Goal: Task Accomplishment & Management: Use online tool/utility

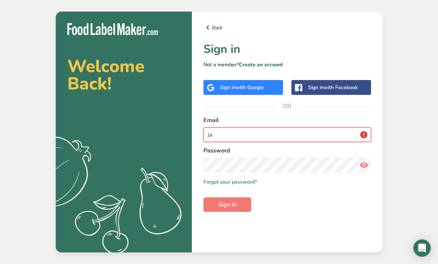
type input "j"
type input "b"
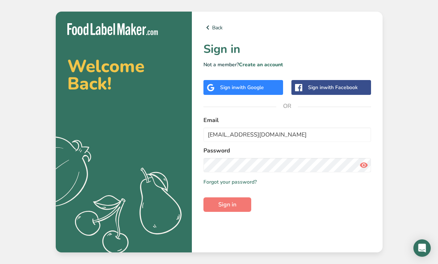
click at [366, 166] on icon at bounding box center [363, 164] width 9 height 13
click at [242, 199] on button "Sign in" at bounding box center [227, 204] width 48 height 14
click at [239, 204] on button "Sign in" at bounding box center [227, 204] width 48 height 14
drag, startPoint x: 311, startPoint y: 139, endPoint x: 181, endPoint y: 132, distance: 130.8
click at [181, 132] on section "Welcome Back! .a{fill:#f5f3ed;} Back Sign in Not a member? Create an account Si…" at bounding box center [219, 132] width 327 height 241
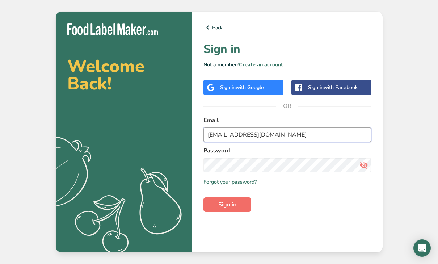
type input "Bigheverythingseasoning@gmail.com"
click at [224, 204] on span "Sign in" at bounding box center [227, 204] width 18 height 9
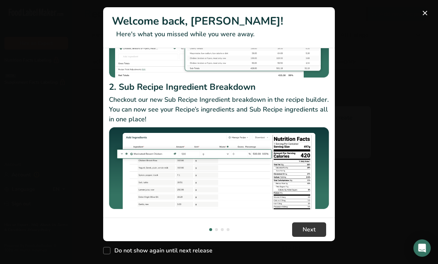
scroll to position [114, 0]
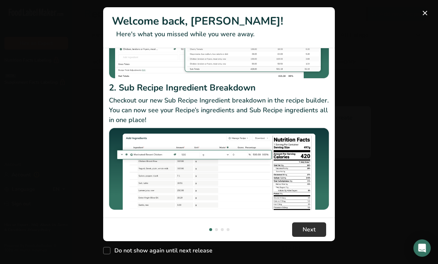
click at [302, 228] on span "Next" at bounding box center [308, 229] width 13 height 9
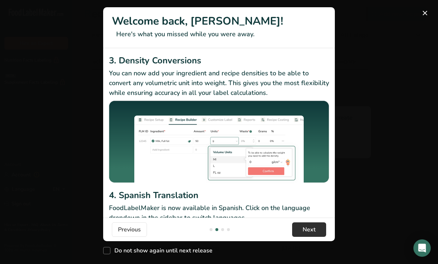
click at [302, 228] on button "Next" at bounding box center [309, 229] width 34 height 14
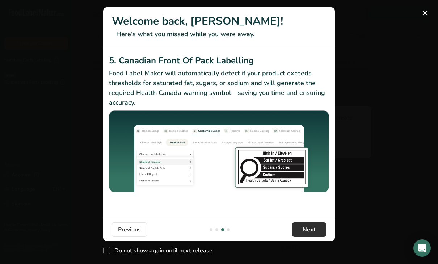
click at [302, 228] on button "Next" at bounding box center [309, 229] width 34 height 14
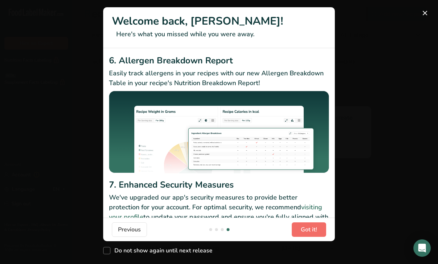
click at [302, 228] on span "Got it!" at bounding box center [309, 229] width 16 height 9
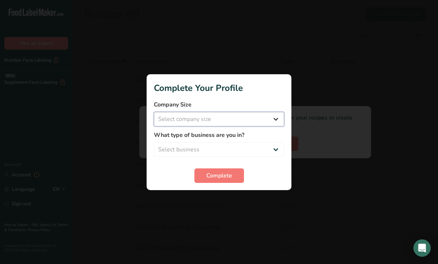
select select "1"
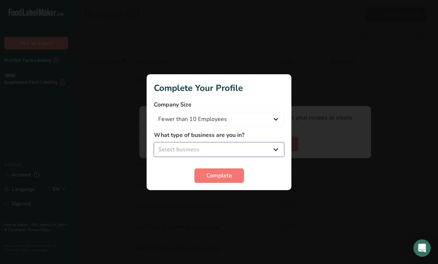
select select "1"
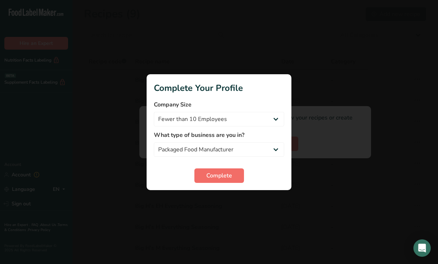
click at [228, 175] on span "Complete" at bounding box center [219, 175] width 26 height 9
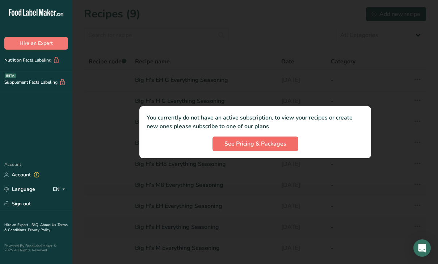
click at [238, 150] on button "See Pricing & Packages" at bounding box center [255, 143] width 86 height 14
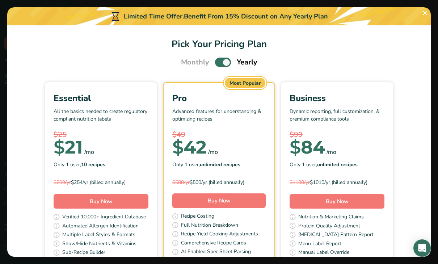
scroll to position [0, 0]
click at [120, 168] on div "Only 1 user, 10 recipes" at bounding box center [101, 164] width 95 height 11
click at [113, 207] on button "Buy Now" at bounding box center [101, 201] width 95 height 14
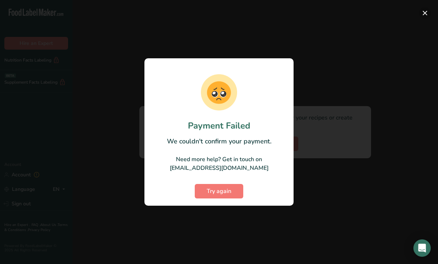
click at [428, 16] on button "button" at bounding box center [425, 13] width 12 height 12
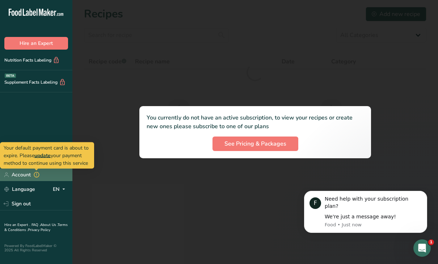
click at [30, 174] on link "Account" at bounding box center [36, 174] width 72 height 13
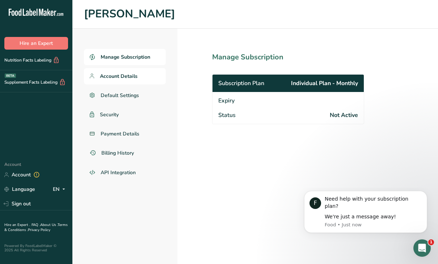
click at [108, 76] on span "Account Details" at bounding box center [119, 76] width 38 height 8
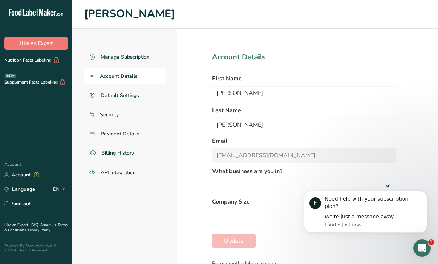
select select
click at [119, 58] on span "Manage Subscription" at bounding box center [126, 57] width 50 height 8
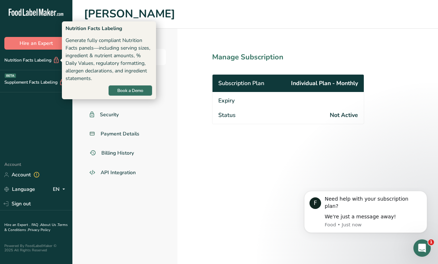
click at [46, 63] on div "Nutrition Facts Labeling" at bounding box center [30, 60] width 60 height 8
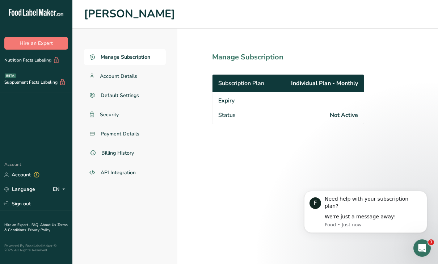
click at [46, 64] on div "Nutrition Facts Labeling" at bounding box center [36, 60] width 72 height 21
click at [181, 136] on section "Manage Subscription Subscription Plan Individual Plan - Monthly Expiry Status N…" at bounding box center [303, 146] width 253 height 235
click at [135, 136] on span "Payment Details" at bounding box center [120, 134] width 39 height 8
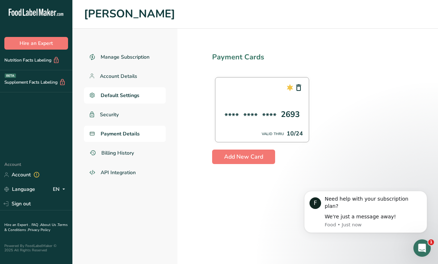
click at [126, 94] on span "Default Settings" at bounding box center [120, 96] width 39 height 8
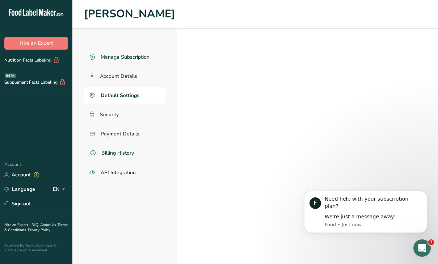
select select
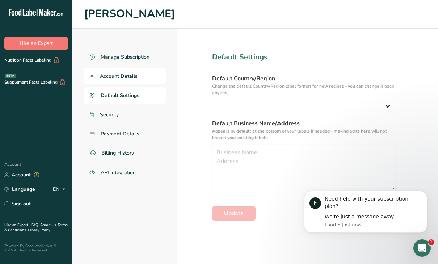
click at [122, 77] on span "Account Details" at bounding box center [119, 76] width 38 height 8
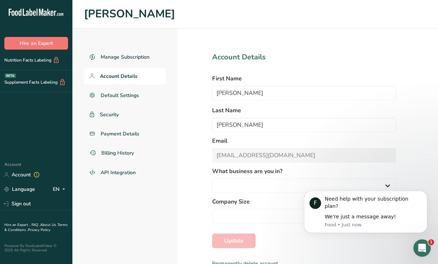
select select
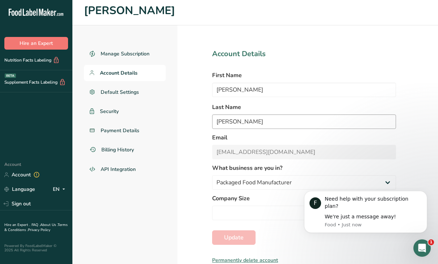
scroll to position [3, 0]
click at [132, 74] on span "Account Details" at bounding box center [119, 73] width 38 height 8
click at [131, 52] on span "Manage Subscription" at bounding box center [126, 54] width 50 height 8
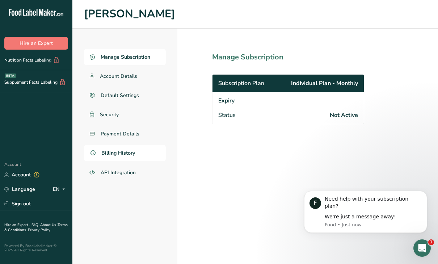
click at [107, 152] on span "Billing History" at bounding box center [118, 153] width 34 height 8
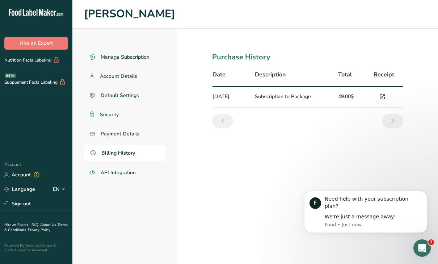
click at [383, 96] on icon at bounding box center [382, 97] width 7 height 10
click at [27, 174] on link "Account" at bounding box center [36, 174] width 72 height 13
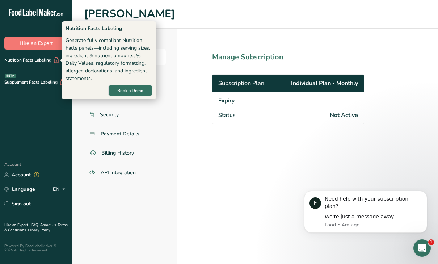
click at [35, 63] on div "Nutrition Facts Labeling" at bounding box center [30, 60] width 60 height 8
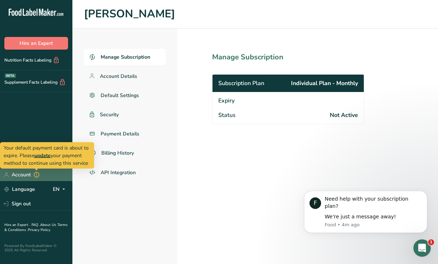
click at [29, 173] on link "Account" at bounding box center [36, 174] width 72 height 13
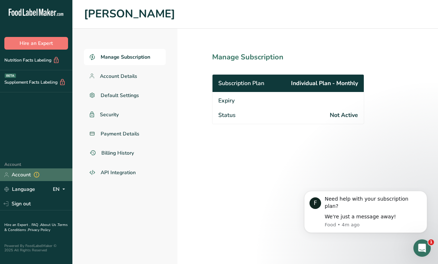
click at [29, 173] on link "Account" at bounding box center [36, 174] width 72 height 13
click at [113, 151] on span "Billing History" at bounding box center [118, 153] width 34 height 8
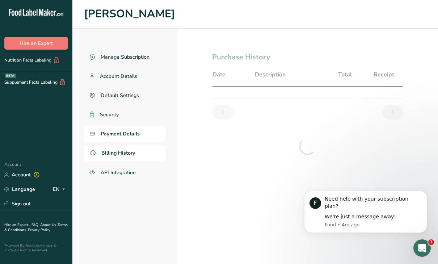
click at [114, 135] on span "Payment Details" at bounding box center [120, 134] width 39 height 8
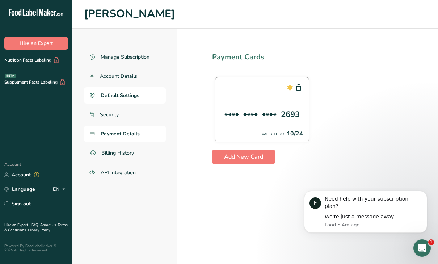
click at [123, 96] on span "Default Settings" at bounding box center [120, 96] width 39 height 8
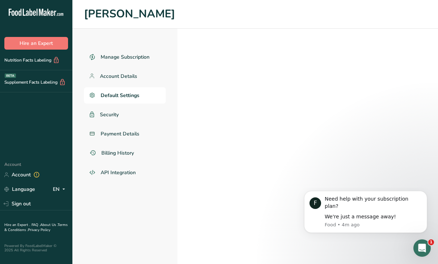
select select
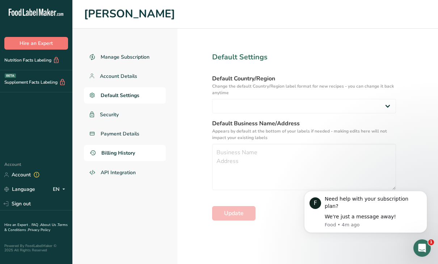
click at [123, 156] on link "Billing History" at bounding box center [125, 153] width 82 height 16
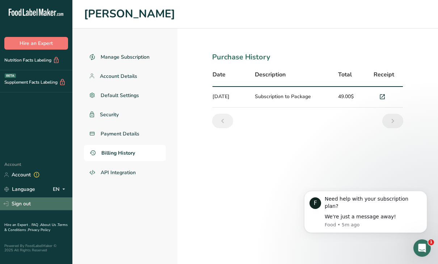
click at [31, 201] on link "Sign out" at bounding box center [36, 203] width 72 height 13
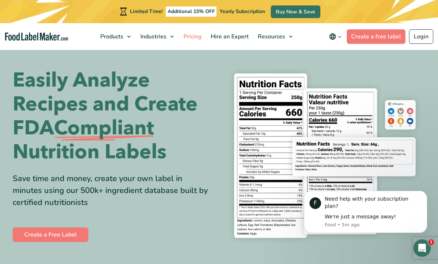
click at [188, 37] on span "Pricing" at bounding box center [191, 37] width 21 height 8
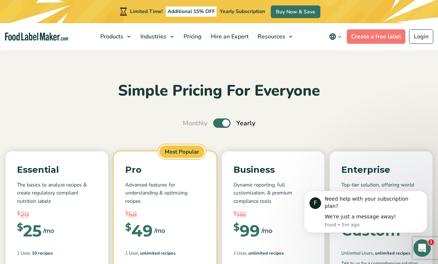
click at [219, 125] on label "Toggle" at bounding box center [221, 122] width 17 height 9
click at [189, 125] on input "Toggle" at bounding box center [186, 123] width 5 height 5
checkbox input "false"
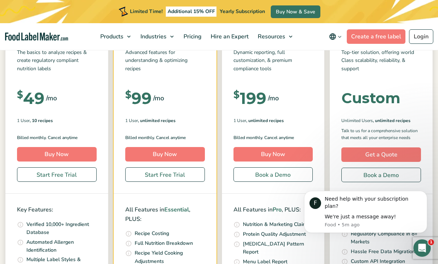
scroll to position [133, 0]
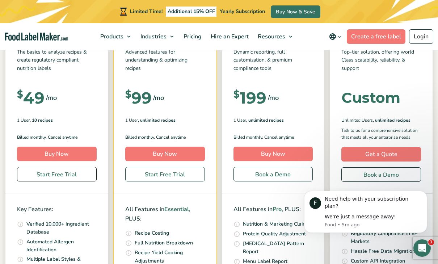
click at [61, 177] on link "Start Free Trial" at bounding box center [57, 174] width 80 height 14
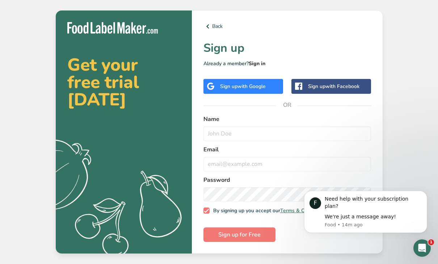
click at [255, 61] on link "Sign in" at bounding box center [257, 63] width 17 height 7
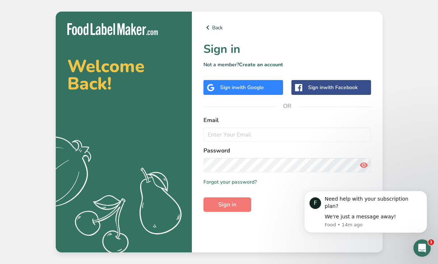
click at [233, 123] on label "Email" at bounding box center [286, 120] width 167 height 9
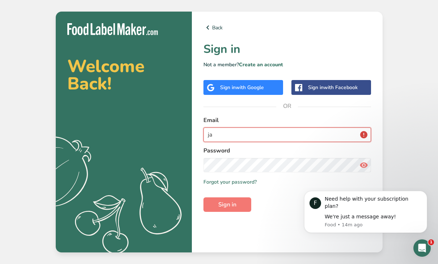
type input "j"
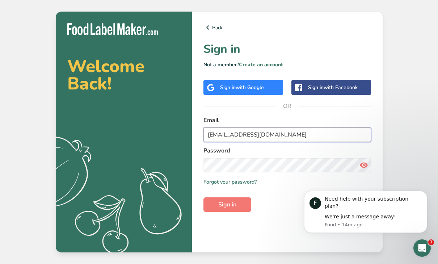
type input "[EMAIL_ADDRESS][DOMAIN_NAME]"
click at [362, 165] on icon at bounding box center [363, 164] width 9 height 13
click at [235, 198] on button "Sign in" at bounding box center [227, 204] width 48 height 14
click at [237, 205] on button "Sign in" at bounding box center [227, 204] width 48 height 14
click at [221, 201] on span "Sign in" at bounding box center [227, 204] width 18 height 9
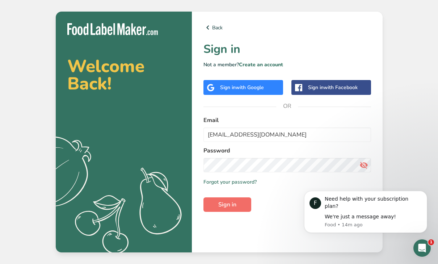
click at [226, 203] on span "Sign in" at bounding box center [227, 204] width 18 height 9
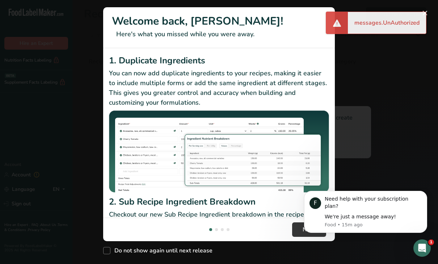
click html "F Need help with your subscription plan? We're just a message away! Food • 15m …"
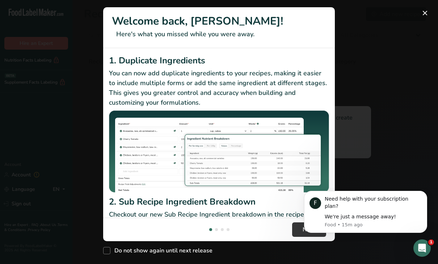
click html "F Need help with your subscription plan? We're just a message away! Food • 15m …"
click at [300, 229] on body "F Need help with your subscription plan? We're just a message away! Food • 15m …" at bounding box center [365, 215] width 139 height 51
click html "F Need help with your subscription plan? We're just a message away! Food • 15m …"
click at [423, 18] on button "New Features" at bounding box center [425, 13] width 12 height 12
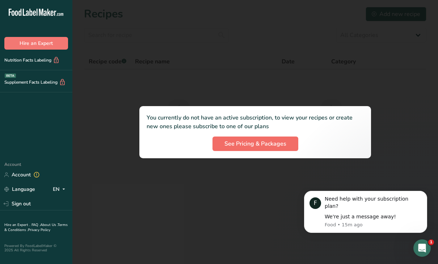
click at [267, 142] on span "See Pricing & Packages" at bounding box center [255, 143] width 62 height 9
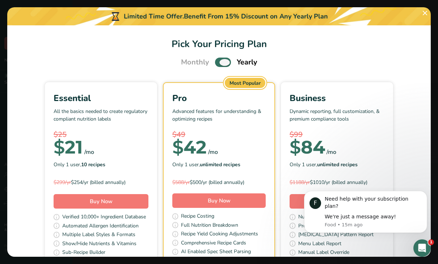
click at [220, 63] on span "Pick Your Pricing Plan Modal" at bounding box center [223, 62] width 16 height 9
click at [220, 63] on input "Pick Your Pricing Plan Modal" at bounding box center [217, 62] width 5 height 5
checkbox input "false"
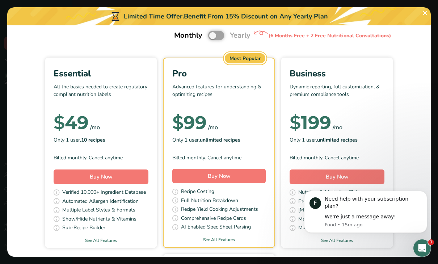
scroll to position [31, 0]
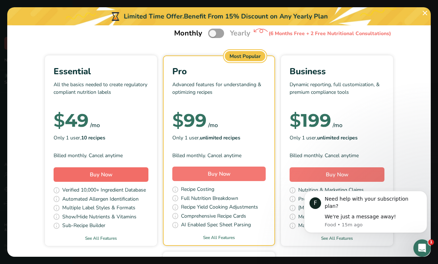
click at [100, 175] on span "Buy Now" at bounding box center [101, 174] width 23 height 7
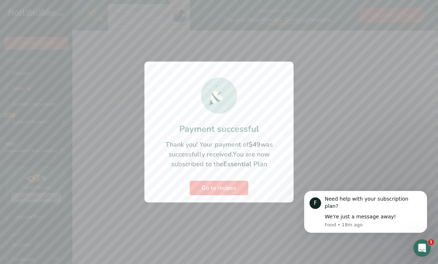
click at [230, 190] on span "Go to recipes" at bounding box center [218, 187] width 35 height 9
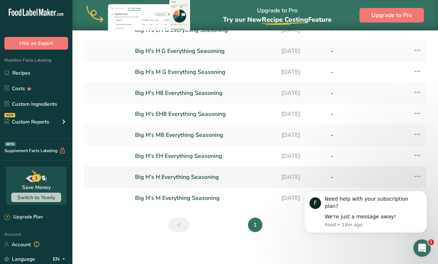
scroll to position [82, 0]
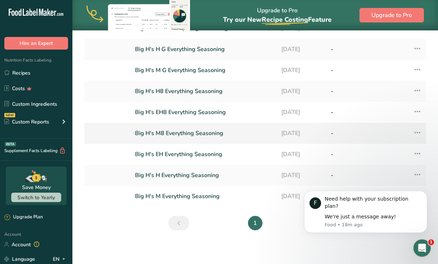
click at [178, 133] on link "Big H's M8 Everything Seasoning" at bounding box center [203, 133] width 137 height 15
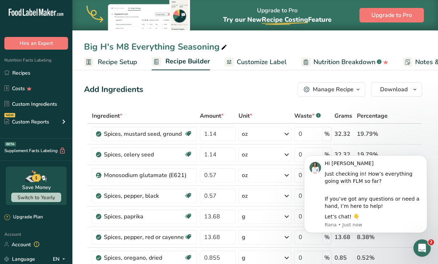
click at [359, 89] on icon "button" at bounding box center [358, 89] width 6 height 9
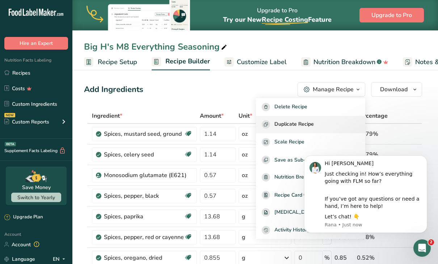
click at [313, 124] on span "Duplicate Recipe" at bounding box center [293, 124] width 39 height 8
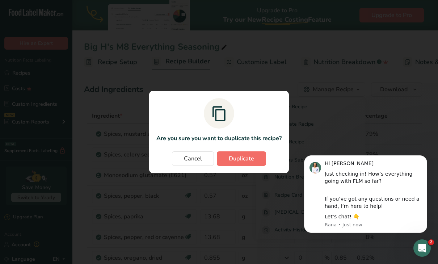
click at [249, 158] on span "Duplicate" at bounding box center [241, 158] width 25 height 9
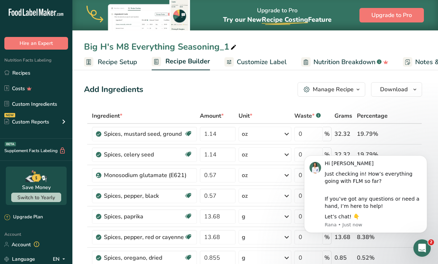
click at [231, 48] on icon at bounding box center [233, 47] width 7 height 10
click at [123, 47] on input "Big H's M8 Everything Seasoning Original" at bounding box center [255, 46] width 342 height 13
type input "Big H's 8z Everything Seasoning Original"
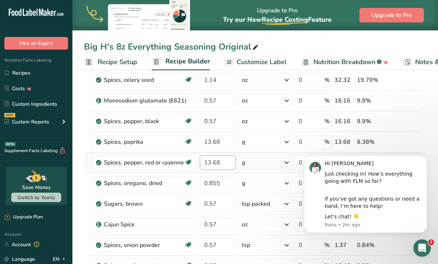
scroll to position [66, 0]
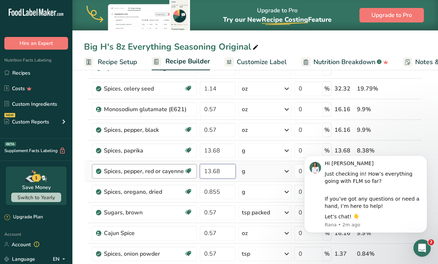
drag, startPoint x: 224, startPoint y: 170, endPoint x: 194, endPoint y: 168, distance: 29.7
click at [194, 168] on tr "Spices, pepper, red or cayenne Dairy free Gluten free Vegan Vegetarian Soy free…" at bounding box center [252, 171] width 337 height 21
type input "3.42"
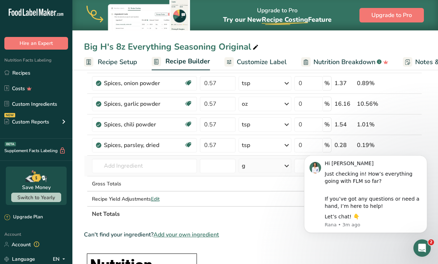
scroll to position [239, 0]
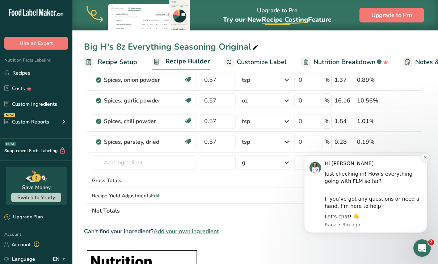
click at [424, 161] on button "Dismiss notification" at bounding box center [424, 157] width 9 height 9
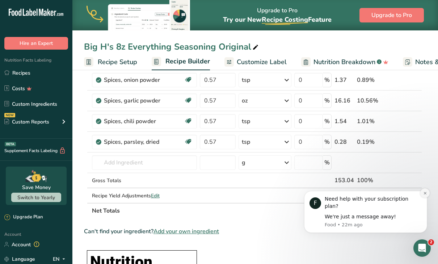
click at [424, 195] on icon "Dismiss notification" at bounding box center [425, 193] width 4 height 4
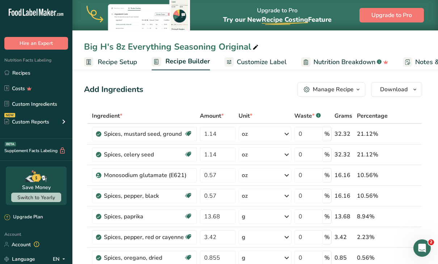
scroll to position [0, 0]
click at [416, 87] on icon "button" at bounding box center [415, 89] width 6 height 9
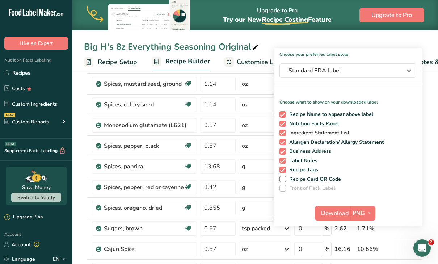
scroll to position [51, 0]
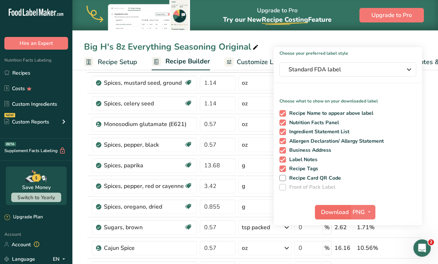
click at [346, 211] on span "Download" at bounding box center [334, 212] width 27 height 9
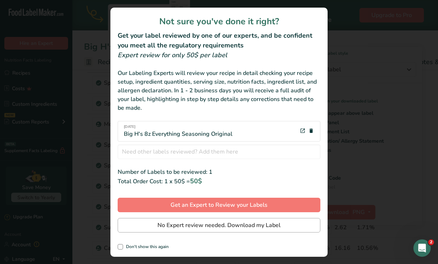
click at [253, 225] on span "No Expert review needed. Download my Label" at bounding box center [218, 225] width 123 height 9
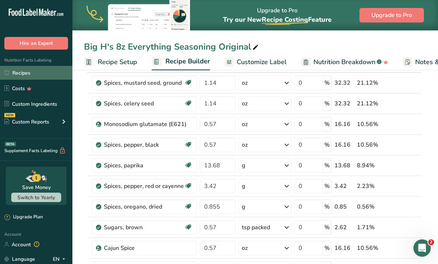
click at [19, 72] on link "Recipes" at bounding box center [36, 73] width 72 height 14
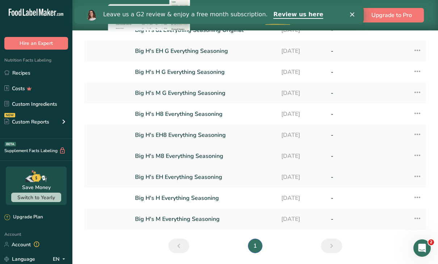
scroll to position [82, 0]
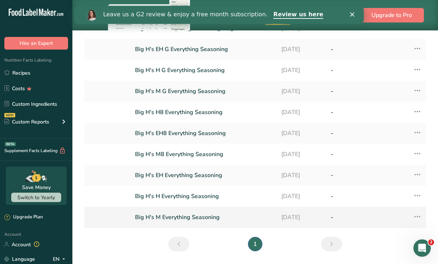
click at [184, 216] on link "Big H's M Everything Seasoning" at bounding box center [203, 216] width 137 height 15
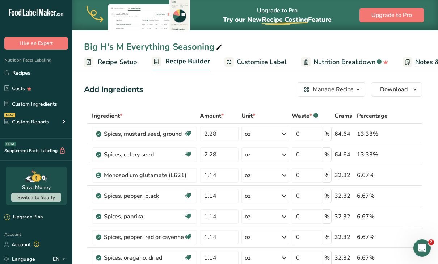
click at [355, 87] on icon "button" at bounding box center [358, 89] width 6 height 9
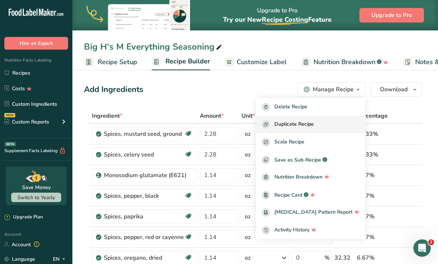
click at [333, 121] on div "Duplicate Recipe" at bounding box center [311, 124] width 98 height 8
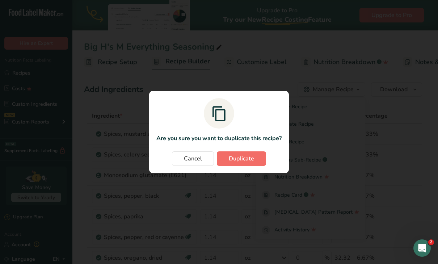
click at [245, 158] on span "Duplicate" at bounding box center [241, 158] width 25 height 9
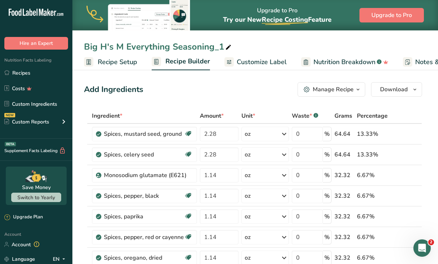
click at [221, 47] on div "Big H's M Everything Seasoning_1" at bounding box center [158, 46] width 149 height 13
click at [122, 46] on input "Big H's M Everything Seasoning Original" at bounding box center [255, 46] width 342 height 13
type input "Big H's 16z Everything Seasoning Original"
click at [186, 96] on div "Add Ingredients Manage Recipe Delete Recipe Duplicate Recipe Scale Recipe Save …" at bounding box center [253, 89] width 338 height 14
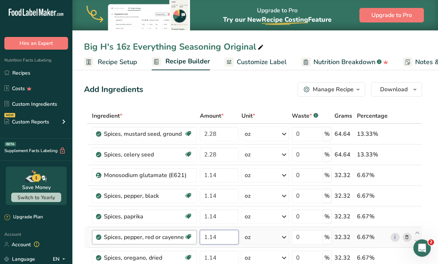
drag, startPoint x: 223, startPoint y: 238, endPoint x: 195, endPoint y: 236, distance: 27.9
click at [195, 236] on tr "Spices, pepper, red or cayenne Dairy free Gluten free Vegan Vegetarian Soy free…" at bounding box center [252, 237] width 337 height 21
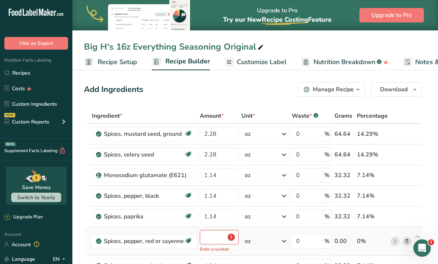
type input "0"
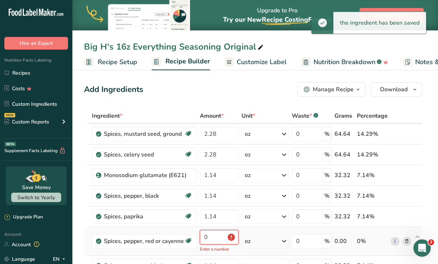
click at [209, 238] on input "0" at bounding box center [219, 237] width 39 height 14
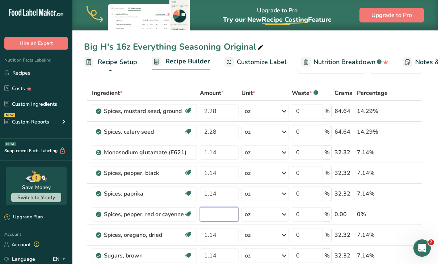
scroll to position [19, 0]
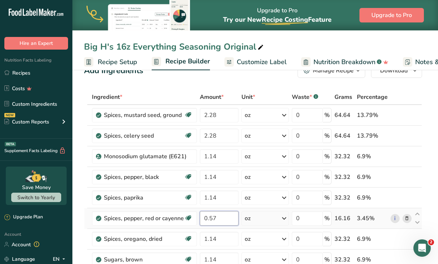
type input "0.57"
click at [286, 224] on div "Ingredient * Amount * Unit * Waste * .a-a{fill:#347362;}.b-a{fill:#fff;} Grams …" at bounding box center [253, 263] width 338 height 349
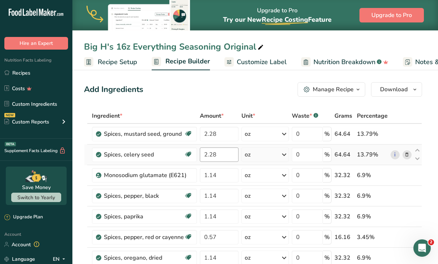
scroll to position [0, 0]
click at [386, 87] on span "Download" at bounding box center [393, 89] width 27 height 9
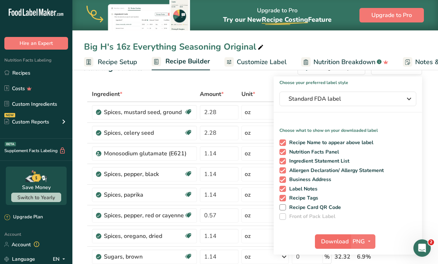
scroll to position [22, 0]
click at [338, 241] on span "Download" at bounding box center [334, 241] width 27 height 9
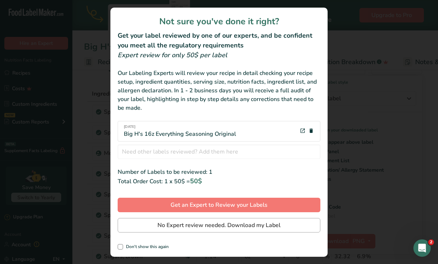
click at [219, 225] on span "No Expert review needed. Download my Label" at bounding box center [218, 225] width 123 height 9
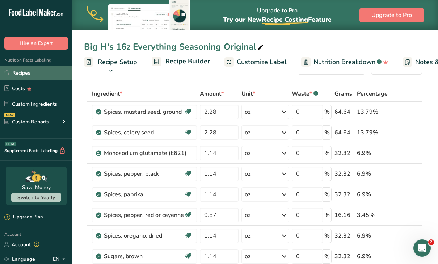
click at [26, 75] on link "Recipes" at bounding box center [36, 73] width 72 height 14
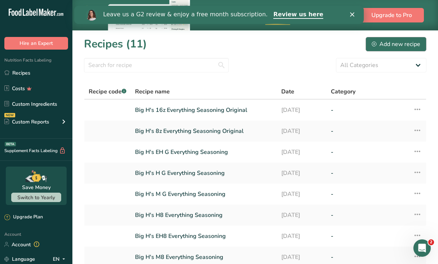
click at [411, 44] on div "Add new recipe" at bounding box center [396, 44] width 48 height 9
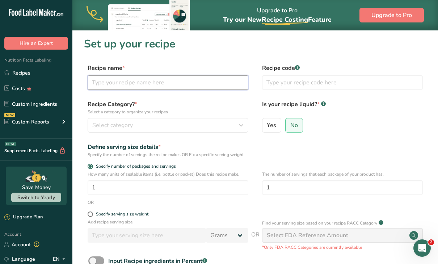
click at [212, 84] on input "text" at bounding box center [168, 82] width 161 height 14
type input "Lemon Pepper Sauce"
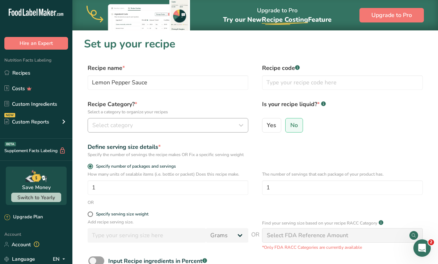
click at [141, 125] on div "Select category" at bounding box center [165, 125] width 147 height 9
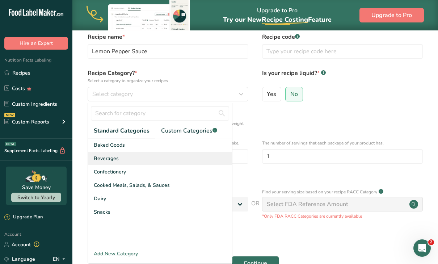
scroll to position [42, 0]
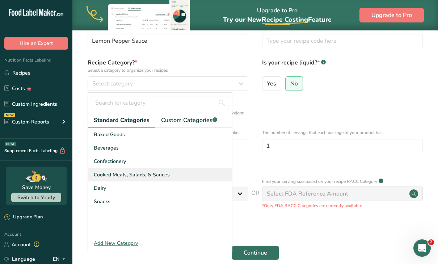
click at [135, 174] on span "Cooked Meals, Salads, & Sauces" at bounding box center [132, 175] width 76 height 8
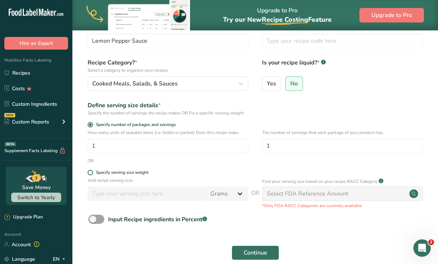
click at [90, 172] on span at bounding box center [90, 172] width 5 height 5
click at [90, 172] on input "Specify serving size weight" at bounding box center [90, 172] width 5 height 5
radio input "true"
radio input "false"
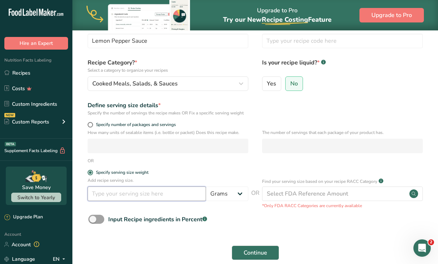
click at [143, 194] on input "number" at bounding box center [147, 193] width 118 height 14
type input "16"
select select "5"
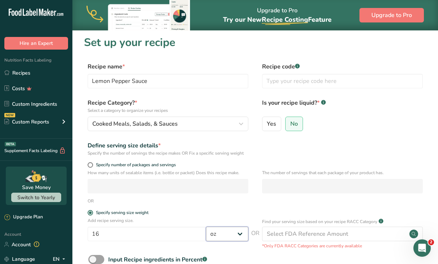
scroll to position [0, 0]
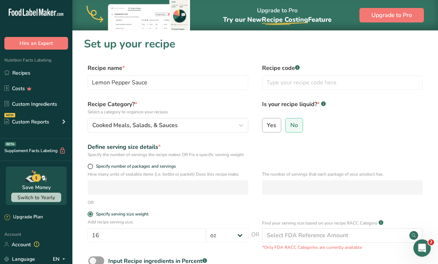
click at [275, 125] on span "Yes" at bounding box center [271, 125] width 9 height 7
click at [267, 125] on input "Yes" at bounding box center [264, 125] width 5 height 5
radio input "true"
radio input "false"
select select "22"
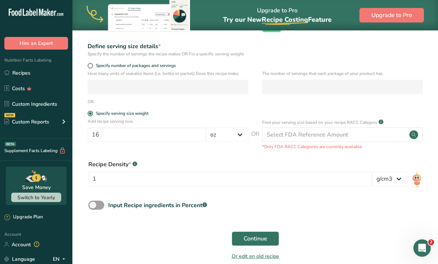
scroll to position [105, 0]
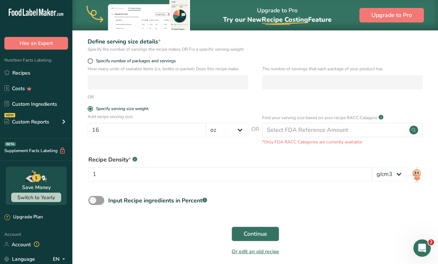
click at [246, 233] on span "Continue" at bounding box center [255, 233] width 24 height 9
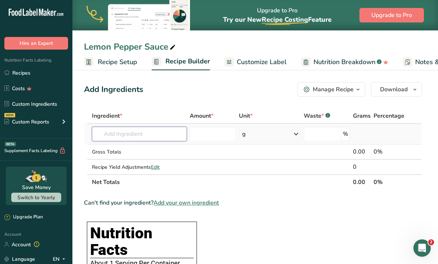
click at [163, 127] on input "text" at bounding box center [139, 134] width 95 height 14
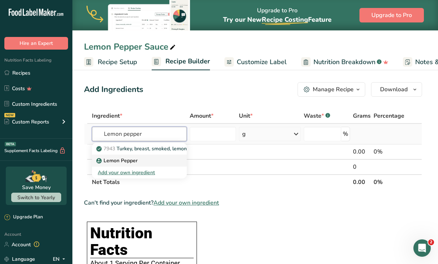
type input "Lemon pepper"
click at [139, 160] on div "Lemon Pepper" at bounding box center [134, 161] width 72 height 8
type input "Lemon Pepper"
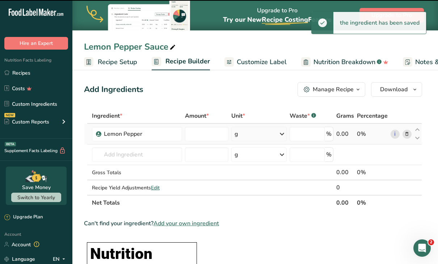
type input "0"
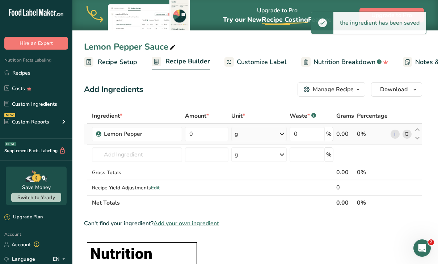
click at [283, 132] on icon at bounding box center [281, 133] width 9 height 13
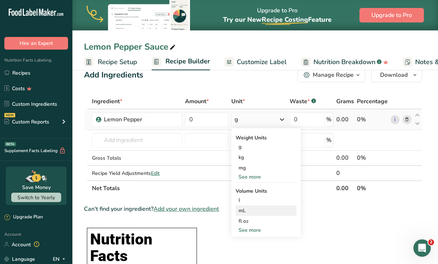
scroll to position [14, 0]
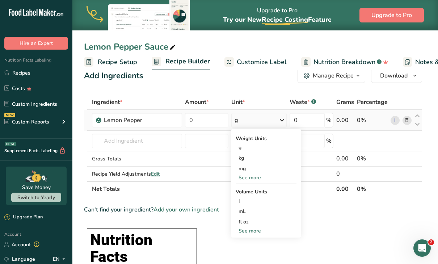
click at [256, 229] on div "See more" at bounding box center [265, 231] width 61 height 8
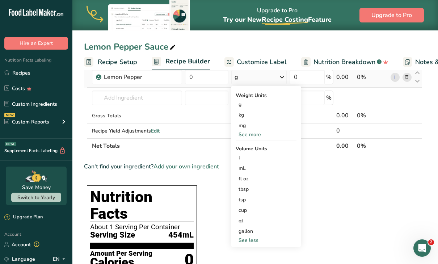
scroll to position [60, 0]
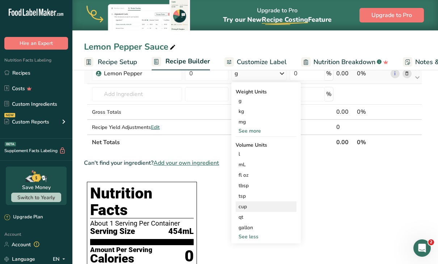
click at [258, 206] on div "cup" at bounding box center [265, 207] width 55 height 8
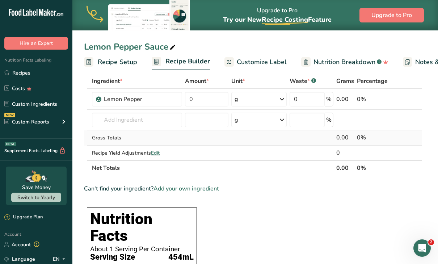
scroll to position [31, 0]
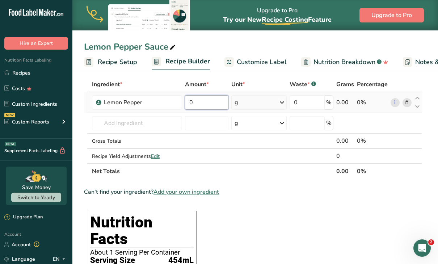
click at [216, 103] on input "0" at bounding box center [206, 102] width 43 height 14
type input "1"
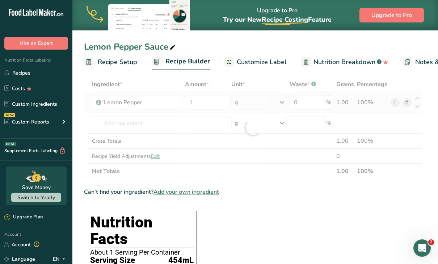
click at [276, 99] on div "Ingredient * Amount * Unit * Waste * .a-a{fill:#347362;}.b-a{fill:#fff;} Grams …" at bounding box center [253, 128] width 338 height 102
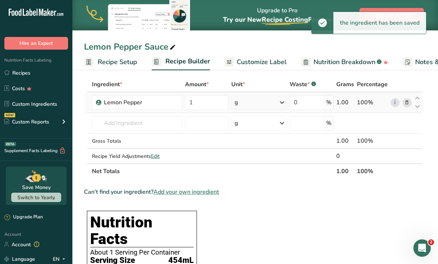
click at [283, 102] on icon at bounding box center [281, 102] width 9 height 13
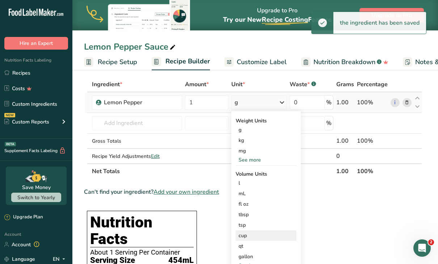
click at [262, 237] on div "cup" at bounding box center [265, 236] width 55 height 8
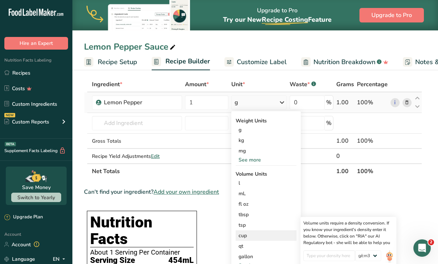
click at [262, 237] on div "cup" at bounding box center [265, 236] width 55 height 8
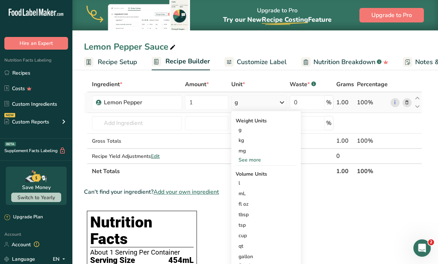
click at [256, 161] on div "See more" at bounding box center [265, 160] width 61 height 8
click at [253, 186] on div "oz" at bounding box center [265, 182] width 61 height 10
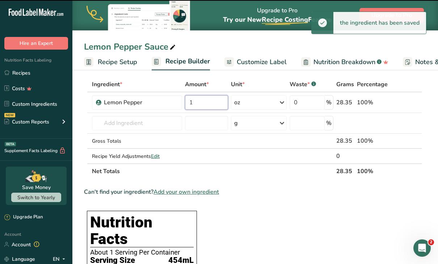
click at [209, 104] on input "1" at bounding box center [206, 102] width 43 height 14
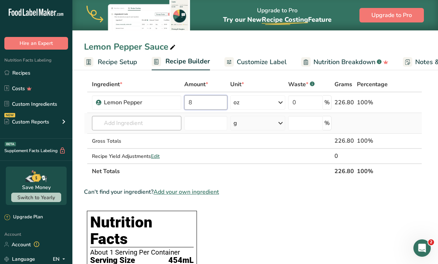
type input "8"
click at [149, 125] on div "Ingredient * Amount * Unit * Waste * .a-a{fill:#347362;}.b-a{fill:#fff;} Grams …" at bounding box center [253, 128] width 338 height 102
type input "organic lemon juice"
click at [214, 101] on input "8" at bounding box center [205, 102] width 43 height 14
type input "4"
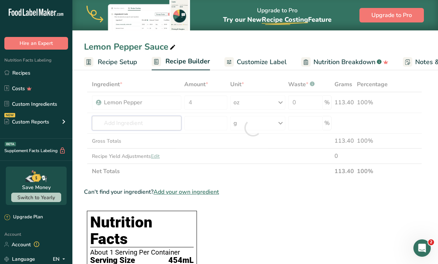
click at [145, 123] on div "Ingredient * Amount * Unit * Waste * .a-a{fill:#347362;}.b-a{fill:#fff;} Grams …" at bounding box center [253, 128] width 338 height 102
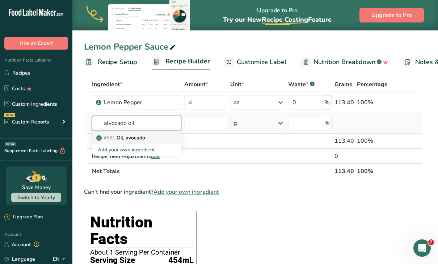
type input "alvocado oil"
click at [141, 136] on p "4581 Oil, avocado" at bounding box center [121, 138] width 47 height 8
type input "Oil, avocado"
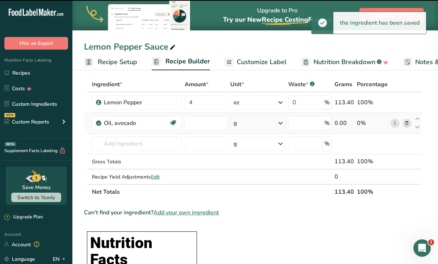
type input "0"
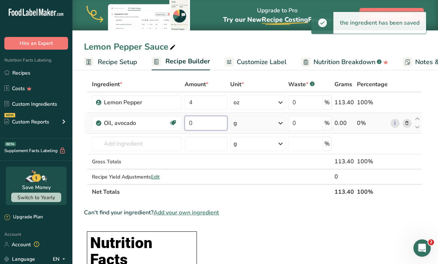
click at [205, 126] on input "0" at bounding box center [205, 123] width 43 height 14
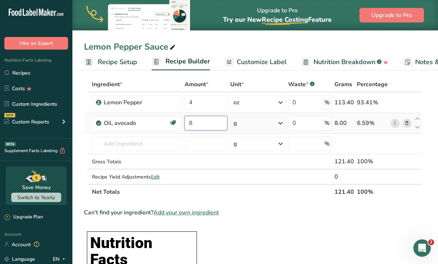
type input "8"
click at [256, 122] on div "Ingredient * Amount * Unit * Waste * .a-a{fill:#347362;}.b-a{fill:#fff;} Grams …" at bounding box center [253, 138] width 338 height 123
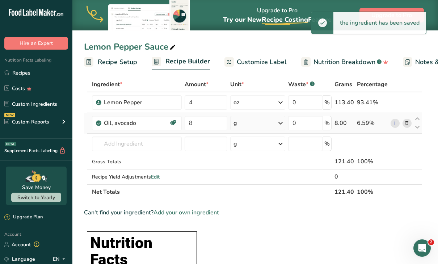
click at [279, 124] on icon at bounding box center [280, 122] width 9 height 13
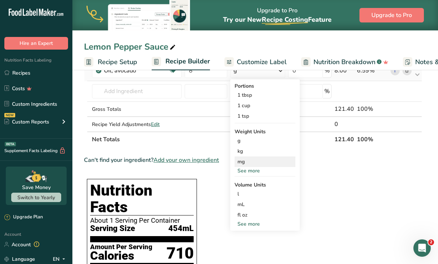
scroll to position [86, 0]
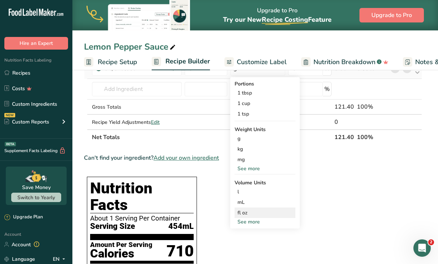
click at [248, 215] on div "fl oz" at bounding box center [264, 213] width 55 height 8
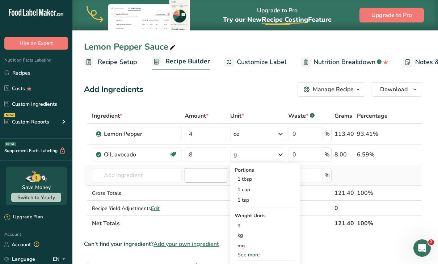
scroll to position [0, 0]
click at [216, 157] on input "8" at bounding box center [205, 154] width 43 height 14
click at [281, 150] on div "Ingredient * Amount * Unit * Waste * .a-a{fill:#347362;}.b-a{fill:#fff;} Grams …" at bounding box center [253, 169] width 338 height 123
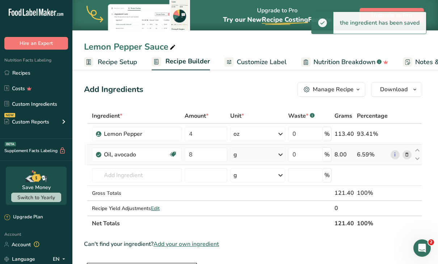
click at [279, 160] on icon at bounding box center [280, 154] width 9 height 13
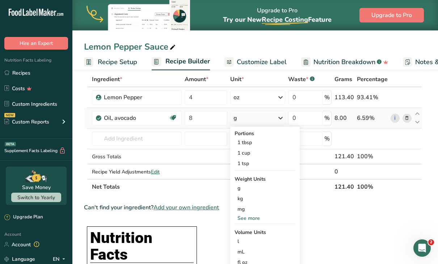
scroll to position [34, 0]
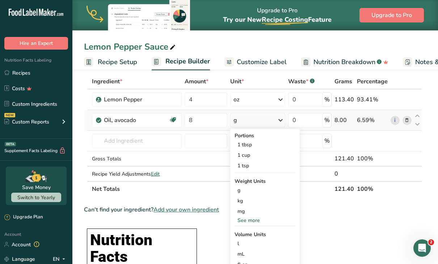
click at [214, 128] on td "8" at bounding box center [206, 120] width 46 height 21
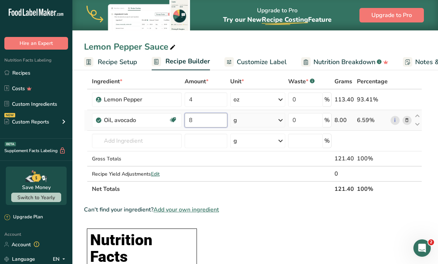
click at [211, 124] on input "8" at bounding box center [205, 120] width 43 height 14
type input "16"
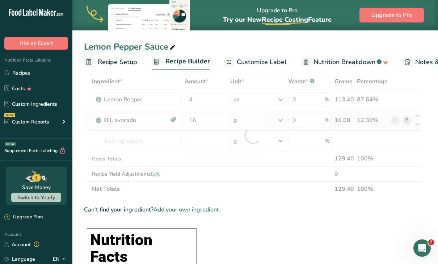
click at [279, 118] on div "Ingredient * Amount * Unit * Waste * .a-a{fill:#347362;}.b-a{fill:#fff;} Grams …" at bounding box center [253, 135] width 338 height 123
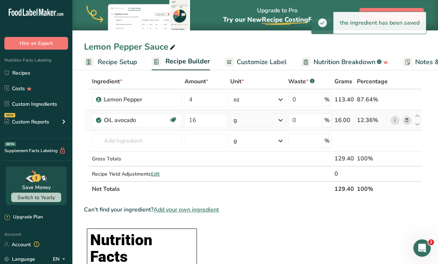
click at [280, 120] on icon at bounding box center [280, 120] width 9 height 13
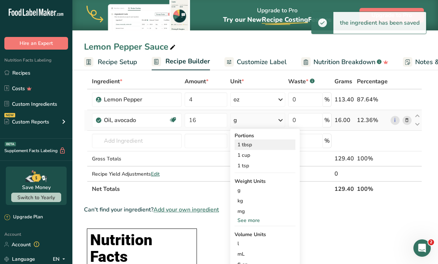
click at [264, 146] on div "1 tbsp" at bounding box center [264, 144] width 61 height 10
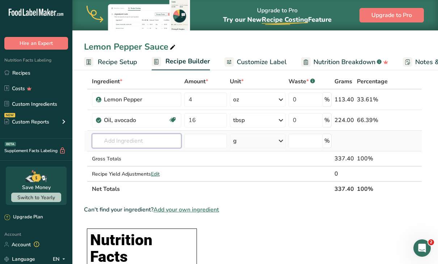
click at [123, 143] on input "text" at bounding box center [136, 140] width 89 height 14
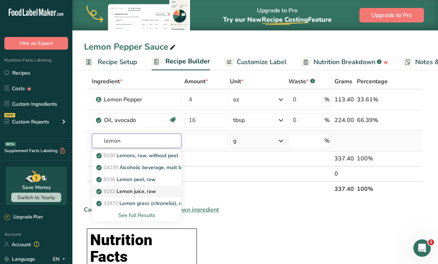
type input "lemon"
click at [128, 194] on p "9152 Lemon juice, raw" at bounding box center [127, 191] width 58 height 8
type input "Lemon juice, raw"
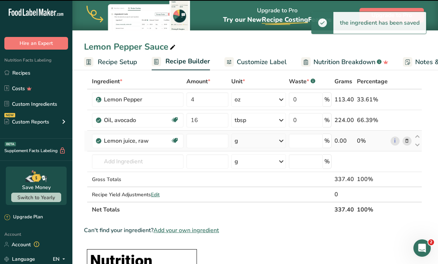
type input "0"
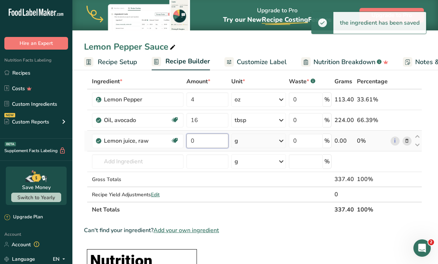
click at [207, 139] on input "0" at bounding box center [207, 140] width 42 height 14
type input "16"
click at [282, 141] on icon at bounding box center [281, 140] width 9 height 13
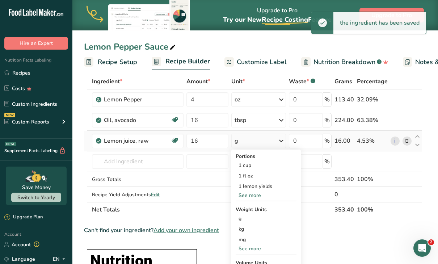
click at [261, 195] on div "See more" at bounding box center [265, 195] width 61 height 8
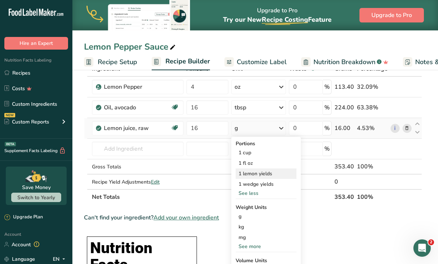
scroll to position [48, 0]
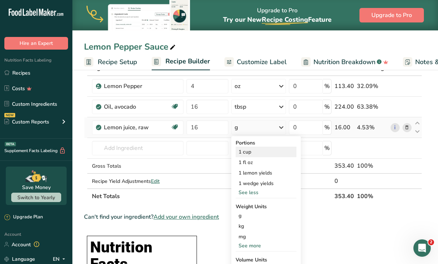
click at [250, 152] on div "1 cup" at bounding box center [265, 152] width 61 height 10
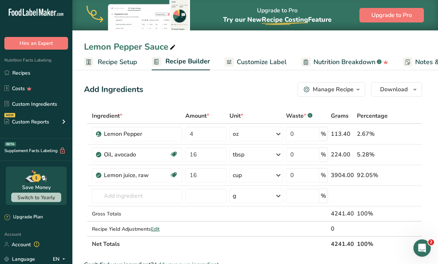
scroll to position [0, 0]
click at [204, 177] on input "16" at bounding box center [205, 175] width 41 height 14
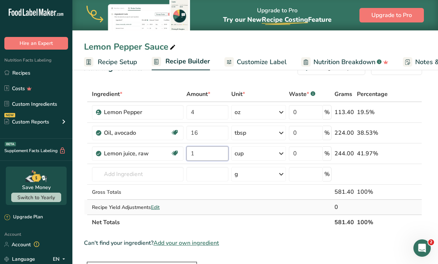
scroll to position [17, 0]
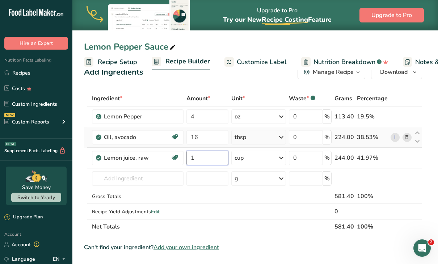
type input "1"
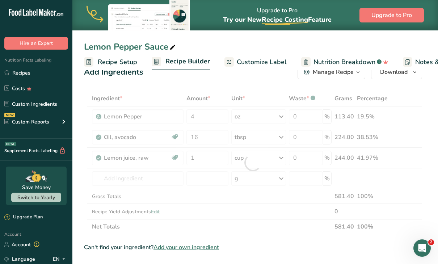
click at [280, 135] on div "Ingredient * Amount * Unit * Waste * .a-a{fill:#347362;}.b-a{fill:#fff;} Grams …" at bounding box center [253, 162] width 338 height 143
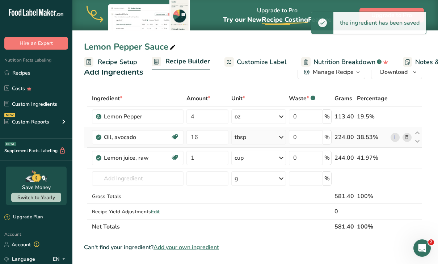
click at [283, 138] on icon at bounding box center [281, 137] width 9 height 13
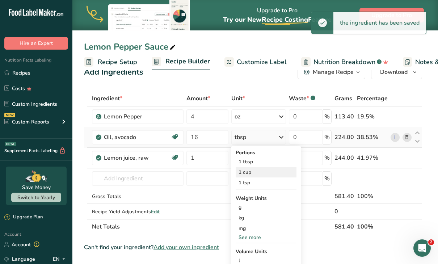
click at [275, 170] on div "1 cup" at bounding box center [265, 172] width 61 height 10
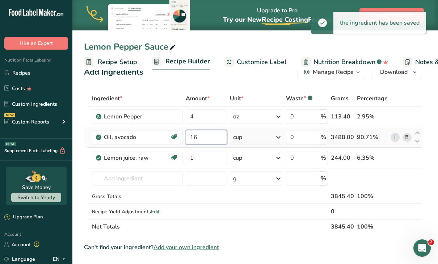
click at [208, 137] on input "16" at bounding box center [206, 137] width 41 height 14
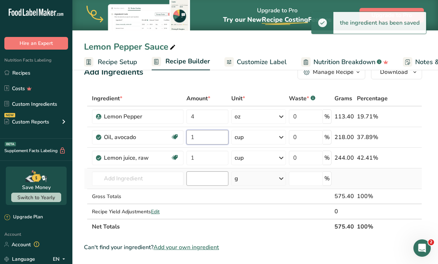
type input "1"
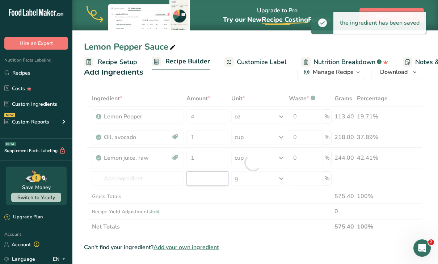
click at [220, 177] on div "Ingredient * Amount * Unit * Waste * .a-a{fill:#347362;}.b-a{fill:#fff;} Grams …" at bounding box center [253, 162] width 338 height 143
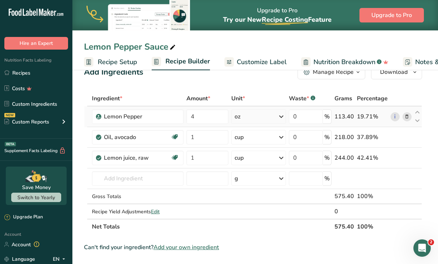
click at [281, 116] on icon at bounding box center [281, 116] width 9 height 13
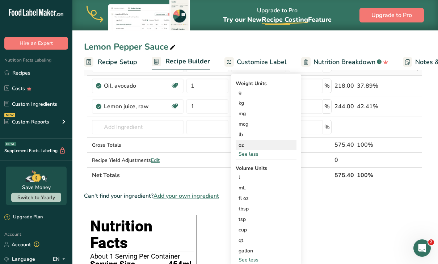
scroll to position [69, 0]
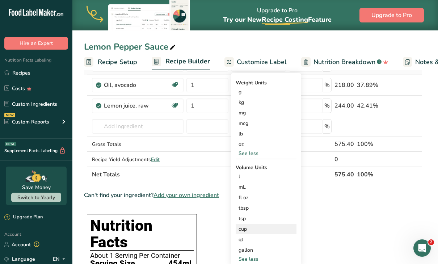
click at [252, 229] on div "cup" at bounding box center [265, 229] width 55 height 8
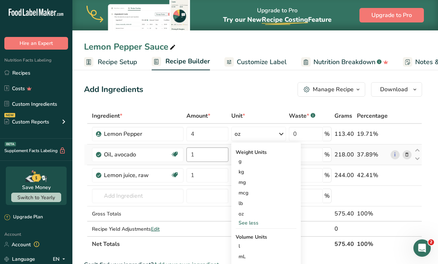
scroll to position [0, 0]
click at [215, 133] on input "4" at bounding box center [207, 134] width 42 height 14
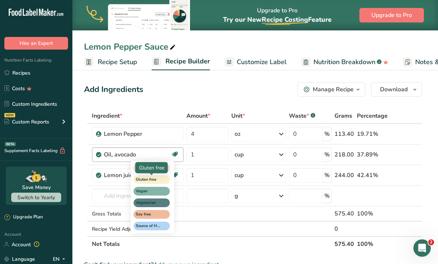
click at [160, 178] on div "Ingredient * Amount * Unit * Waste * .a-a{fill:#347362;}.b-a{fill:#fff;} Grams …" at bounding box center [253, 179] width 338 height 143
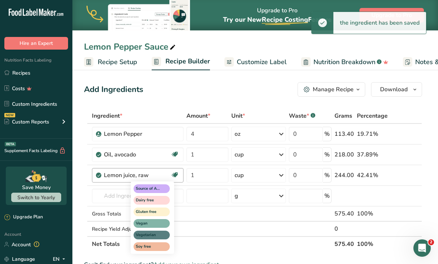
click at [176, 172] on icon at bounding box center [174, 174] width 7 height 11
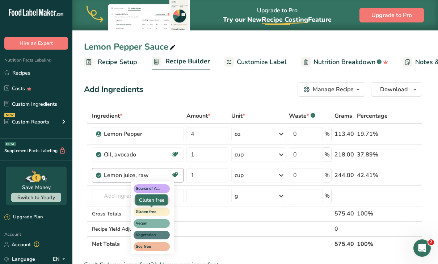
click at [155, 211] on span "Gluten free" at bounding box center [148, 212] width 25 height 6
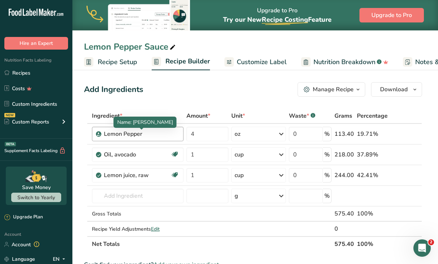
click at [167, 137] on div "Lemon Pepper" at bounding box center [141, 134] width 75 height 9
click at [151, 134] on div "Lemon Pepper" at bounding box center [141, 134] width 75 height 9
click at [146, 135] on div "Lemon Pepper" at bounding box center [141, 134] width 75 height 9
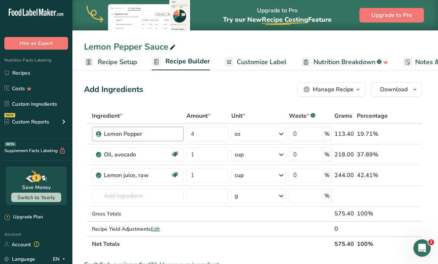
drag, startPoint x: 164, startPoint y: 128, endPoint x: 140, endPoint y: 128, distance: 24.6
click at [155, 128] on div "Lemon Pepper" at bounding box center [138, 134] width 92 height 14
click at [105, 141] on td "Lemon Pepper" at bounding box center [137, 134] width 94 height 21
click at [108, 134] on div "Lemon Pepper" at bounding box center [141, 134] width 75 height 9
click at [127, 135] on div "Lemon Pepper" at bounding box center [141, 134] width 75 height 9
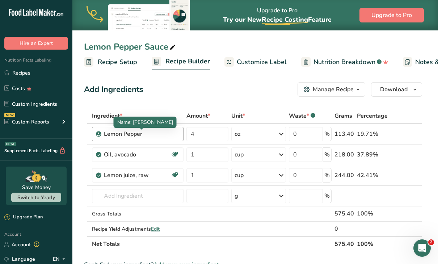
click at [127, 135] on div "Lemon Pepper" at bounding box center [141, 134] width 75 height 9
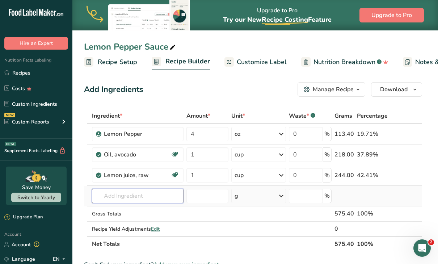
click at [153, 196] on input "text" at bounding box center [138, 195] width 92 height 14
click at [96, 134] on div "Lemon Pepper" at bounding box center [138, 134] width 92 height 14
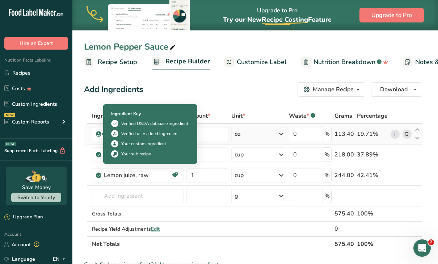
click at [98, 134] on icon at bounding box center [99, 134] width 4 height 7
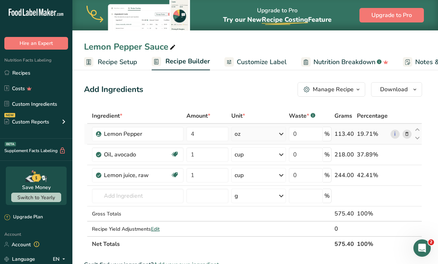
click at [98, 134] on icon at bounding box center [99, 134] width 4 height 7
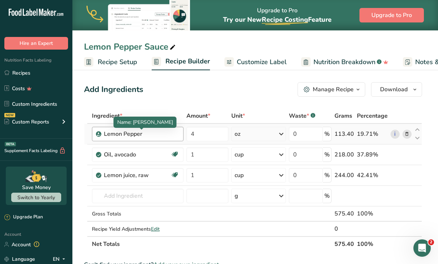
click at [179, 137] on div "Lemon Pepper" at bounding box center [141, 134] width 75 height 9
click at [408, 134] on icon at bounding box center [406, 134] width 5 height 8
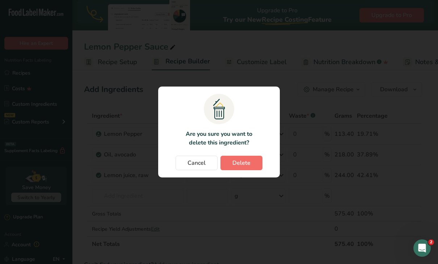
click at [238, 161] on span "Delete" at bounding box center [241, 162] width 18 height 9
type input "1"
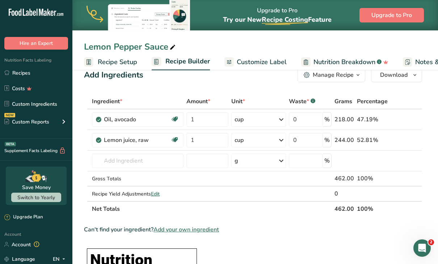
scroll to position [8, 0]
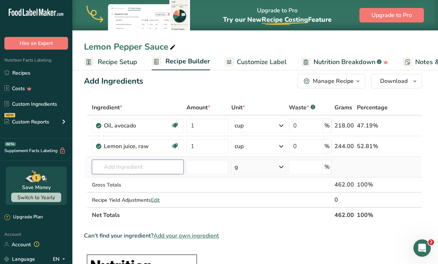
click at [141, 165] on input "text" at bounding box center [138, 167] width 92 height 14
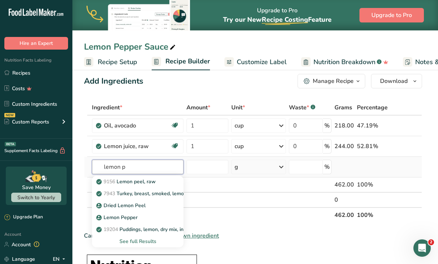
type input "lemon p"
click at [151, 239] on div "See full Results" at bounding box center [138, 241] width 80 height 8
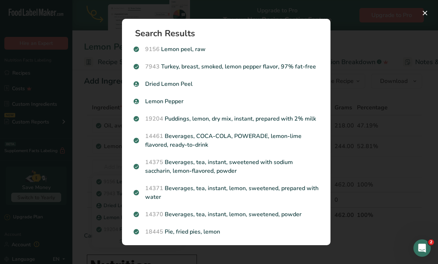
scroll to position [0, 0]
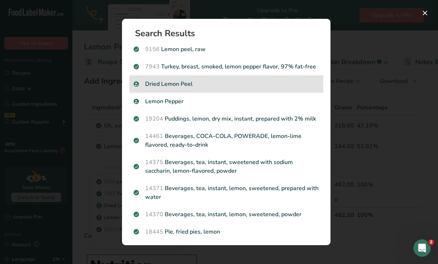
click at [176, 83] on p "Dried Lemon Peel" at bounding box center [225, 84] width 185 height 9
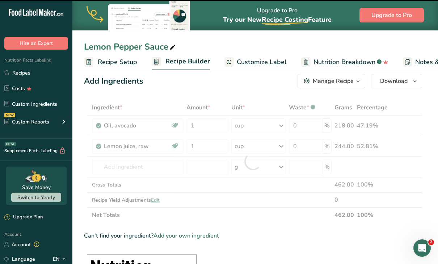
type input "0"
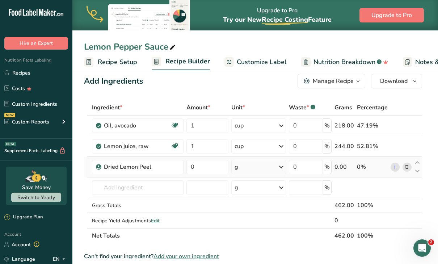
click at [270, 167] on div "g" at bounding box center [258, 167] width 54 height 14
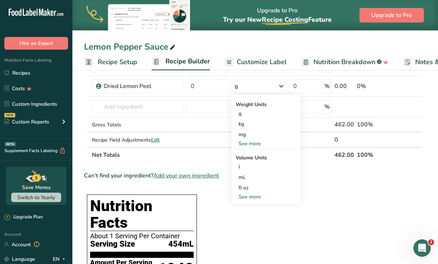
scroll to position [74, 0]
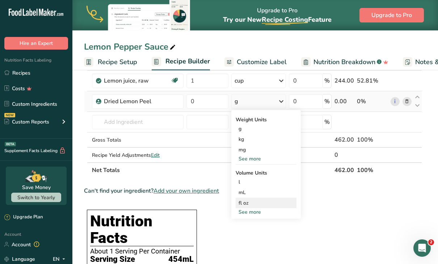
click at [249, 203] on div "fl oz" at bounding box center [265, 203] width 55 height 8
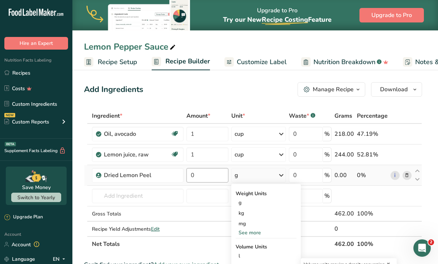
scroll to position [0, 0]
click at [212, 173] on input "0" at bounding box center [207, 175] width 42 height 14
type input "4"
click at [276, 173] on div "Ingredient * Amount * Unit * Waste * .a-a{fill:#347362;}.b-a{fill:#fff;} Grams …" at bounding box center [253, 179] width 338 height 143
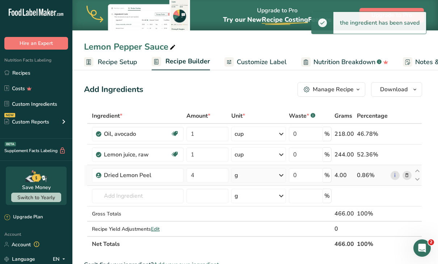
click at [281, 174] on icon at bounding box center [281, 175] width 9 height 13
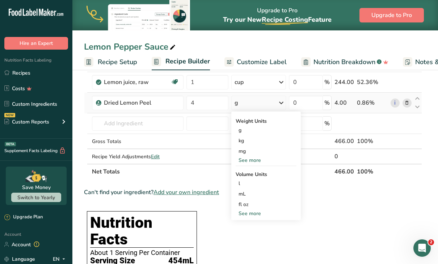
scroll to position [73, 0]
click at [253, 204] on div "fl oz" at bounding box center [265, 204] width 55 height 8
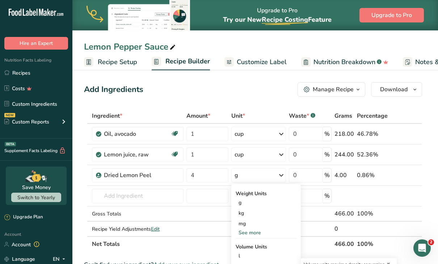
scroll to position [0, 0]
click at [266, 85] on div "Add Ingredients Manage Recipe Delete Recipe Duplicate Recipe Scale Recipe Save …" at bounding box center [253, 89] width 338 height 14
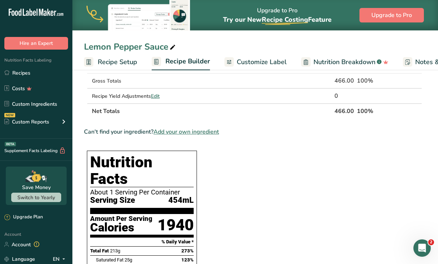
scroll to position [143, 0]
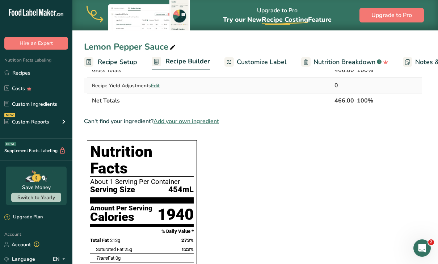
click at [158, 85] on span "Edit" at bounding box center [155, 85] width 9 height 7
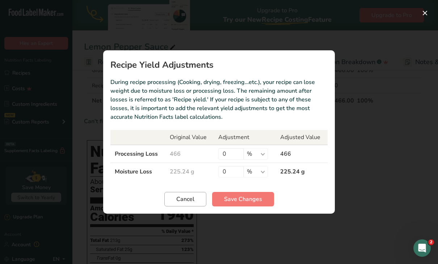
click at [192, 196] on span "Cancel" at bounding box center [185, 199] width 18 height 9
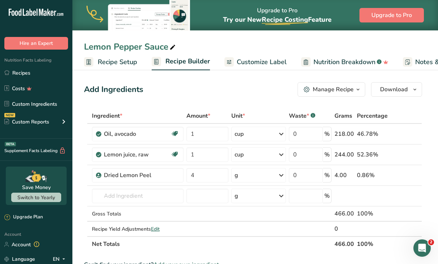
scroll to position [0, 0]
click at [120, 68] on link "Recipe Setup" at bounding box center [110, 62] width 53 height 16
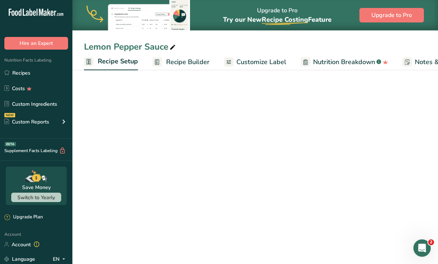
scroll to position [0, 3]
select select "5"
select select "22"
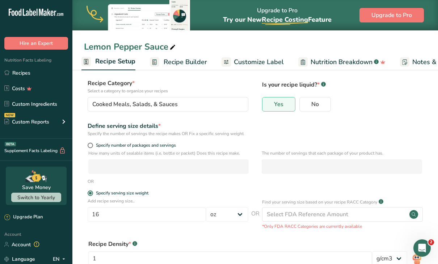
scroll to position [43, 0]
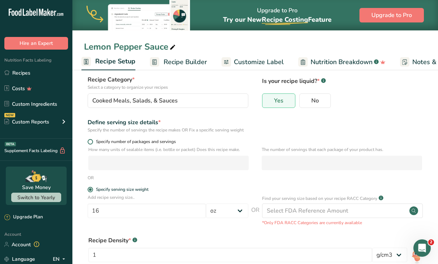
click at [90, 141] on span at bounding box center [90, 141] width 5 height 5
click at [90, 141] on input "Specify number of packages and servings" at bounding box center [90, 141] width 5 height 5
radio input "true"
radio input "false"
select select "0"
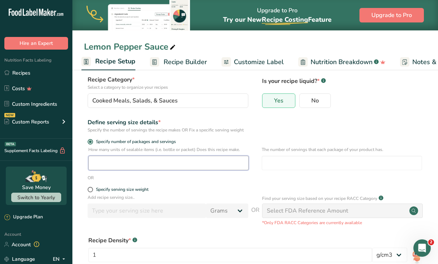
click at [106, 166] on input "number" at bounding box center [168, 163] width 160 height 14
type input "1"
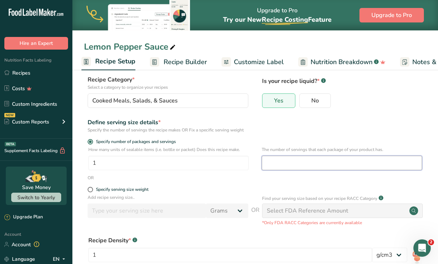
click at [293, 163] on input "number" at bounding box center [342, 163] width 160 height 14
type input "16"
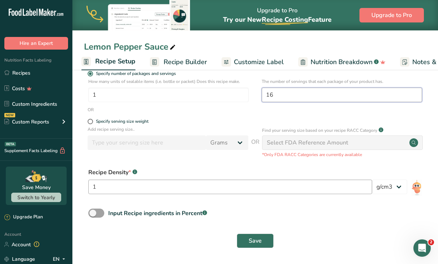
scroll to position [111, 0]
type input "16"
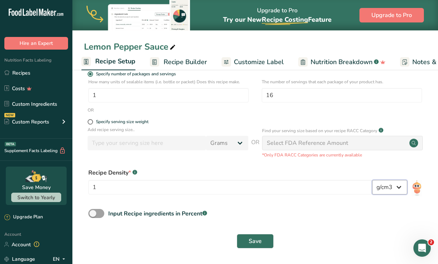
select select "23"
click at [264, 242] on button "Save" at bounding box center [255, 241] width 37 height 14
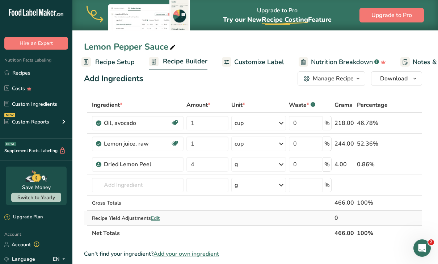
scroll to position [10, 0]
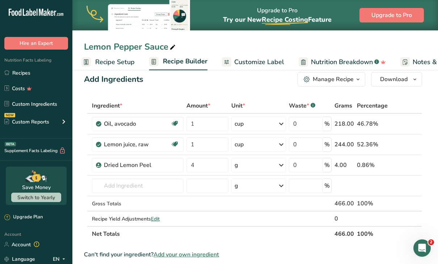
click at [322, 99] on th "Waste * .a-a{fill:#347362;}.b-a{fill:#fff;}" at bounding box center [310, 105] width 46 height 15
click at [311, 123] on input "0" at bounding box center [306, 123] width 34 height 14
type input "1"
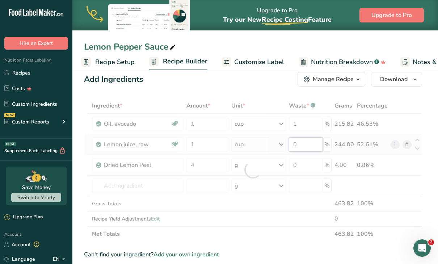
click at [312, 144] on div "Ingredient * Amount * Unit * Waste * .a-a{fill:#347362;}.b-a{fill:#fff;} Grams …" at bounding box center [253, 169] width 338 height 143
type input "0"
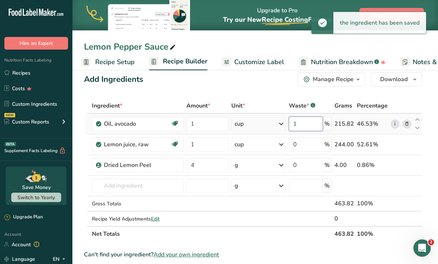
click at [309, 125] on div "Ingredient * Amount * Unit * Waste * .a-a{fill:#347362;}.b-a{fill:#fff;} Grams …" at bounding box center [253, 169] width 338 height 143
type input "1"
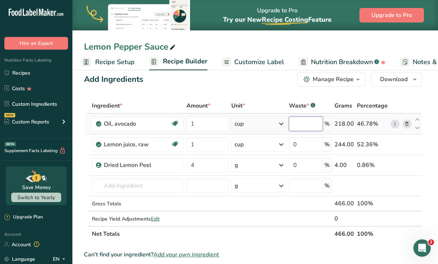
type input "9"
type input "2"
click at [311, 145] on div "Ingredient * Amount * Unit * Waste * .a-a{fill:#347362;}.b-a{fill:#fff;} Grams …" at bounding box center [253, 169] width 338 height 143
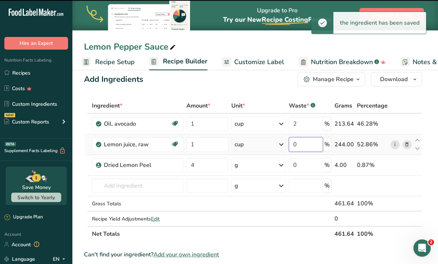
type input "2"
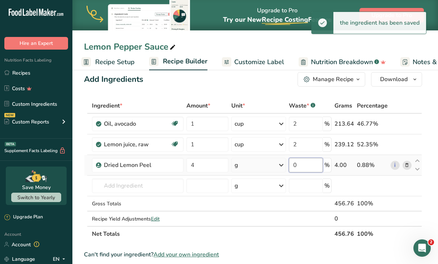
click at [310, 166] on div "Ingredient * Amount * Unit * Waste * .a-a{fill:#347362;}.b-a{fill:#fff;} Grams …" at bounding box center [253, 169] width 338 height 143
type input "2"
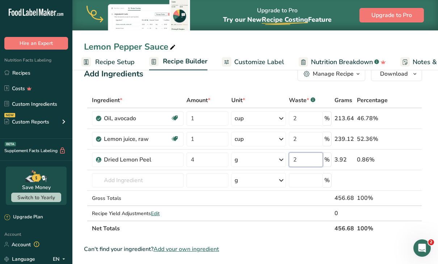
scroll to position [15, 0]
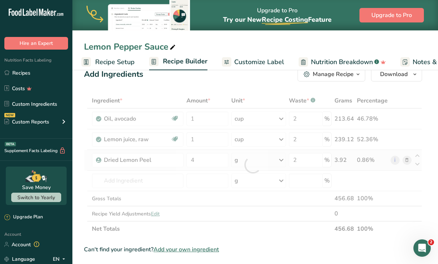
click at [277, 161] on div "Ingredient * Amount * Unit * Waste * .a-a{fill:#347362;}.b-a{fill:#fff;} Grams …" at bounding box center [253, 164] width 338 height 143
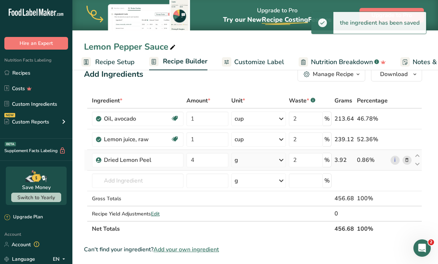
click at [281, 159] on icon at bounding box center [281, 159] width 9 height 13
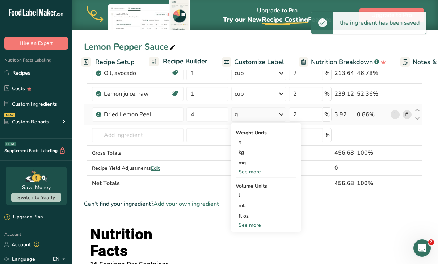
scroll to position [61, 0]
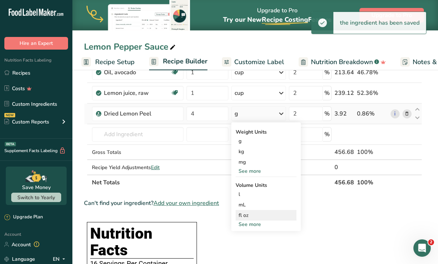
click at [252, 213] on div "fl oz" at bounding box center [265, 215] width 55 height 8
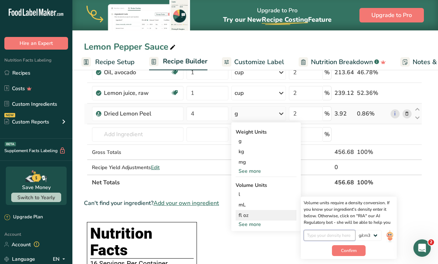
click at [348, 235] on input "number" at bounding box center [330, 235] width 52 height 11
type input "4"
click at [321, 236] on input "4" at bounding box center [330, 235] width 52 height 11
click at [397, 175] on th at bounding box center [401, 181] width 24 height 15
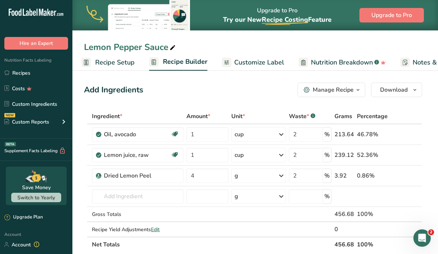
scroll to position [0, 0]
click at [204, 132] on input "1" at bounding box center [207, 134] width 42 height 14
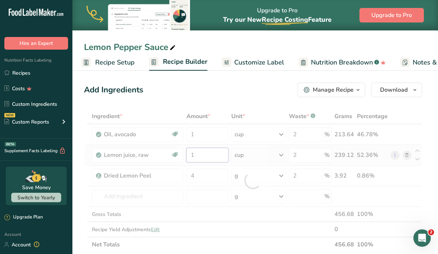
click at [206, 158] on div "Ingredient * Amount * Unit * Waste * .a-a{fill:#347362;}.b-a{fill:#fff;} Grams …" at bounding box center [253, 180] width 338 height 143
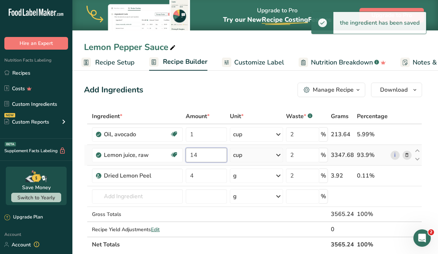
type input "1"
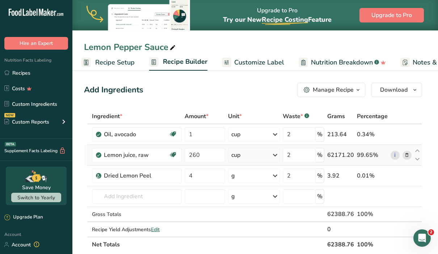
click at [277, 152] on div "Ingredient * Amount * Unit * Waste * .a-a{fill:#347362;}.b-a{fill:#fff;} Grams …" at bounding box center [253, 180] width 338 height 143
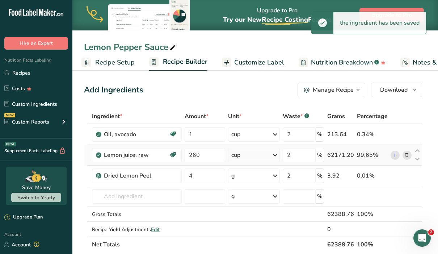
click at [277, 156] on icon at bounding box center [275, 154] width 9 height 13
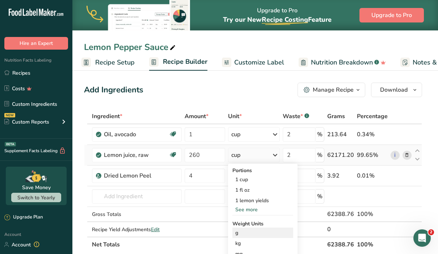
click at [248, 233] on div "g" at bounding box center [262, 232] width 61 height 10
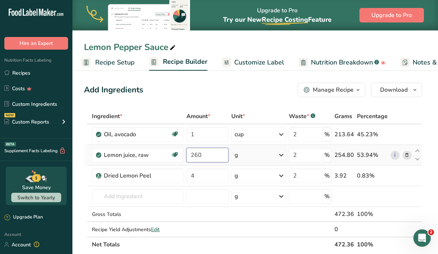
click at [199, 153] on input "260" at bounding box center [207, 155] width 42 height 14
type input "240"
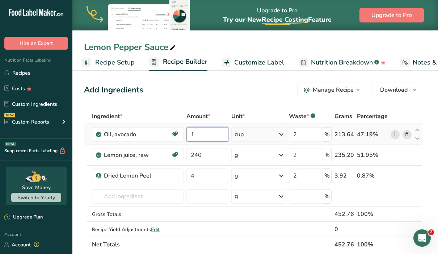
click at [207, 135] on div "Ingredient * Amount * Unit * Waste * .a-a{fill:#347362;}.b-a{fill:#fff;} Grams …" at bounding box center [253, 180] width 338 height 143
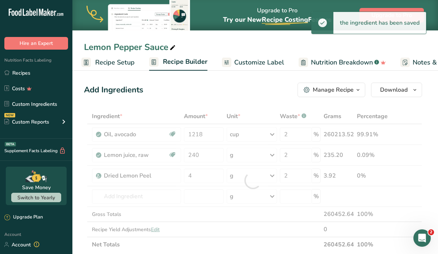
click at [249, 131] on div "Ingredient * Amount * Unit * Waste * .a-a{fill:#347362;}.b-a{fill:#fff;} Grams …" at bounding box center [253, 180] width 338 height 143
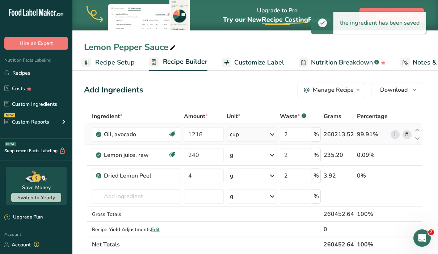
click at [270, 137] on icon at bounding box center [272, 134] width 9 height 13
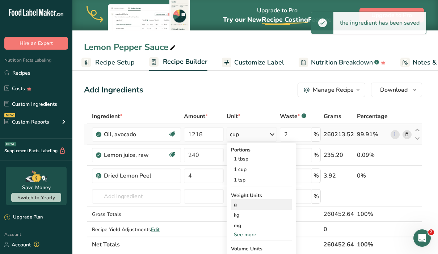
click at [249, 205] on div "g" at bounding box center [261, 204] width 61 height 10
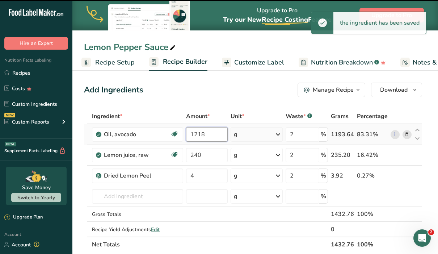
click at [195, 134] on input "1218" at bounding box center [207, 134] width 42 height 14
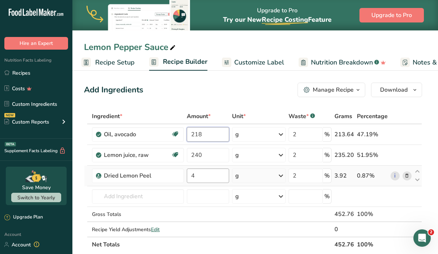
type input "218"
click at [191, 177] on div "Ingredient * Amount * Unit * Waste * .a-a{fill:#347362;}.b-a{fill:#fff;} Grams …" at bounding box center [253, 180] width 338 height 143
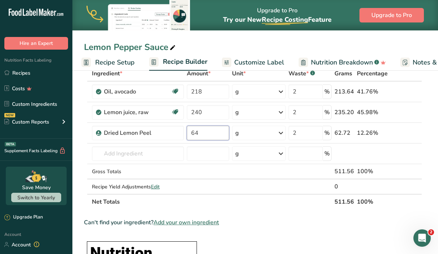
scroll to position [39, 0]
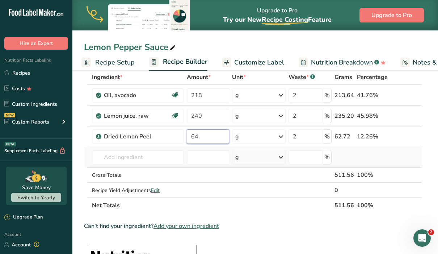
type input "64"
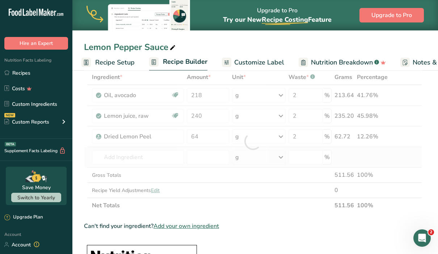
click at [285, 164] on div "Ingredient * Amount * Unit * Waste * .a-a{fill:#347362;}.b-a{fill:#fff;} Grams …" at bounding box center [253, 140] width 338 height 143
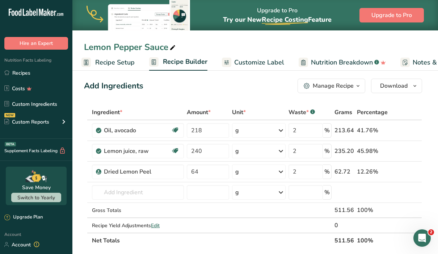
scroll to position [0, 0]
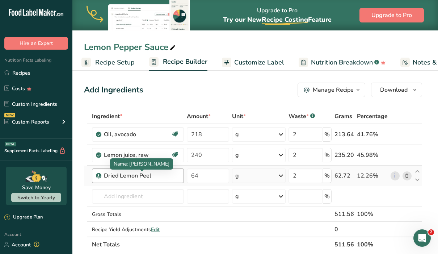
click at [156, 176] on div "Dried Lemon Peel" at bounding box center [142, 175] width 76 height 9
click at [154, 174] on div "Dried Lemon Peel" at bounding box center [142, 175] width 76 height 9
click at [409, 176] on icon at bounding box center [406, 176] width 5 height 8
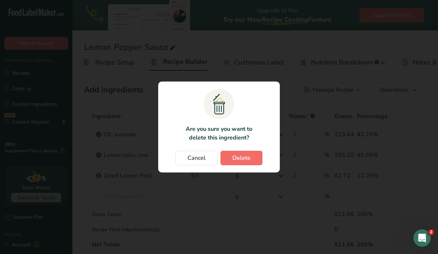
click at [248, 157] on span "Delete" at bounding box center [241, 157] width 18 height 9
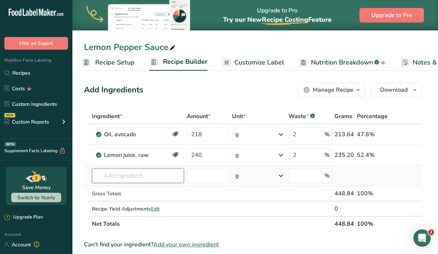
click at [169, 177] on input "text" at bounding box center [138, 175] width 92 height 14
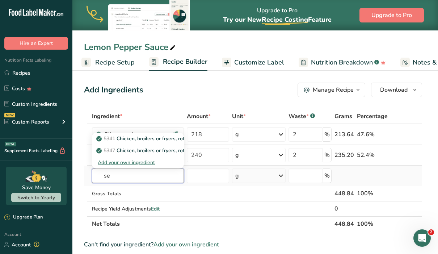
type input "s"
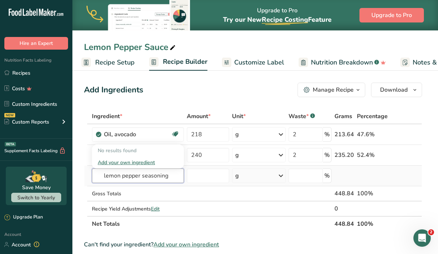
type input "lemon pepper seasoning"
click at [144, 160] on div "Add your own ingredient" at bounding box center [138, 162] width 80 height 8
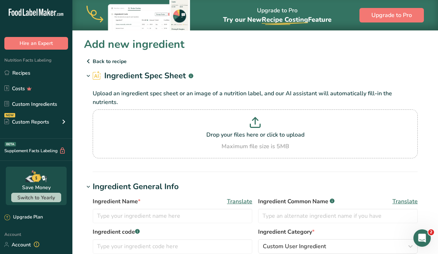
click at [89, 62] on icon at bounding box center [88, 61] width 9 height 13
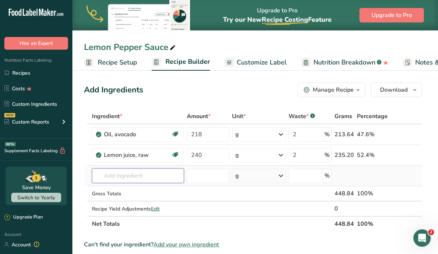
click at [118, 180] on input "text" at bounding box center [138, 175] width 92 height 14
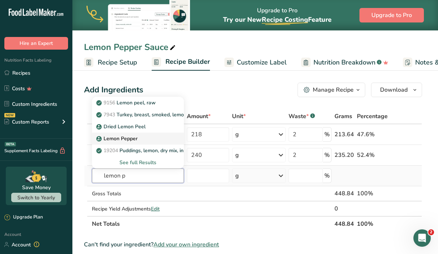
type input "lemon p"
click at [117, 139] on p "Lemon Pepper" at bounding box center [118, 139] width 40 height 8
type input "Lemon Pepper"
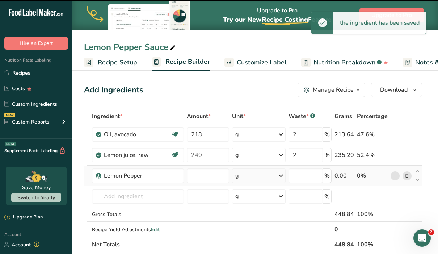
type input "0"
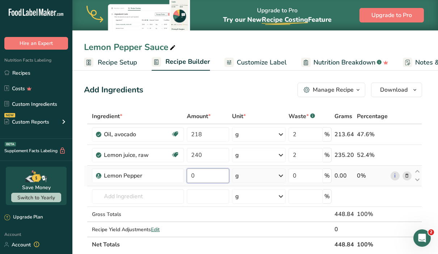
click at [216, 173] on input "0" at bounding box center [208, 175] width 42 height 14
type input "64"
click at [307, 178] on div "Ingredient * Amount * Unit * Waste * .a-a{fill:#347362;}.b-a{fill:#fff;} Grams …" at bounding box center [253, 180] width 338 height 143
click at [401, 88] on span "Download" at bounding box center [393, 89] width 27 height 9
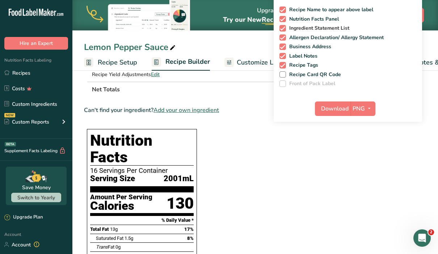
scroll to position [150, 0]
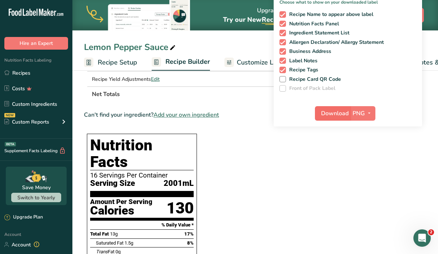
click at [343, 113] on span "Download" at bounding box center [334, 113] width 27 height 9
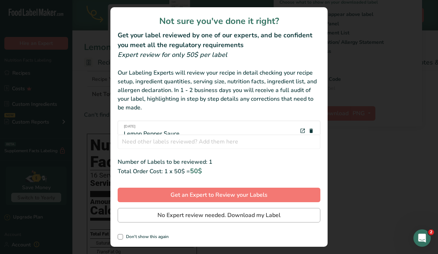
click at [197, 217] on span "No Expert review needed. Download my Label" at bounding box center [218, 215] width 123 height 9
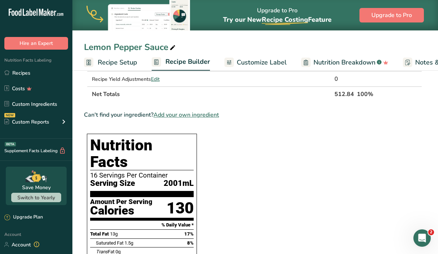
click at [105, 63] on span "Recipe Setup" at bounding box center [117, 63] width 39 height 10
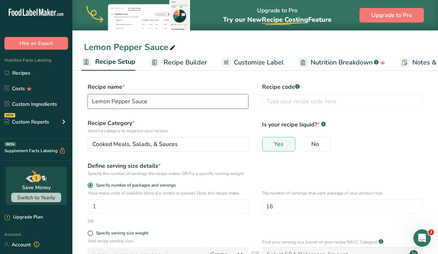
click at [151, 104] on input "Lemon Pepper Sauce" at bounding box center [168, 101] width 161 height 14
drag, startPoint x: 151, startPoint y: 104, endPoint x: 39, endPoint y: 89, distance: 112.7
click at [39, 89] on div ".a-20{fill:#fff;} Hire an Expert Nutrition Facts Labeling Recipes Costs Custom …" at bounding box center [219, 187] width 438 height 375
click at [101, 101] on input "Butter" at bounding box center [168, 101] width 161 height 14
click at [92, 102] on input "Butter" at bounding box center [168, 101] width 161 height 14
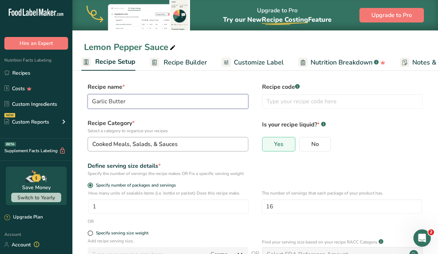
type input "Garlic Butter"
click at [173, 144] on span "Cooked Meals, Salads, & Sauces" at bounding box center [134, 144] width 85 height 9
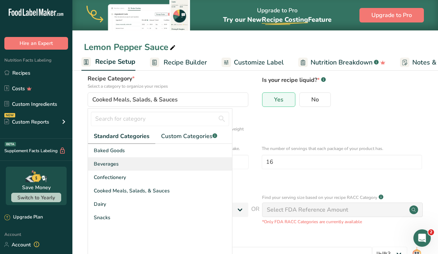
scroll to position [48, 0]
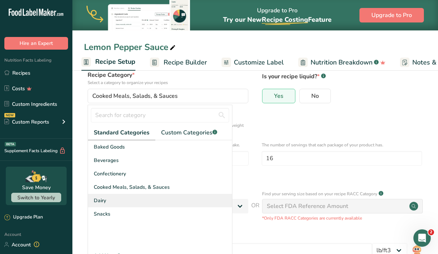
click at [131, 203] on div "Dairy" at bounding box center [160, 200] width 144 height 13
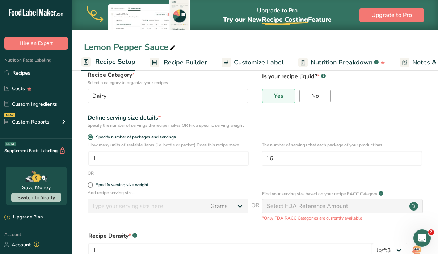
click at [314, 94] on span "No" at bounding box center [315, 95] width 8 height 7
click at [304, 94] on input "No" at bounding box center [302, 95] width 5 height 5
radio input "true"
radio input "false"
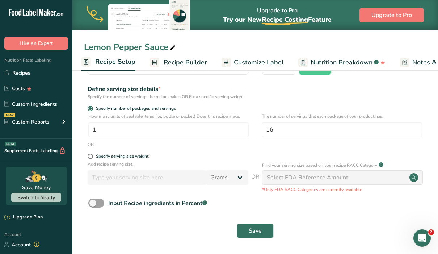
scroll to position [76, 0]
click at [252, 231] on span "Save" at bounding box center [255, 230] width 13 height 9
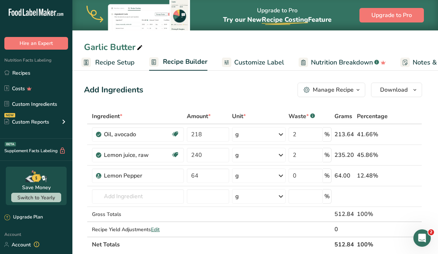
click at [116, 60] on span "Recipe Setup" at bounding box center [114, 63] width 39 height 10
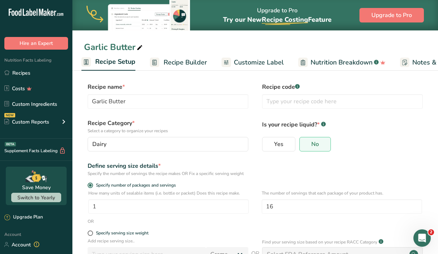
click at [116, 60] on span "Recipe Setup" at bounding box center [115, 62] width 40 height 10
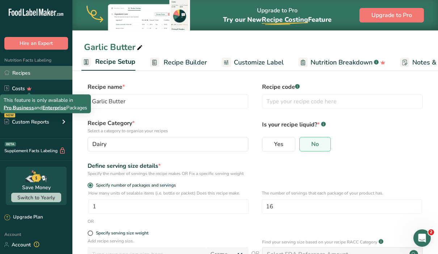
click at [29, 72] on link "Recipes" at bounding box center [36, 73] width 72 height 14
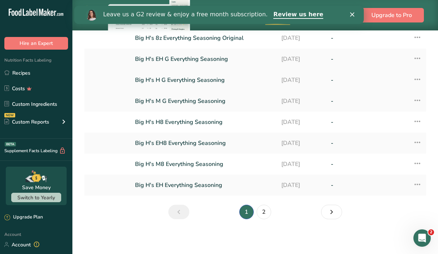
scroll to position [114, 0]
click at [259, 208] on link "2" at bounding box center [263, 211] width 14 height 14
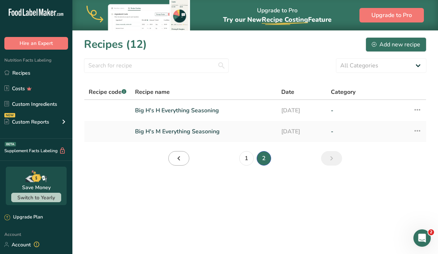
click at [180, 160] on icon "Page 1." at bounding box center [178, 158] width 9 height 13
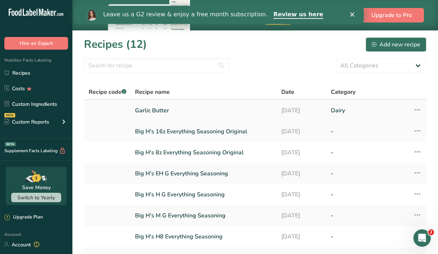
click at [417, 109] on icon at bounding box center [417, 109] width 9 height 13
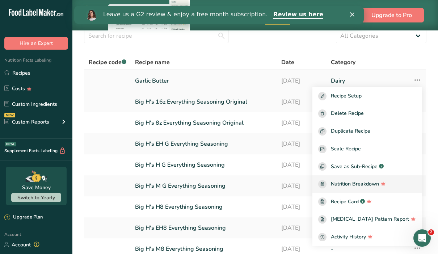
scroll to position [30, 0]
click at [155, 80] on link "Garlic Butter" at bounding box center [203, 80] width 137 height 15
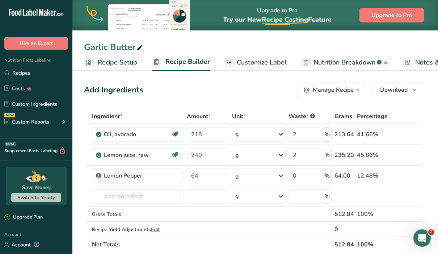
click at [143, 47] on span at bounding box center [139, 47] width 9 height 9
type input "G"
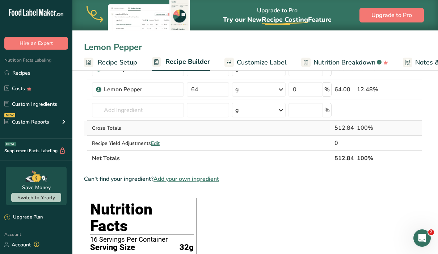
scroll to position [92, 0]
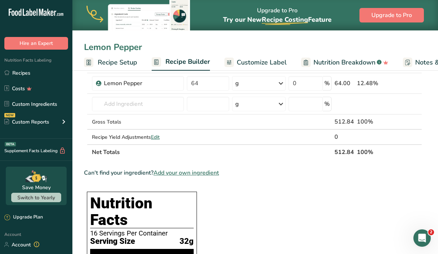
type input "Lemon Pepper"
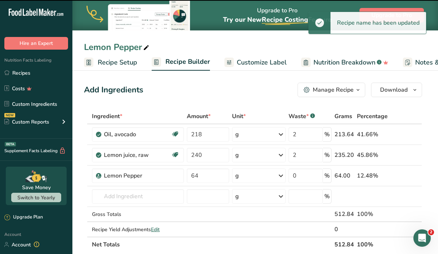
scroll to position [0, 0]
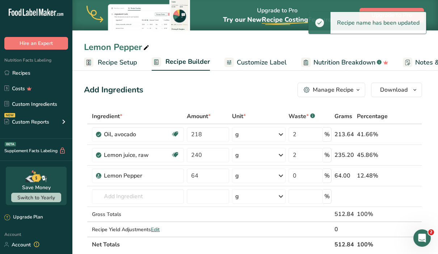
click at [88, 61] on rect at bounding box center [88, 62] width 9 height 9
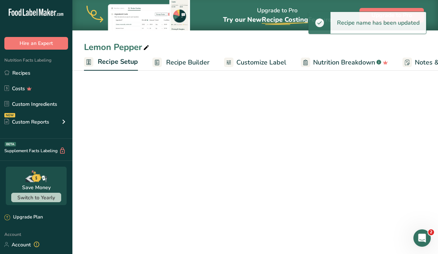
scroll to position [0, 3]
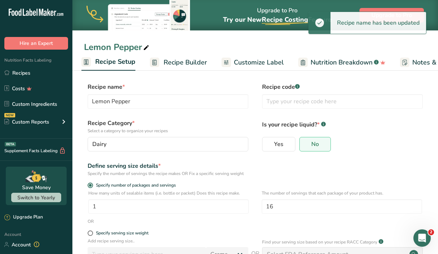
click at [88, 62] on rect at bounding box center [85, 61] width 9 height 9
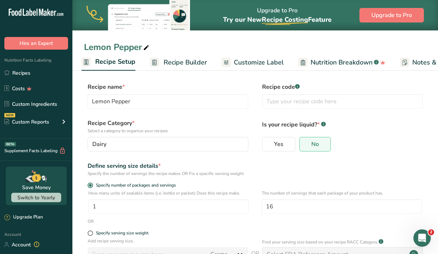
scroll to position [0, 0]
click at [37, 69] on link "Recipes" at bounding box center [36, 73] width 72 height 14
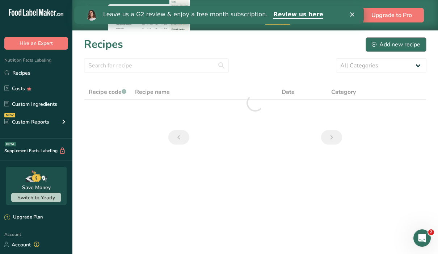
click at [385, 46] on div "Add new recipe" at bounding box center [396, 44] width 48 height 9
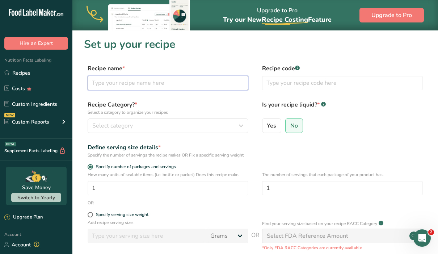
click at [211, 86] on input "text" at bounding box center [168, 83] width 161 height 14
type input "Garlic Butter"
click at [195, 120] on button "Select category" at bounding box center [168, 125] width 161 height 14
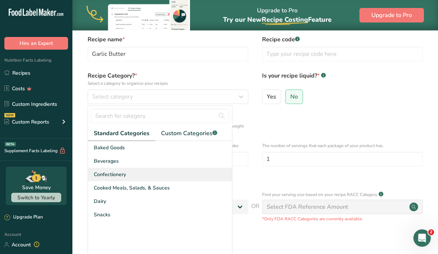
scroll to position [29, 0]
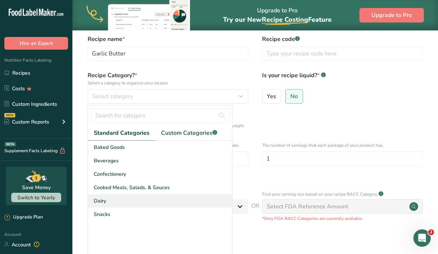
click at [170, 200] on div "Dairy" at bounding box center [160, 200] width 144 height 13
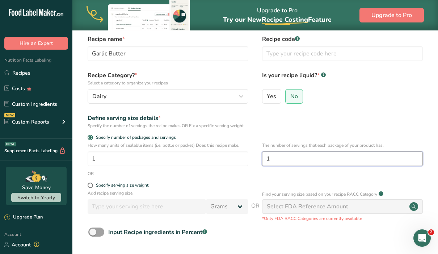
click at [274, 160] on input "1" at bounding box center [342, 158] width 161 height 14
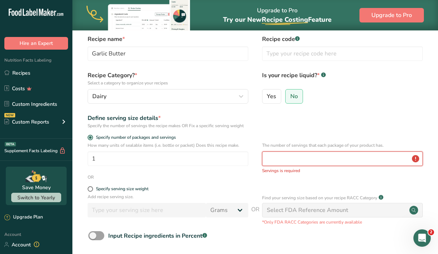
click at [416, 160] on input "number" at bounding box center [342, 158] width 161 height 14
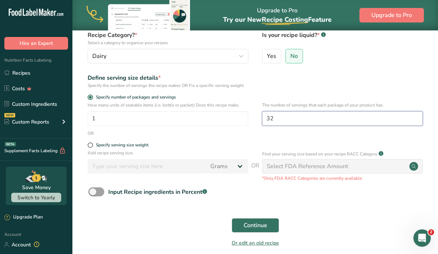
scroll to position [76, 0]
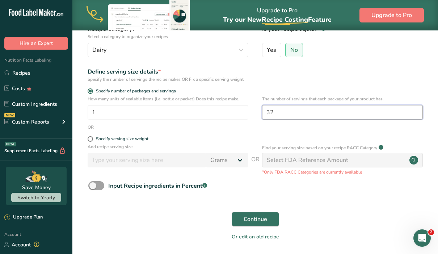
type input "32"
click at [245, 222] on span "Continue" at bounding box center [255, 219] width 24 height 9
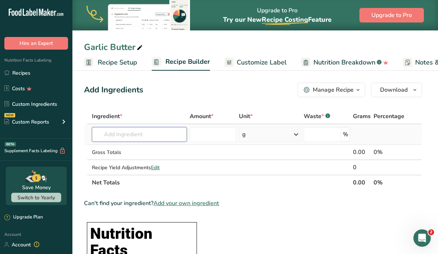
click at [152, 132] on input "text" at bounding box center [139, 134] width 95 height 14
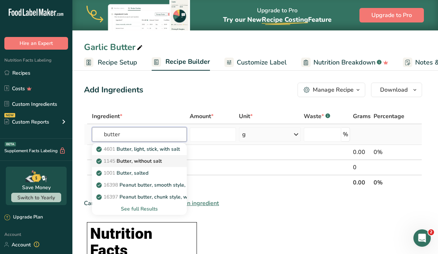
type input "butter"
click at [156, 165] on link "1145 Butter, without salt" at bounding box center [139, 161] width 95 height 12
type input "Butter, without salt"
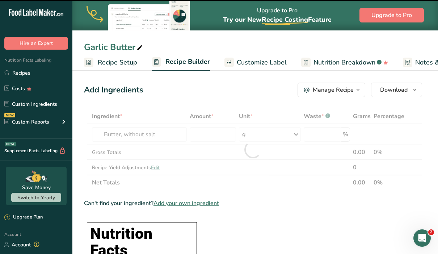
type input "0"
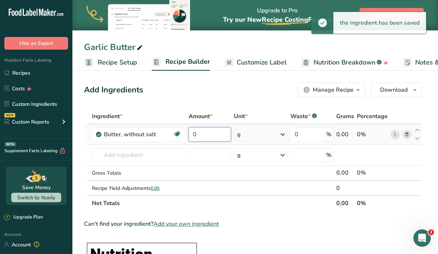
click at [221, 137] on input "0" at bounding box center [209, 134] width 42 height 14
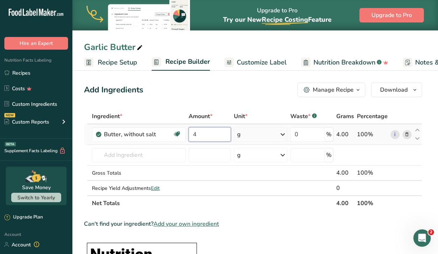
type input "4"
click at [282, 135] on div "Ingredient * Amount * Unit * Waste * .a-a{fill:#347362;}.b-a{fill:#fff;} Grams …" at bounding box center [253, 160] width 338 height 102
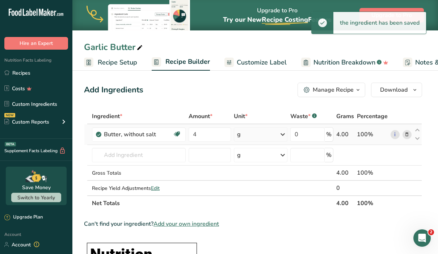
click at [282, 135] on icon at bounding box center [282, 134] width 9 height 13
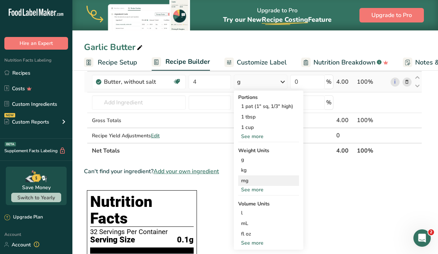
scroll to position [51, 0]
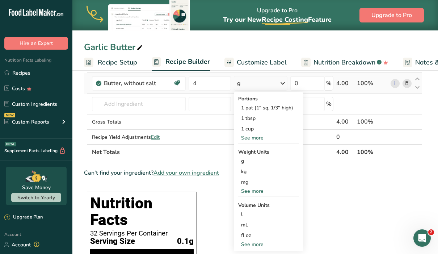
click at [255, 139] on div "See more" at bounding box center [268, 138] width 61 height 8
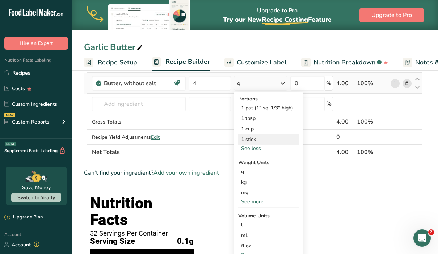
click at [255, 139] on div "1 stick" at bounding box center [268, 139] width 61 height 10
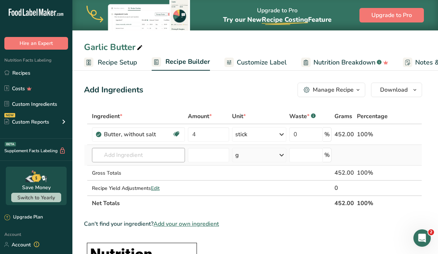
scroll to position [0, 0]
click at [125, 156] on input "text" at bounding box center [138, 155] width 93 height 14
type input "R"
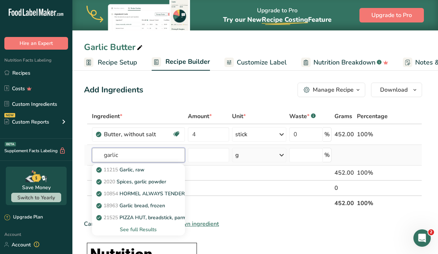
type input "garlic"
click at [139, 230] on div "See full Results" at bounding box center [138, 229] width 81 height 8
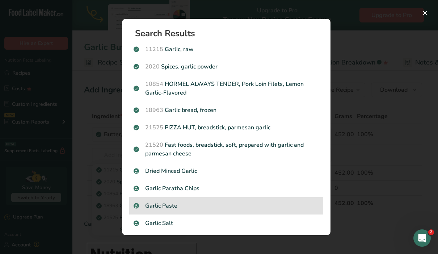
click at [159, 208] on p "Garlic Paste" at bounding box center [225, 205] width 185 height 9
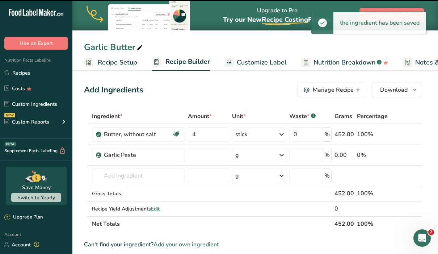
type input "0"
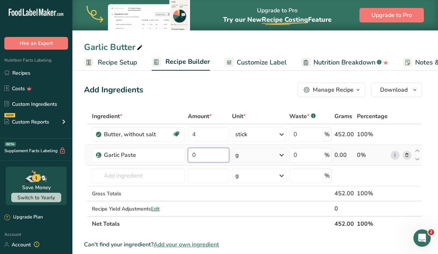
click at [206, 155] on input "0" at bounding box center [209, 155] width 42 height 14
type input "2"
click at [281, 153] on div "Ingredient * Amount * Unit * Waste * .a-a{fill:#347362;}.b-a{fill:#fff;} Grams …" at bounding box center [253, 170] width 338 height 123
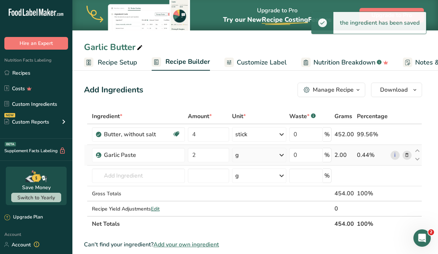
click at [281, 153] on icon at bounding box center [281, 154] width 9 height 13
click at [267, 208] on div "mg" at bounding box center [266, 203] width 61 height 10
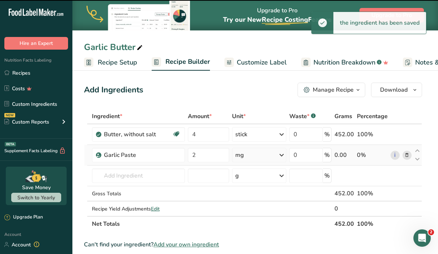
click at [281, 154] on icon at bounding box center [281, 154] width 9 height 13
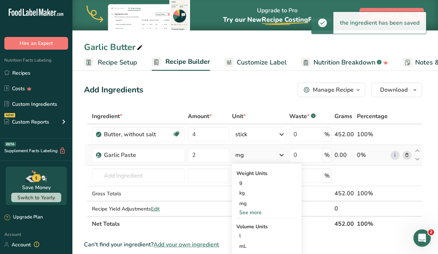
click at [259, 213] on div "See more" at bounding box center [266, 212] width 61 height 8
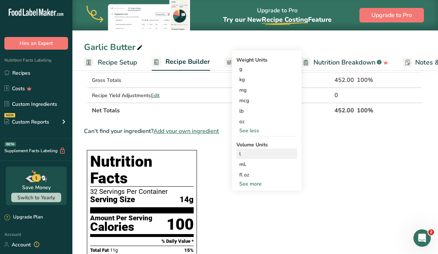
scroll to position [114, 0]
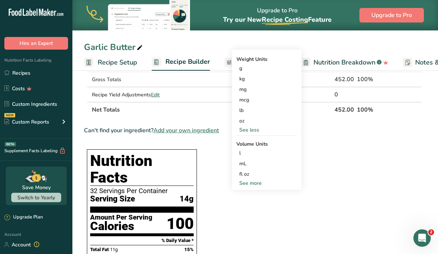
click at [252, 181] on div "See more" at bounding box center [266, 183] width 61 height 8
select select "22"
click at [250, 184] on div "tbsp" at bounding box center [266, 185] width 55 height 8
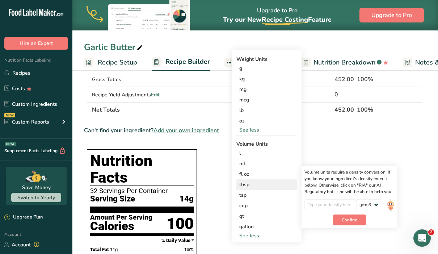
click at [250, 184] on div "tbsp" at bounding box center [266, 185] width 55 height 8
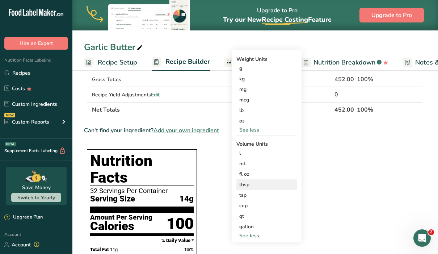
click at [244, 185] on div "tbsp" at bounding box center [266, 185] width 55 height 8
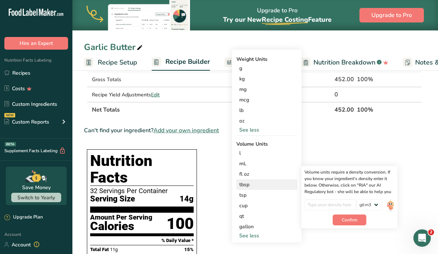
click at [244, 185] on div "tbsp" at bounding box center [266, 185] width 55 height 8
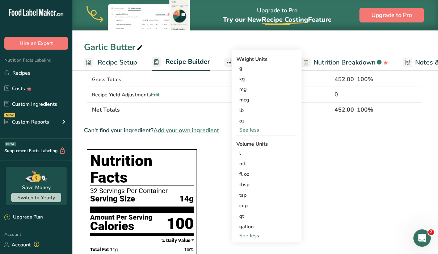
click at [204, 111] on th "Net Totals" at bounding box center [211, 109] width 242 height 15
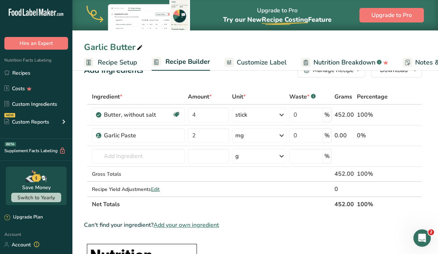
scroll to position [18, 0]
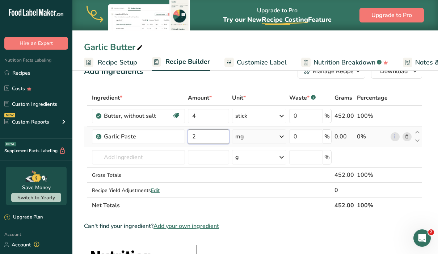
click at [204, 136] on input "2" at bounding box center [209, 136] width 42 height 14
click at [279, 137] on div "Ingredient * Amount * Unit * Waste * .a-a{fill:#347362;}.b-a{fill:#fff;} Grams …" at bounding box center [253, 151] width 338 height 123
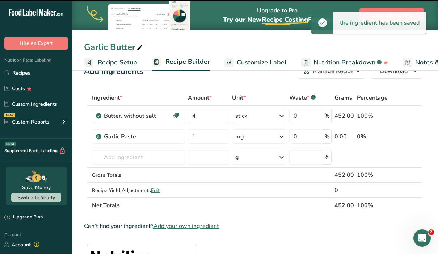
click at [281, 136] on icon at bounding box center [281, 136] width 9 height 13
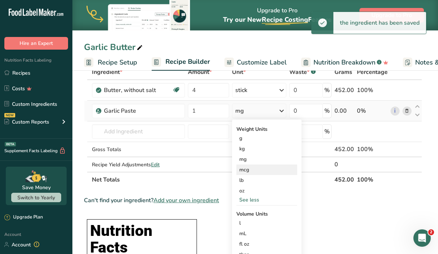
scroll to position [46, 0]
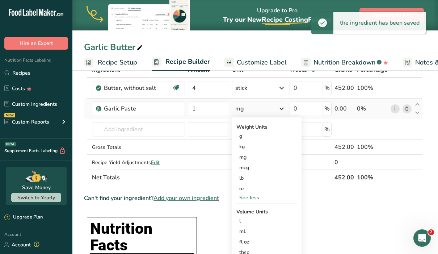
click at [256, 196] on div "See less" at bounding box center [266, 198] width 61 height 8
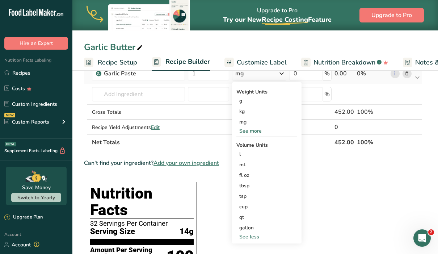
scroll to position [82, 0]
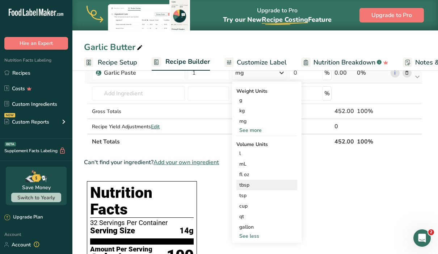
click at [246, 184] on div "tbsp" at bounding box center [266, 185] width 55 height 8
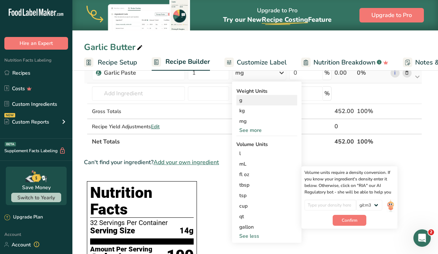
click at [252, 102] on div "g" at bounding box center [266, 100] width 61 height 10
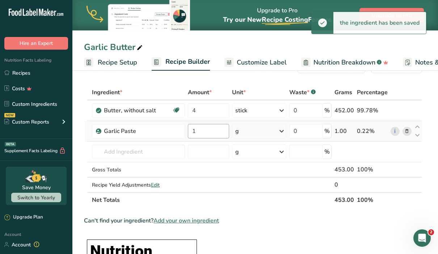
scroll to position [21, 0]
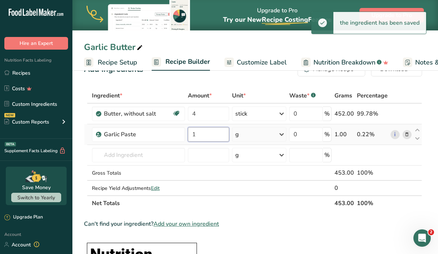
click at [216, 134] on input "1" at bounding box center [209, 134] width 42 height 14
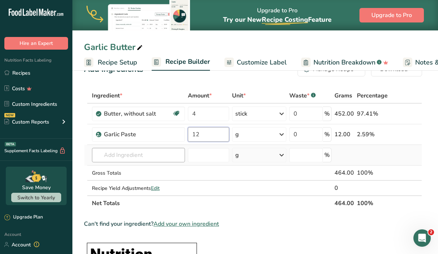
type input "12"
click at [143, 157] on div "Ingredient * Amount * Unit * Waste * .a-a{fill:#347362;}.b-a{fill:#fff;} Grams …" at bounding box center [253, 149] width 338 height 123
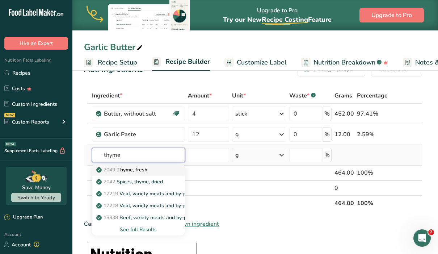
type input "thyme"
click at [145, 168] on p "2049 Thyme, fresh" at bounding box center [123, 170] width 50 height 8
type input "Thyme, fresh"
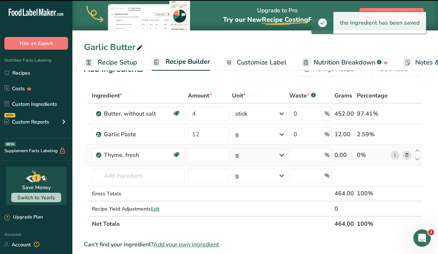
type input "0"
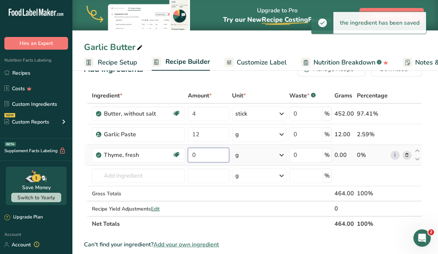
click at [213, 153] on input "0" at bounding box center [209, 155] width 42 height 14
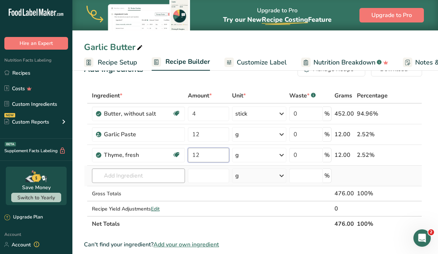
type input "12"
click at [152, 178] on div "Ingredient * Amount * Unit * Waste * .a-a{fill:#347362;}.b-a{fill:#fff;} Grams …" at bounding box center [253, 159] width 338 height 143
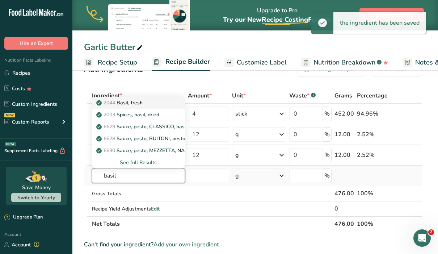
type input "basil"
click at [140, 103] on p "2044 Basil, fresh" at bounding box center [120, 103] width 45 height 8
type input "Basil, fresh"
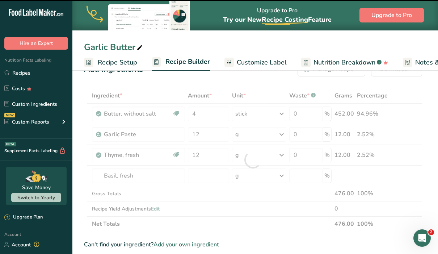
type input "0"
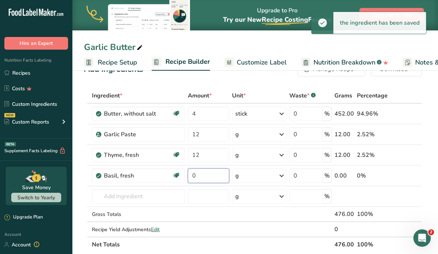
click at [206, 176] on input "0" at bounding box center [209, 175] width 42 height 14
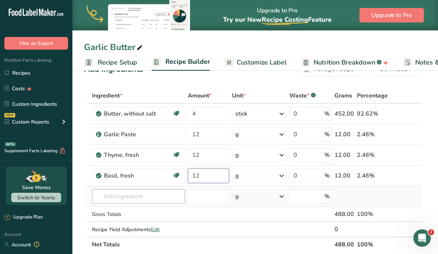
type input "12"
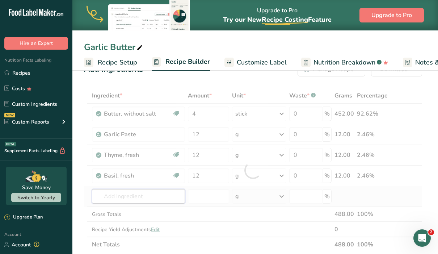
click at [142, 197] on div "Ingredient * Amount * Unit * Waste * .a-a{fill:#347362;}.b-a{fill:#fff;} Grams …" at bounding box center [253, 170] width 338 height 164
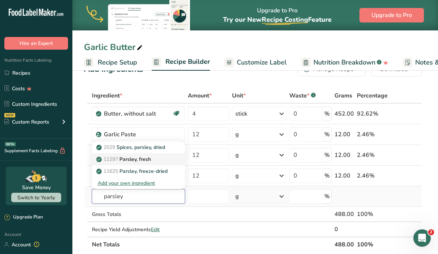
type input "parsley"
click at [150, 159] on p "11297 Parsley, fresh" at bounding box center [124, 159] width 53 height 8
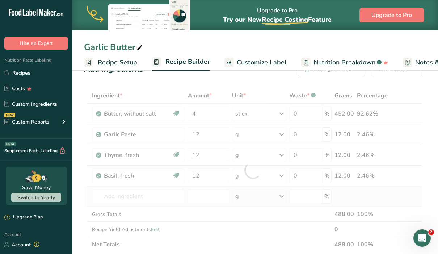
type input "Parsley, fresh"
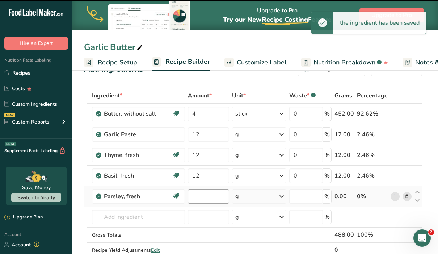
type input "0"
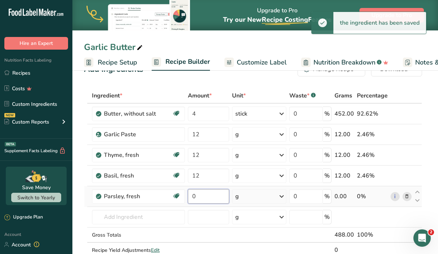
click at [209, 198] on input "0" at bounding box center [209, 196] width 42 height 14
type input "12"
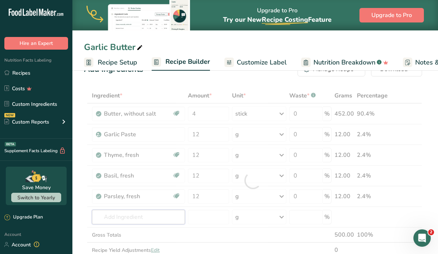
click at [152, 218] on div "Ingredient * Amount * Unit * Waste * .a-a{fill:#347362;}.b-a{fill:#fff;} Grams …" at bounding box center [253, 180] width 338 height 184
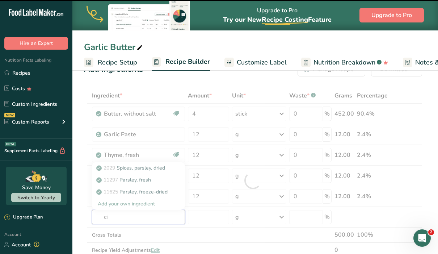
type input "cin"
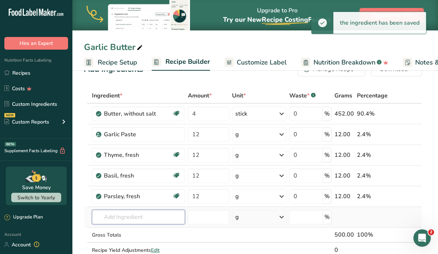
type input "a"
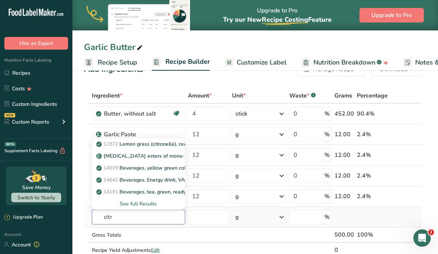
type input "cit"
type input "cil"
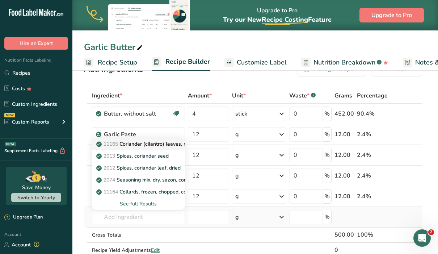
click at [163, 143] on p "11165 Coriander (cilantro) leaves, raw" at bounding box center [145, 144] width 95 height 8
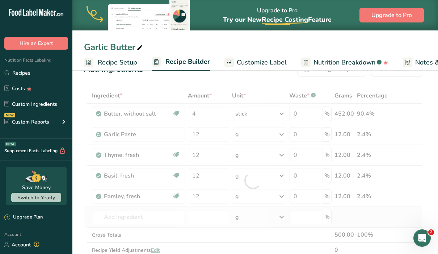
type input "Coriander (cilantro) leaves, raw"
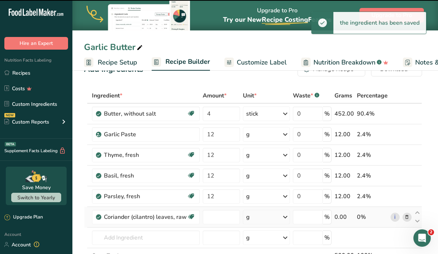
type input "0"
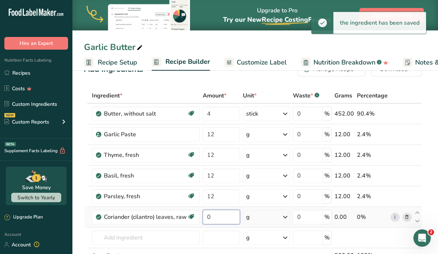
click at [222, 213] on input "0" at bounding box center [221, 216] width 37 height 14
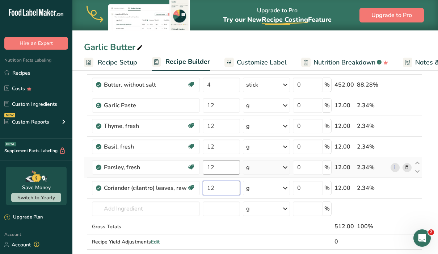
scroll to position [50, 0]
type input "12"
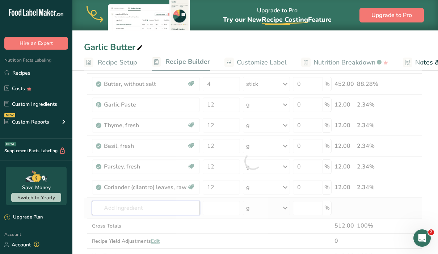
click at [175, 210] on div "Ingredient * Amount * Unit * Waste * .a-a{fill:#347362;}.b-a{fill:#fff;} Grams …" at bounding box center [253, 160] width 338 height 205
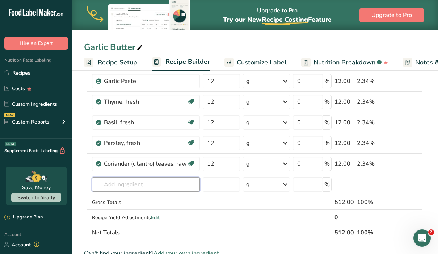
scroll to position [59, 0]
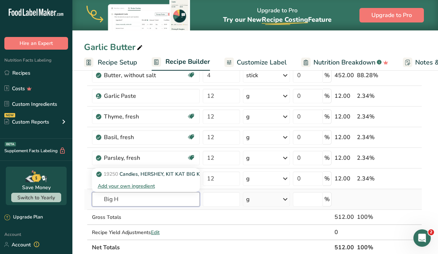
type input "Big H"
click at [149, 187] on div "Add your own ingredient" at bounding box center [146, 186] width 96 height 8
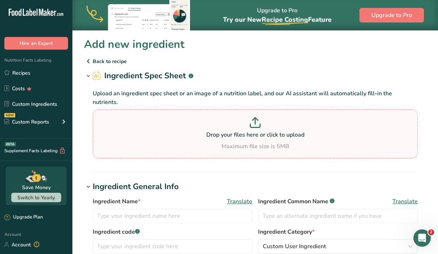
click at [253, 130] on p "Drop your files here or click to upload" at bounding box center [254, 134] width 321 height 9
click at [253, 125] on input "Drop your files here or click to upload Maximum file size is 5MB" at bounding box center [255, 133] width 325 height 49
click at [234, 130] on p "Drop your files here or click to upload" at bounding box center [254, 134] width 321 height 9
click at [234, 130] on input "Drop your files here or click to upload Maximum file size is 5MB" at bounding box center [255, 133] width 325 height 49
type input "C:\fakepath\Mildt 8oz back bag label.png"
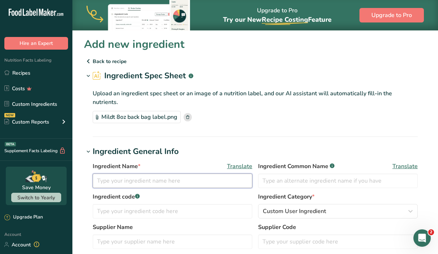
click at [148, 173] on input "text" at bounding box center [173, 180] width 160 height 14
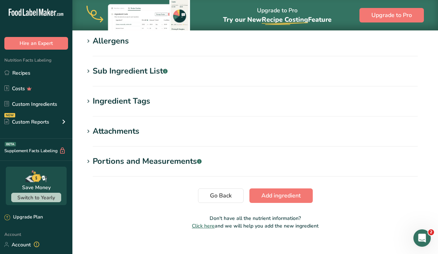
scroll to position [286, 0]
type input "mild"
click at [271, 191] on span "Add ingredient" at bounding box center [280, 195] width 39 height 9
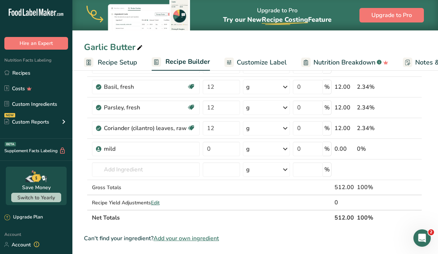
scroll to position [106, 0]
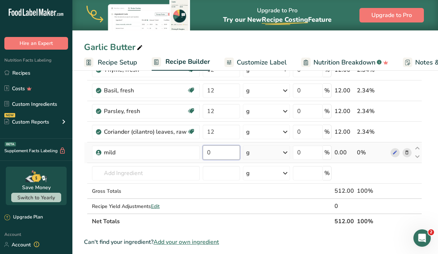
click at [229, 152] on input "0" at bounding box center [221, 152] width 37 height 14
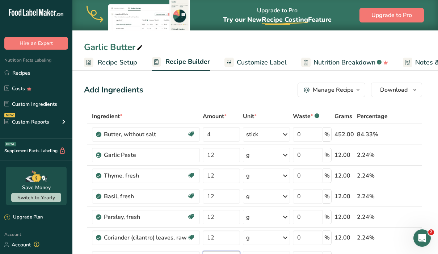
scroll to position [0, 0]
type input "24"
click at [127, 58] on span "Recipe Setup" at bounding box center [117, 63] width 39 height 10
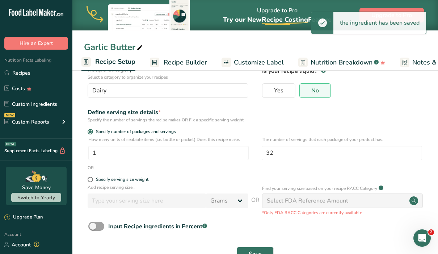
scroll to position [55, 0]
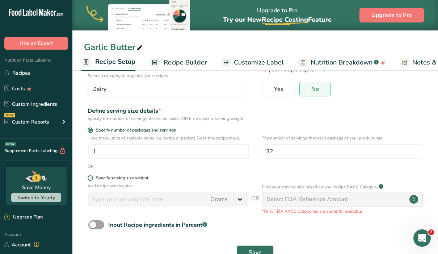
click at [91, 178] on span at bounding box center [90, 177] width 5 height 5
click at [91, 178] on input "Specify serving size weight" at bounding box center [90, 177] width 5 height 5
radio input "true"
radio input "false"
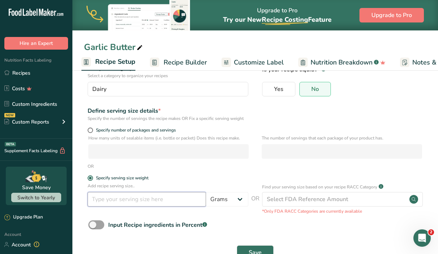
click at [116, 203] on input "number" at bounding box center [147, 199] width 118 height 14
type input "16"
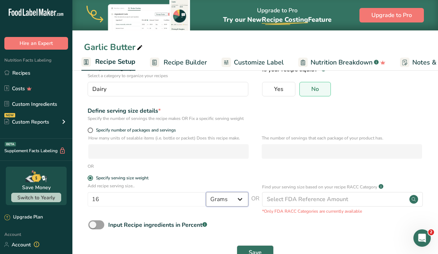
select select "5"
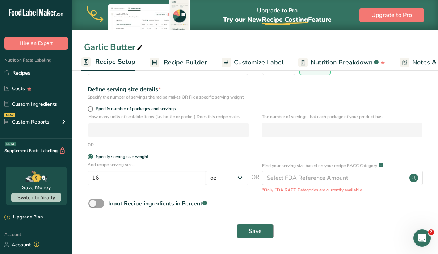
click at [255, 232] on span "Save" at bounding box center [255, 230] width 13 height 9
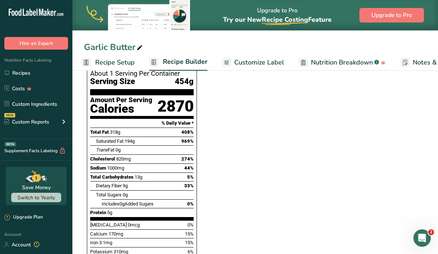
scroll to position [240, 0]
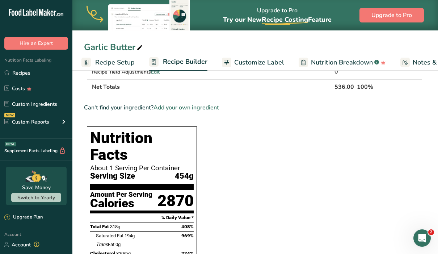
click at [121, 62] on span "Recipe Setup" at bounding box center [114, 63] width 39 height 10
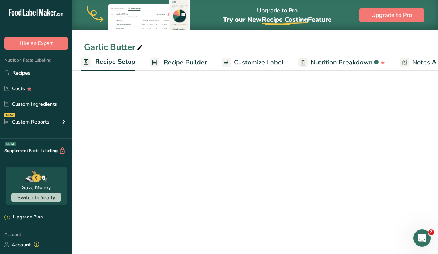
select select "5"
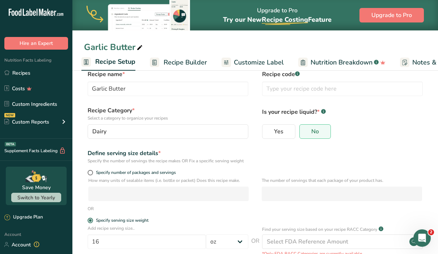
scroll to position [13, 0]
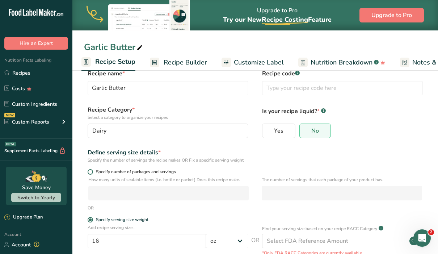
click at [90, 169] on span at bounding box center [90, 171] width 5 height 5
click at [90, 169] on input "Specify number of packages and servings" at bounding box center [90, 171] width 5 height 5
radio input "true"
radio input "false"
select select "0"
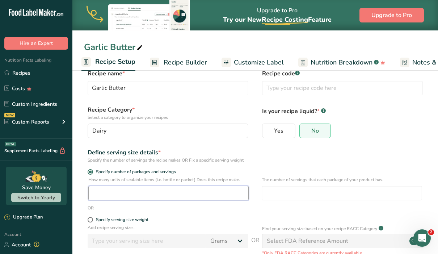
click at [122, 195] on input "number" at bounding box center [168, 193] width 160 height 14
type input "1"
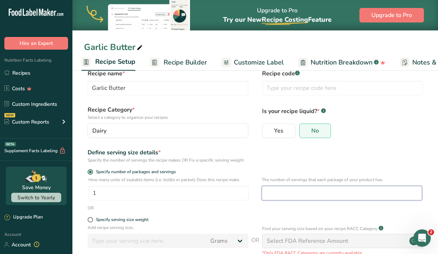
click at [287, 193] on input "number" at bounding box center [342, 193] width 160 height 14
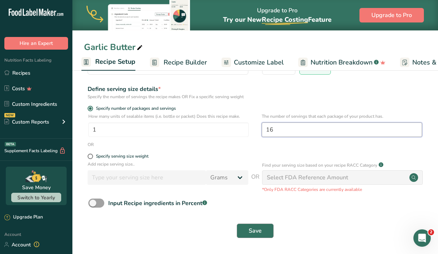
scroll to position [76, 0]
type input "16"
click at [264, 237] on button "Save" at bounding box center [255, 231] width 37 height 14
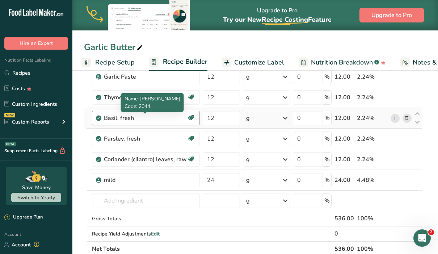
scroll to position [76, 0]
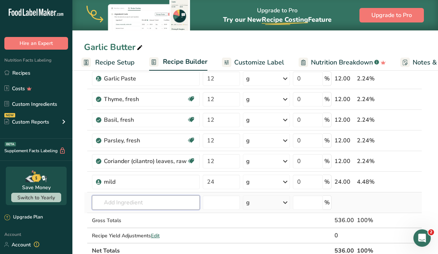
click at [125, 201] on input "text" at bounding box center [146, 202] width 108 height 14
click at [154, 202] on input "text" at bounding box center [146, 202] width 108 height 14
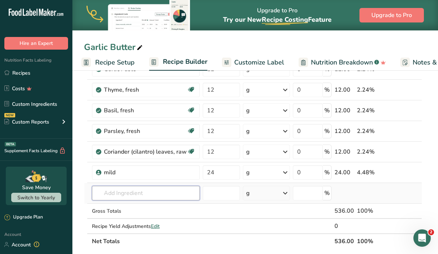
scroll to position [92, 0]
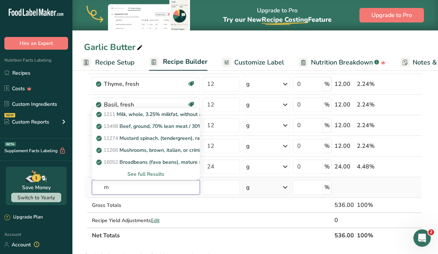
type input "m"
click at [153, 177] on div "See full Results" at bounding box center [146, 174] width 96 height 8
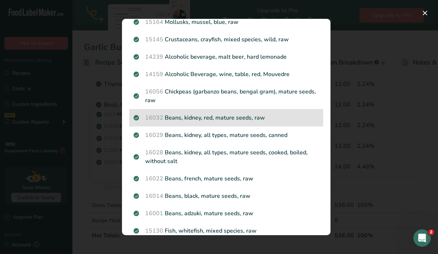
scroll to position [332, 0]
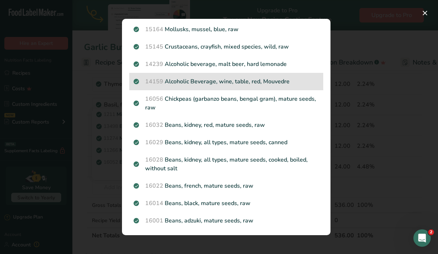
click at [319, 73] on div "14159 Alcoholic Beverage, wine, table, red, Mouvedre" at bounding box center [226, 81] width 194 height 17
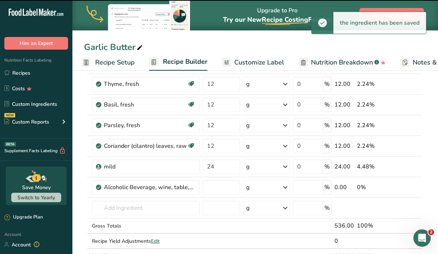
type input "0"
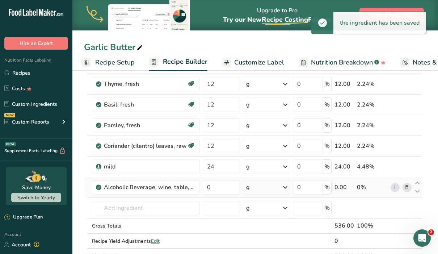
click at [408, 186] on icon at bounding box center [406, 187] width 5 height 8
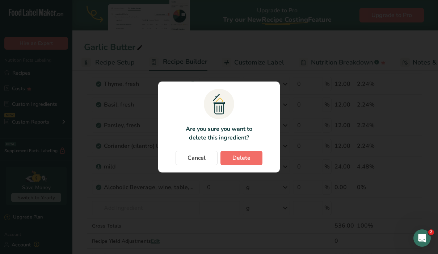
click at [255, 152] on button "Delete" at bounding box center [241, 157] width 42 height 14
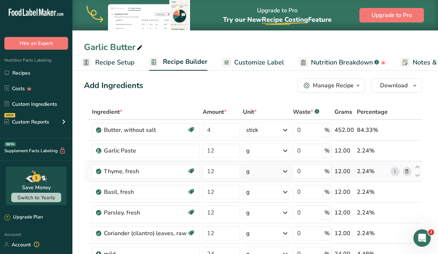
scroll to position [2, 0]
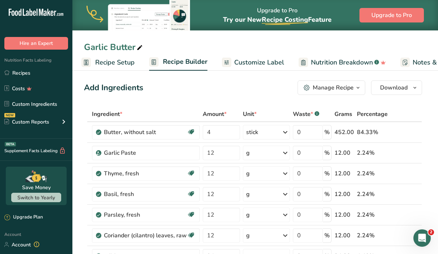
click at [129, 65] on span "Recipe Setup" at bounding box center [114, 63] width 39 height 10
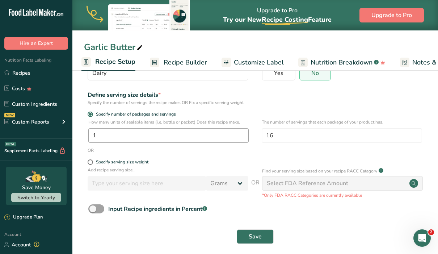
scroll to position [73, 0]
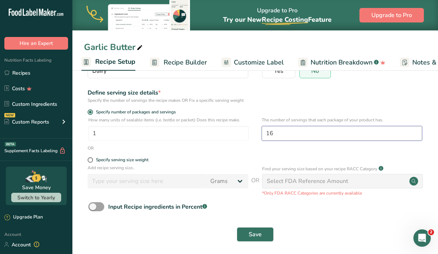
click at [281, 135] on input "16" at bounding box center [342, 133] width 160 height 14
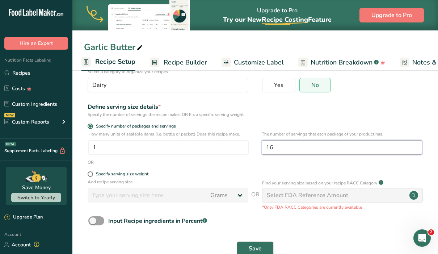
scroll to position [63, 0]
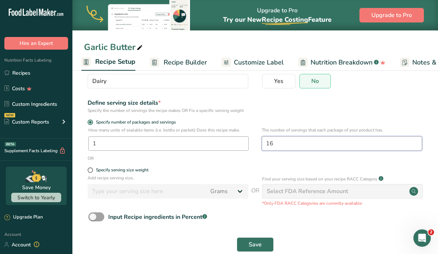
type input "1"
type input "128"
click at [246, 239] on button "Save" at bounding box center [255, 244] width 37 height 14
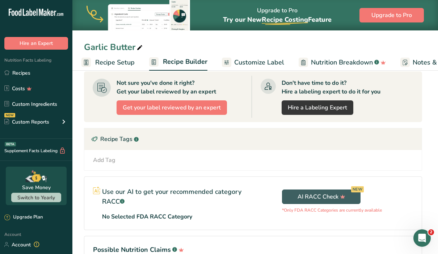
scroll to position [569, 0]
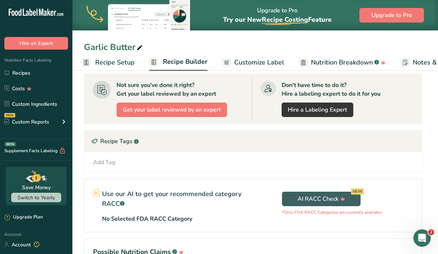
click at [124, 62] on span "Recipe Setup" at bounding box center [114, 63] width 39 height 10
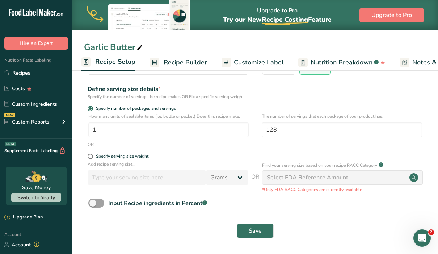
scroll to position [76, 0]
click at [257, 233] on span "Save" at bounding box center [255, 230] width 13 height 9
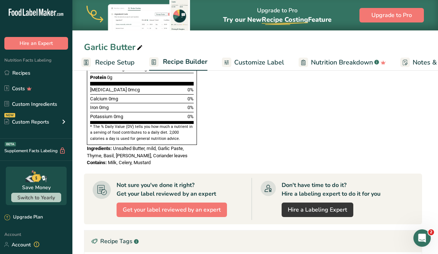
scroll to position [452, 0]
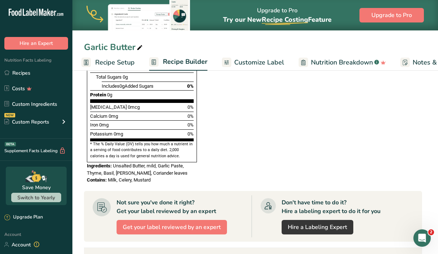
click at [117, 63] on span "Recipe Setup" at bounding box center [114, 63] width 39 height 10
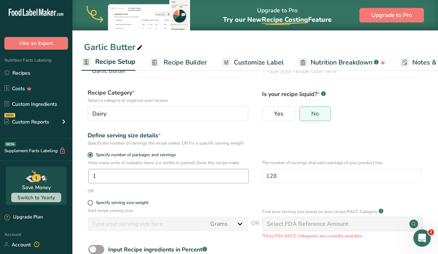
scroll to position [30, 0]
click at [166, 173] on input "1" at bounding box center [168, 176] width 160 height 14
click at [90, 205] on div "Specify serving size weight" at bounding box center [168, 203] width 161 height 7
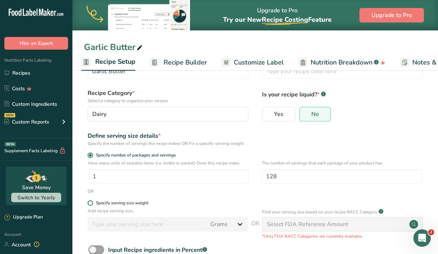
click at [90, 204] on span at bounding box center [90, 202] width 5 height 5
click at [90, 204] on input "Specify serving size weight" at bounding box center [90, 202] width 5 height 5
radio input "true"
radio input "false"
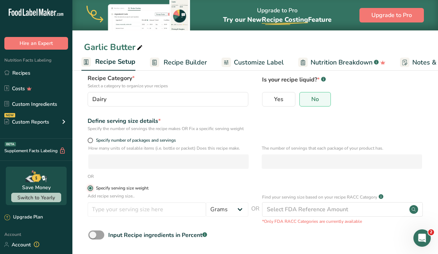
scroll to position [47, 0]
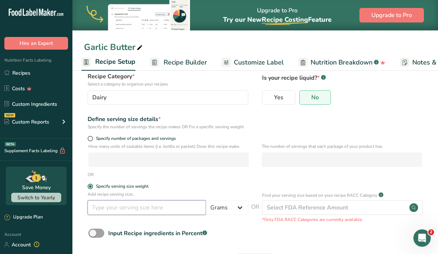
click at [130, 207] on input "number" at bounding box center [147, 207] width 118 height 14
type input "1"
select select "19"
select select "22"
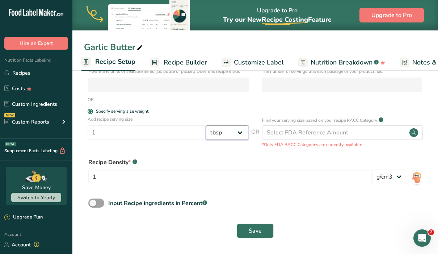
scroll to position [121, 0]
click at [261, 229] on span "Save" at bounding box center [255, 230] width 13 height 9
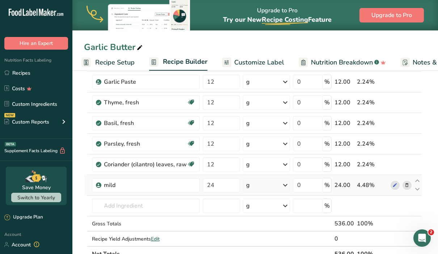
scroll to position [75, 0]
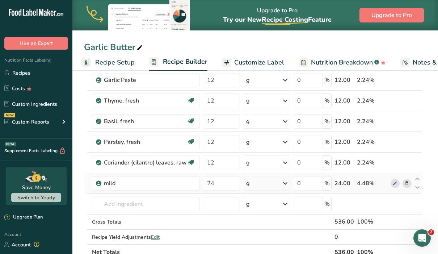
click at [406, 183] on icon at bounding box center [406, 183] width 5 height 8
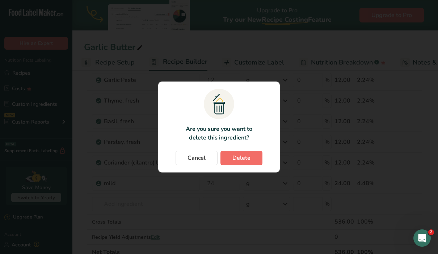
click at [252, 157] on button "Delete" at bounding box center [241, 157] width 42 height 14
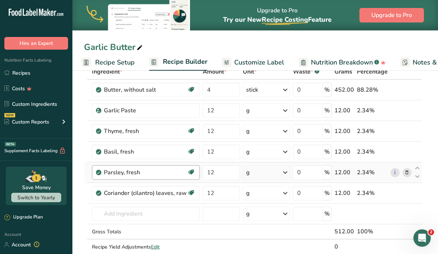
scroll to position [44, 0]
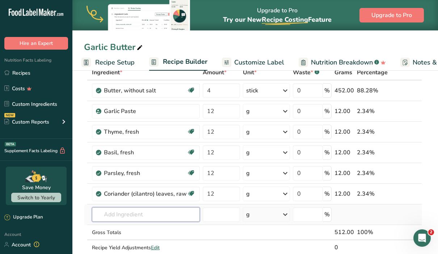
click at [118, 210] on input "text" at bounding box center [146, 214] width 108 height 14
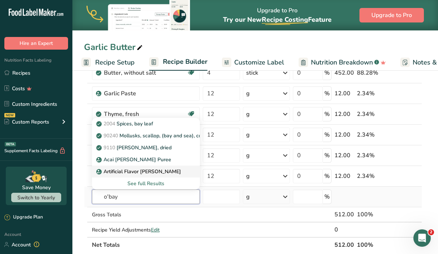
scroll to position [64, 0]
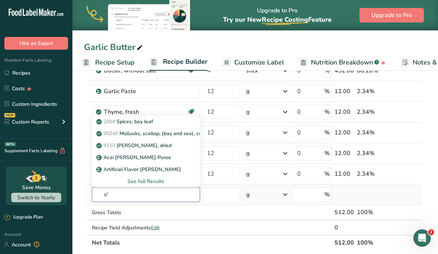
type input "o"
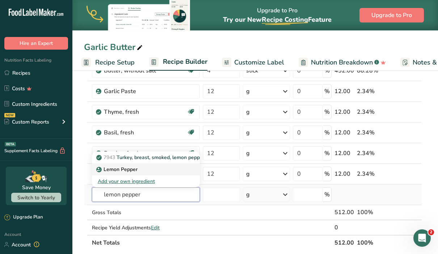
type input "lemon pepper"
click at [114, 169] on p "Lemon Pepper" at bounding box center [118, 169] width 40 height 8
type input "Lemon Pepper"
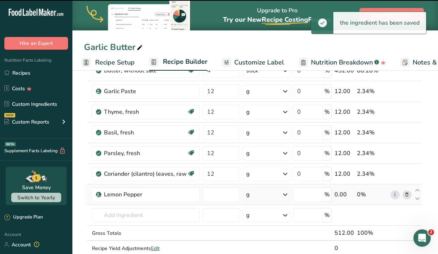
type input "0"
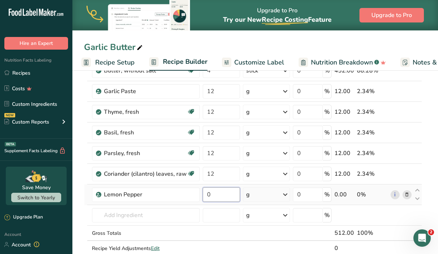
click at [226, 196] on input "0" at bounding box center [221, 194] width 37 height 14
click at [270, 196] on div "Ingredient * Amount * Unit * Waste * .a-a{fill:#347362;}.b-a{fill:#fff;} Grams …" at bounding box center [253, 158] width 338 height 226
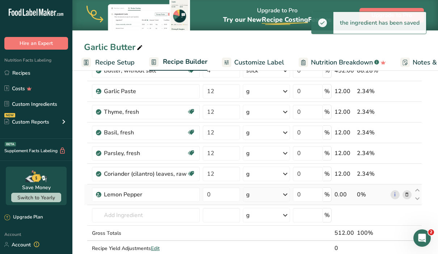
click at [286, 190] on icon at bounding box center [285, 194] width 9 height 13
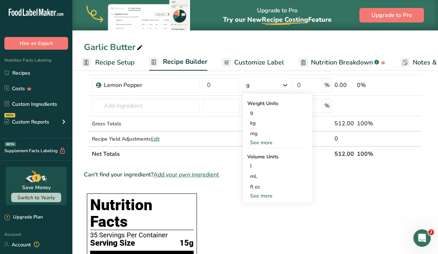
scroll to position [166, 0]
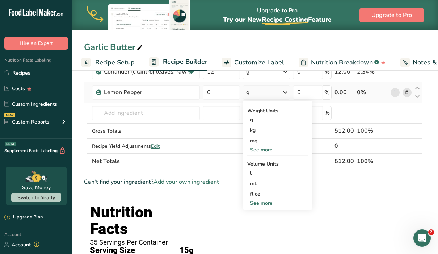
click at [263, 149] on div "See more" at bounding box center [277, 150] width 61 height 8
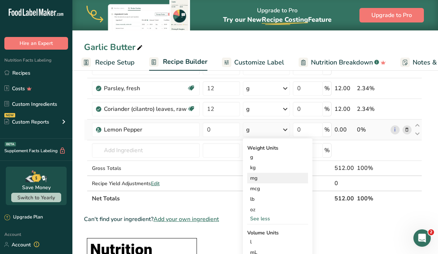
scroll to position [121, 0]
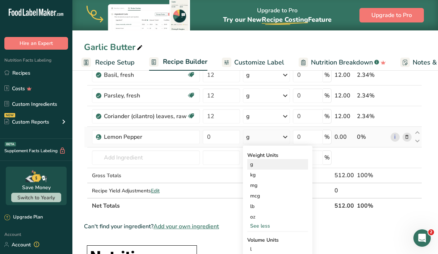
click at [259, 165] on div "g" at bounding box center [277, 164] width 61 height 10
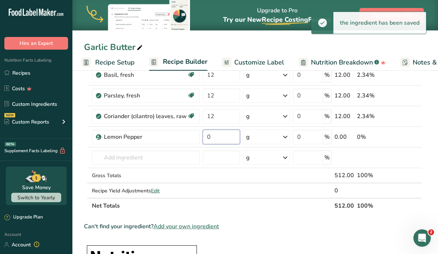
click at [224, 137] on input "0" at bounding box center [221, 137] width 37 height 14
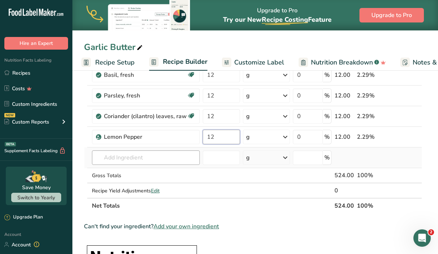
type input "12"
click at [160, 159] on div "Ingredient * Amount * Unit * Waste * .a-a{fill:#347362;}.b-a{fill:#fff;} Grams …" at bounding box center [253, 100] width 338 height 226
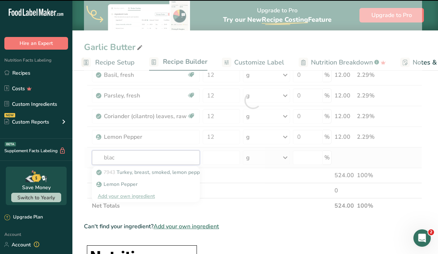
type input "black"
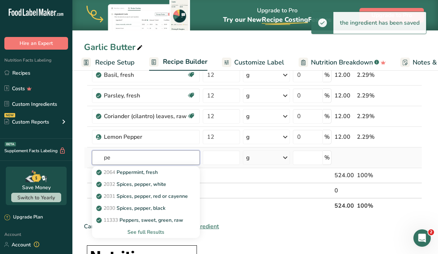
type input "p"
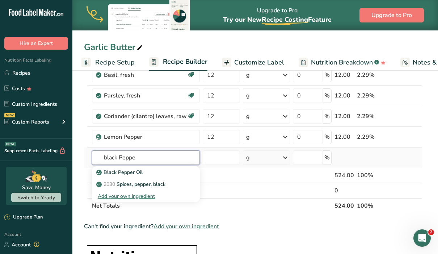
type input "black Peppe"
drag, startPoint x: 160, startPoint y: 159, endPoint x: 157, endPoint y: 184, distance: 25.2
click at [157, 184] on p "2030 Spices, pepper, black" at bounding box center [132, 184] width 68 height 8
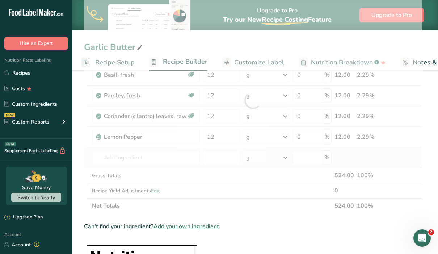
type input "Spices, pepper, black"
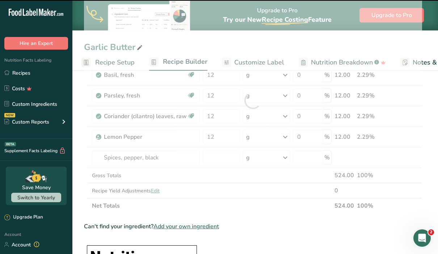
click at [221, 154] on div at bounding box center [253, 100] width 338 height 226
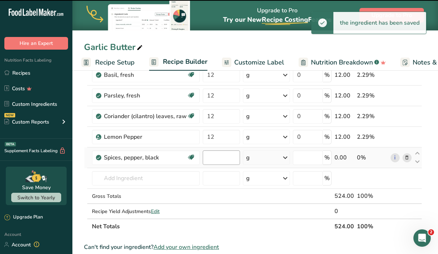
type input "0"
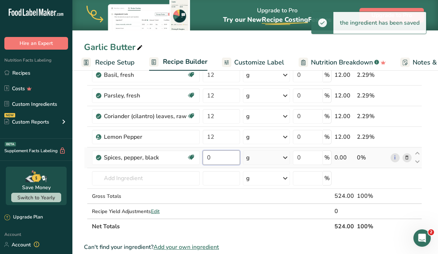
click at [217, 160] on input "0" at bounding box center [221, 157] width 37 height 14
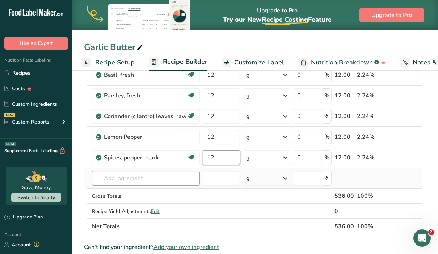
type input "12"
click at [164, 182] on div "Ingredient * Amount * Unit * Waste * .a-a{fill:#347362;}.b-a{fill:#fff;} Grams …" at bounding box center [253, 110] width 338 height 246
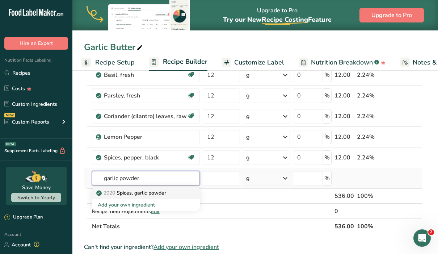
type input "garlic powder"
click at [165, 195] on p "2020 Spices, garlic powder" at bounding box center [132, 193] width 68 height 8
type input "Spices, garlic powder"
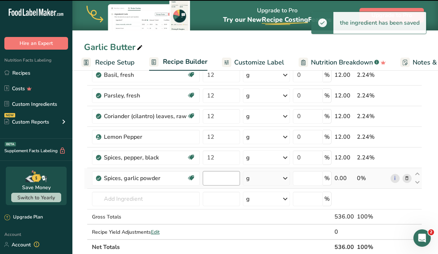
type input "0"
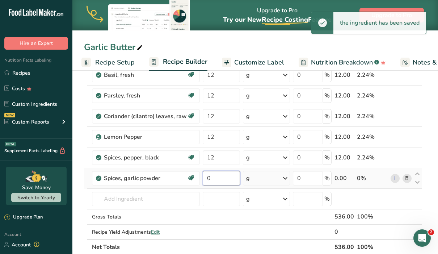
click at [218, 180] on input "0" at bounding box center [221, 178] width 37 height 14
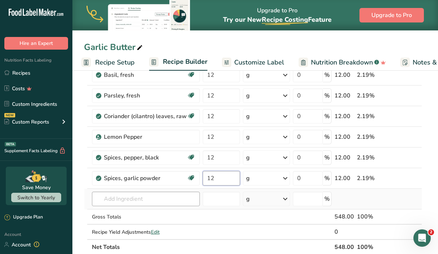
type input "12"
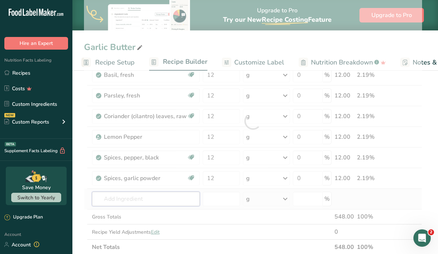
click at [166, 199] on div "Ingredient * Amount * Unit * Waste * .a-a{fill:#347362;}.b-a{fill:#fff;} Grams …" at bounding box center [253, 120] width 338 height 267
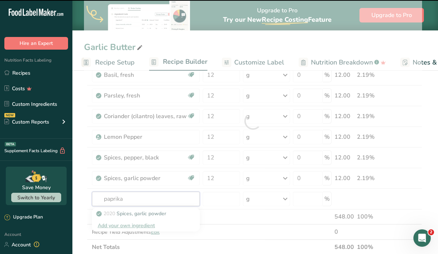
type input "paprikaa"
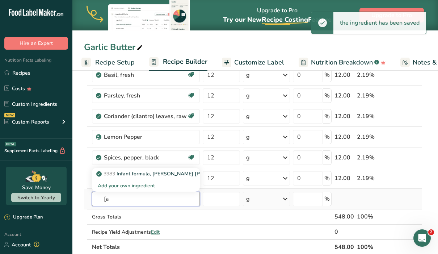
type input "["
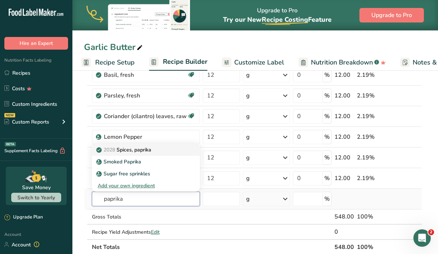
type input "paprika"
click at [165, 148] on div "2028 Spices, paprika" at bounding box center [140, 150] width 85 height 8
type input "Spices, paprika"
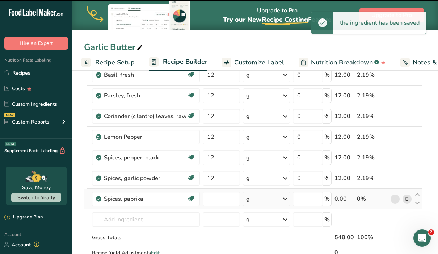
type input "0"
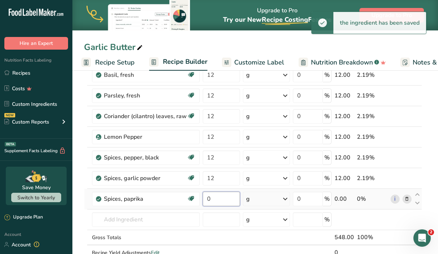
click at [216, 199] on input "0" at bounding box center [221, 198] width 37 height 14
type input "12"
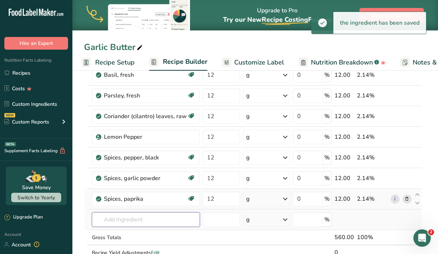
click at [153, 221] on div "Ingredient * Amount * Unit * Waste * .a-a{fill:#347362;}.b-a{fill:#fff;} Grams …" at bounding box center [253, 131] width 338 height 288
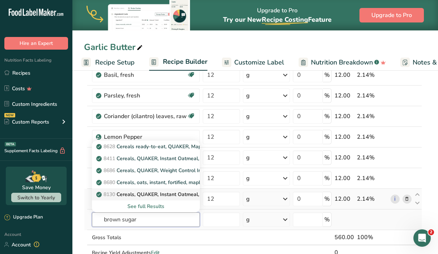
scroll to position [124, 0]
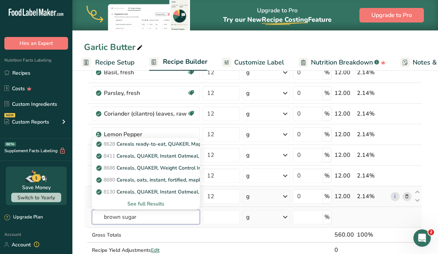
type input "brown sugar"
click at [157, 204] on div "See full Results" at bounding box center [146, 204] width 96 height 8
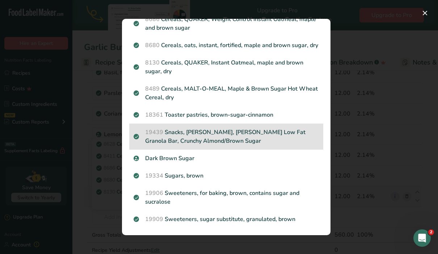
scroll to position [82, 0]
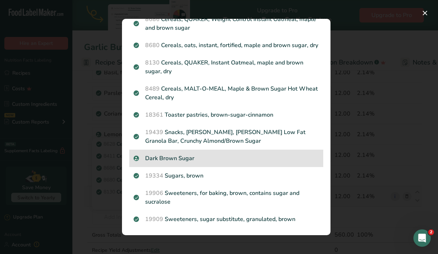
click at [186, 157] on p "Dark Brown Sugar" at bounding box center [225, 158] width 185 height 9
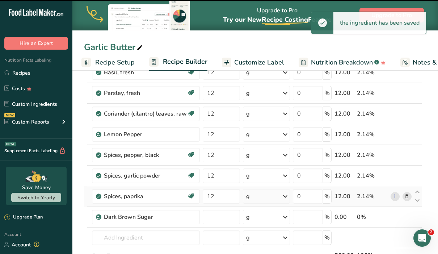
type input "0"
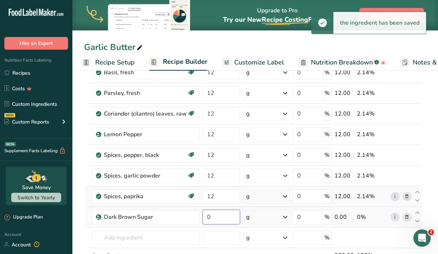
click at [221, 218] on input "0" at bounding box center [221, 216] width 37 height 14
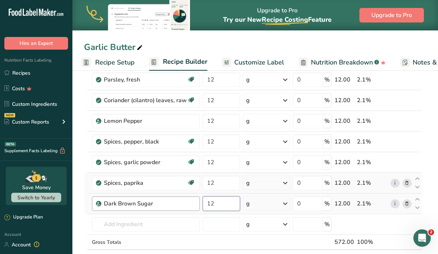
scroll to position [139, 0]
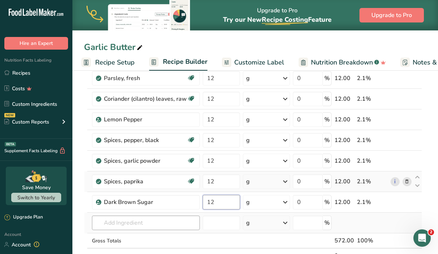
type input "12"
click at [163, 222] on div "Ingredient * Amount * Unit * Waste * .a-a{fill:#347362;}.b-a{fill:#fff;} Grams …" at bounding box center [253, 124] width 338 height 308
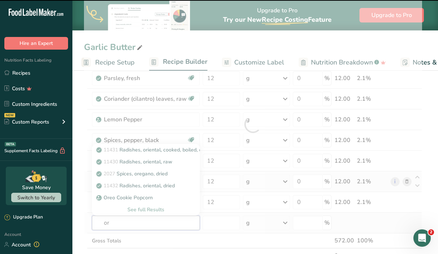
type input "ore"
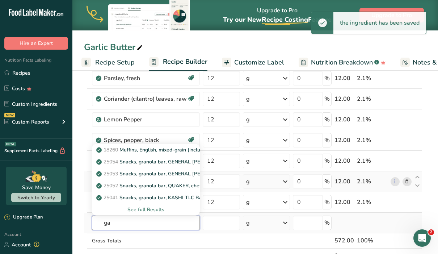
type input "g"
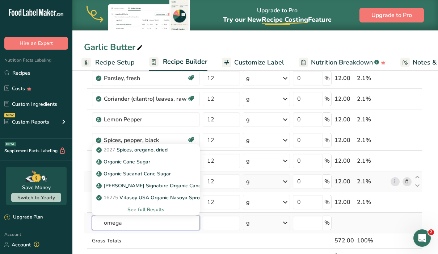
type input "omega"
drag, startPoint x: 163, startPoint y: 222, endPoint x: 169, endPoint y: 153, distance: 69.3
click at [167, 153] on p "2027 Spices, oregano, dried" at bounding box center [133, 150] width 70 height 8
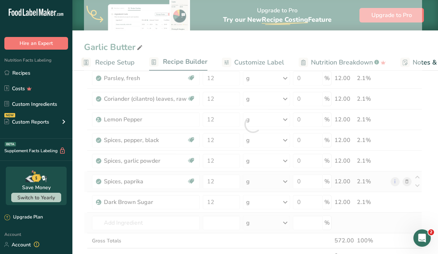
type input "Spices, oregano, dried"
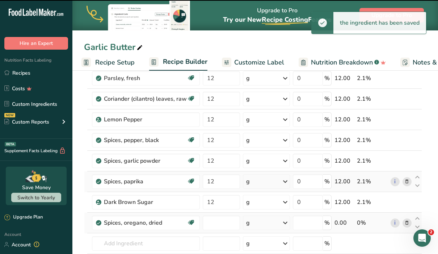
type input "0"
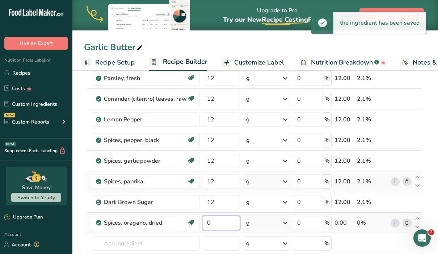
click at [216, 224] on input "0" at bounding box center [221, 222] width 37 height 14
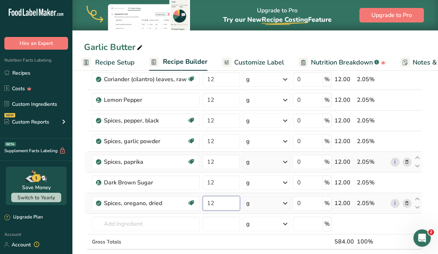
scroll to position [165, 0]
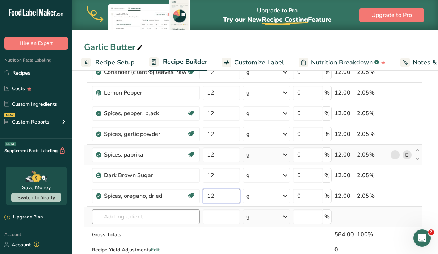
type input "12"
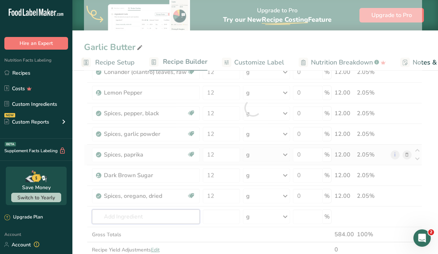
click at [174, 216] on div "Ingredient * Amount * Unit * Waste * .a-a{fill:#347362;}.b-a{fill:#fff;} Grams …" at bounding box center [253, 107] width 338 height 329
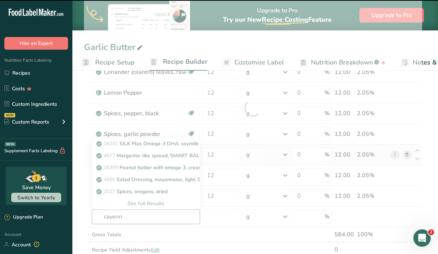
type input "cayenne"
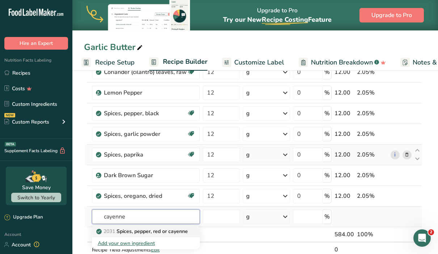
type input "cayenne"
click at [164, 232] on p "2031 Spices, pepper, red or cayenne" at bounding box center [143, 231] width 90 height 8
type input "Spices, pepper, red or cayenne"
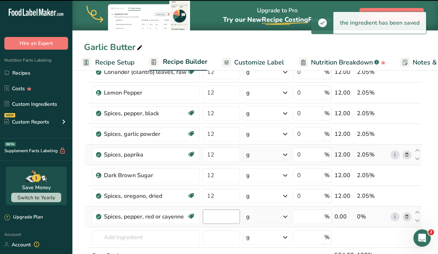
type input "0"
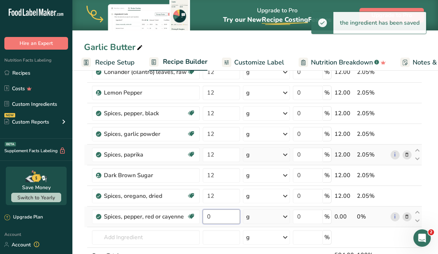
click at [222, 218] on input "0" at bounding box center [221, 216] width 37 height 14
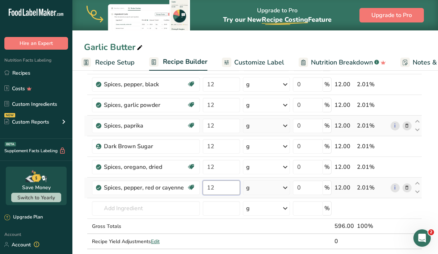
scroll to position [196, 0]
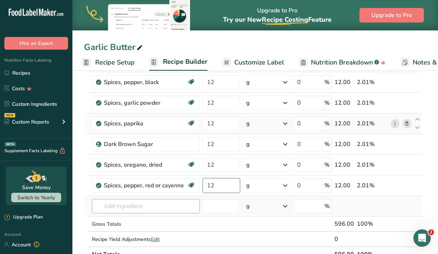
type input "12"
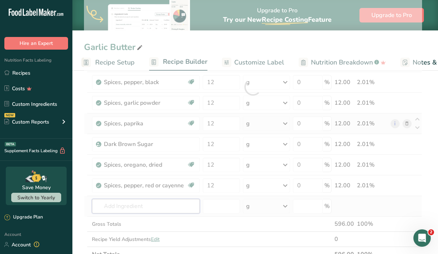
click at [172, 208] on div "Ingredient * Amount * Unit * Waste * .a-a{fill:#347362;}.b-a{fill:#fff;} Grams …" at bounding box center [253, 86] width 338 height 349
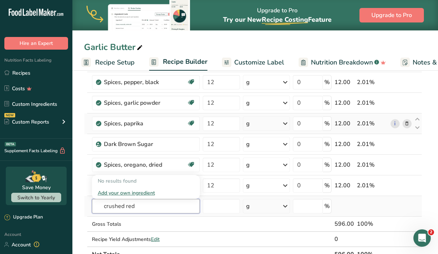
drag, startPoint x: 172, startPoint y: 208, endPoint x: 94, endPoint y: 201, distance: 77.7
click at [94, 201] on input "crushed red" at bounding box center [146, 206] width 108 height 14
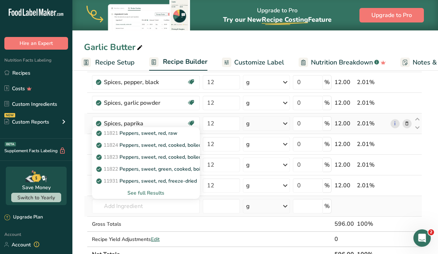
click at [138, 192] on div "See full Results" at bounding box center [146, 193] width 96 height 8
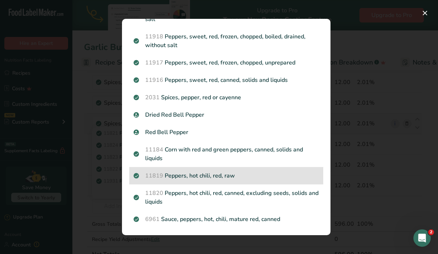
scroll to position [143, 0]
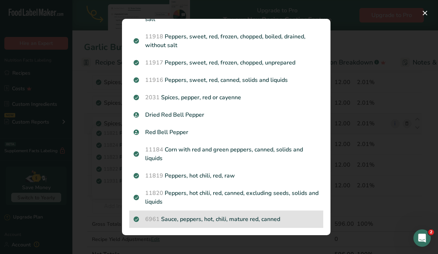
click at [194, 219] on p "6961 Sauce, peppers, hot, chili, mature red, canned" at bounding box center [225, 219] width 185 height 9
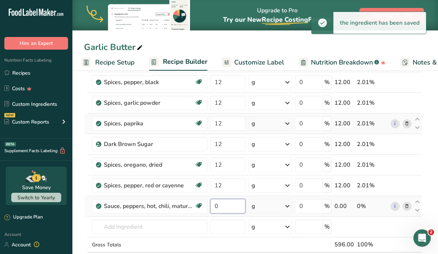
click at [224, 205] on input "0" at bounding box center [227, 206] width 35 height 14
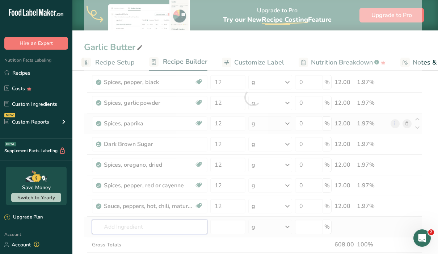
click at [133, 229] on div "Ingredient * Amount * Unit * Waste * .a-a{fill:#347362;}.b-a{fill:#fff;} Grams …" at bounding box center [253, 97] width 338 height 370
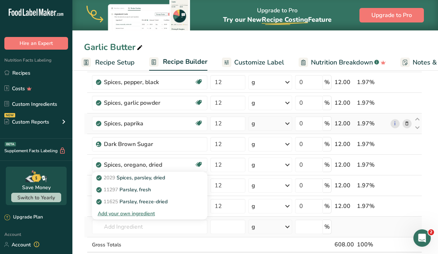
click at [151, 171] on div "2029 Spices, parsley, dried 11297 Parsley, fresh 11625 Parsley, freeze-dried Ad…" at bounding box center [149, 194] width 115 height 49
click at [152, 178] on p "2029 Spices, parsley, dried" at bounding box center [131, 178] width 67 height 8
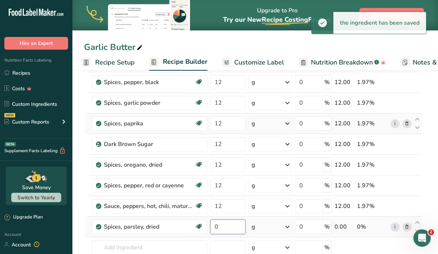
click at [227, 225] on input "0" at bounding box center [227, 226] width 35 height 14
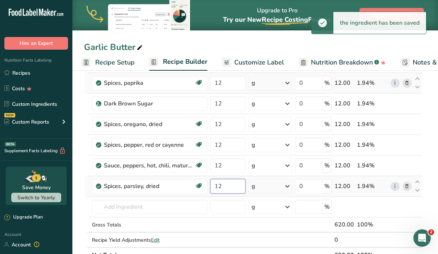
scroll to position [238, 0]
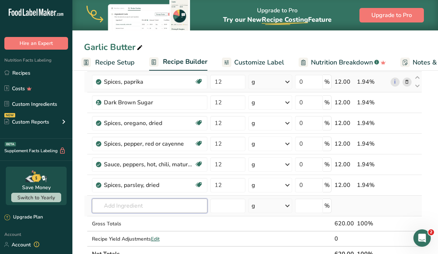
click at [171, 204] on div "Ingredient * Amount * Unit * Waste * .a-a{fill:#347362;}.b-a{fill:#fff;} Grams …" at bounding box center [253, 65] width 338 height 391
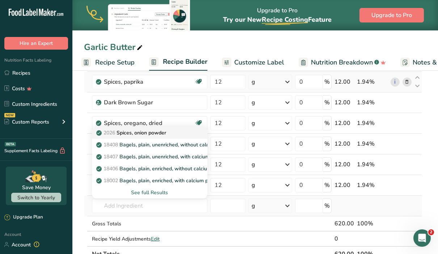
click at [171, 135] on div "2026 Spices, onion powder" at bounding box center [144, 133] width 92 height 8
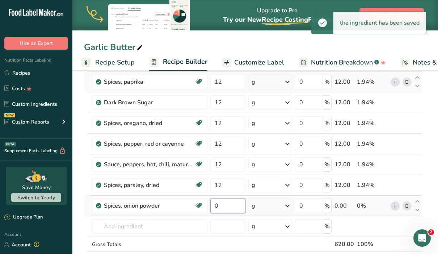
click at [225, 206] on input "0" at bounding box center [227, 205] width 35 height 14
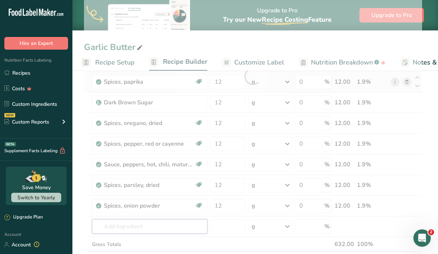
click at [163, 226] on div "Ingredient * Amount * Unit * Waste * .a-a{fill:#347362;}.b-a{fill:#fff;} Grams …" at bounding box center [253, 75] width 338 height 411
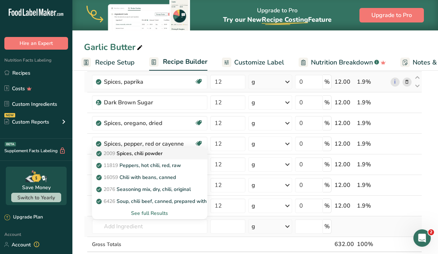
click at [157, 150] on p "2009 Spices, chili powder" at bounding box center [130, 153] width 65 height 8
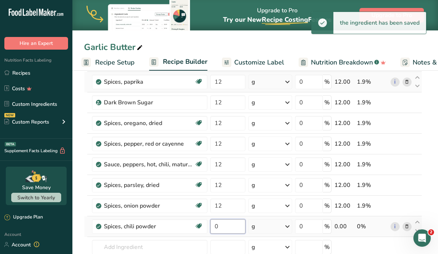
click at [235, 229] on input "0" at bounding box center [227, 226] width 35 height 14
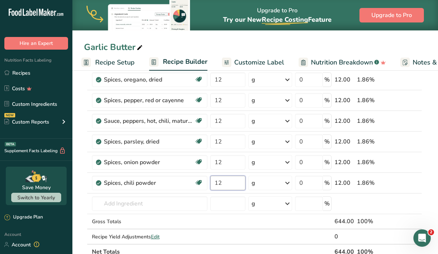
scroll to position [279, 0]
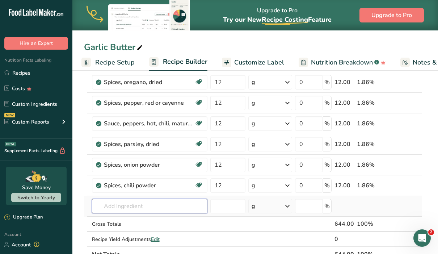
click at [180, 207] on div "Ingredient * Amount * Unit * Waste * .a-a{fill:#347362;}.b-a{fill:#fff;} Grams …" at bounding box center [253, 46] width 338 height 432
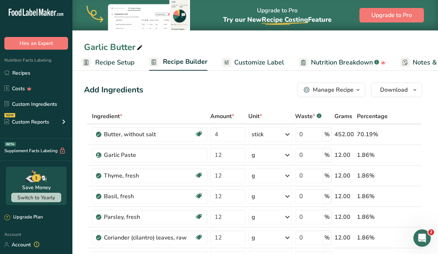
scroll to position [0, 0]
click at [128, 64] on span "Recipe Setup" at bounding box center [114, 63] width 39 height 10
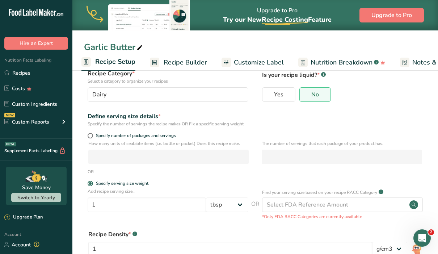
scroll to position [50, 0]
click at [92, 136] on span at bounding box center [90, 134] width 5 height 5
click at [92, 136] on input "Specify number of packages and servings" at bounding box center [90, 135] width 5 height 5
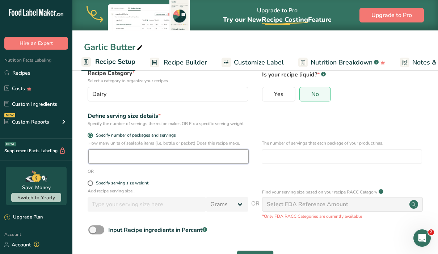
click at [111, 162] on input "number" at bounding box center [168, 156] width 160 height 14
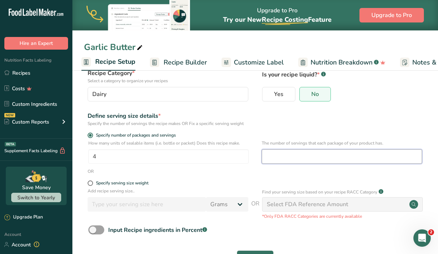
click at [280, 153] on input "number" at bounding box center [342, 156] width 160 height 14
click at [252, 168] on div "OR" at bounding box center [255, 171] width 342 height 7
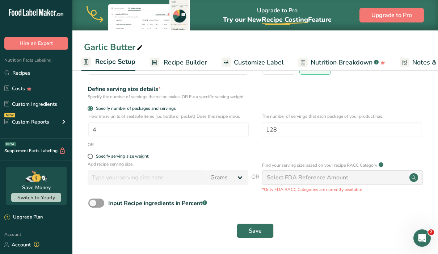
scroll to position [76, 0]
click at [252, 232] on span "Save" at bounding box center [255, 230] width 13 height 9
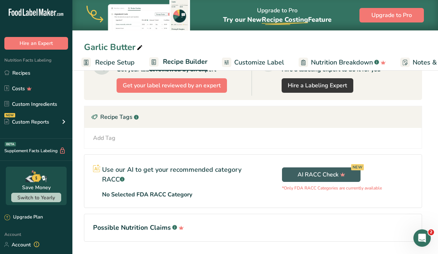
scroll to position [820, 0]
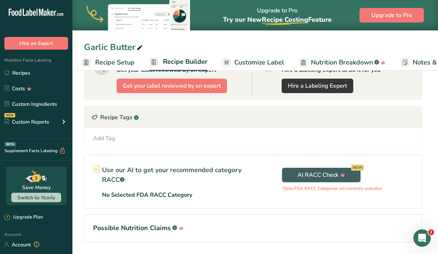
click at [123, 64] on span "Recipe Setup" at bounding box center [114, 63] width 39 height 10
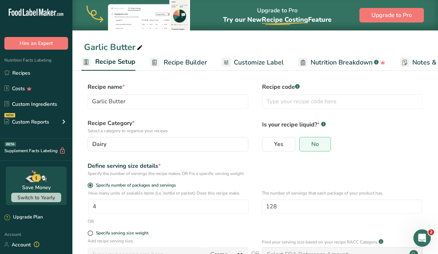
click at [323, 125] on rect at bounding box center [323, 124] width 5 height 5
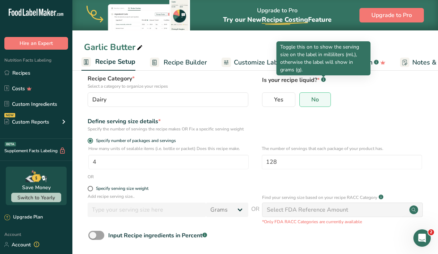
scroll to position [49, 0]
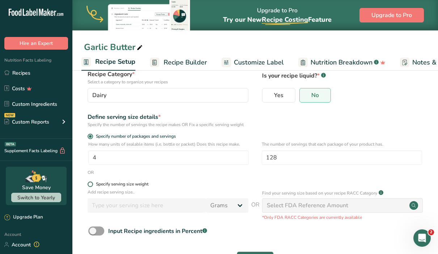
click at [91, 185] on span at bounding box center [90, 183] width 5 height 5
click at [91, 185] on input "Specify serving size weight" at bounding box center [90, 184] width 5 height 5
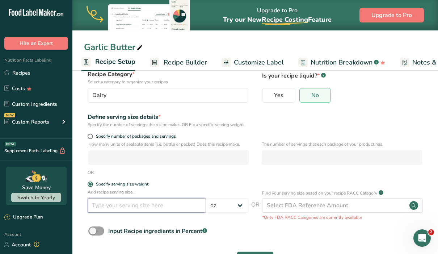
click at [184, 208] on input "number" at bounding box center [147, 205] width 118 height 14
click at [187, 206] on input "16" at bounding box center [147, 205] width 118 height 14
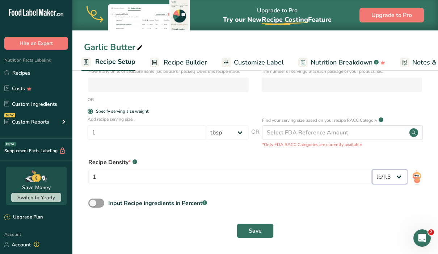
scroll to position [121, 0]
click at [266, 233] on button "Save" at bounding box center [255, 231] width 37 height 14
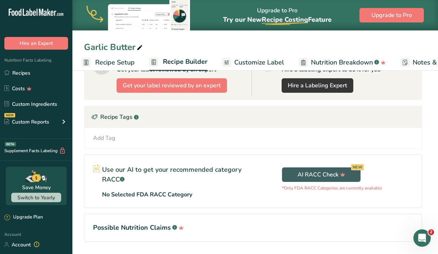
scroll to position [820, 0]
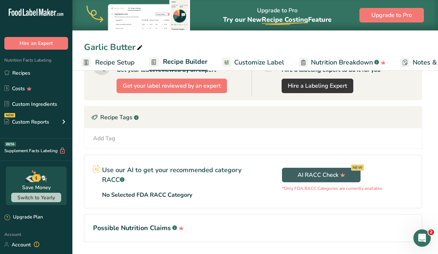
click at [126, 60] on span "Recipe Setup" at bounding box center [114, 63] width 39 height 10
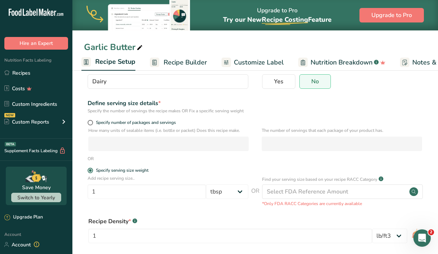
scroll to position [64, 0]
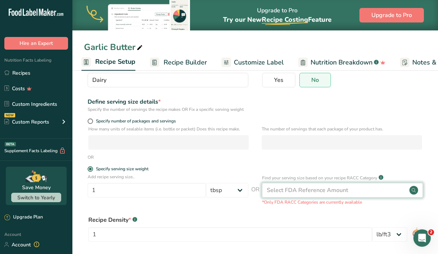
click at [372, 191] on div "Select FDA Reference Amount" at bounding box center [342, 190] width 161 height 14
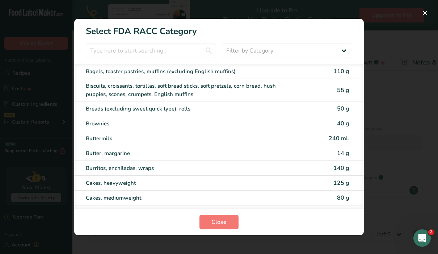
click at [321, 154] on div "Butter, margarine" at bounding box center [207, 153] width 242 height 8
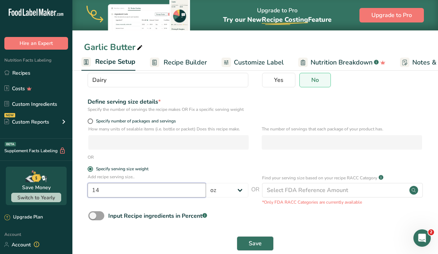
click at [182, 193] on input "14" at bounding box center [147, 190] width 118 height 14
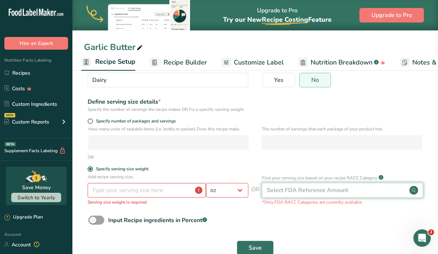
click at [279, 192] on div "Select FDA Reference Amount" at bounding box center [307, 190] width 81 height 9
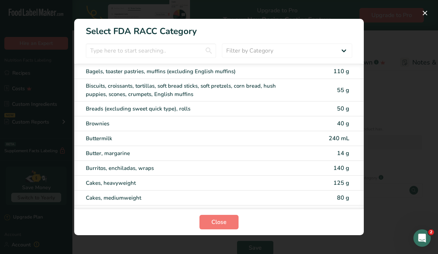
click at [339, 151] on span "14 g" at bounding box center [343, 153] width 12 height 8
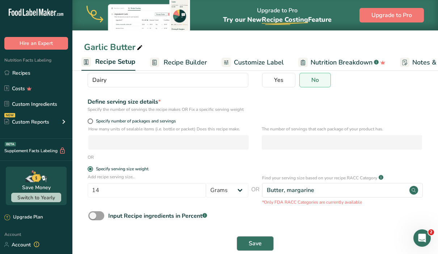
click at [257, 243] on span "Save" at bounding box center [255, 243] width 13 height 9
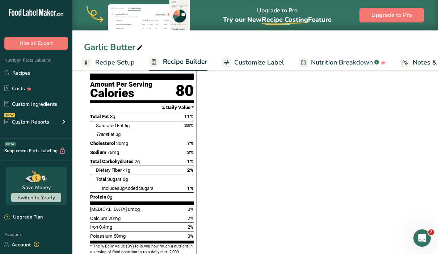
scroll to position [541, 0]
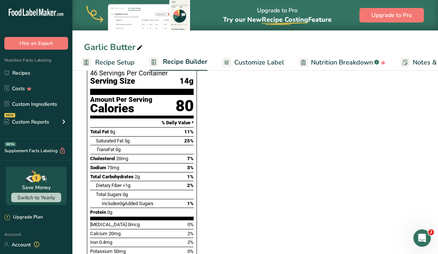
click at [127, 63] on span "Recipe Setup" at bounding box center [114, 63] width 39 height 10
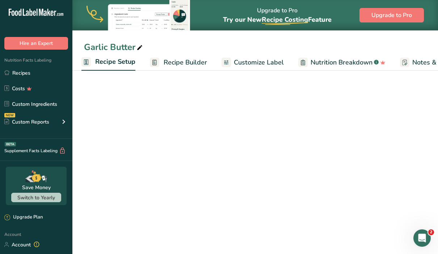
scroll to position [76, 0]
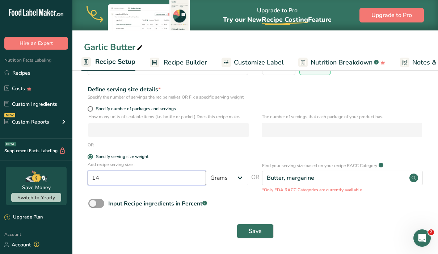
click at [117, 181] on input "14" at bounding box center [147, 177] width 118 height 14
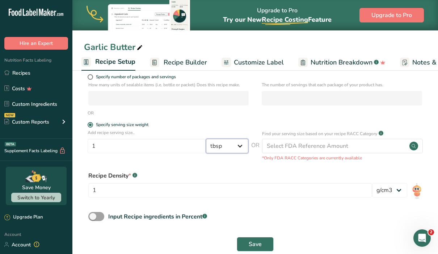
scroll to position [113, 0]
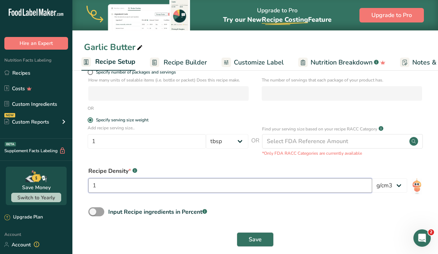
click at [125, 188] on input "1" at bounding box center [230, 185] width 284 height 14
click at [245, 187] on input "16" at bounding box center [230, 185] width 284 height 14
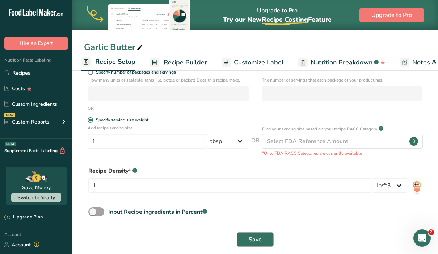
click at [269, 233] on button "Save" at bounding box center [255, 239] width 37 height 14
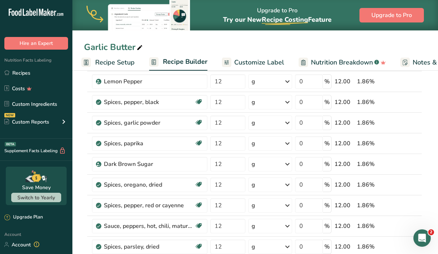
scroll to position [174, 0]
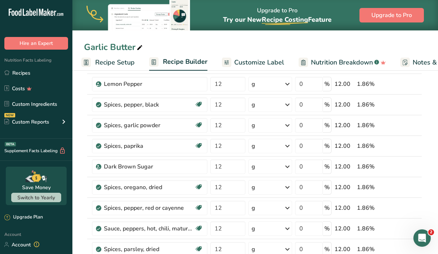
click at [129, 63] on span "Recipe Setup" at bounding box center [114, 63] width 39 height 10
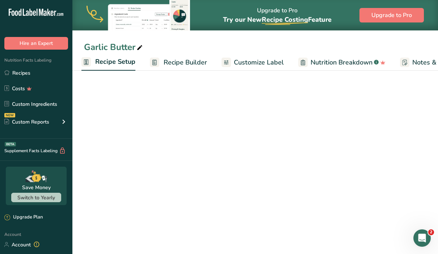
scroll to position [121, 0]
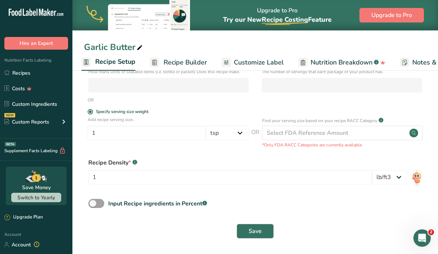
click at [255, 227] on span "Save" at bounding box center [255, 230] width 13 height 9
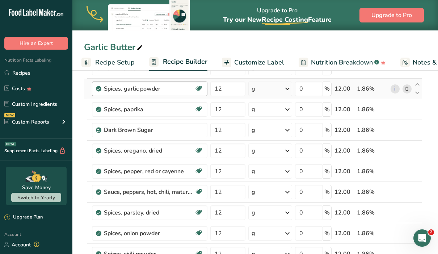
scroll to position [210, 0]
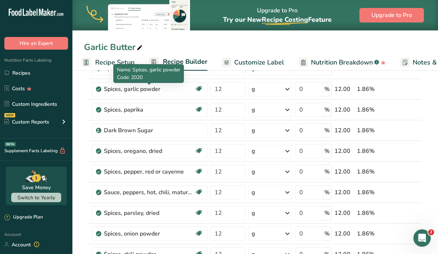
click at [126, 65] on div "Name: Spices, garlic powder Code: 2020" at bounding box center [148, 73] width 71 height 19
click at [112, 64] on span "Recipe Setup" at bounding box center [114, 63] width 39 height 10
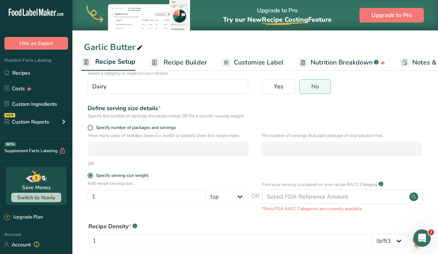
scroll to position [56, 0]
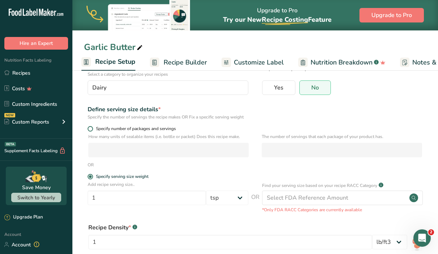
click at [91, 129] on span at bounding box center [90, 128] width 5 height 5
click at [91, 129] on input "Specify number of packages and servings" at bounding box center [90, 128] width 5 height 5
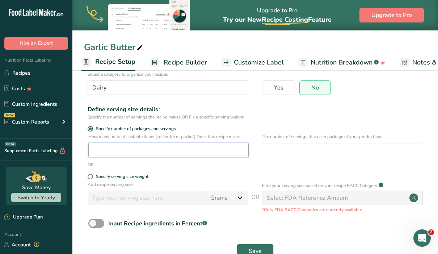
click at [186, 152] on input "number" at bounding box center [168, 150] width 160 height 14
click at [288, 161] on div "OR" at bounding box center [255, 164] width 342 height 7
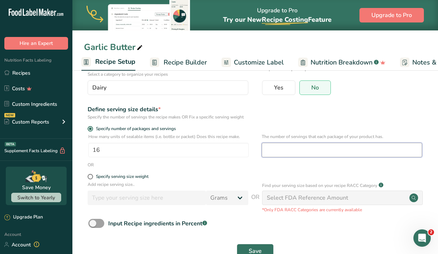
click at [289, 151] on input "number" at bounding box center [342, 150] width 160 height 14
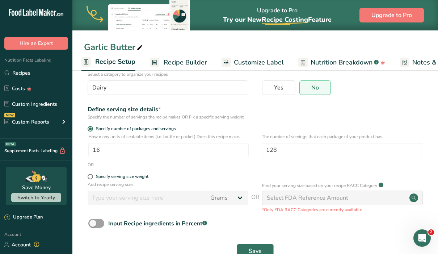
click at [259, 246] on span "Save" at bounding box center [255, 250] width 13 height 9
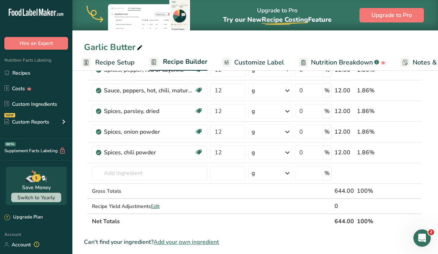
scroll to position [239, 0]
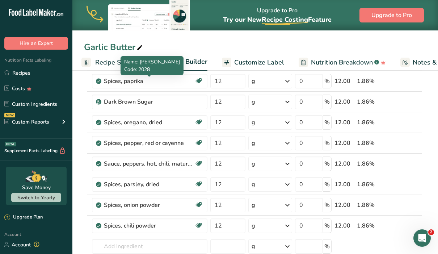
click at [121, 65] on div "Name: Spices, paprika Code: 2028" at bounding box center [151, 65] width 63 height 19
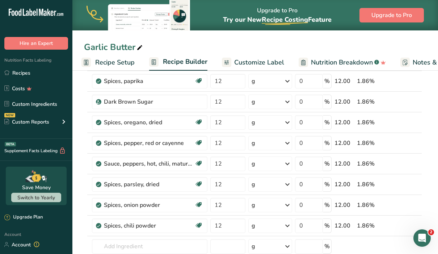
click at [111, 62] on span "Recipe Setup" at bounding box center [114, 63] width 39 height 10
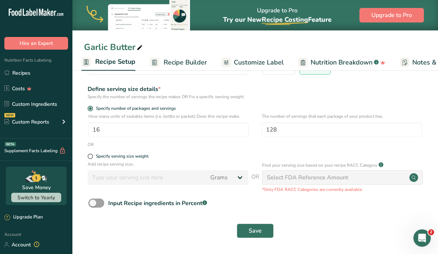
scroll to position [76, 0]
click at [90, 156] on span at bounding box center [90, 156] width 5 height 5
click at [90, 156] on input "Specify serving size weight" at bounding box center [90, 156] width 5 height 5
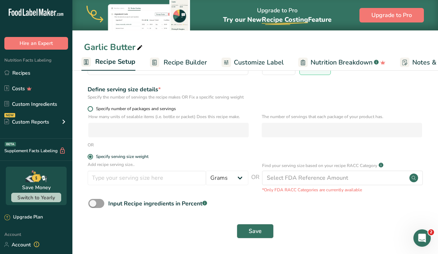
click at [90, 110] on span at bounding box center [90, 108] width 5 height 5
click at [90, 110] on input "Specify number of packages and servings" at bounding box center [90, 108] width 5 height 5
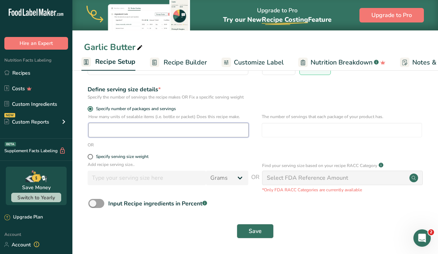
click at [203, 130] on input "number" at bounding box center [168, 130] width 160 height 14
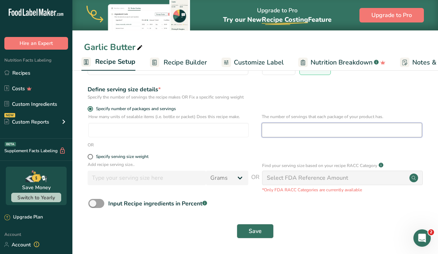
click at [291, 128] on input "number" at bounding box center [342, 130] width 160 height 14
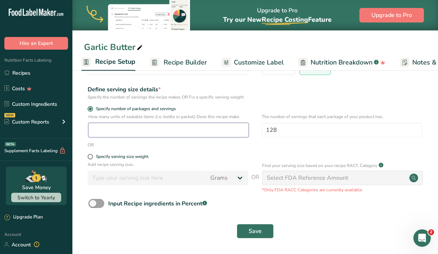
click at [193, 130] on input "number" at bounding box center [168, 130] width 160 height 14
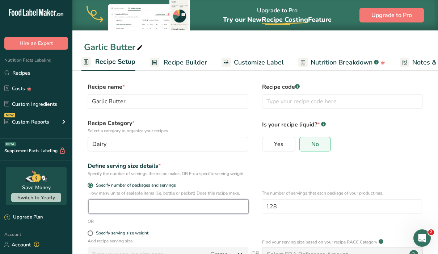
scroll to position [0, 0]
click at [270, 141] on label "Yes" at bounding box center [278, 144] width 33 height 14
click at [267, 141] on input "Yes" at bounding box center [264, 143] width 5 height 5
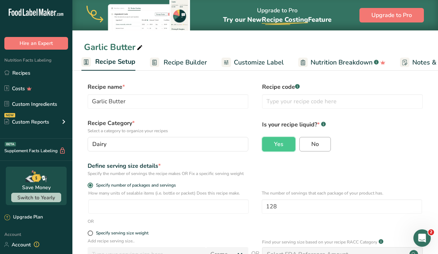
click at [309, 143] on label "No" at bounding box center [314, 144] width 31 height 14
click at [304, 143] on input "No" at bounding box center [302, 143] width 5 height 5
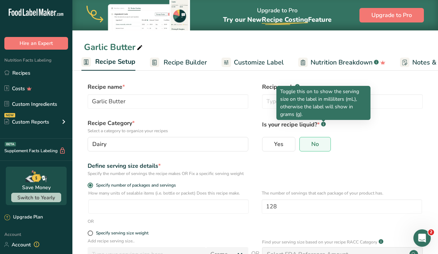
click at [323, 121] on div at bounding box center [324, 121] width 4 height 2
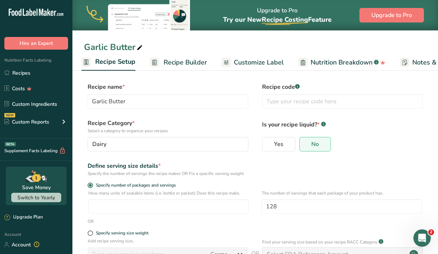
scroll to position [3, 0]
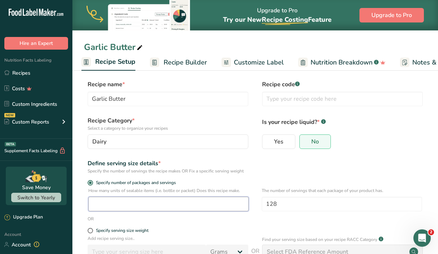
click at [179, 205] on input "number" at bounding box center [168, 203] width 160 height 14
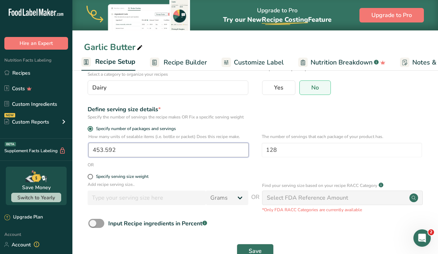
scroll to position [72, 0]
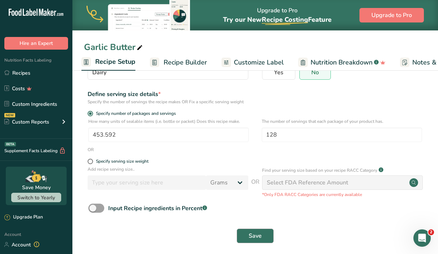
click at [248, 233] on button "Save" at bounding box center [255, 235] width 37 height 14
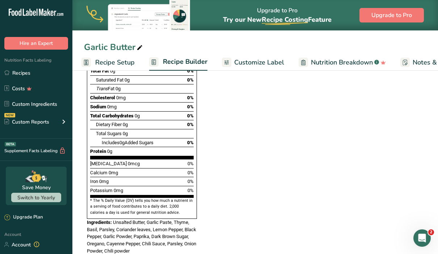
scroll to position [619, 0]
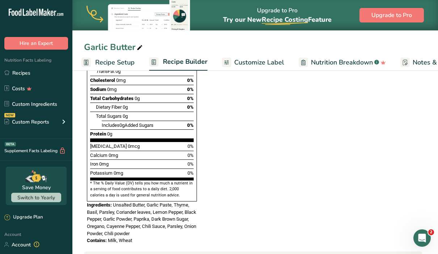
click at [114, 62] on span "Recipe Setup" at bounding box center [114, 63] width 39 height 10
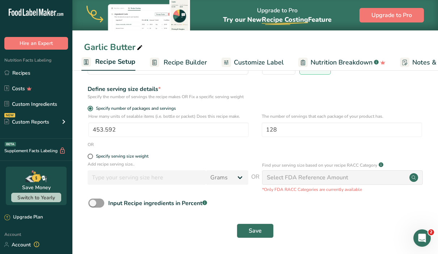
scroll to position [76, 0]
click at [144, 131] on input "453.592" at bounding box center [168, 130] width 160 height 14
drag, startPoint x: 116, startPoint y: 130, endPoint x: 82, endPoint y: 125, distance: 34.0
click at [82, 125] on section "Recipe name * Garlic Butter Recipe code .a-a{fill:#347362;}.b-a{fill:#fff;} Rec…" at bounding box center [254, 123] width 365 height 262
drag, startPoint x: 245, startPoint y: 117, endPoint x: 86, endPoint y: 116, distance: 158.1
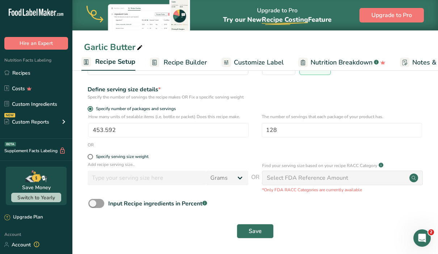
click at [86, 116] on div "How many units of sealable items (i.e. bottle or packet) Does this recipe make.…" at bounding box center [255, 127] width 342 height 28
copy p "How many units of sealable items (i.e. bottle or packet) Does this recipe make."
click at [217, 116] on p "How many units of sealable items (i.e. bottle or packet) Does this recipe make." at bounding box center [168, 116] width 160 height 7
drag, startPoint x: 246, startPoint y: 117, endPoint x: 97, endPoint y: 104, distance: 149.6
click at [97, 104] on form "Recipe name * Garlic Butter Recipe code .a-a{fill:#347362;}.b-a{fill:#fff;} Rec…" at bounding box center [255, 124] width 342 height 236
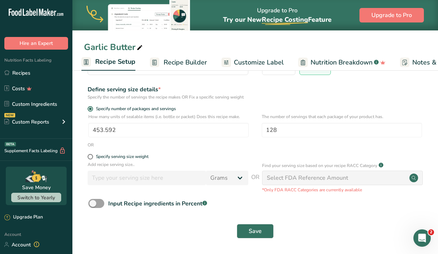
click at [180, 103] on form "Recipe name * Garlic Butter Recipe code .a-a{fill:#347362;}.b-a{fill:#fff;} Rec…" at bounding box center [255, 124] width 342 height 236
drag, startPoint x: 183, startPoint y: 108, endPoint x: 145, endPoint y: 105, distance: 38.5
click at [145, 105] on form "Recipe name * Garlic Butter Recipe code .a-a{fill:#347362;}.b-a{fill:#fff;} Rec…" at bounding box center [255, 124] width 342 height 236
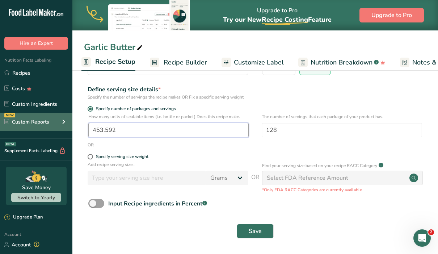
drag, startPoint x: 117, startPoint y: 132, endPoint x: 65, endPoint y: 127, distance: 52.3
click at [65, 127] on div ".a-20{fill:#fff;} Hire an Expert Nutrition Facts Labeling Recipes Costs Custom …" at bounding box center [219, 89] width 438 height 330
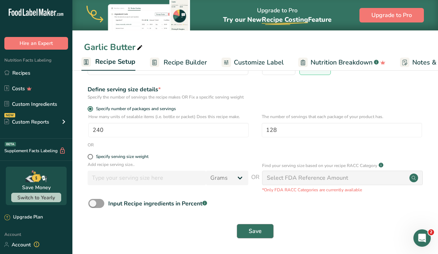
click at [253, 229] on span "Save" at bounding box center [255, 230] width 13 height 9
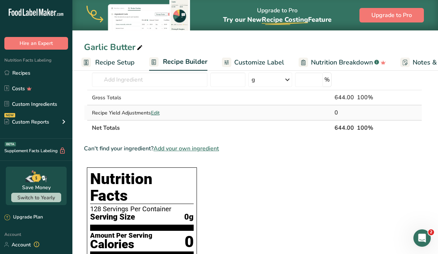
scroll to position [328, 0]
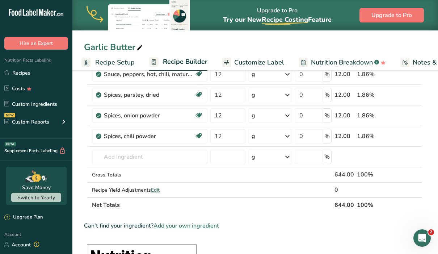
click at [120, 64] on span "Recipe Setup" at bounding box center [114, 63] width 39 height 10
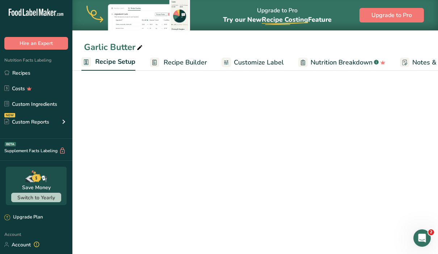
scroll to position [76, 0]
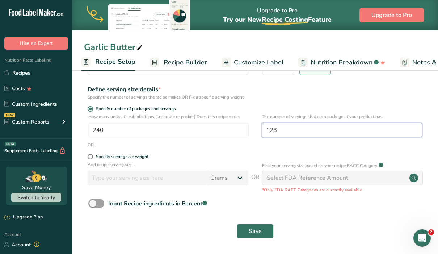
click at [304, 132] on input "128" at bounding box center [342, 130] width 160 height 14
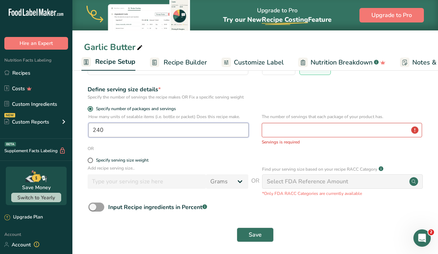
click at [200, 129] on input "240" at bounding box center [168, 130] width 160 height 14
click at [251, 238] on span "Save" at bounding box center [255, 234] width 13 height 9
click at [289, 129] on input "number" at bounding box center [342, 130] width 160 height 14
drag, startPoint x: 393, startPoint y: 115, endPoint x: 258, endPoint y: 114, distance: 134.9
click at [258, 114] on div "How many units of sealable items (i.e. bottle or packet) Does this recipe make.…" at bounding box center [255, 129] width 342 height 32
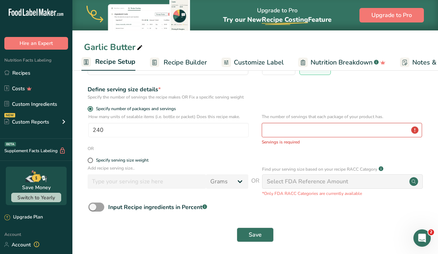
copy p "The number of servings that each package of your product has."
click at [151, 130] on input "240" at bounding box center [168, 130] width 160 height 14
click at [296, 131] on input "number" at bounding box center [342, 130] width 160 height 14
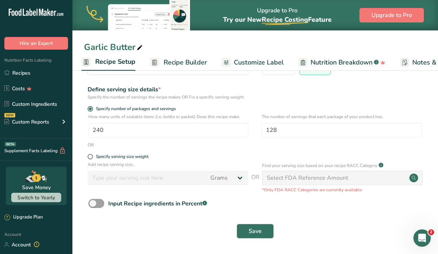
click at [263, 225] on button "Save" at bounding box center [255, 231] width 37 height 14
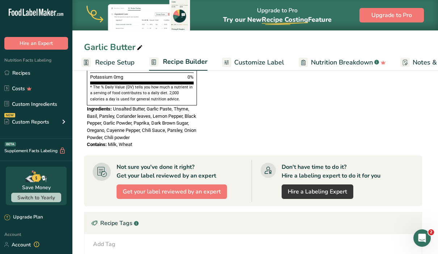
scroll to position [717, 0]
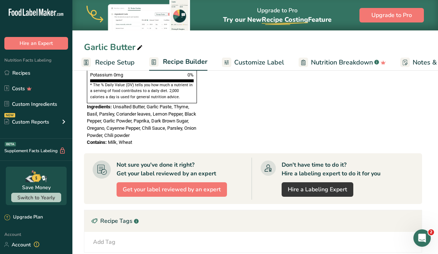
click at [122, 62] on span "Recipe Setup" at bounding box center [114, 63] width 39 height 10
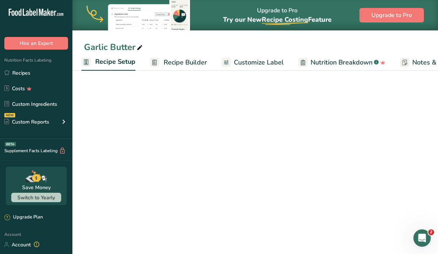
scroll to position [76, 0]
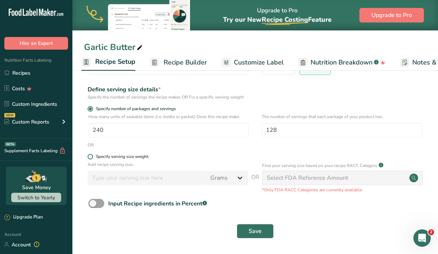
click at [91, 157] on span at bounding box center [90, 156] width 5 height 5
click at [91, 157] on input "Specify serving size weight" at bounding box center [90, 156] width 5 height 5
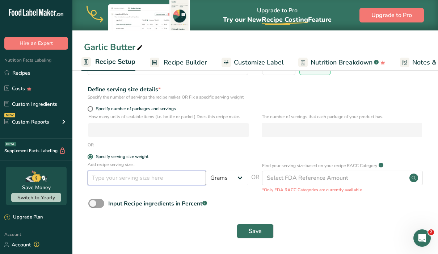
click at [137, 178] on input "number" at bounding box center [147, 177] width 118 height 14
click at [243, 179] on select "Grams kg mg mcg lb oz l mL fl oz tbsp tsp cup qt gallon" at bounding box center [227, 177] width 42 height 14
click at [260, 232] on span "Save" at bounding box center [255, 230] width 13 height 9
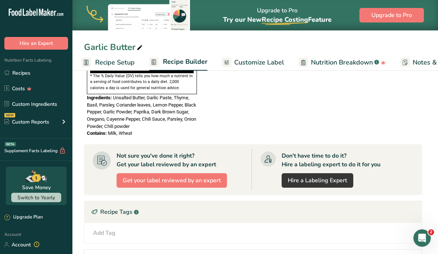
scroll to position [728, 0]
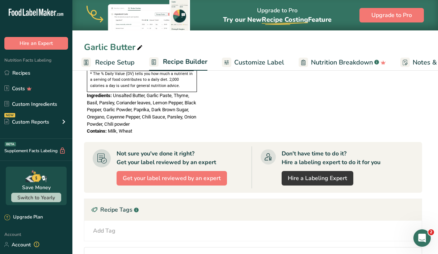
click at [109, 64] on span "Recipe Setup" at bounding box center [114, 63] width 39 height 10
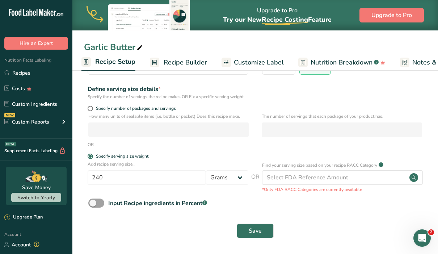
scroll to position [76, 0]
click at [182, 175] on input "240" at bounding box center [147, 177] width 118 height 14
click at [247, 237] on button "Save" at bounding box center [255, 231] width 37 height 14
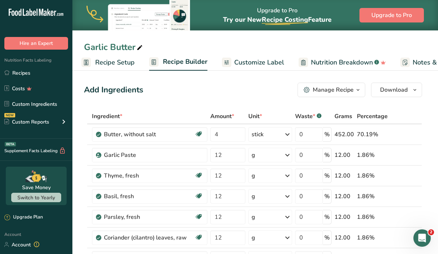
click at [112, 63] on span "Recipe Setup" at bounding box center [114, 63] width 39 height 10
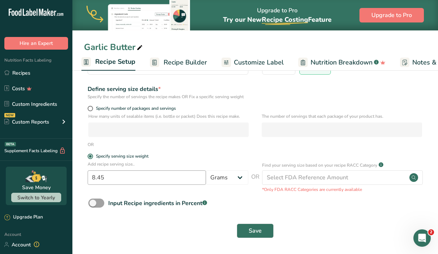
scroll to position [76, 0]
click at [123, 180] on input "8.45" at bounding box center [147, 177] width 118 height 14
click at [247, 231] on button "Save" at bounding box center [255, 231] width 37 height 14
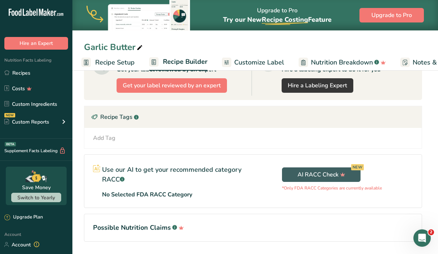
scroll to position [820, 0]
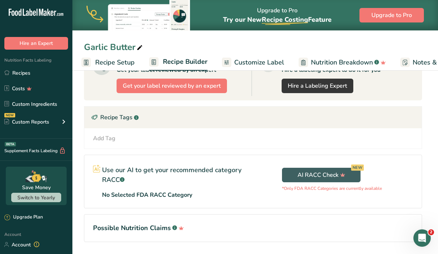
click at [115, 62] on span "Recipe Setup" at bounding box center [114, 63] width 39 height 10
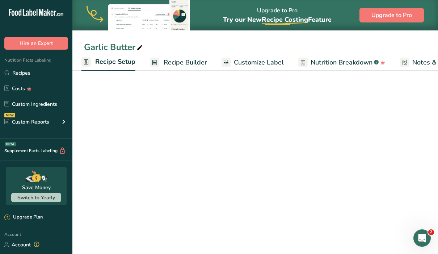
scroll to position [76, 0]
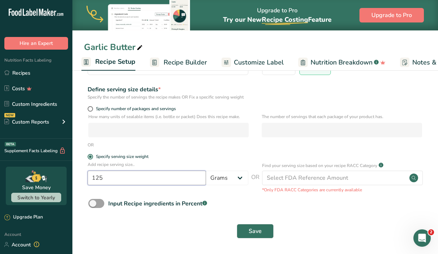
click at [139, 181] on input "125" at bounding box center [147, 177] width 118 height 14
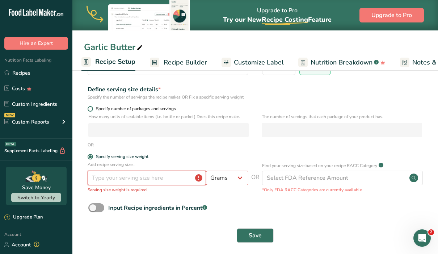
click at [91, 109] on span at bounding box center [90, 108] width 5 height 5
click at [91, 109] on input "Specify number of packages and servings" at bounding box center [90, 108] width 5 height 5
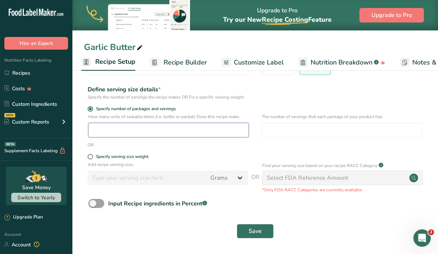
click at [111, 123] on input "number" at bounding box center [168, 130] width 160 height 14
click at [166, 156] on label "Specify serving size weight" at bounding box center [168, 156] width 161 height 5
click at [92, 156] on input "Specify serving size weight" at bounding box center [90, 156] width 5 height 5
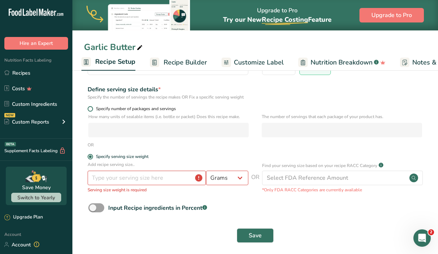
click at [89, 109] on span at bounding box center [90, 108] width 5 height 5
click at [89, 109] on input "Specify number of packages and servings" at bounding box center [90, 108] width 5 height 5
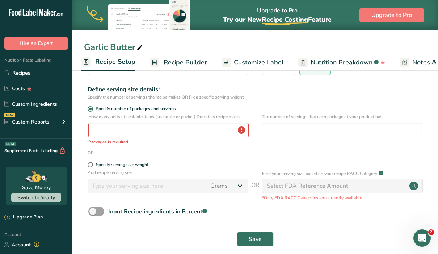
click at [108, 137] on div "How many units of sealable items (i.e. bottle or packet) Does this recipe make.…" at bounding box center [168, 129] width 160 height 32
click at [107, 134] on input "number" at bounding box center [168, 130] width 160 height 14
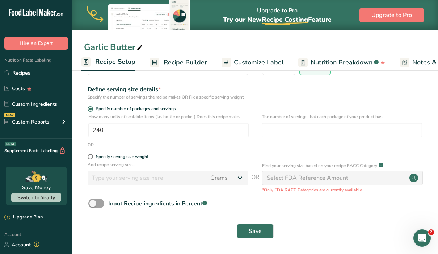
click at [158, 152] on form "Recipe name * Garlic Butter Recipe code .a-a{fill:#347362;}.b-a{fill:#fff;} Rec…" at bounding box center [255, 124] width 342 height 236
click at [257, 229] on span "Save" at bounding box center [255, 230] width 13 height 9
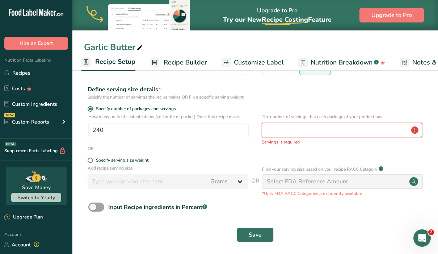
click at [280, 132] on input "number" at bounding box center [342, 130] width 160 height 14
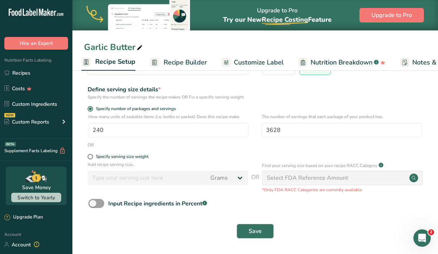
click at [260, 228] on span "Save" at bounding box center [255, 230] width 13 height 9
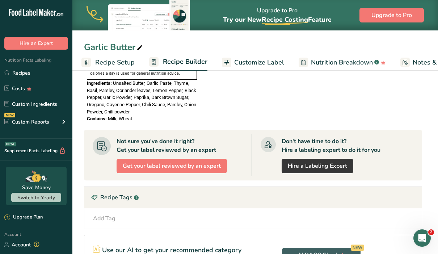
scroll to position [772, 0]
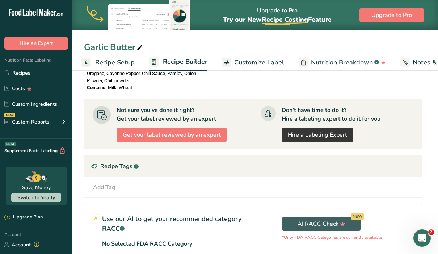
click at [133, 63] on span "Recipe Setup" at bounding box center [114, 63] width 39 height 10
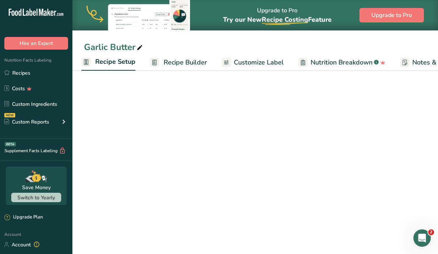
scroll to position [76, 0]
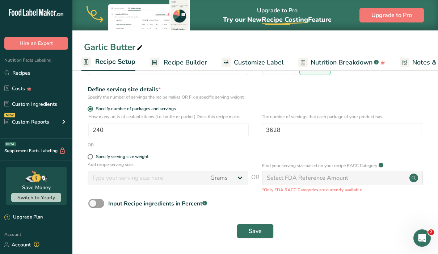
click at [133, 64] on span "Recipe Setup" at bounding box center [115, 62] width 40 height 10
click at [296, 133] on input "3628" at bounding box center [342, 130] width 160 height 14
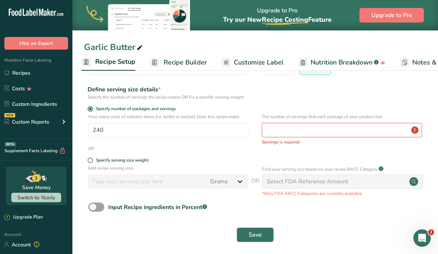
click at [267, 231] on button "Save" at bounding box center [255, 234] width 37 height 14
click at [290, 130] on input "number" at bounding box center [342, 130] width 160 height 14
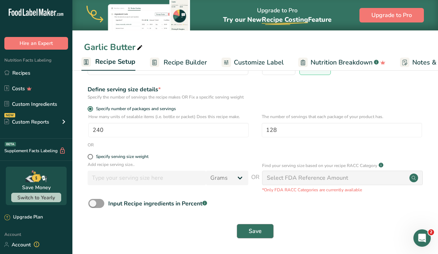
click at [264, 230] on button "Save" at bounding box center [255, 231] width 37 height 14
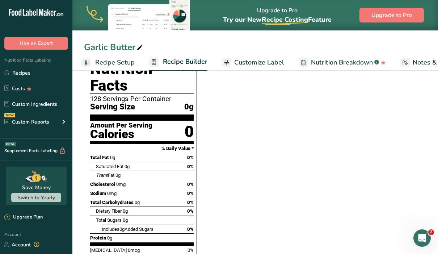
scroll to position [452, 0]
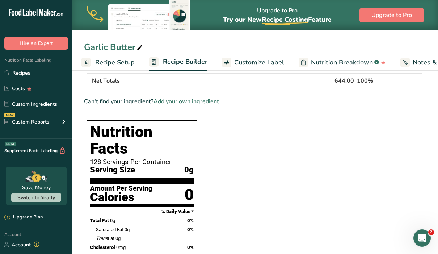
click at [133, 61] on span "Recipe Setup" at bounding box center [114, 63] width 39 height 10
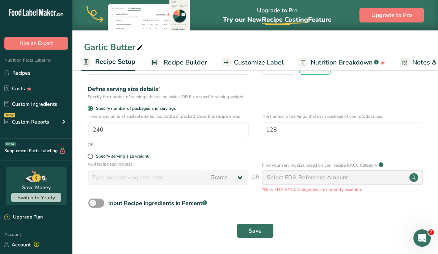
scroll to position [76, 0]
click at [295, 126] on input "128" at bounding box center [342, 130] width 160 height 14
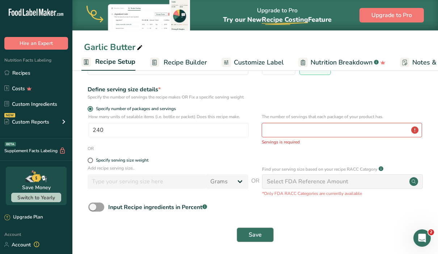
click at [254, 235] on span "Save" at bounding box center [255, 234] width 13 height 9
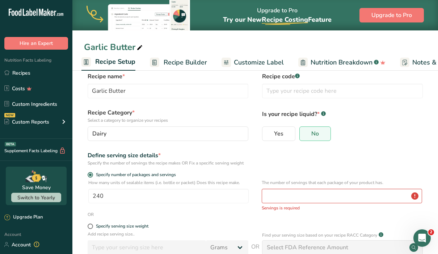
scroll to position [3, 0]
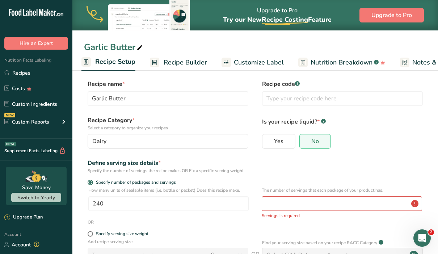
click at [298, 173] on div "Define serving size details * Specify the number of servings the recipe makes O…" at bounding box center [255, 165] width 342 height 15
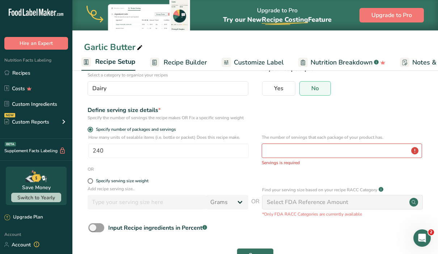
scroll to position [56, 0]
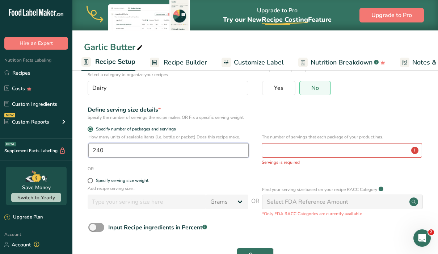
click at [172, 156] on input "240" at bounding box center [168, 150] width 160 height 14
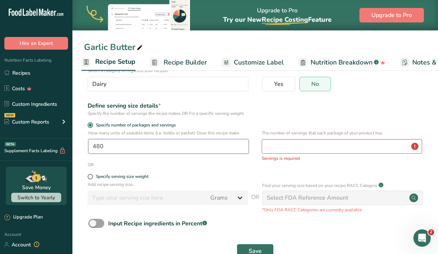
scroll to position [62, 0]
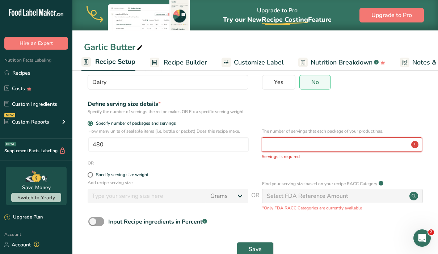
click at [283, 148] on input "number" at bounding box center [342, 144] width 160 height 14
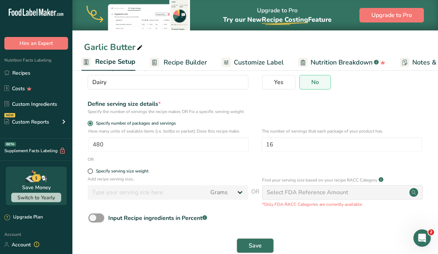
click at [247, 242] on button "Save" at bounding box center [255, 245] width 37 height 14
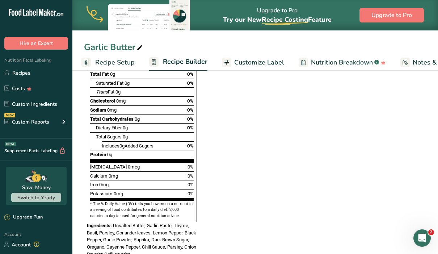
scroll to position [667, 0]
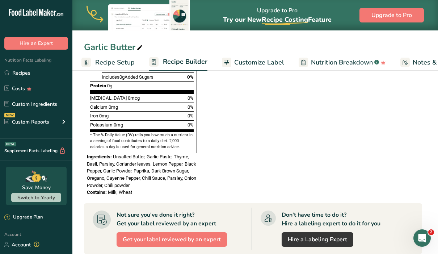
click at [127, 63] on span "Recipe Setup" at bounding box center [114, 63] width 39 height 10
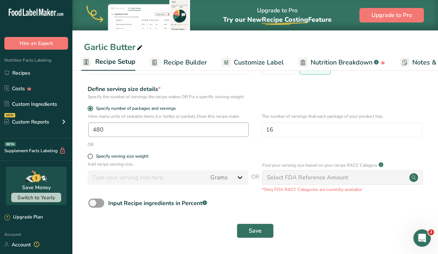
scroll to position [76, 0]
click at [158, 131] on input "480" at bounding box center [168, 130] width 160 height 14
click at [258, 236] on button "Save" at bounding box center [255, 231] width 37 height 14
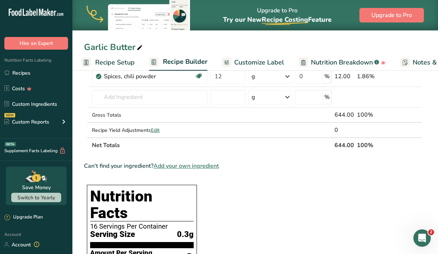
scroll to position [387, 0]
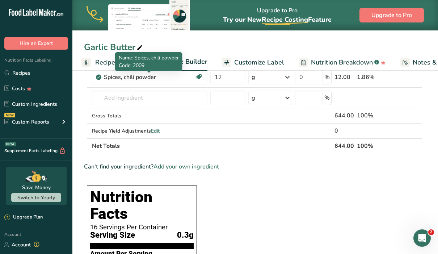
click at [120, 62] on span "Code: 2009" at bounding box center [132, 65] width 26 height 7
click at [111, 61] on span "Recipe Setup" at bounding box center [114, 63] width 39 height 10
click at [106, 64] on span "Recipe Setup" at bounding box center [114, 63] width 39 height 10
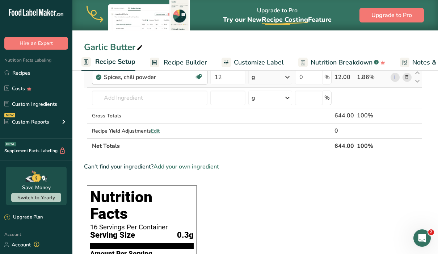
click at [94, 73] on div "Spices, chili powder Source of Antioxidants Dairy free Gluten free Vegan Vegeta…" at bounding box center [149, 77] width 115 height 14
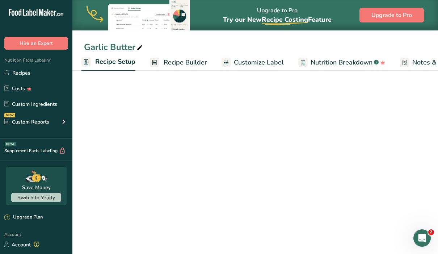
click at [255, 149] on form "Recipe name * Garlic Butter Recipe code .a-a{fill:#347362;}.b-a{fill:#fff;} Rec…" at bounding box center [255, 124] width 342 height 236
click at [260, 190] on div "Add recipe serving size.. Grams kg mg mcg lb oz l mL fl oz tbsp tsp cup qt gall…" at bounding box center [255, 177] width 342 height 32
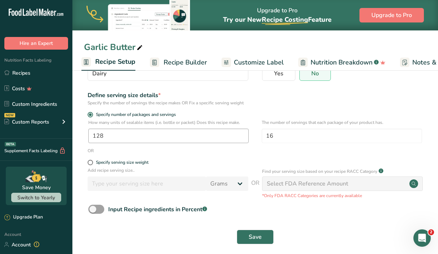
scroll to position [70, 0]
click at [174, 137] on input "128" at bounding box center [168, 136] width 160 height 14
click at [256, 233] on span "Save" at bounding box center [255, 237] width 13 height 9
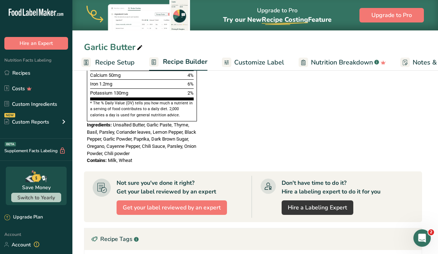
scroll to position [627, 0]
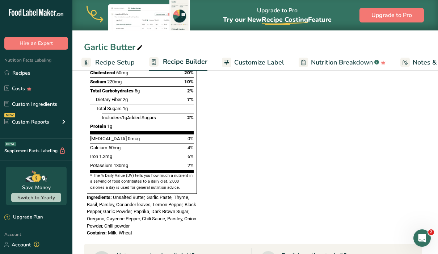
click at [127, 64] on span "Recipe Setup" at bounding box center [114, 63] width 39 height 10
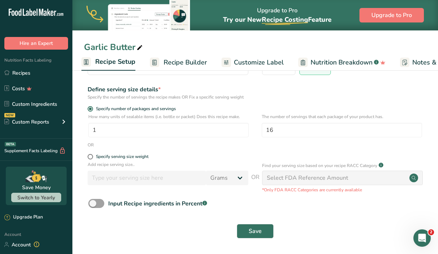
scroll to position [75, 0]
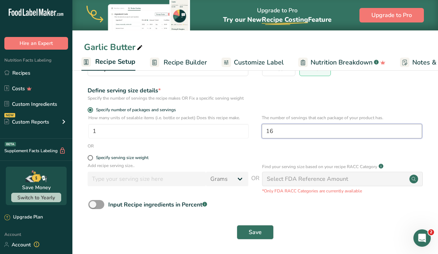
click at [284, 133] on input "16" at bounding box center [342, 131] width 160 height 14
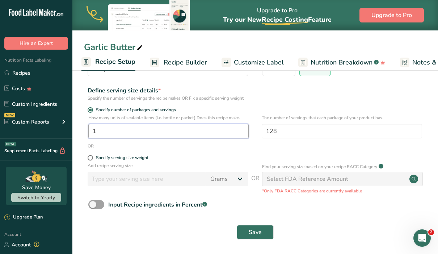
click at [156, 128] on input "1" at bounding box center [168, 131] width 160 height 14
click at [258, 229] on span "Save" at bounding box center [255, 232] width 13 height 9
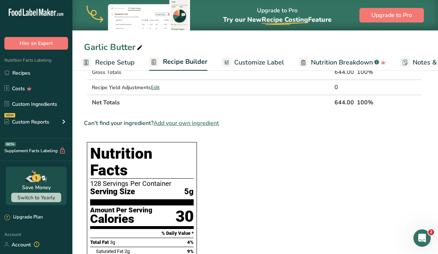
scroll to position [430, 0]
click at [126, 63] on span "Recipe Setup" at bounding box center [114, 63] width 39 height 10
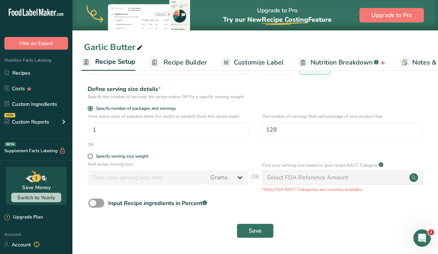
scroll to position [76, 0]
click at [144, 127] on input "1" at bounding box center [168, 130] width 160 height 14
click at [247, 234] on button "Save" at bounding box center [255, 231] width 37 height 14
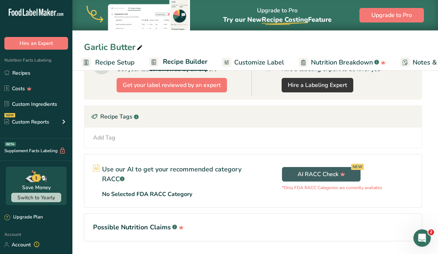
scroll to position [820, 0]
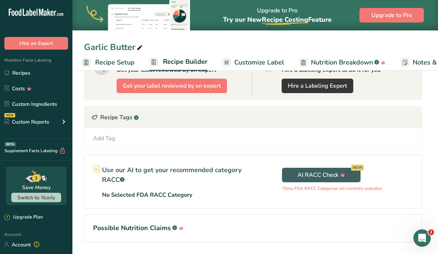
click at [117, 61] on span "Recipe Setup" at bounding box center [114, 63] width 39 height 10
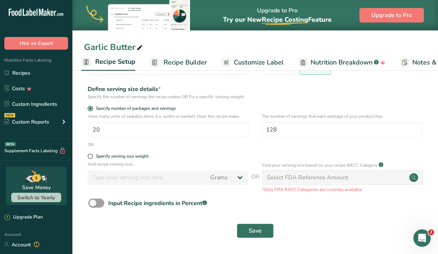
scroll to position [76, 0]
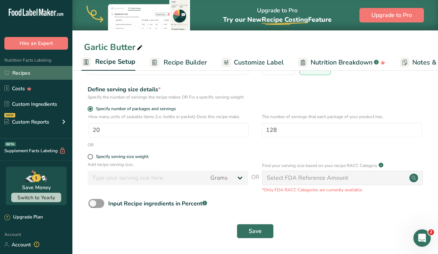
click at [17, 75] on link "Recipes" at bounding box center [36, 73] width 72 height 14
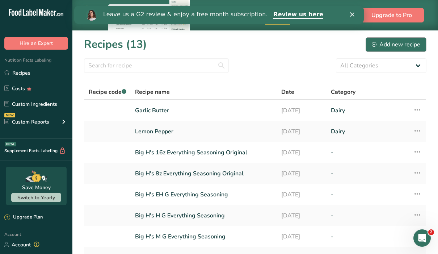
click at [395, 46] on div "Add new recipe" at bounding box center [396, 44] width 48 height 9
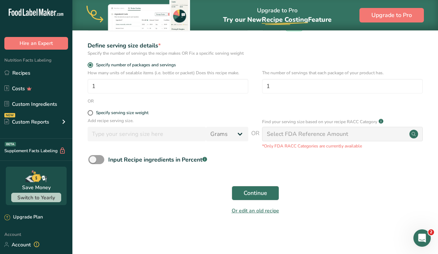
scroll to position [101, 0]
click at [99, 154] on form "Recipe name * Recipe code .a-a{fill:#347362;}.b-a{fill:#fff;} Recipe Category? …" at bounding box center [255, 91] width 342 height 256
click at [101, 158] on span at bounding box center [96, 159] width 16 height 9
click at [93, 158] on input "Input Recipe ingredients in Percent .a-a{fill:#347362;}.b-a{fill:#fff;}" at bounding box center [90, 159] width 5 height 5
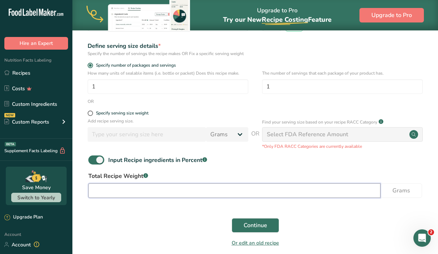
click at [108, 190] on input "number" at bounding box center [234, 190] width 292 height 14
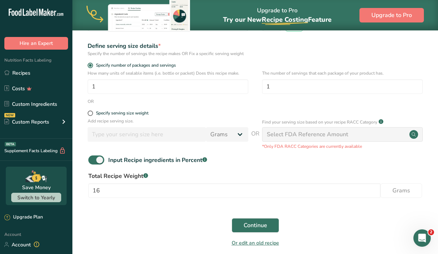
click at [131, 217] on div "Continue" at bounding box center [255, 224] width 342 height 23
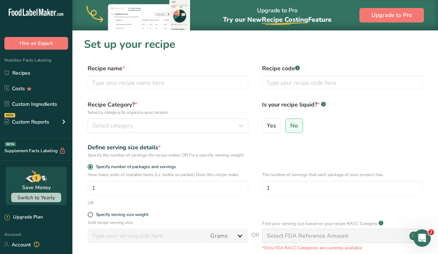
scroll to position [0, 0]
click at [164, 78] on input "text" at bounding box center [168, 83] width 161 height 14
click at [158, 118] on button "Select category" at bounding box center [168, 125] width 161 height 14
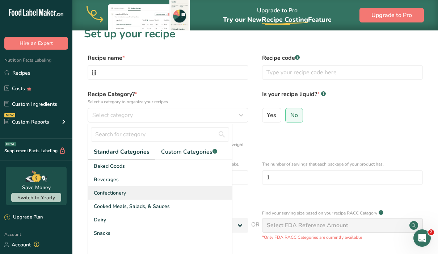
scroll to position [21, 0]
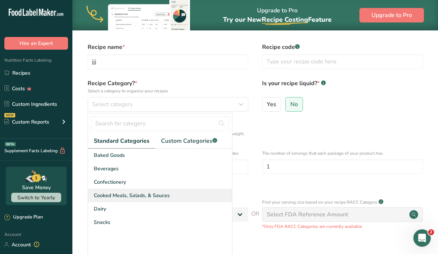
click at [149, 197] on span "Cooked Meals, Salads, & Sauces" at bounding box center [132, 195] width 76 height 8
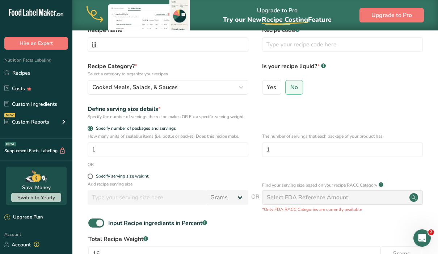
scroll to position [44, 0]
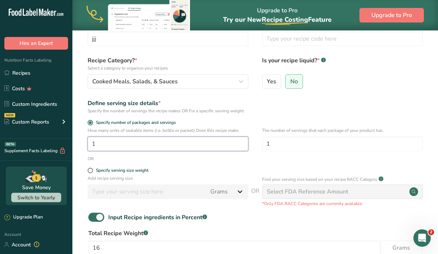
click at [202, 147] on input "1" at bounding box center [168, 143] width 161 height 14
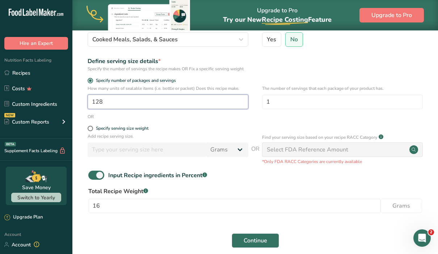
scroll to position [86, 0]
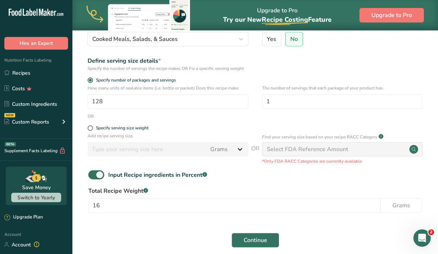
click at [250, 241] on span "Continue" at bounding box center [255, 239] width 24 height 9
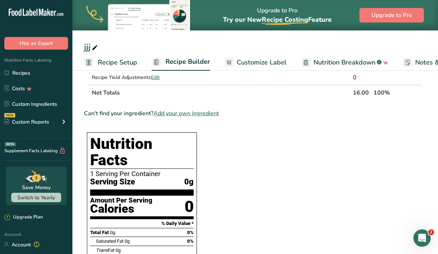
scroll to position [88, 0]
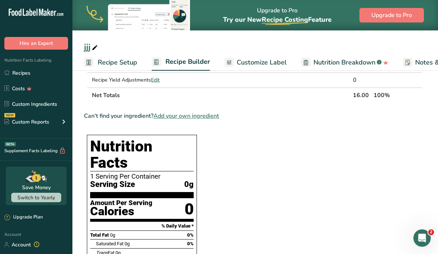
click at [108, 59] on span "Recipe Setup" at bounding box center [117, 63] width 39 height 10
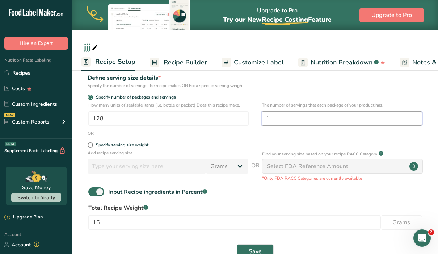
click at [282, 119] on input "1" at bounding box center [342, 118] width 160 height 14
click at [261, 247] on span "Save" at bounding box center [255, 251] width 13 height 9
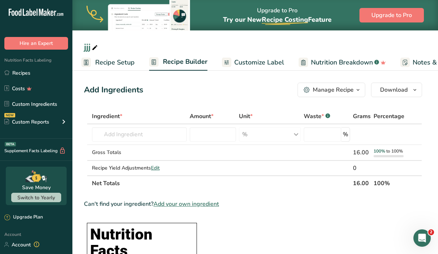
click at [103, 63] on span "Recipe Setup" at bounding box center [114, 63] width 39 height 10
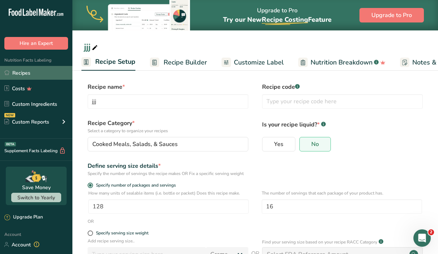
click at [15, 70] on link "Recipes" at bounding box center [36, 73] width 72 height 14
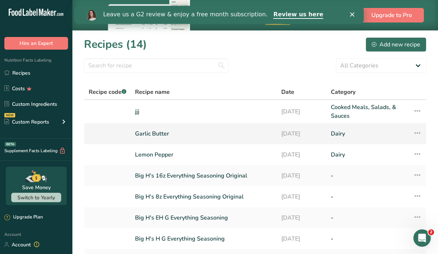
click at [168, 135] on link "Garlic Butter" at bounding box center [203, 133] width 137 height 15
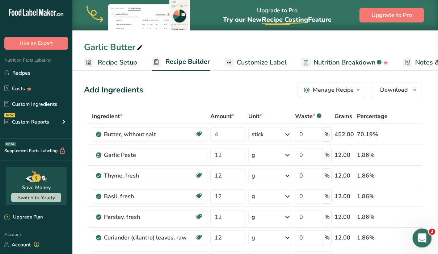
click at [423, 235] on icon "Open Intercom Messenger" at bounding box center [421, 237] width 12 height 12
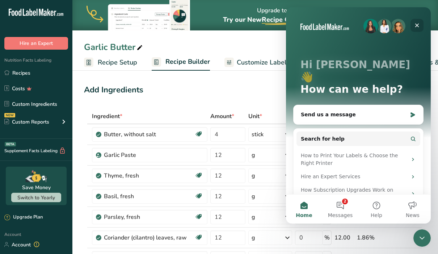
click at [415, 25] on icon "Close" at bounding box center [417, 25] width 6 height 6
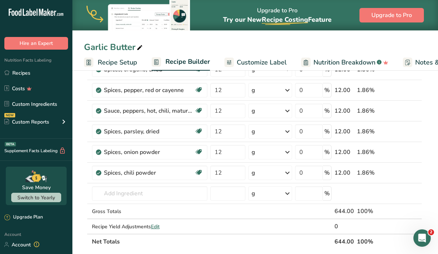
scroll to position [263, 0]
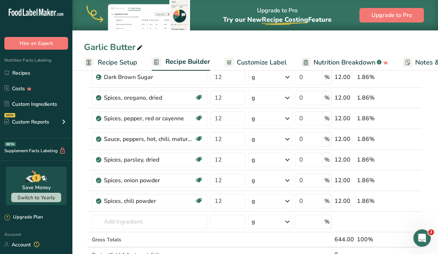
click at [124, 62] on span "Recipe Setup" at bounding box center [117, 63] width 39 height 10
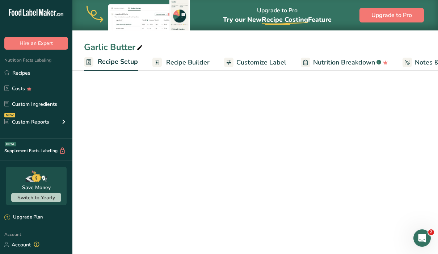
scroll to position [0, 3]
click at [124, 64] on span "Recipe Setup" at bounding box center [115, 62] width 40 height 10
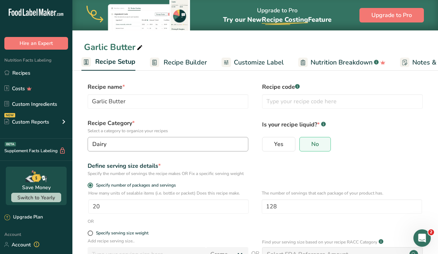
scroll to position [0, 0]
click at [134, 207] on input "20" at bounding box center [168, 206] width 160 height 14
click at [288, 205] on input "128" at bounding box center [342, 206] width 160 height 14
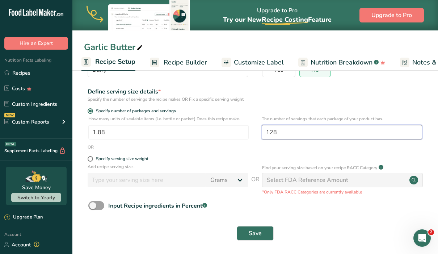
scroll to position [75, 0]
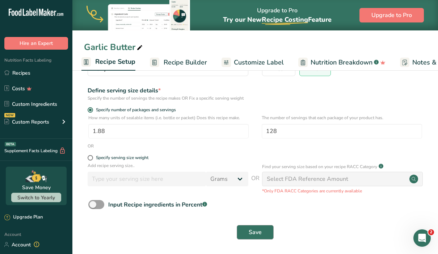
click at [267, 231] on button "Save" at bounding box center [255, 232] width 37 height 14
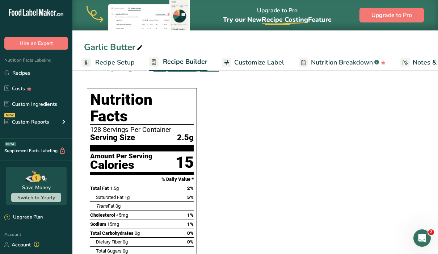
scroll to position [478, 0]
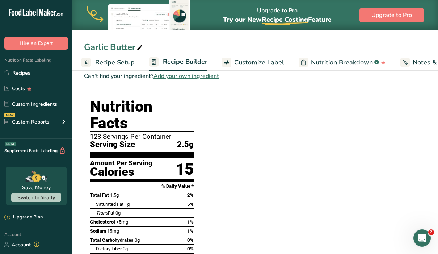
click at [116, 64] on span "Recipe Setup" at bounding box center [114, 63] width 39 height 10
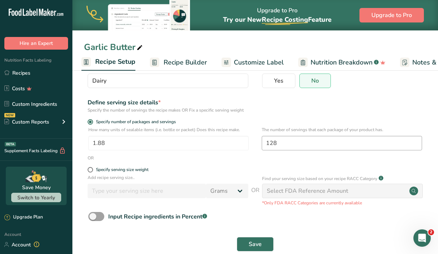
scroll to position [61, 0]
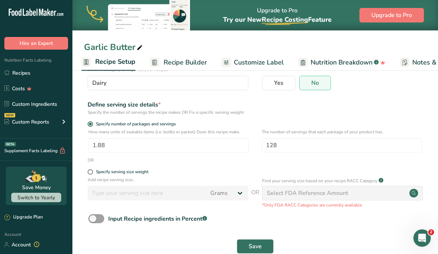
click at [126, 1] on img at bounding box center [140, 15] width 109 height 30
click at [138, 144] on input "1.88" at bounding box center [168, 145] width 160 height 14
click at [249, 246] on span "Save" at bounding box center [255, 246] width 13 height 9
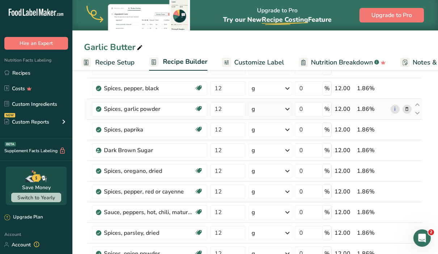
scroll to position [164, 0]
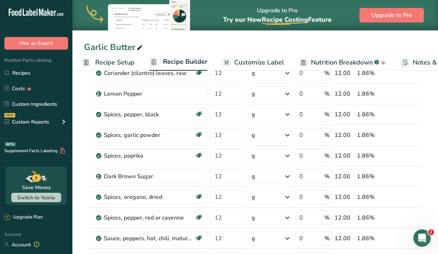
click at [94, 62] on link "Recipe Setup" at bounding box center [107, 62] width 53 height 16
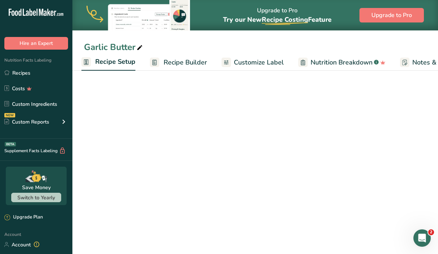
click at [105, 61] on span "Recipe Setup" at bounding box center [115, 62] width 40 height 10
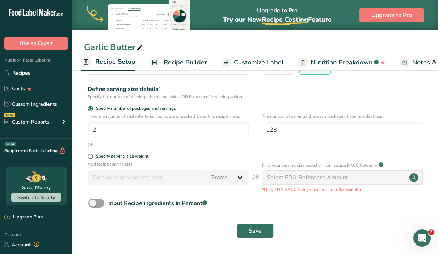
scroll to position [76, 0]
click at [164, 133] on input "2" at bounding box center [168, 130] width 160 height 14
click at [254, 228] on span "Save" at bounding box center [255, 230] width 13 height 9
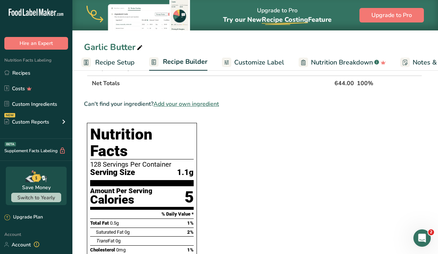
scroll to position [456, 0]
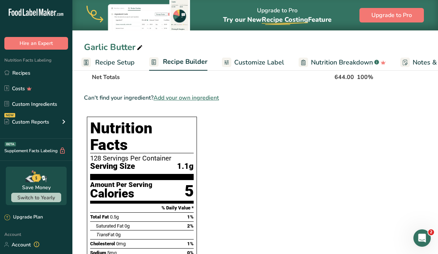
click at [127, 62] on span "Recipe Setup" at bounding box center [114, 63] width 39 height 10
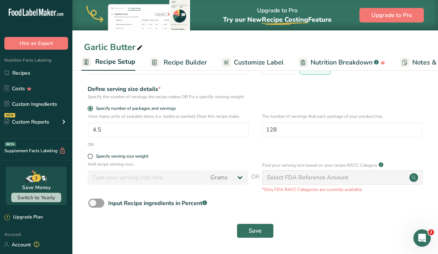
scroll to position [76, 0]
drag, startPoint x: 158, startPoint y: 131, endPoint x: 95, endPoint y: 124, distance: 64.1
click at [95, 124] on input "4.5" at bounding box center [168, 130] width 160 height 14
click at [90, 156] on span at bounding box center [90, 156] width 5 height 5
click at [90, 156] on input "Specify serving size weight" at bounding box center [90, 156] width 5 height 5
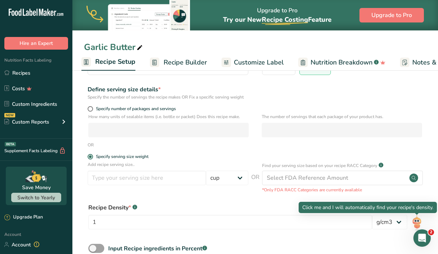
click at [416, 220] on img at bounding box center [416, 223] width 10 height 16
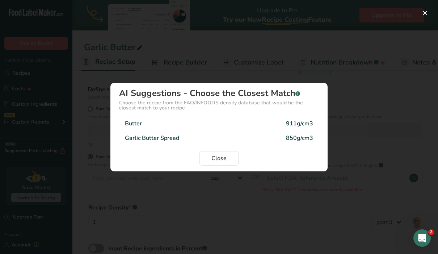
click at [301, 143] on div "Garlic Butter Spread 850g/cm3" at bounding box center [219, 138] width 200 height 14
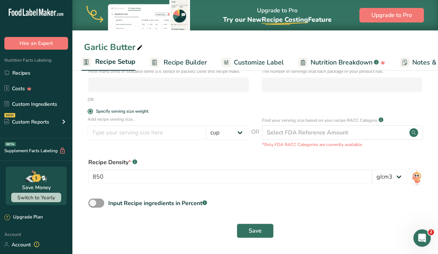
scroll to position [121, 0]
click at [252, 234] on span "Save" at bounding box center [255, 230] width 13 height 9
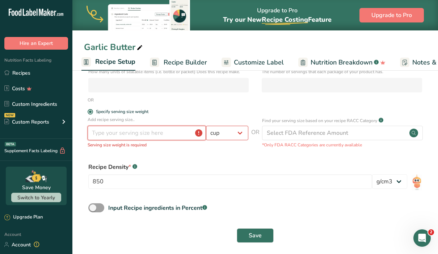
click at [174, 135] on input "number" at bounding box center [147, 133] width 118 height 14
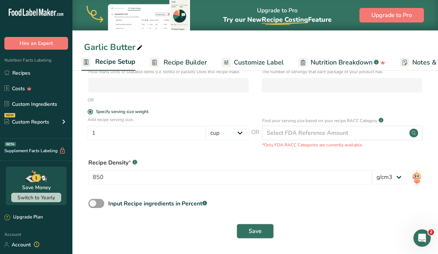
click at [251, 230] on span "Save" at bounding box center [255, 230] width 13 height 9
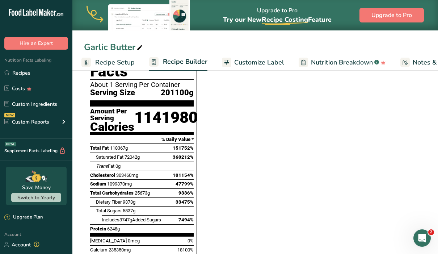
scroll to position [510, 0]
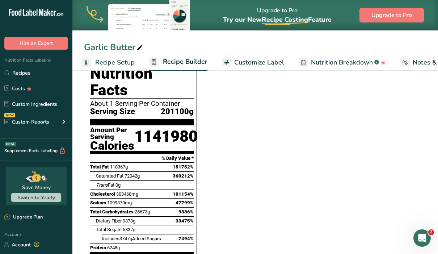
click at [109, 61] on span "Recipe Setup" at bounding box center [114, 63] width 39 height 10
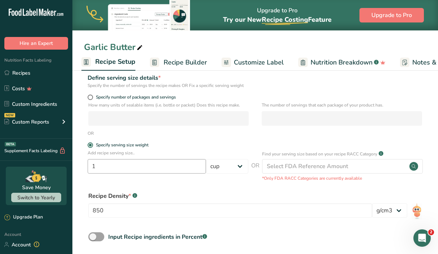
scroll to position [85, 0]
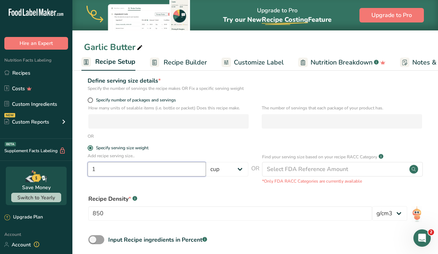
click at [145, 170] on input "1" at bounding box center [147, 169] width 118 height 14
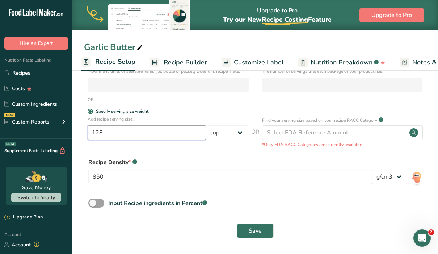
scroll to position [121, 0]
click at [250, 232] on span "Save" at bounding box center [255, 230] width 13 height 9
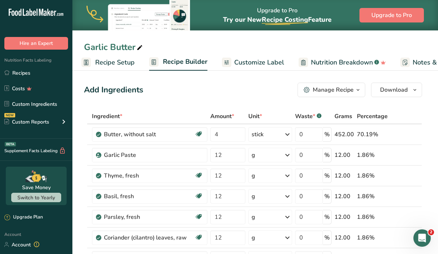
click at [114, 56] on link "Recipe Setup" at bounding box center [107, 62] width 53 height 16
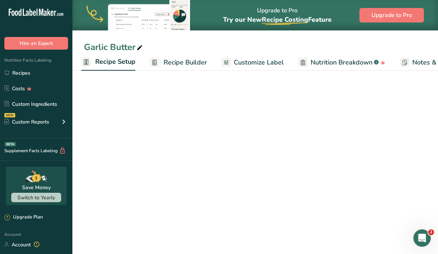
click at [114, 57] on span "Recipe Setup" at bounding box center [115, 62] width 40 height 10
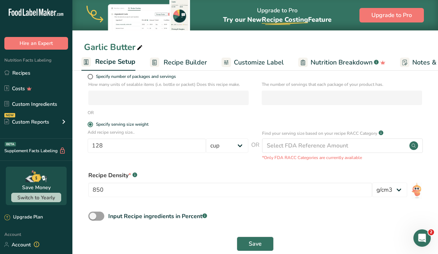
scroll to position [109, 0]
click at [158, 149] on input "128" at bounding box center [147, 145] width 118 height 14
click at [249, 238] on button "Save" at bounding box center [255, 243] width 37 height 14
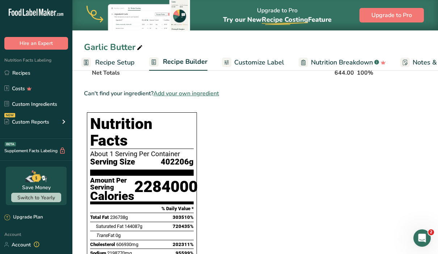
scroll to position [438, 0]
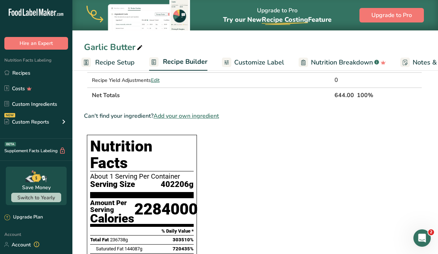
click at [119, 62] on span "Recipe Setup" at bounding box center [114, 63] width 39 height 10
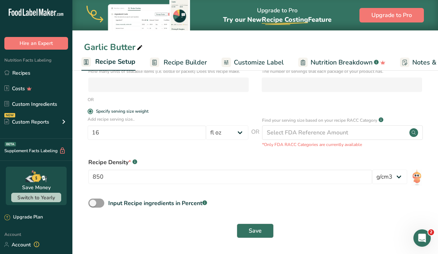
scroll to position [121, 0]
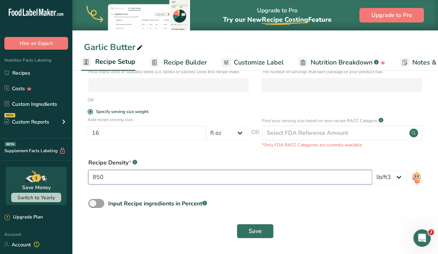
click at [243, 177] on input "850" at bounding box center [230, 177] width 284 height 14
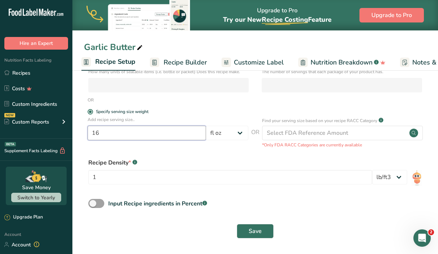
click at [140, 132] on input "16" at bounding box center [147, 133] width 118 height 14
click at [258, 232] on span "Save" at bounding box center [255, 230] width 13 height 9
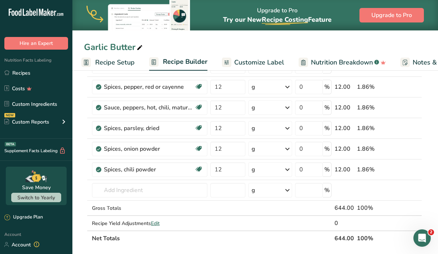
scroll to position [257, 0]
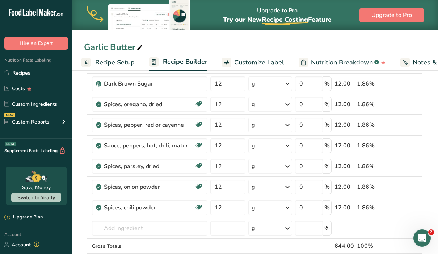
click at [128, 62] on span "Recipe Setup" at bounding box center [114, 63] width 39 height 10
click at [128, 62] on span "Recipe Setup" at bounding box center [115, 62] width 40 height 10
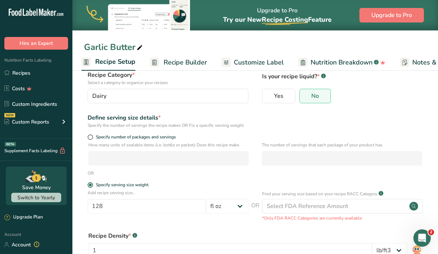
scroll to position [22, 0]
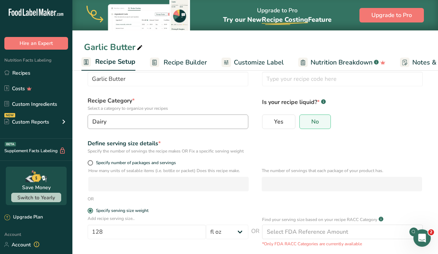
click at [237, 122] on icon "button" at bounding box center [241, 121] width 9 height 13
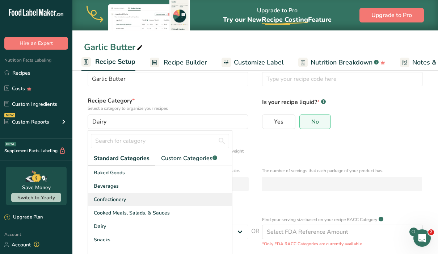
scroll to position [35, 0]
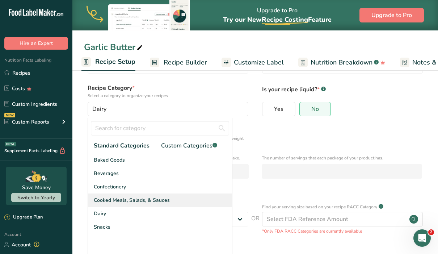
click at [151, 200] on span "Cooked Meals, Salads, & Sauces" at bounding box center [132, 200] width 76 height 8
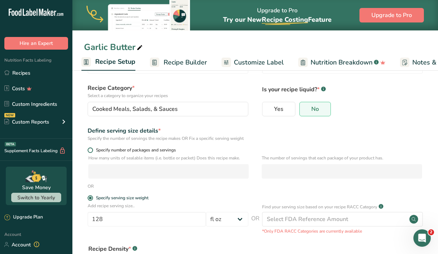
click at [90, 151] on span at bounding box center [90, 149] width 5 height 5
click at [90, 151] on input "Specify number of packages and servings" at bounding box center [90, 150] width 5 height 5
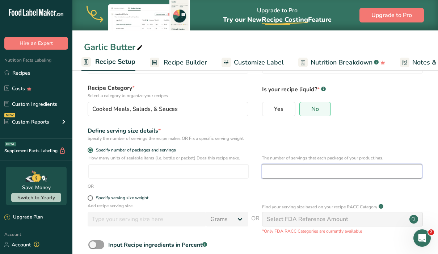
click at [277, 173] on input "number" at bounding box center [342, 171] width 160 height 14
type input "128"
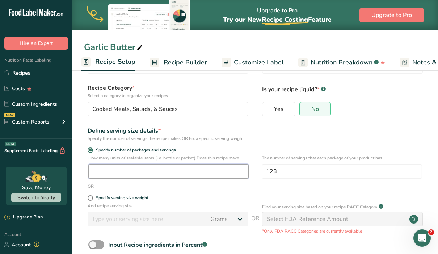
click at [179, 173] on input "number" at bounding box center [168, 171] width 160 height 14
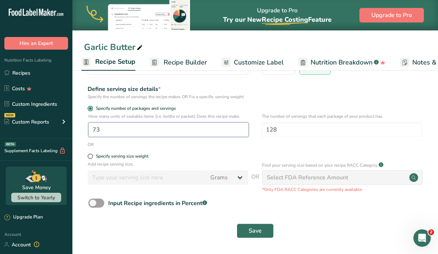
scroll to position [76, 0]
type input "73"
click at [262, 230] on button "Save" at bounding box center [255, 231] width 37 height 14
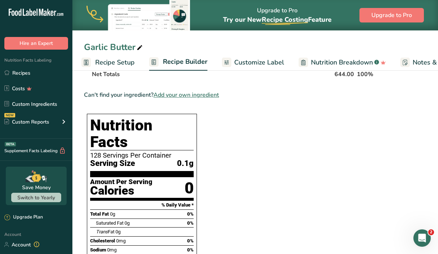
scroll to position [665, 0]
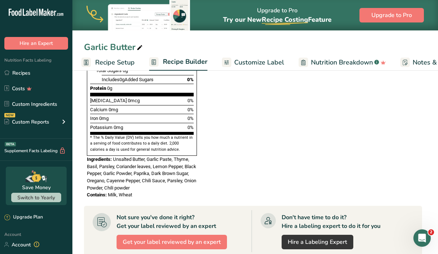
click at [112, 59] on span "Recipe Setup" at bounding box center [114, 63] width 39 height 10
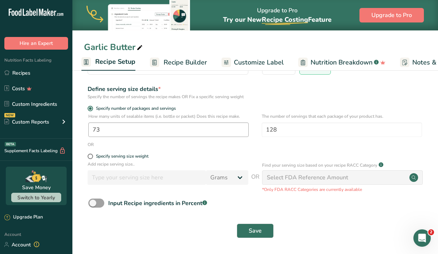
scroll to position [76, 0]
click at [173, 132] on input "73" at bounding box center [168, 130] width 160 height 14
type input "1"
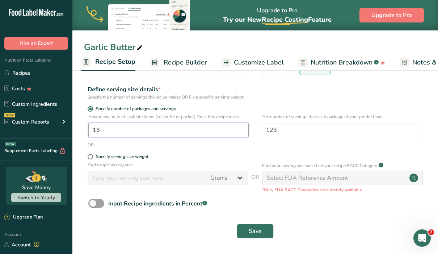
click at [179, 133] on input "16" at bounding box center [168, 130] width 160 height 14
click at [172, 131] on input "16" at bounding box center [168, 130] width 160 height 14
type input "16"
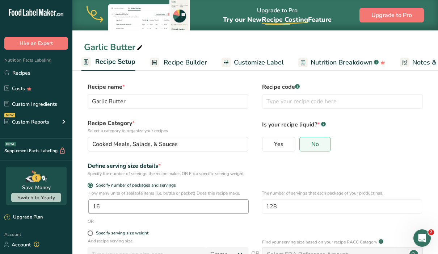
scroll to position [0, 0]
click at [273, 62] on span "Customize Label" at bounding box center [259, 63] width 50 height 10
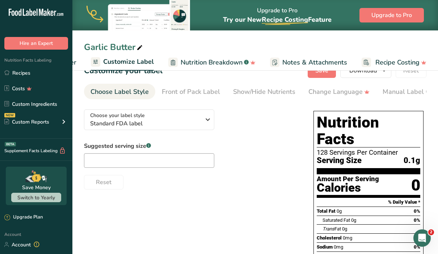
scroll to position [46, 0]
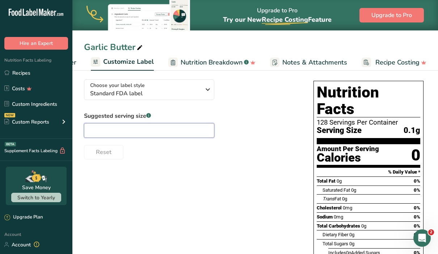
click at [150, 130] on input "text" at bounding box center [149, 130] width 130 height 14
type input "1 tbsp"
click at [241, 105] on div "Choose your label style Standard FDA label USA (FDA) Standard FDA label Tabular…" at bounding box center [191, 116] width 215 height 86
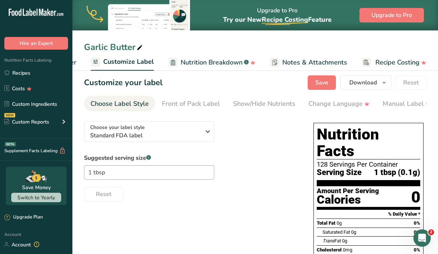
scroll to position [1, 0]
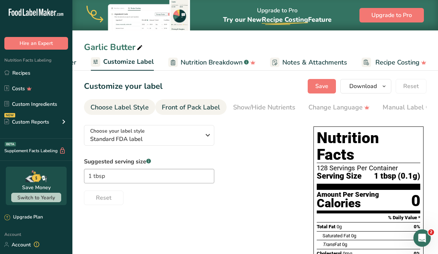
click at [192, 109] on div "Front of Pack Label" at bounding box center [191, 107] width 58 height 10
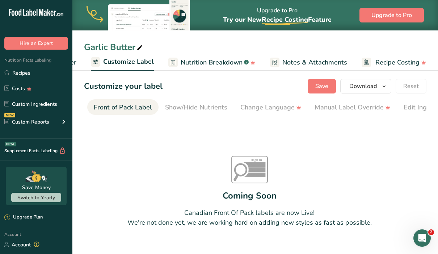
scroll to position [0, 70]
click at [123, 111] on div "Front of Pack Label" at bounding box center [121, 107] width 58 height 10
click at [124, 106] on div "Front of Pack Label" at bounding box center [121, 107] width 58 height 10
click at [135, 107] on div "Front of Pack Label" at bounding box center [121, 107] width 58 height 10
click at [167, 106] on div "Show/Hide Nutrients" at bounding box center [194, 107] width 62 height 10
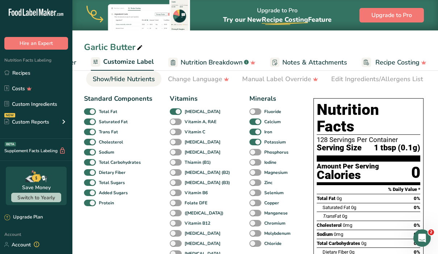
scroll to position [27, 0]
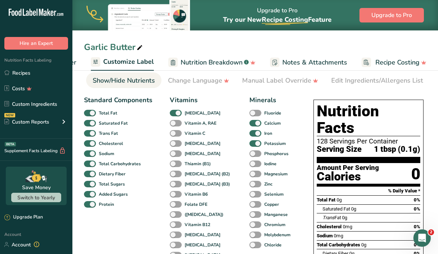
click at [194, 64] on span "Nutrition Breakdown" at bounding box center [212, 63] width 62 height 10
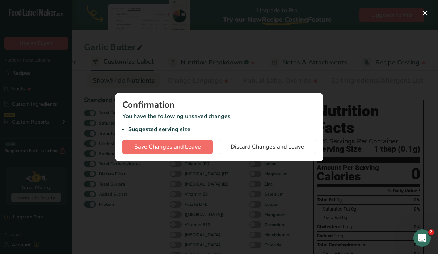
click at [196, 142] on span "Save Changes and Leave" at bounding box center [167, 146] width 67 height 9
click at [196, 147] on div "Save Changes and Leave Discard Changes and Leave" at bounding box center [219, 146] width 194 height 14
click at [280, 78] on div at bounding box center [219, 127] width 438 height 254
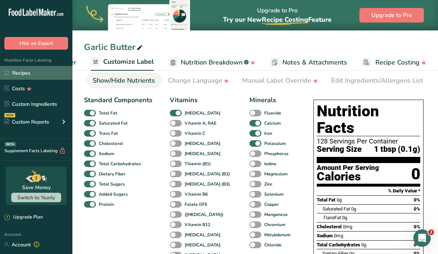
click at [27, 72] on link "Recipes" at bounding box center [36, 73] width 72 height 14
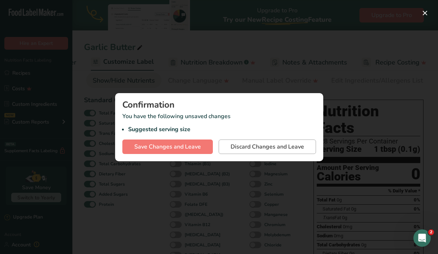
click at [242, 149] on span "Discard Changes and Leave" at bounding box center [266, 146] width 73 height 9
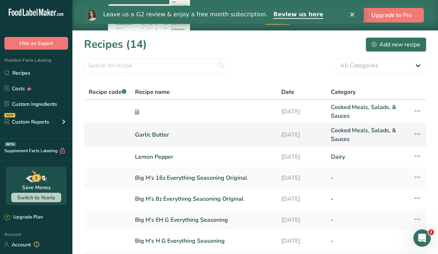
click at [156, 135] on link "Garlic Butter" at bounding box center [203, 134] width 137 height 17
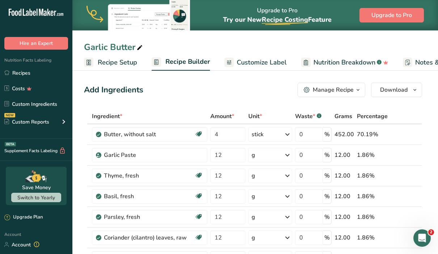
click at [126, 63] on span "Recipe Setup" at bounding box center [117, 63] width 39 height 10
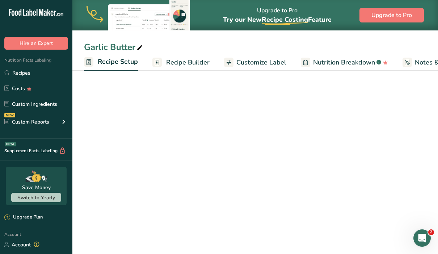
click at [126, 63] on span "Recipe Setup" at bounding box center [118, 62] width 40 height 10
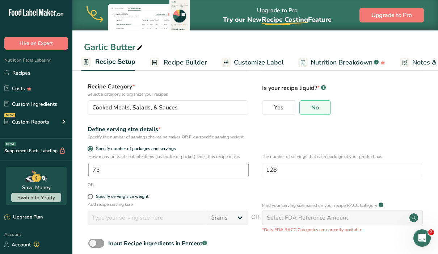
scroll to position [37, 0]
click at [174, 171] on input "73" at bounding box center [168, 169] width 160 height 14
type input "1"
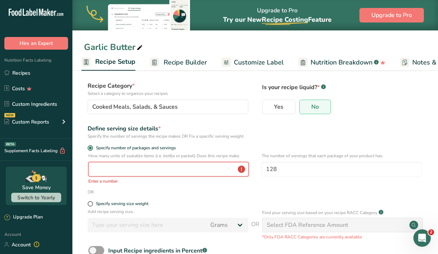
type input "1"
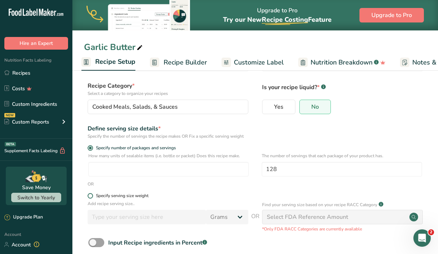
click at [92, 196] on span at bounding box center [90, 195] width 5 height 5
click at [92, 196] on input "Specify serving size weight" at bounding box center [90, 195] width 5 height 5
radio input "true"
radio input "false"
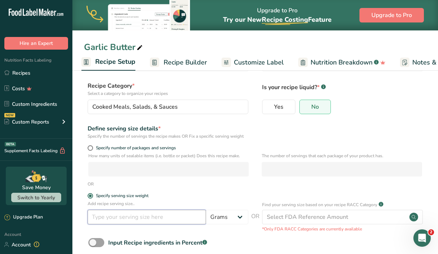
click at [125, 219] on input "number" at bounding box center [147, 216] width 118 height 14
select select "5"
click at [190, 218] on input "number" at bounding box center [147, 216] width 118 height 14
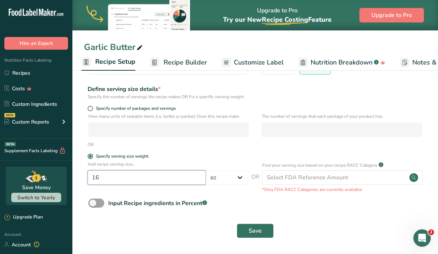
scroll to position [76, 0]
type input "16"
click at [253, 229] on span "Save" at bounding box center [255, 230] width 13 height 9
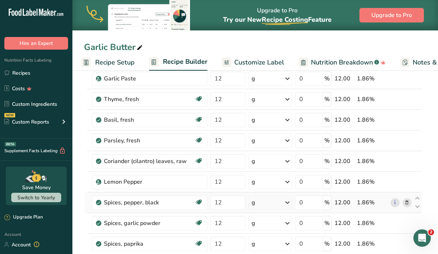
scroll to position [406, 0]
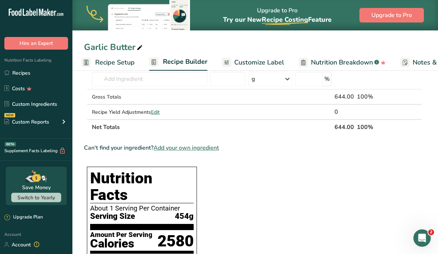
click at [122, 61] on span "Recipe Setup" at bounding box center [114, 63] width 39 height 10
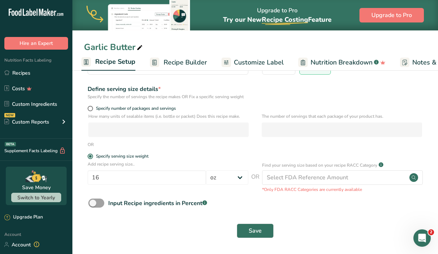
scroll to position [76, 0]
click at [163, 180] on input "16" at bounding box center [147, 177] width 118 height 14
click at [199, 179] on input "16" at bounding box center [147, 177] width 118 height 14
click at [235, 178] on select "Grams kg mg mcg lb oz l mL fl oz tbsp tsp cup qt gallon" at bounding box center [227, 177] width 42 height 14
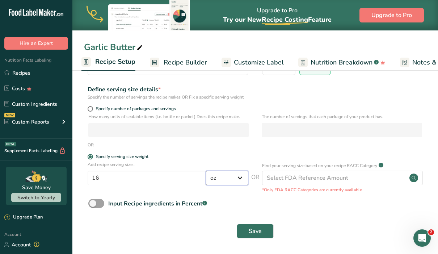
select select "19"
select select "22"
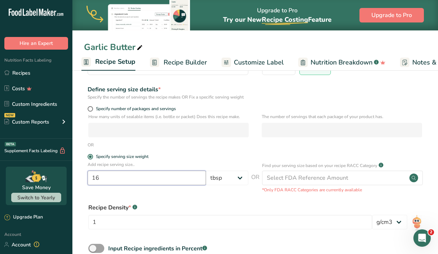
click at [195, 180] on input "16" at bounding box center [147, 177] width 118 height 14
type input "1"
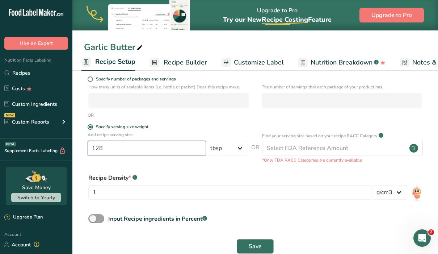
type input "128"
click at [259, 242] on span "Save" at bounding box center [255, 246] width 13 height 9
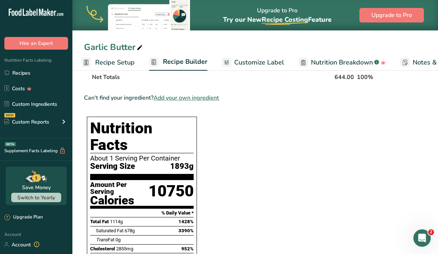
scroll to position [290, 0]
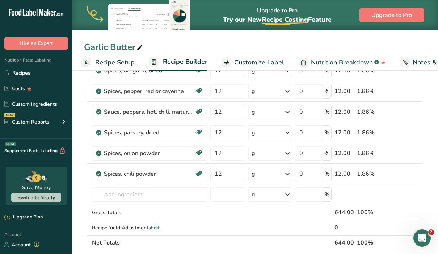
click at [128, 64] on span "Recipe Setup" at bounding box center [114, 63] width 39 height 10
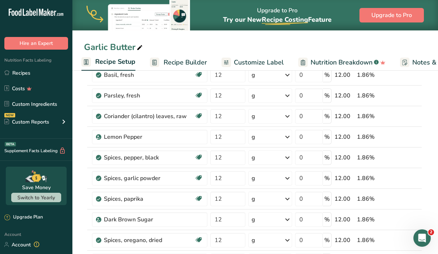
select select "19"
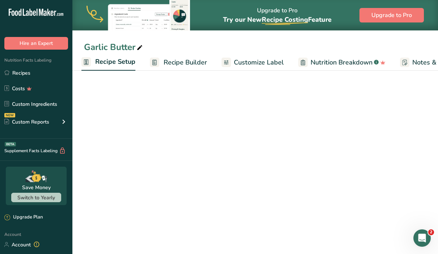
click at [122, 62] on span "Recipe Setup" at bounding box center [115, 62] width 40 height 10
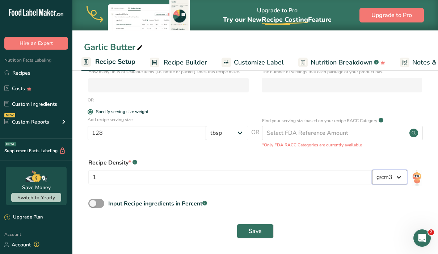
select select "23"
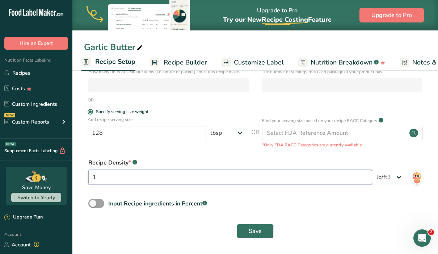
click at [355, 178] on input "1" at bounding box center [230, 177] width 284 height 14
click at [344, 181] on input "1" at bounding box center [230, 177] width 284 height 14
type input "16"
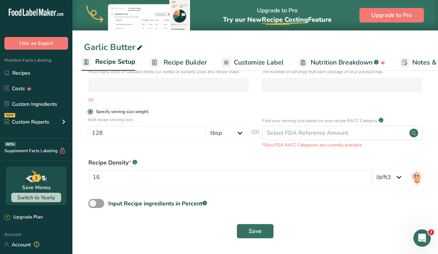
click at [263, 226] on button "Save" at bounding box center [255, 231] width 37 height 14
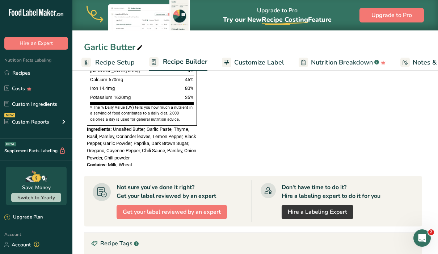
scroll to position [-1, 0]
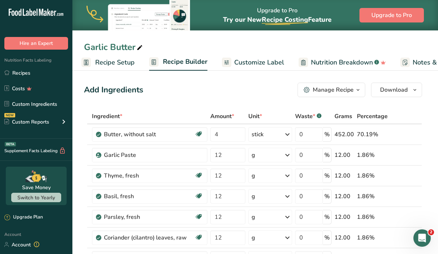
click at [108, 62] on span "Recipe Setup" at bounding box center [114, 63] width 39 height 10
select select "19"
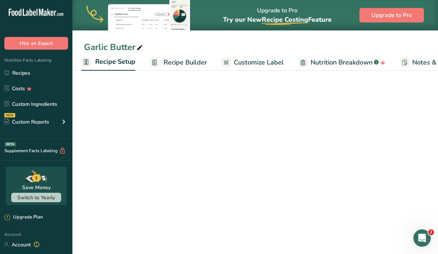
click at [108, 62] on span "Recipe Setup" at bounding box center [115, 62] width 40 height 10
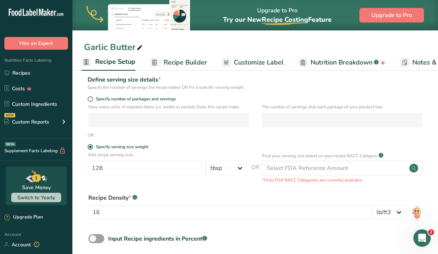
scroll to position [89, 0]
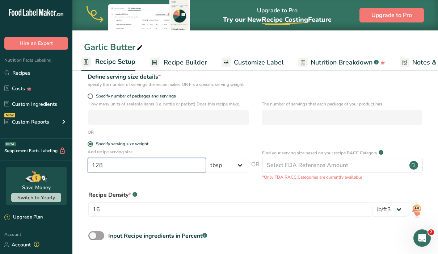
click at [119, 162] on input "128" at bounding box center [147, 165] width 118 height 14
type input "1"
click at [133, 164] on input "323" at bounding box center [147, 165] width 118 height 14
click at [158, 179] on div "Add recipe serving size.. 3232 Grams kg mg mcg lb oz l mL fl oz tbsp tsp cup qt…" at bounding box center [255, 164] width 342 height 32
click at [183, 169] on input "3232" at bounding box center [147, 165] width 118 height 14
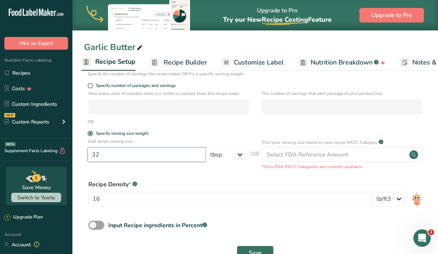
scroll to position [101, 0]
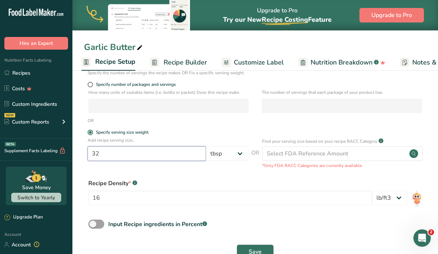
type input "32"
click at [255, 246] on button "Save" at bounding box center [255, 251] width 37 height 14
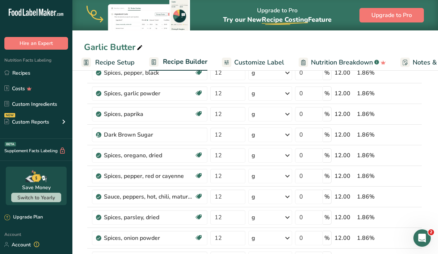
scroll to position [0, 0]
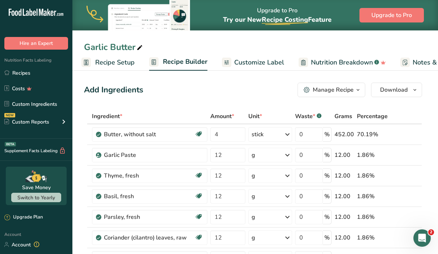
click at [118, 62] on span "Recipe Setup" at bounding box center [114, 63] width 39 height 10
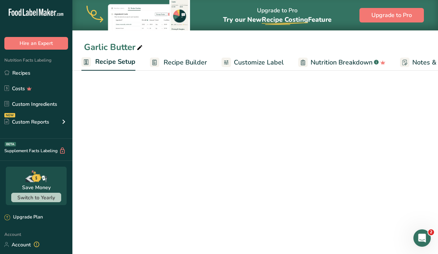
select select "19"
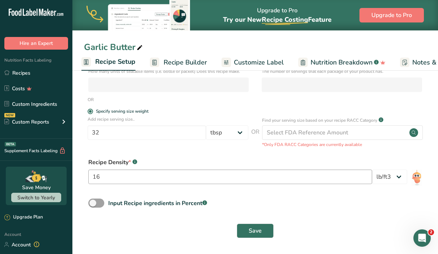
scroll to position [121, 0]
click at [190, 178] on input "16" at bounding box center [230, 177] width 284 height 14
type input "1"
click at [264, 225] on button "Save" at bounding box center [255, 231] width 37 height 14
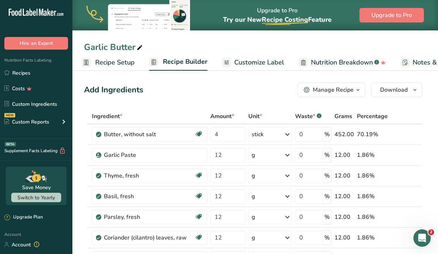
click at [124, 64] on span "Recipe Setup" at bounding box center [114, 63] width 39 height 10
click at [124, 63] on span "Recipe Setup" at bounding box center [115, 62] width 40 height 10
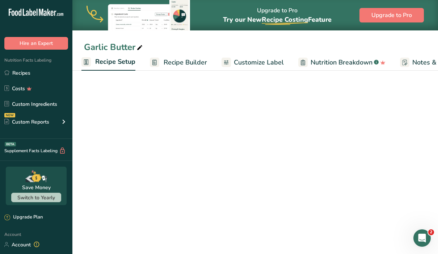
select select "19"
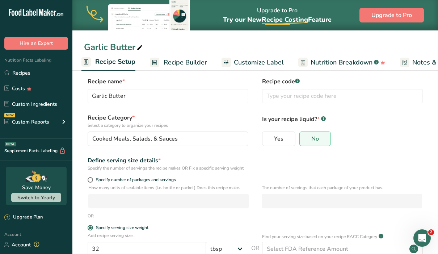
scroll to position [121, 0]
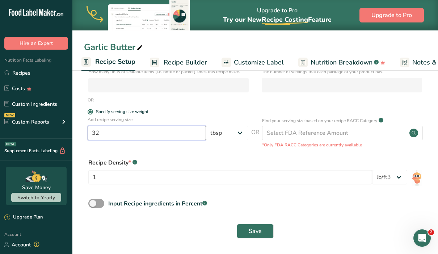
click at [128, 133] on input "32" at bounding box center [147, 133] width 118 height 14
type input "3"
type input "1"
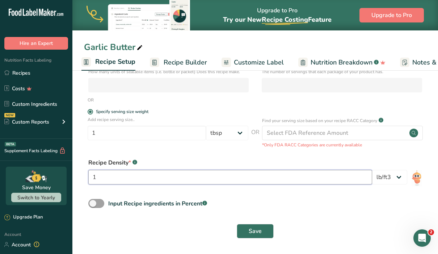
click at [131, 179] on input "1" at bounding box center [230, 177] width 284 height 14
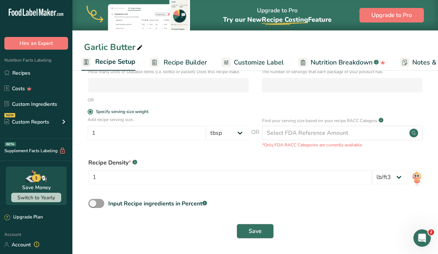
click at [247, 232] on button "Save" at bounding box center [255, 231] width 37 height 14
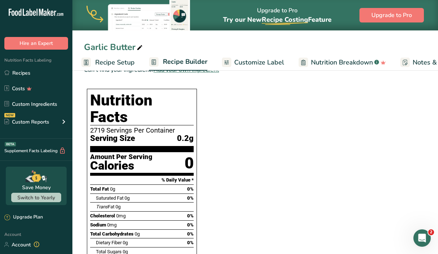
scroll to position [242, 0]
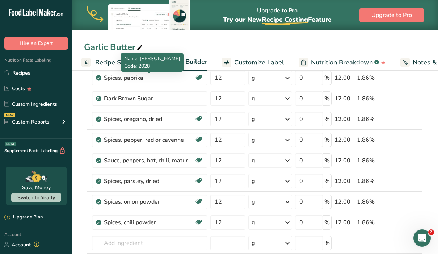
click at [117, 63] on span "Recipe Setup" at bounding box center [114, 63] width 39 height 10
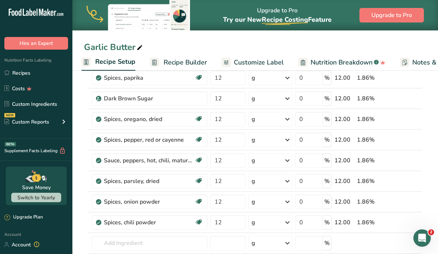
click at [115, 63] on span "Recipe Setup" at bounding box center [115, 62] width 40 height 10
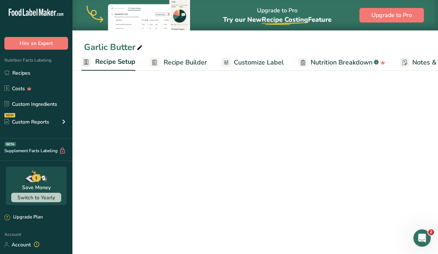
scroll to position [121, 0]
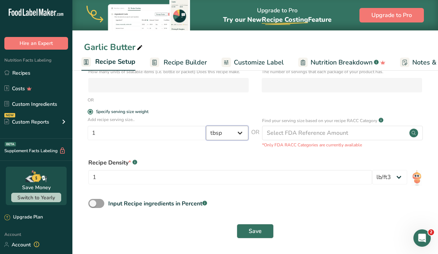
select select "20"
click at [258, 226] on span "Save" at bounding box center [255, 230] width 13 height 9
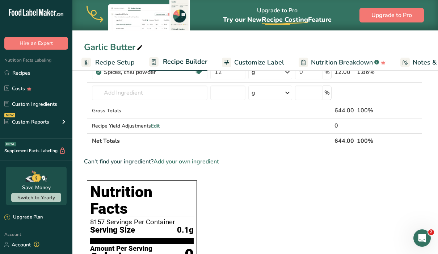
scroll to position [404, 0]
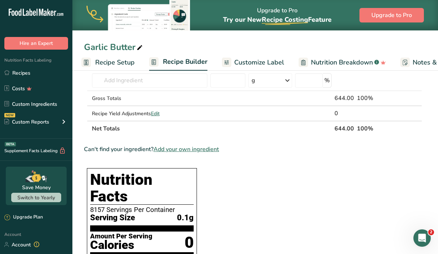
click at [121, 68] on link "Recipe Setup" at bounding box center [107, 62] width 53 height 16
click at [121, 68] on link "Recipe Setup" at bounding box center [108, 62] width 54 height 17
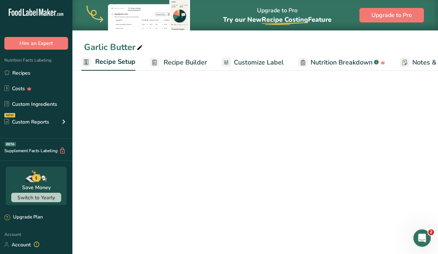
scroll to position [121, 0]
select select "20"
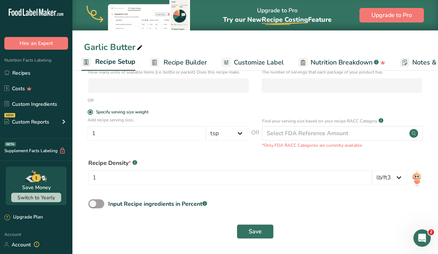
scroll to position [75, 0]
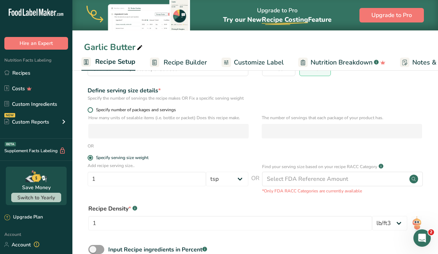
click at [92, 107] on label "Specify number of packages and servings" at bounding box center [168, 109] width 161 height 5
click at [92, 107] on input "Specify number of packages and servings" at bounding box center [90, 109] width 5 height 5
radio input "true"
radio input "false"
select select "0"
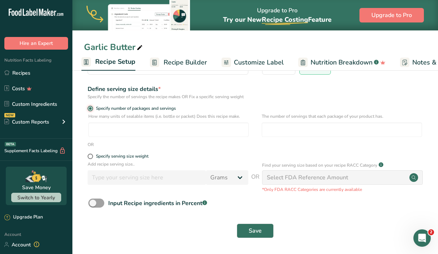
scroll to position [53, 0]
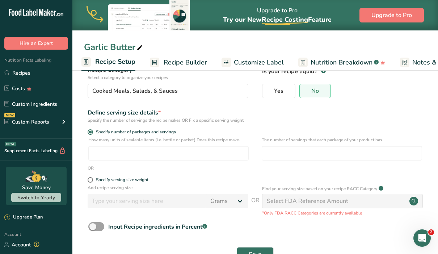
click at [249, 65] on span "Customize Label" at bounding box center [259, 63] width 50 height 10
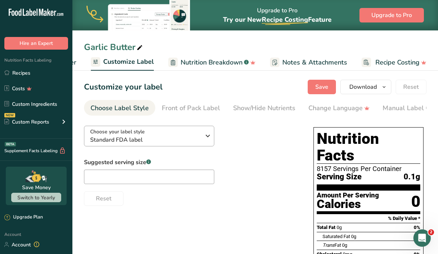
click at [207, 134] on icon "button" at bounding box center [207, 135] width 9 height 13
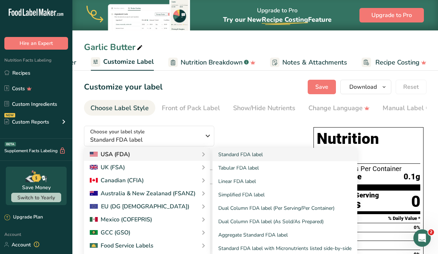
click at [197, 153] on div "USA (FDA)" at bounding box center [147, 154] width 114 height 9
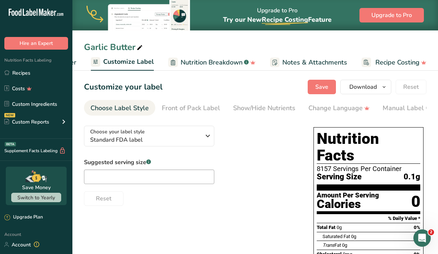
scroll to position [24, 0]
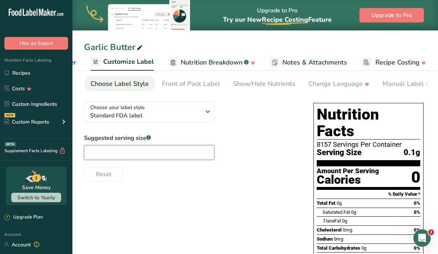
click at [181, 150] on input "text" at bounding box center [149, 152] width 130 height 14
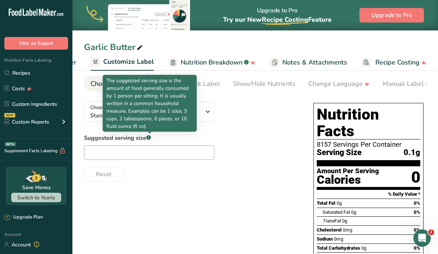
click at [151, 136] on rect at bounding box center [148, 137] width 5 height 5
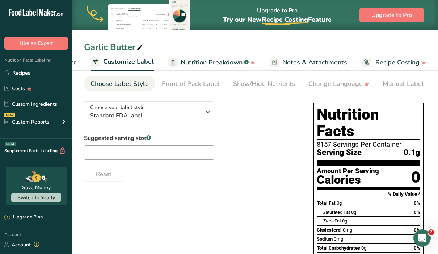
click at [151, 136] on rect at bounding box center [148, 137] width 5 height 5
drag, startPoint x: 152, startPoint y: 149, endPoint x: 153, endPoint y: 157, distance: 8.4
click at [152, 149] on input "text" at bounding box center [149, 152] width 130 height 14
click at [153, 157] on input "text" at bounding box center [149, 152] width 130 height 14
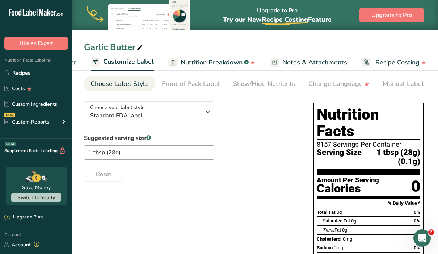
click at [409, 148] on span "1 tbsp (28g) (0.1g)" at bounding box center [390, 157] width 59 height 18
click at [413, 148] on span "1 tbsp (28g) (0.1g)" at bounding box center [390, 157] width 59 height 18
click at [172, 154] on input "1 tbsp (28g)" at bounding box center [149, 152] width 130 height 14
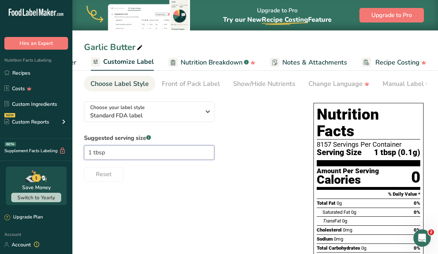
type input "1 tbsp"
click at [412, 148] on span "1 tbsp (0.1g)" at bounding box center [397, 152] width 46 height 9
click at [208, 115] on icon "button" at bounding box center [207, 111] width 9 height 13
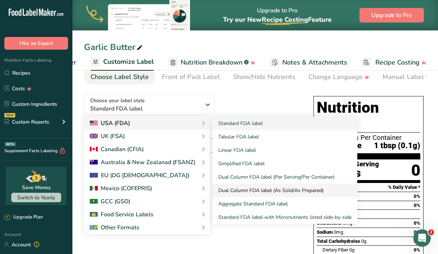
scroll to position [32, 0]
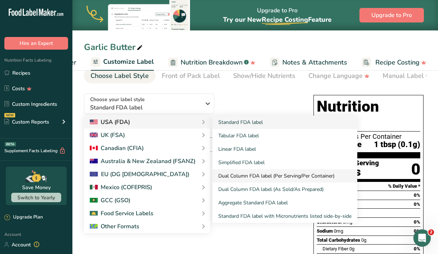
click at [264, 176] on link "Dual Column FDA label (Per Serving/Per Container)" at bounding box center [284, 175] width 145 height 13
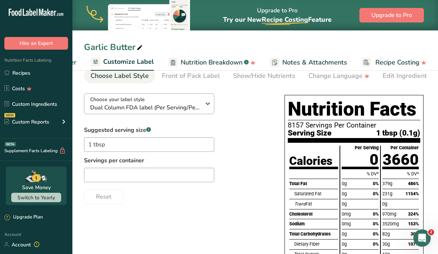
click at [203, 105] on div "Choose your label style Dual Column FDA label (Per Serving/Per Container)" at bounding box center [148, 104] width 116 height 16
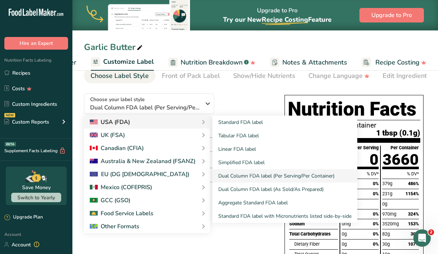
click at [197, 122] on div "USA (FDA)" at bounding box center [147, 122] width 114 height 9
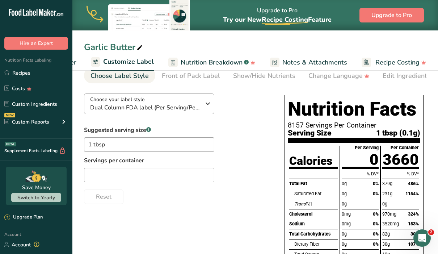
click at [196, 114] on button "Choose your label style Dual Column FDA label (Per Serving/Per Container)" at bounding box center [149, 103] width 130 height 21
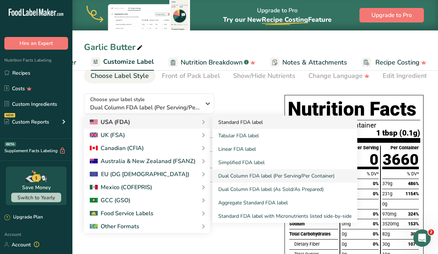
click at [234, 122] on link "Standard FDA label" at bounding box center [284, 121] width 145 height 13
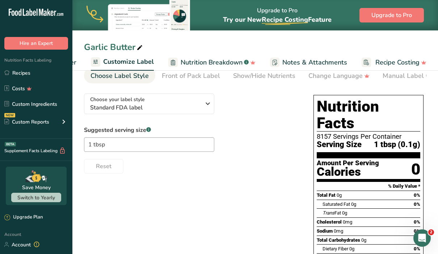
click at [192, 67] on span "Nutrition Breakdown" at bounding box center [212, 63] width 62 height 10
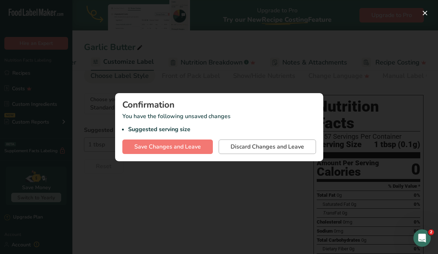
click at [239, 146] on span "Discard Changes and Leave" at bounding box center [266, 146] width 73 height 9
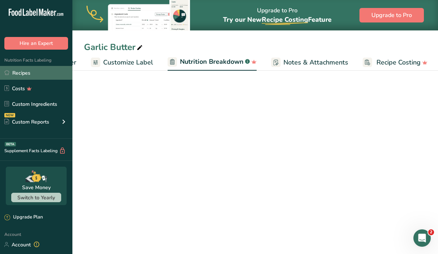
click at [37, 74] on link "Recipes" at bounding box center [36, 73] width 72 height 14
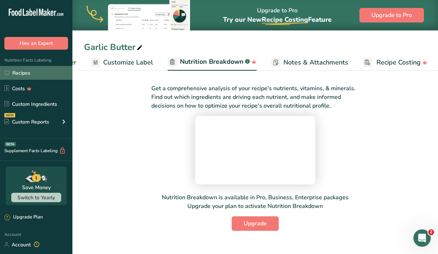
click at [25, 76] on link "Recipes" at bounding box center [36, 73] width 72 height 14
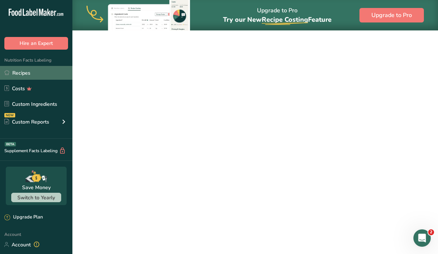
click at [25, 76] on link "Recipes" at bounding box center [36, 73] width 72 height 14
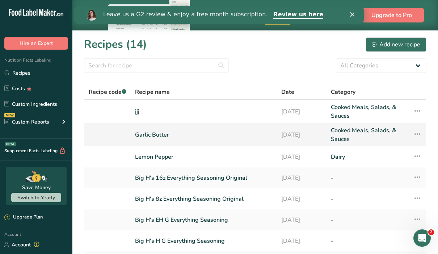
click at [168, 135] on link "Garlic Butter" at bounding box center [203, 134] width 137 height 17
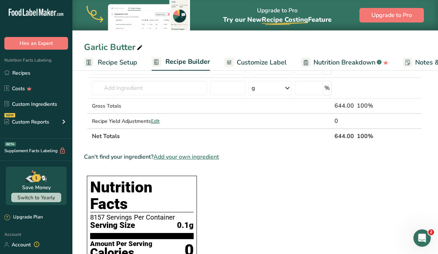
scroll to position [434, 0]
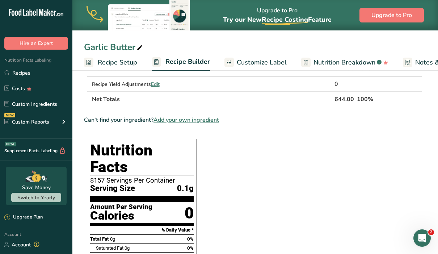
click at [115, 60] on span "Recipe Setup" at bounding box center [117, 63] width 39 height 10
click at [118, 62] on span "Recipe Setup" at bounding box center [118, 62] width 40 height 10
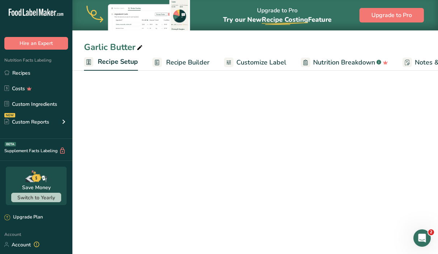
scroll to position [0, 3]
select select "20"
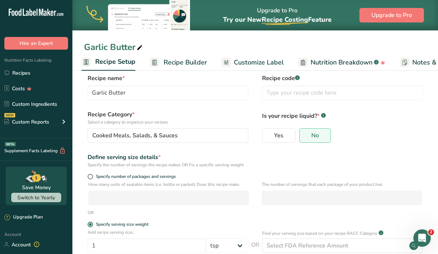
scroll to position [41, 0]
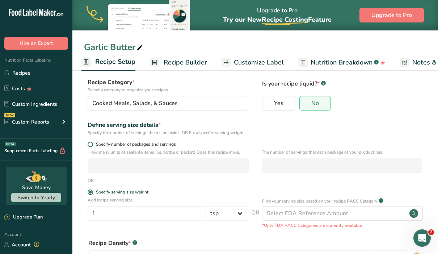
click at [92, 145] on span at bounding box center [90, 143] width 5 height 5
click at [92, 145] on input "Specify number of packages and servings" at bounding box center [90, 144] width 5 height 5
radio input "true"
radio input "false"
select select "0"
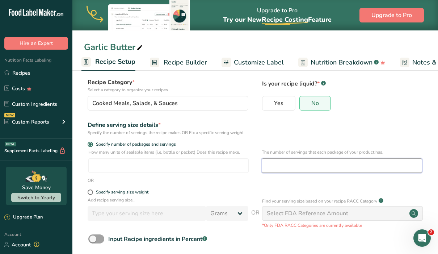
click at [284, 170] on input "number" at bounding box center [342, 165] width 160 height 14
type input "128"
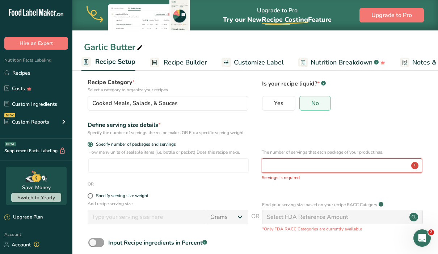
click at [414, 168] on input "number" at bounding box center [342, 165] width 160 height 14
click at [417, 163] on input "number" at bounding box center [342, 165] width 160 height 14
click at [416, 166] on input "number" at bounding box center [342, 165] width 160 height 14
type input "128"
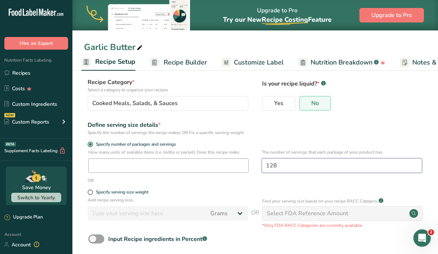
type input "128"
click at [221, 165] on input "number" at bounding box center [168, 165] width 160 height 14
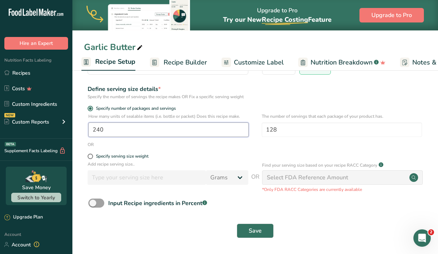
scroll to position [76, 0]
type input "240"
click at [248, 232] on button "Save" at bounding box center [255, 231] width 37 height 14
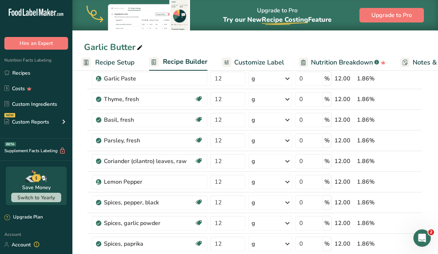
scroll to position [498, 0]
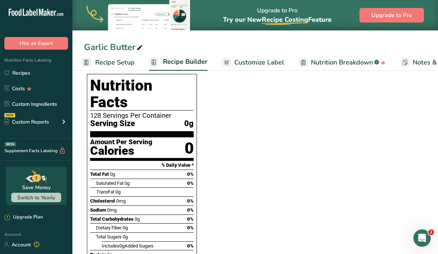
click at [122, 60] on span "Recipe Setup" at bounding box center [114, 63] width 39 height 10
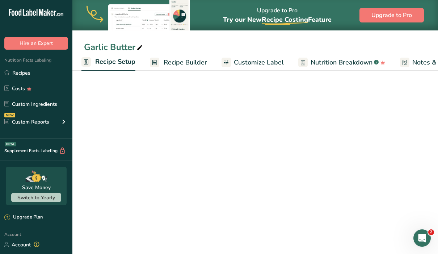
scroll to position [76, 0]
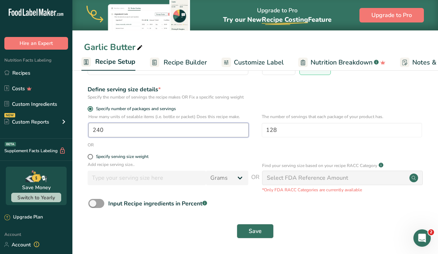
drag, startPoint x: 125, startPoint y: 130, endPoint x: 81, endPoint y: 124, distance: 44.1
click at [81, 124] on section "Recipe name * Garlic Butter Recipe code .a-a{fill:#347362;}.b-a{fill:#fff;} Rec…" at bounding box center [254, 123] width 365 height 262
type input "679"
click at [267, 232] on button "Save" at bounding box center [255, 231] width 37 height 14
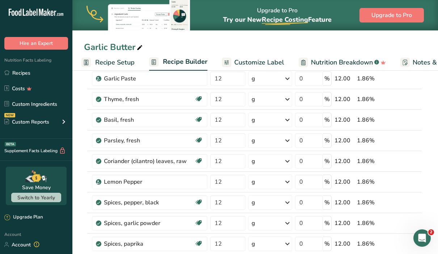
scroll to position [201, 0]
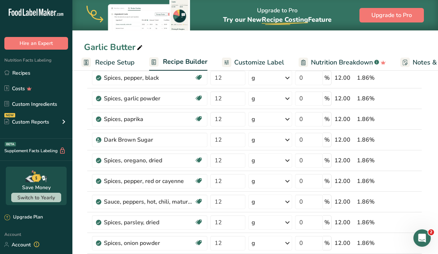
click at [124, 64] on span "Recipe Setup" at bounding box center [114, 63] width 39 height 10
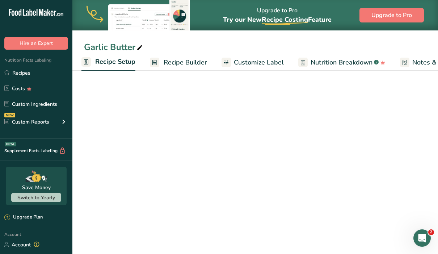
click at [124, 65] on span "Recipe Setup" at bounding box center [115, 62] width 40 height 10
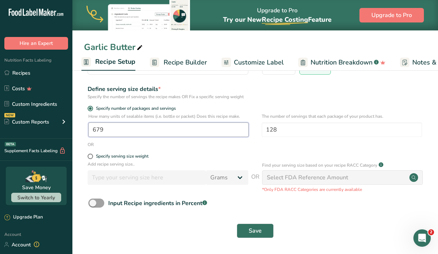
click at [136, 127] on input "679" at bounding box center [168, 129] width 160 height 14
type input "1"
type input "128"
click at [242, 234] on button "Save" at bounding box center [255, 231] width 37 height 14
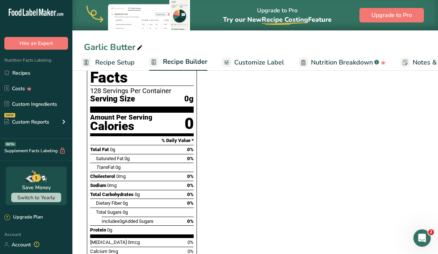
scroll to position [514, 0]
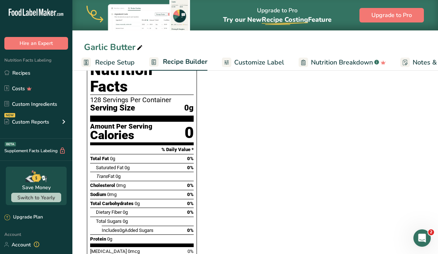
click at [127, 65] on span "Recipe Setup" at bounding box center [114, 63] width 39 height 10
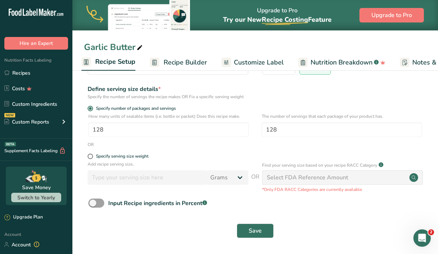
scroll to position [76, 0]
click at [179, 127] on input "128" at bounding box center [168, 130] width 160 height 14
type input "16"
click at [254, 226] on button "Save" at bounding box center [255, 231] width 37 height 14
click at [255, 228] on div "Save" at bounding box center [255, 231] width 334 height 14
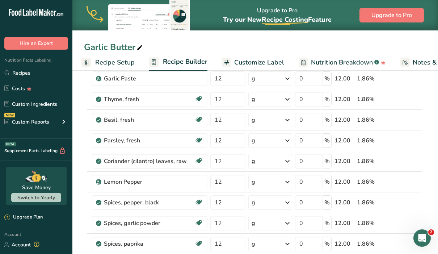
click at [129, 64] on span "Recipe Setup" at bounding box center [114, 63] width 39 height 10
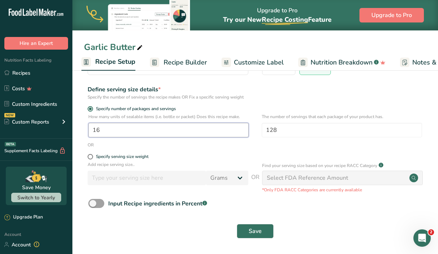
click at [138, 131] on input "16" at bounding box center [168, 130] width 160 height 14
type input "1"
click at [252, 232] on span "Save" at bounding box center [255, 230] width 13 height 9
click at [262, 229] on div "Save" at bounding box center [255, 231] width 334 height 14
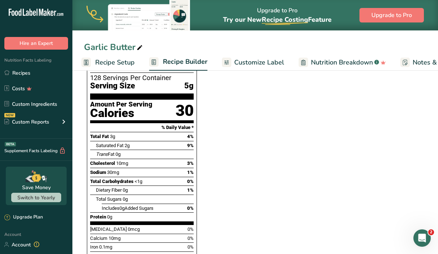
scroll to position [474, 0]
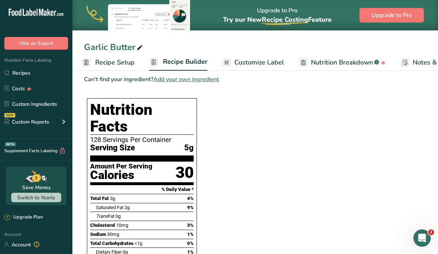
click at [113, 61] on span "Recipe Setup" at bounding box center [114, 63] width 39 height 10
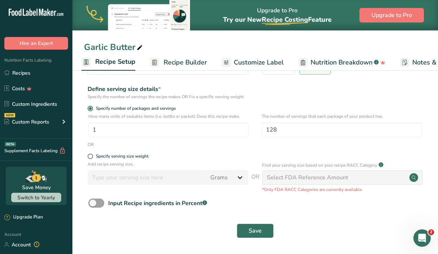
scroll to position [76, 0]
click at [246, 230] on button "Save" at bounding box center [255, 231] width 37 height 14
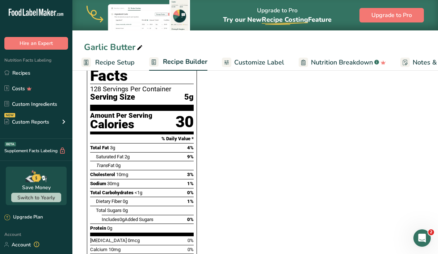
scroll to position [508, 0]
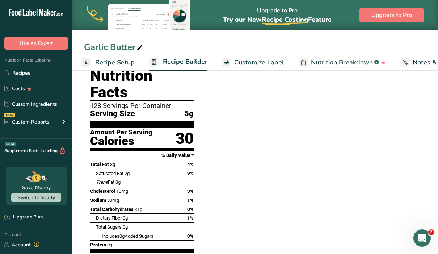
click at [117, 65] on span "Recipe Setup" at bounding box center [114, 63] width 39 height 10
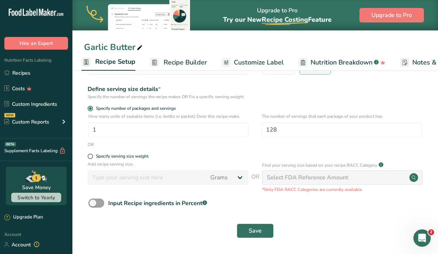
scroll to position [76, 0]
click at [258, 233] on span "Save" at bounding box center [255, 230] width 13 height 9
click at [213, 130] on input "1" at bounding box center [168, 130] width 160 height 14
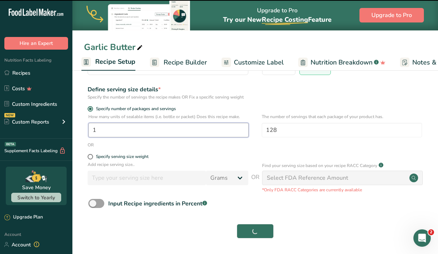
click at [149, 132] on input "1" at bounding box center [168, 130] width 160 height 14
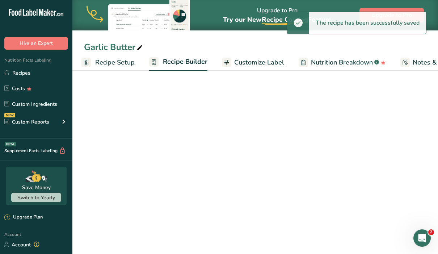
click at [125, 67] on span "Recipe Setup" at bounding box center [114, 63] width 39 height 10
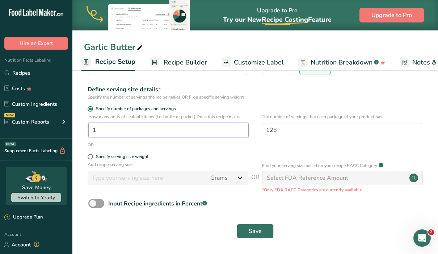
click at [106, 127] on input "1" at bounding box center [168, 130] width 160 height 14
click at [108, 132] on input "1" at bounding box center [168, 130] width 160 height 14
click at [118, 130] on input "1" at bounding box center [168, 130] width 160 height 14
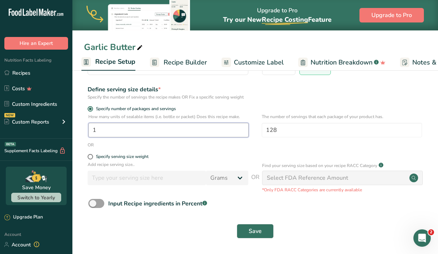
click at [118, 130] on input "1" at bounding box center [168, 130] width 160 height 14
type input "32"
click at [254, 231] on span "Save" at bounding box center [255, 230] width 13 height 9
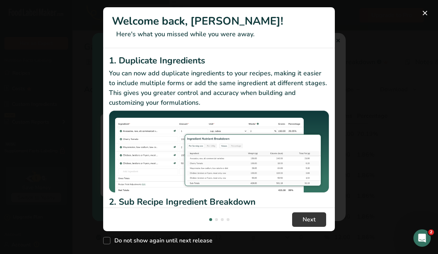
click at [366, 58] on div "New Features" at bounding box center [219, 127] width 438 height 254
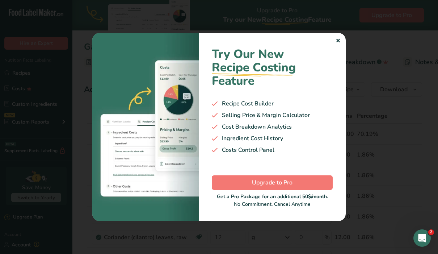
click at [339, 39] on div "✕" at bounding box center [337, 41] width 5 height 9
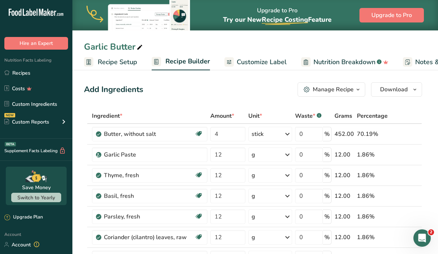
click at [133, 61] on span "Recipe Setup" at bounding box center [117, 62] width 39 height 10
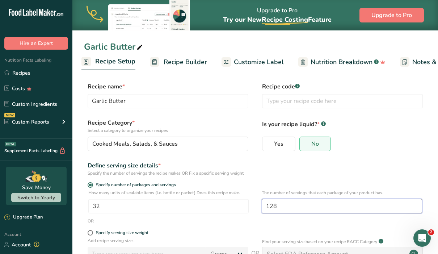
click at [284, 209] on input "128" at bounding box center [342, 206] width 160 height 14
type input "1"
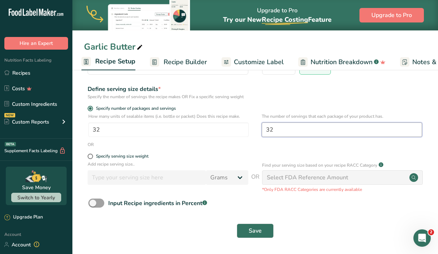
scroll to position [76, 0]
type input "32"
click at [259, 233] on span "Save" at bounding box center [255, 230] width 13 height 9
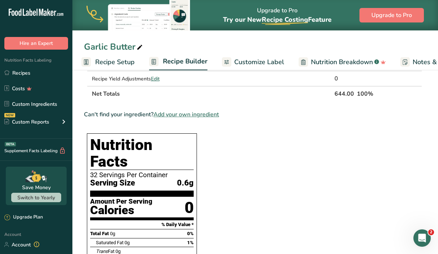
scroll to position [439, 0]
click at [119, 63] on span "Recipe Setup" at bounding box center [114, 62] width 39 height 10
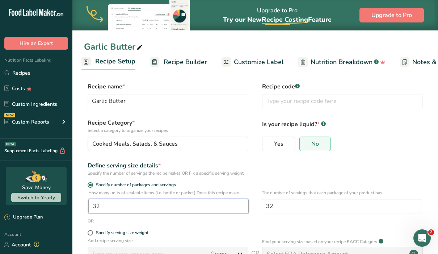
click at [105, 208] on input "32" at bounding box center [168, 206] width 160 height 14
type input "1"
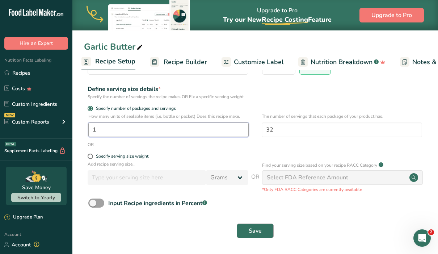
scroll to position [76, 0]
click at [248, 232] on button "Save" at bounding box center [255, 231] width 37 height 14
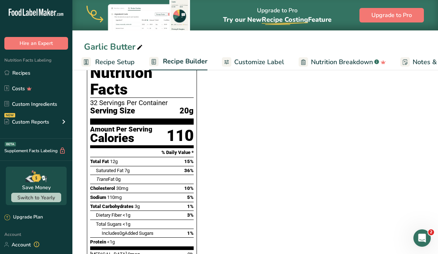
scroll to position [512, 0]
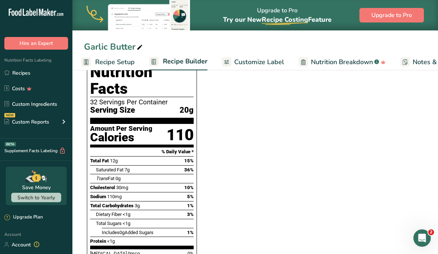
click at [351, 62] on span "Nutrition Breakdown" at bounding box center [342, 62] width 62 height 10
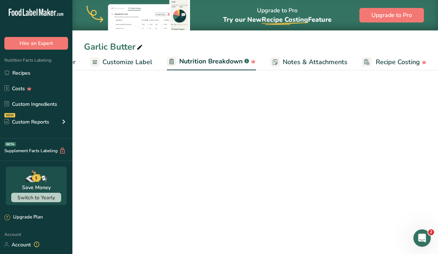
scroll to position [4, 0]
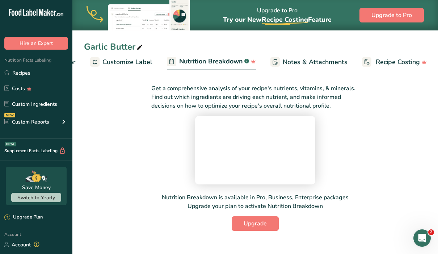
click at [125, 63] on span "Customize Label" at bounding box center [127, 62] width 50 height 10
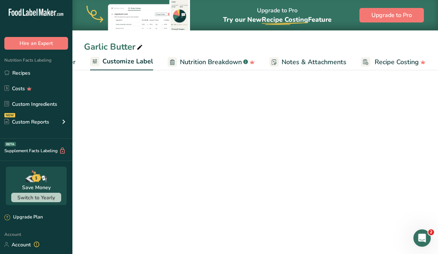
scroll to position [0, 132]
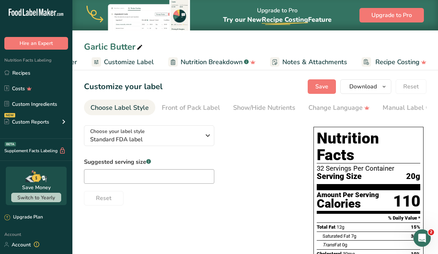
scroll to position [0, 3]
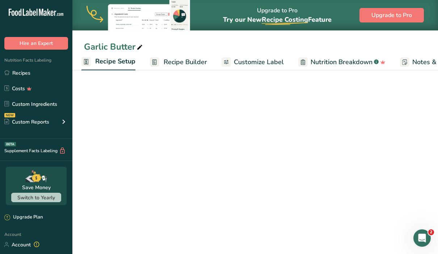
click at [169, 64] on span "Recipe Builder" at bounding box center [185, 62] width 43 height 10
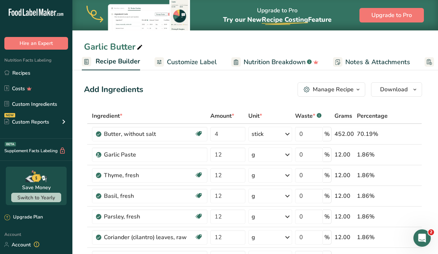
click at [359, 88] on icon "button" at bounding box center [358, 89] width 6 height 9
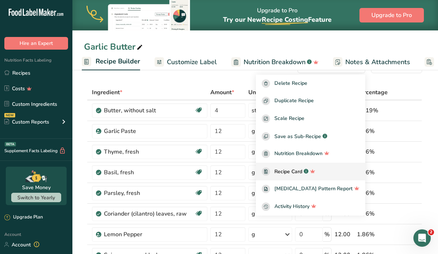
scroll to position [33, 0]
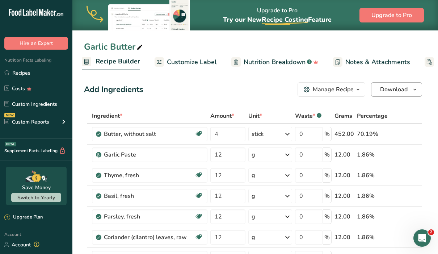
scroll to position [0, 0]
click at [411, 89] on span "button" at bounding box center [414, 89] width 9 height 9
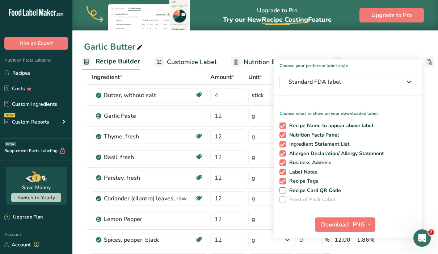
scroll to position [37, 0]
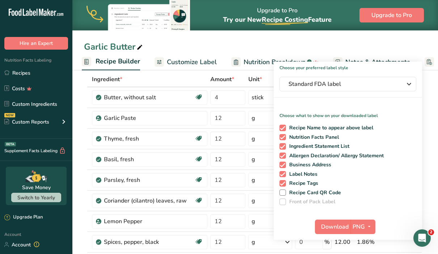
click at [296, 118] on p "Choose what to show on your downloaded label" at bounding box center [347, 112] width 148 height 12
click at [316, 118] on p "Choose what to show on your downloaded label" at bounding box center [347, 112] width 148 height 12
click at [403, 85] on div "Standard FDA label" at bounding box center [347, 84] width 119 height 9
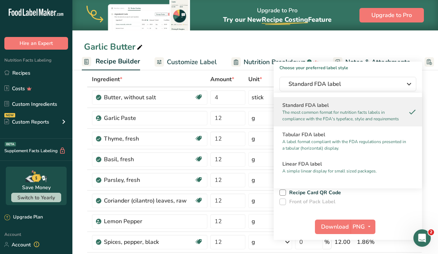
click at [369, 105] on h2 "Standard FDA label" at bounding box center [347, 105] width 131 height 8
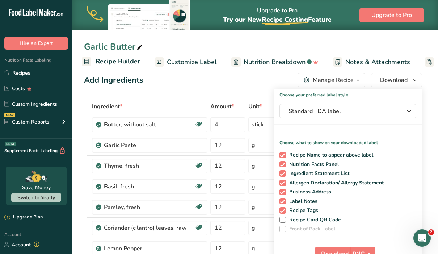
scroll to position [0, 0]
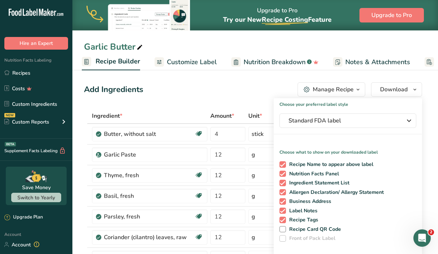
click at [360, 89] on icon "button" at bounding box center [358, 89] width 6 height 9
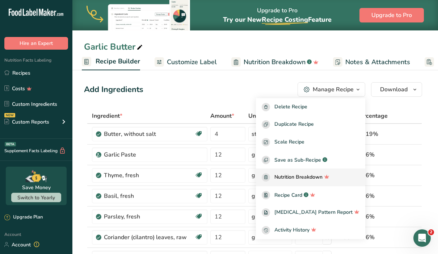
click at [319, 178] on span "Nutrition Breakdown" at bounding box center [298, 177] width 48 height 8
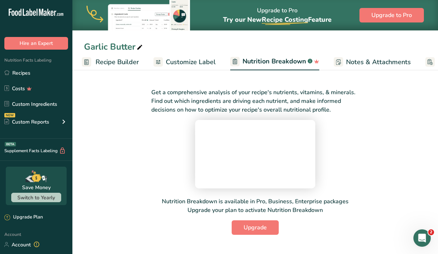
click at [382, 61] on span "Notes & Attachments" at bounding box center [378, 62] width 65 height 10
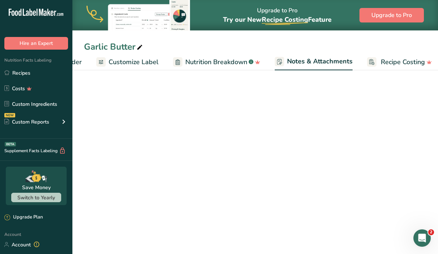
scroll to position [0, 133]
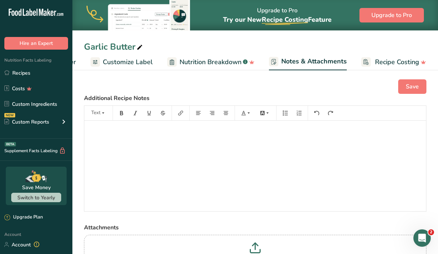
click at [382, 61] on span "Recipe Costing" at bounding box center [397, 62] width 44 height 10
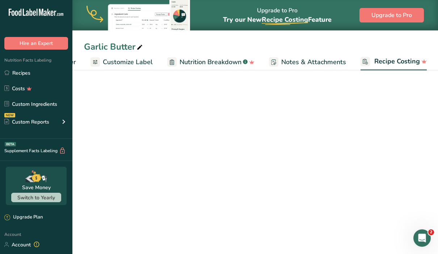
scroll to position [0, 132]
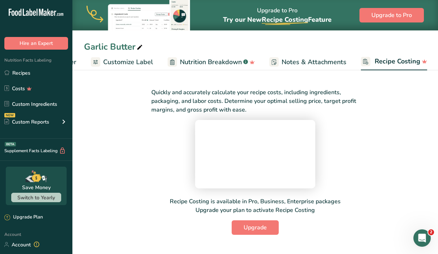
click at [233, 59] on span "Nutrition Breakdown" at bounding box center [211, 62] width 62 height 10
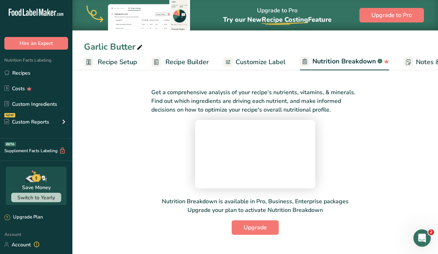
click at [196, 60] on span "Recipe Builder" at bounding box center [186, 62] width 43 height 10
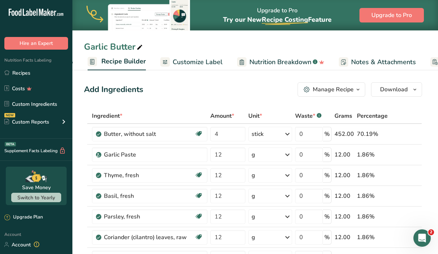
scroll to position [0, 70]
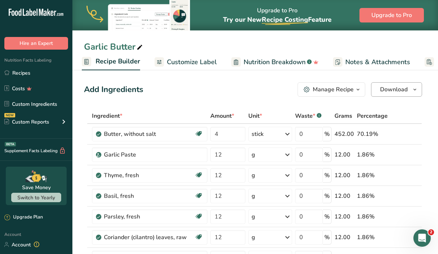
click at [415, 89] on icon "button" at bounding box center [415, 89] width 6 height 9
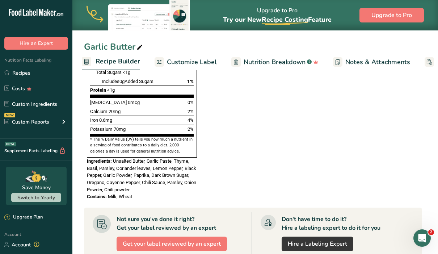
scroll to position [663, 0]
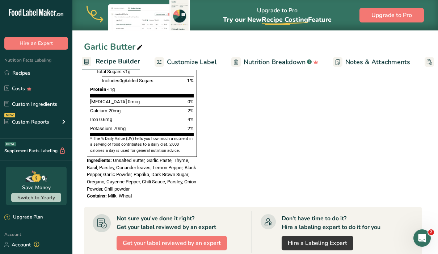
click at [179, 124] on div "Potassium 70mg 2%" at bounding box center [141, 128] width 103 height 9
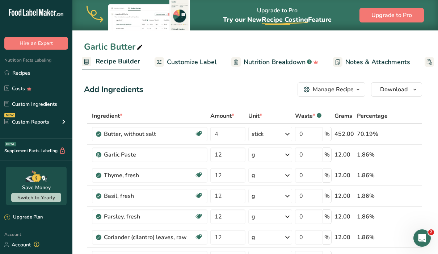
scroll to position [0, 0]
click at [87, 62] on rect at bounding box center [86, 61] width 9 height 9
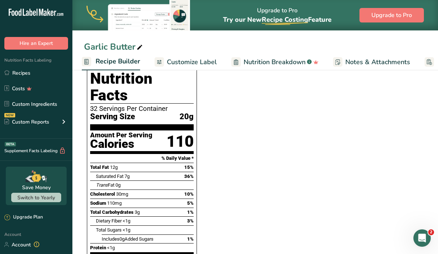
scroll to position [512, 0]
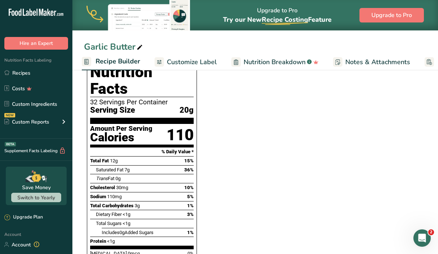
click at [130, 57] on span "Recipe Builder" at bounding box center [118, 61] width 44 height 10
click at [131, 60] on span "Recipe Builder" at bounding box center [118, 61] width 44 height 10
click at [128, 59] on span "Recipe Builder" at bounding box center [118, 61] width 44 height 10
click at [125, 60] on span "Recipe Builder" at bounding box center [118, 61] width 44 height 10
click at [121, 63] on span "Recipe Builder" at bounding box center [118, 61] width 44 height 10
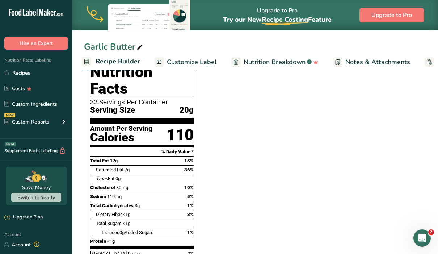
click at [121, 63] on span "Recipe Builder" at bounding box center [118, 61] width 44 height 10
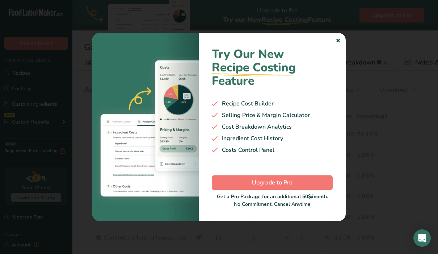
click at [336, 45] on section "Welcome back, [PERSON_NAME]! Here's what you missed while you were away. 1. Dup…" at bounding box center [218, 118] width 243 height 235
click at [338, 41] on header "Welcome back, [PERSON_NAME]! Here's what you missed while you were away." at bounding box center [218, 22] width 243 height 43
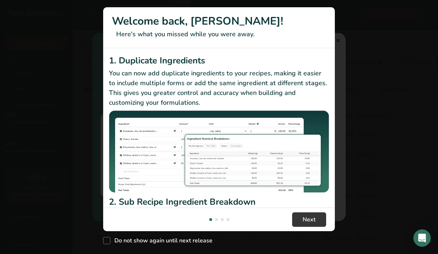
click at [335, 41] on header "Welcome back, [PERSON_NAME]! Here's what you missed while you were away." at bounding box center [219, 27] width 232 height 41
click at [375, 53] on div "New Features" at bounding box center [219, 127] width 438 height 254
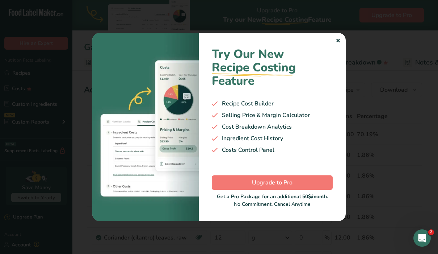
click at [340, 39] on div "Try Our New Recipe Costing .a-29{fill:none;stroke-linecap:round;stroke-width:3p…" at bounding box center [272, 126] width 147 height 187
click at [339, 41] on div "✕" at bounding box center [337, 41] width 5 height 9
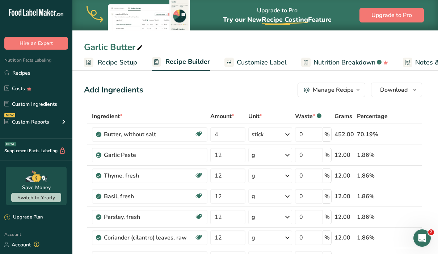
click at [361, 90] on span "button" at bounding box center [357, 89] width 9 height 9
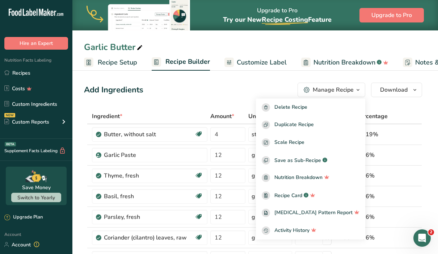
click at [361, 90] on span "button" at bounding box center [357, 89] width 9 height 9
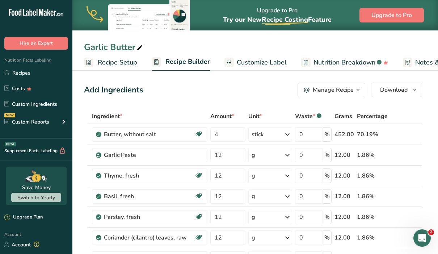
click at [357, 91] on icon "button" at bounding box center [358, 89] width 6 height 9
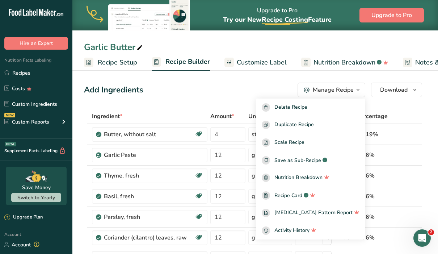
click at [131, 65] on span "Recipe Setup" at bounding box center [117, 63] width 39 height 10
click at [130, 62] on span "Recipe Setup" at bounding box center [118, 62] width 40 height 10
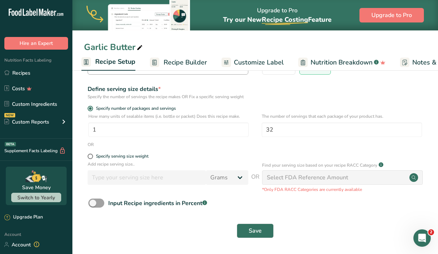
scroll to position [76, 0]
click at [148, 132] on input "1" at bounding box center [168, 130] width 160 height 14
type input "16"
click at [252, 231] on span "Save" at bounding box center [255, 230] width 13 height 9
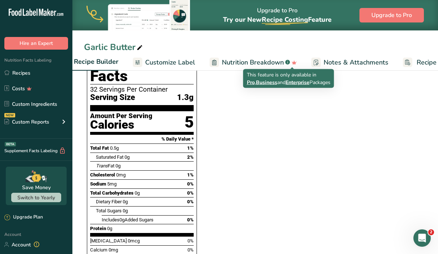
scroll to position [0, 92]
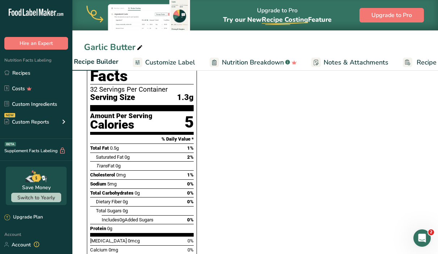
click at [371, 61] on span "Notes & Attachments" at bounding box center [355, 63] width 65 height 10
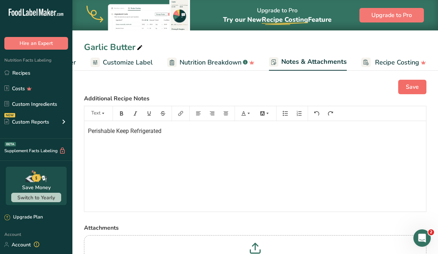
click at [409, 86] on span "Save" at bounding box center [412, 86] width 13 height 9
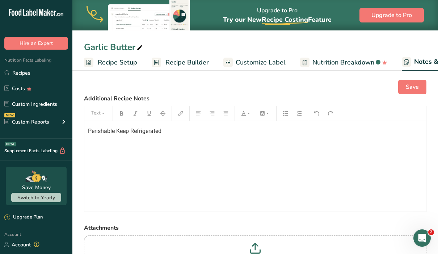
click at [112, 63] on span "Recipe Setup" at bounding box center [117, 63] width 39 height 10
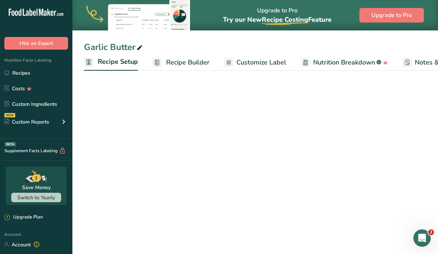
scroll to position [0, 3]
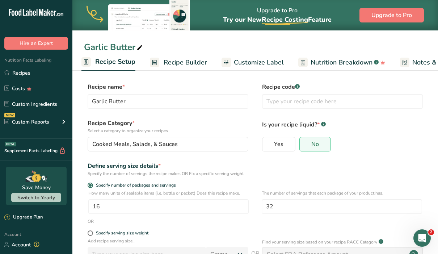
click at [175, 64] on span "Recipe Builder" at bounding box center [185, 63] width 43 height 10
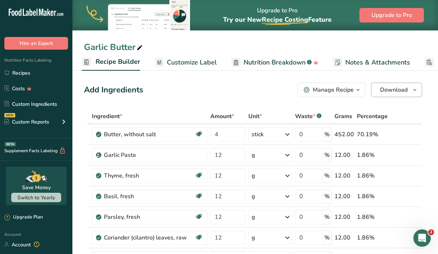
click at [416, 90] on icon "button" at bounding box center [415, 89] width 6 height 9
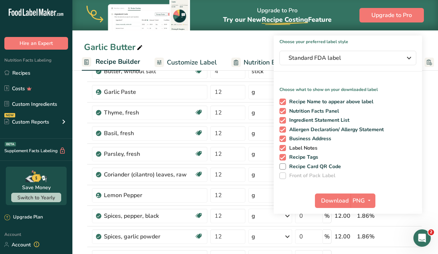
scroll to position [70, 0]
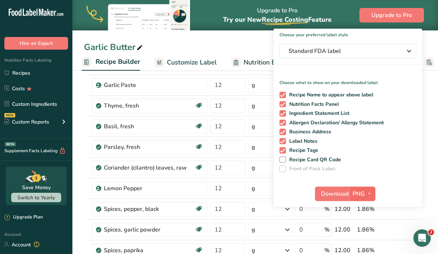
click at [351, 192] on button "PNG" at bounding box center [362, 193] width 25 height 14
click at [366, 209] on link "PNG" at bounding box center [363, 208] width 23 height 12
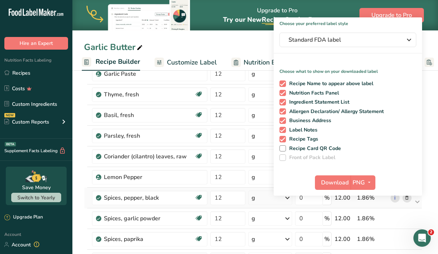
scroll to position [89, 0]
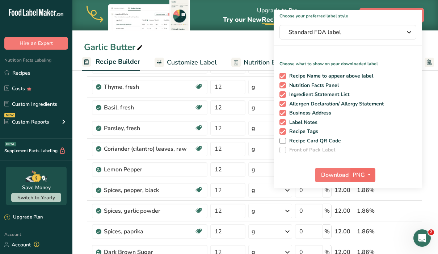
click at [363, 173] on span "PNG" at bounding box center [358, 174] width 12 height 9
click at [363, 189] on link "PNG" at bounding box center [363, 189] width 23 height 12
click at [339, 172] on span "Download" at bounding box center [334, 174] width 27 height 9
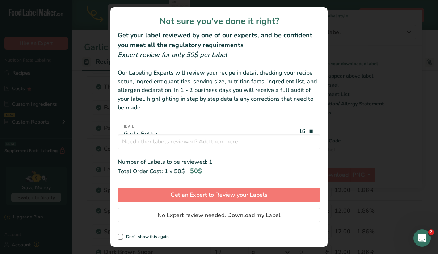
scroll to position [10, 0]
click at [157, 215] on span "No Expert review needed. Download my Label" at bounding box center [218, 215] width 123 height 9
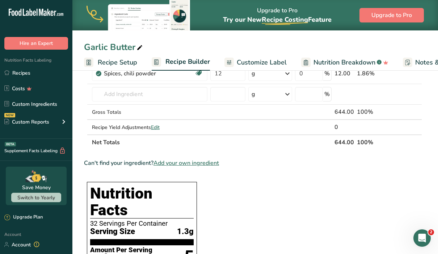
scroll to position [0, 0]
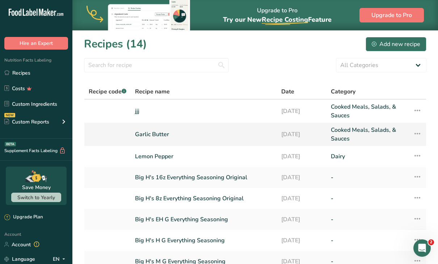
click at [416, 132] on icon at bounding box center [417, 133] width 9 height 13
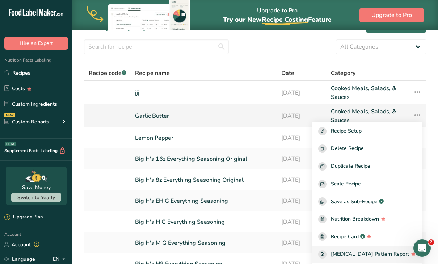
scroll to position [16, 0]
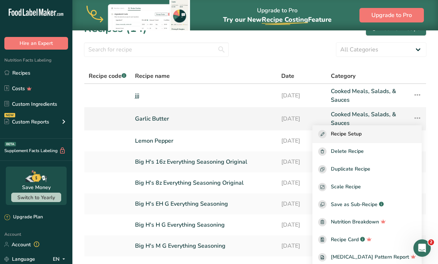
click at [361, 133] on span "Recipe Setup" at bounding box center [346, 134] width 31 height 8
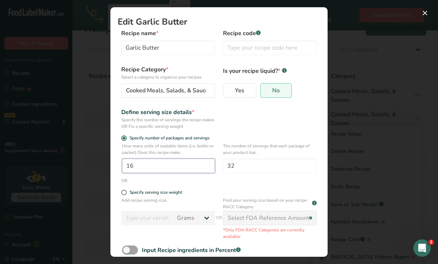
click at [183, 166] on input "16" at bounding box center [168, 165] width 93 height 14
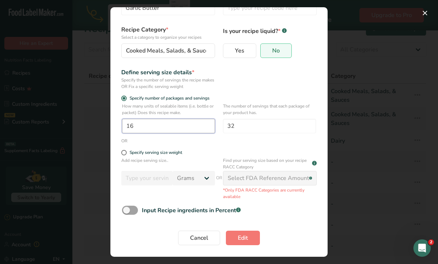
scroll to position [39, 0]
click at [235, 241] on button "Edit" at bounding box center [243, 238] width 34 height 14
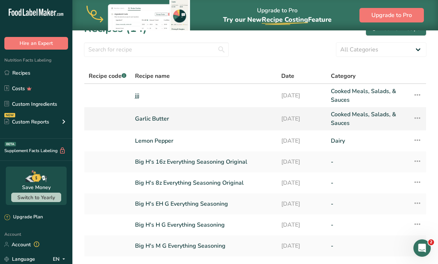
click at [171, 120] on link "Garlic Butter" at bounding box center [203, 118] width 137 height 17
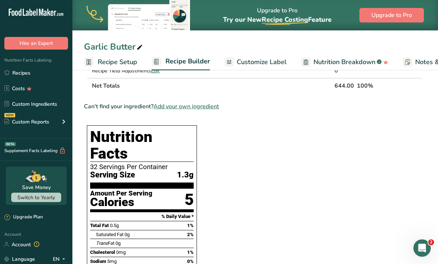
scroll to position [449, 0]
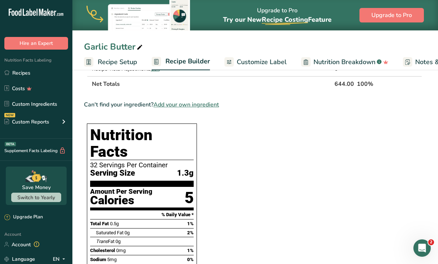
click at [120, 63] on span "Recipe Setup" at bounding box center [117, 62] width 39 height 10
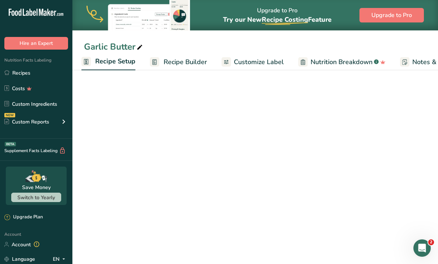
scroll to position [66, 0]
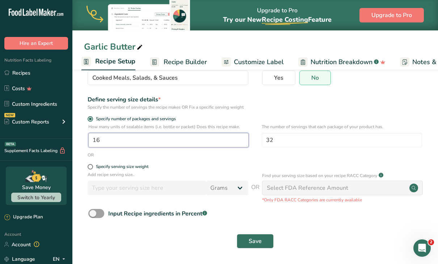
click at [124, 144] on input "16" at bounding box center [168, 140] width 160 height 14
type input "1"
type input "40"
click at [244, 238] on button "Save" at bounding box center [255, 241] width 37 height 14
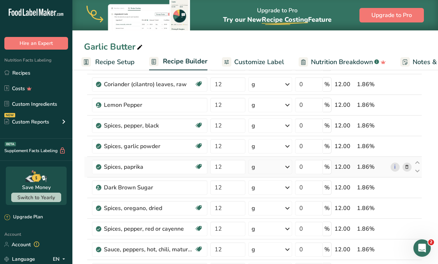
scroll to position [129, 0]
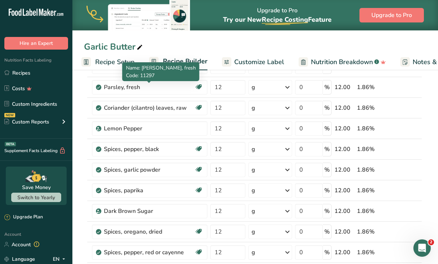
click at [126, 64] on div "Name: Parsley, fresh Code: 11297" at bounding box center [160, 71] width 77 height 19
click at [111, 63] on span "Recipe Setup" at bounding box center [114, 62] width 39 height 10
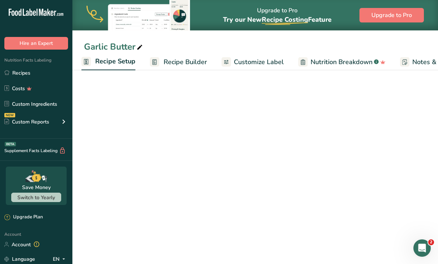
scroll to position [66, 0]
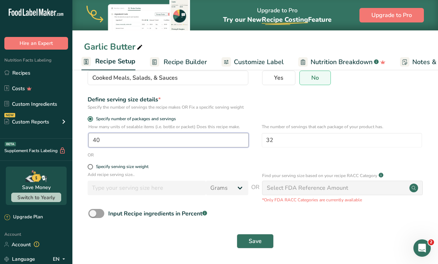
click at [144, 137] on input "40" at bounding box center [168, 140] width 160 height 14
type input "1"
type input "240"
click at [260, 242] on span "Save" at bounding box center [255, 241] width 13 height 9
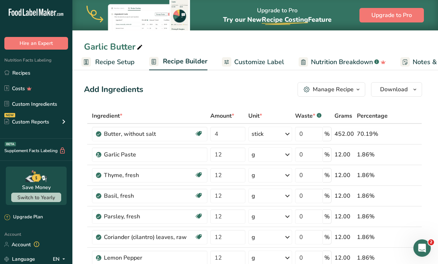
click at [359, 86] on icon "button" at bounding box center [358, 89] width 6 height 9
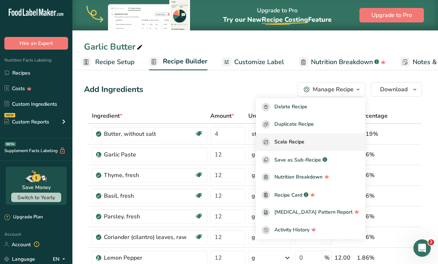
click at [339, 137] on button "Scale Recipe" at bounding box center [310, 142] width 109 height 18
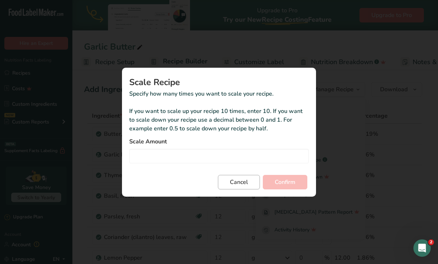
click at [230, 182] on span "Cancel" at bounding box center [239, 182] width 18 height 9
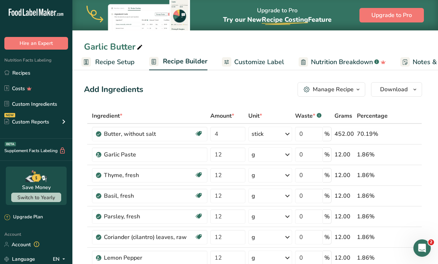
click at [359, 88] on icon "button" at bounding box center [358, 89] width 6 height 9
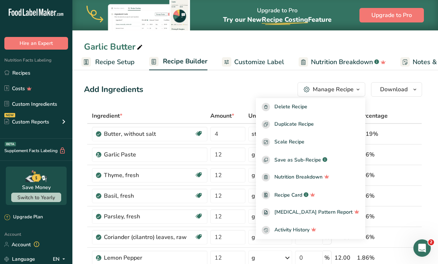
click at [274, 88] on div "Add Ingredients Manage Recipe Delete Recipe Duplicate Recipe Scale Recipe Save …" at bounding box center [253, 89] width 338 height 14
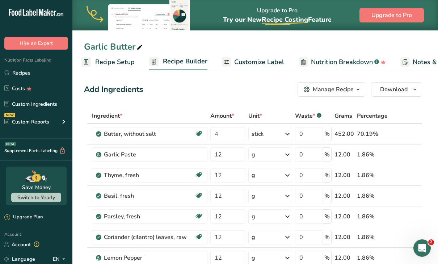
click at [120, 63] on span "Recipe Setup" at bounding box center [114, 62] width 39 height 10
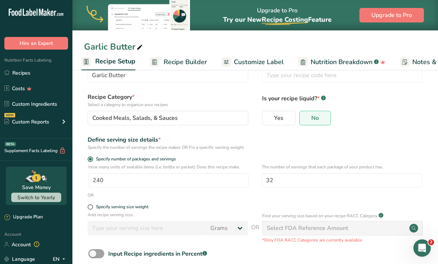
scroll to position [27, 0]
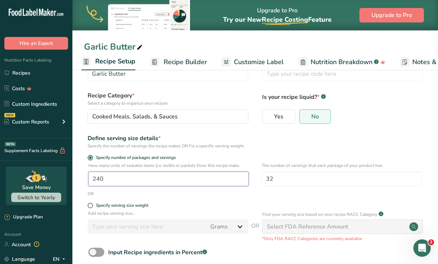
drag, startPoint x: 214, startPoint y: 179, endPoint x: 90, endPoint y: 167, distance: 124.4
click at [90, 167] on div "How many units of sealable items (i.e. bottle or packet) Does this recipe make.…" at bounding box center [168, 174] width 160 height 24
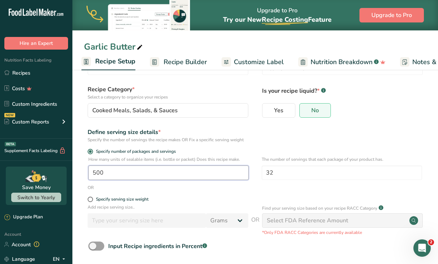
scroll to position [35, 0]
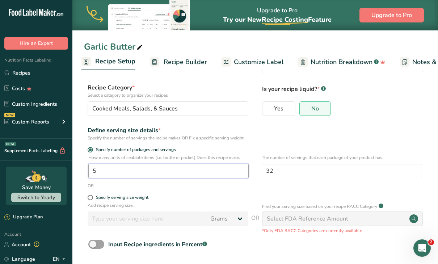
type input "1"
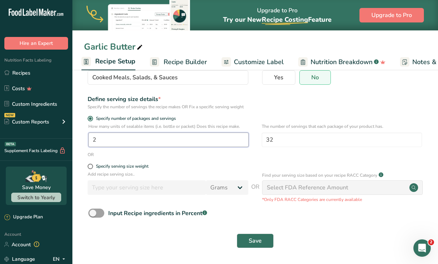
scroll to position [66, 0]
type input "2"
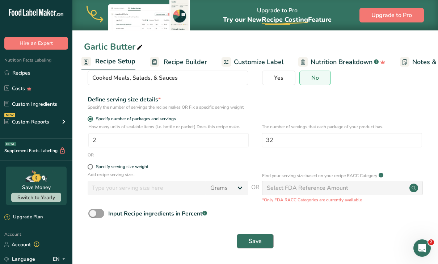
click at [245, 242] on button "Save" at bounding box center [255, 241] width 37 height 14
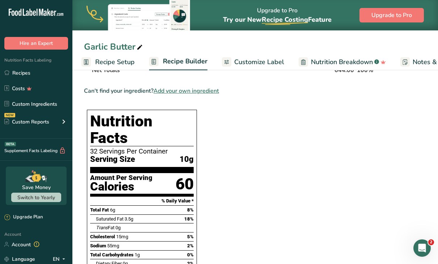
scroll to position [465, 0]
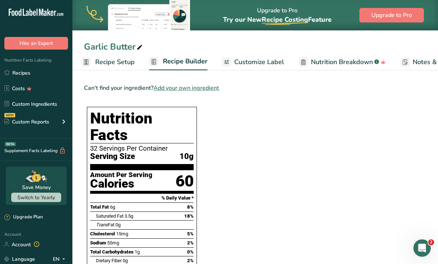
click at [128, 62] on span "Recipe Setup" at bounding box center [114, 62] width 39 height 10
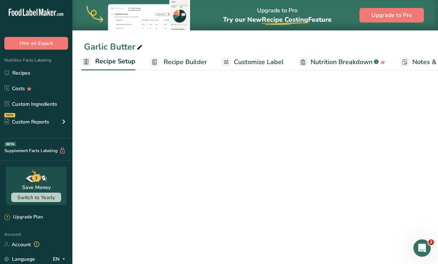
scroll to position [66, 0]
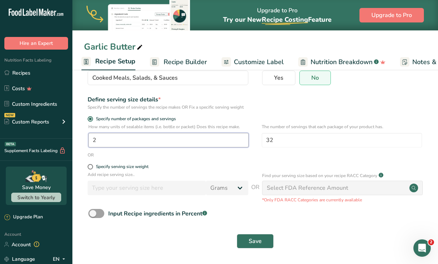
click at [107, 140] on input "2" at bounding box center [168, 140] width 160 height 14
type input "1"
type input "8"
click at [262, 240] on button "Save" at bounding box center [255, 241] width 37 height 14
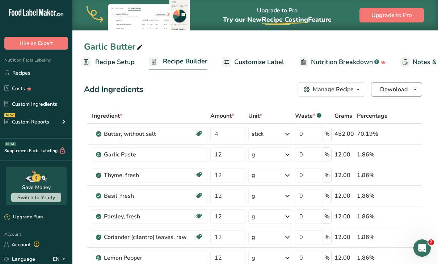
click at [414, 87] on icon "button" at bounding box center [415, 89] width 6 height 9
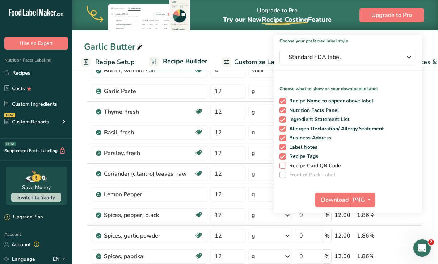
scroll to position [64, 0]
click at [368, 199] on icon "button" at bounding box center [369, 199] width 6 height 9
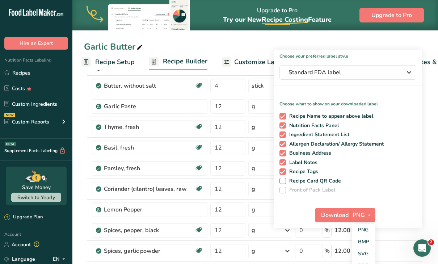
scroll to position [47, 0]
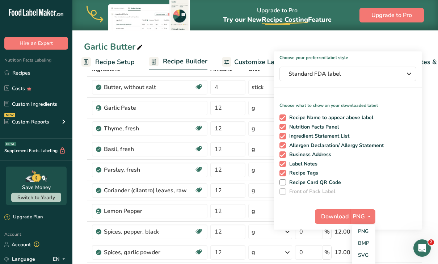
click at [266, 73] on div "Unit *" at bounding box center [269, 69] width 43 height 9
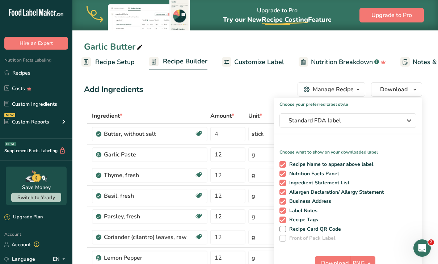
scroll to position [0, 0]
click at [108, 65] on span "Recipe Setup" at bounding box center [114, 62] width 39 height 10
click at [107, 64] on span "Recipe Setup" at bounding box center [115, 61] width 40 height 10
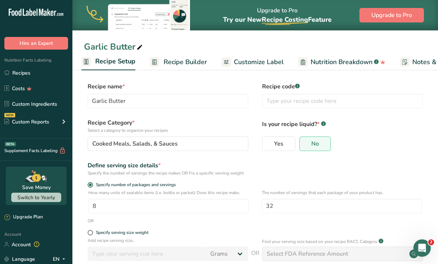
scroll to position [18, 0]
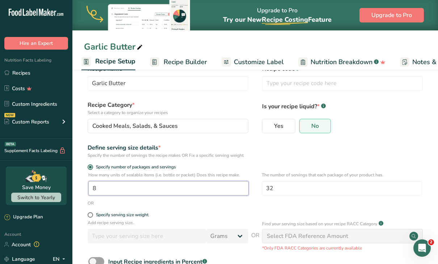
click at [114, 190] on input "8" at bounding box center [168, 188] width 160 height 14
type input "1"
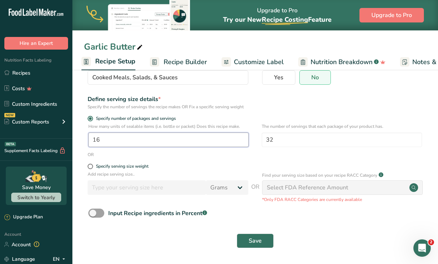
scroll to position [66, 0]
type input "16"
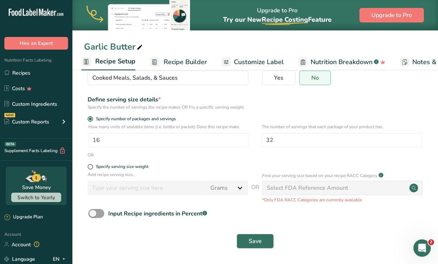
click at [252, 238] on span "Save" at bounding box center [255, 241] width 13 height 9
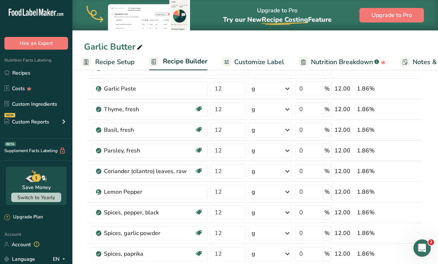
scroll to position [442, 0]
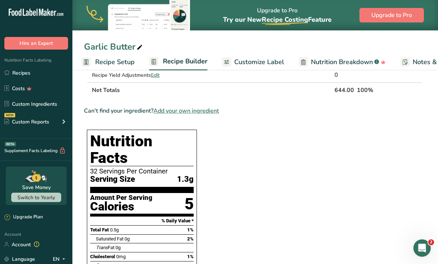
click at [130, 65] on span "Recipe Setup" at bounding box center [114, 62] width 39 height 10
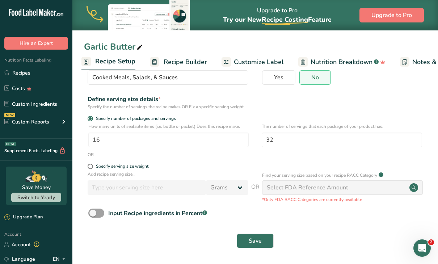
scroll to position [66, 0]
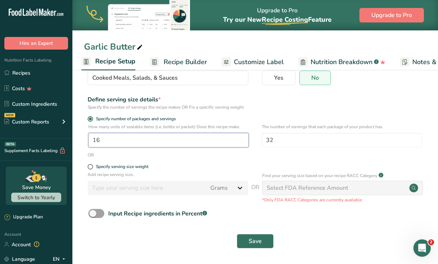
click at [114, 140] on input "16" at bounding box center [168, 140] width 160 height 14
type input "1"
click at [251, 241] on span "Save" at bounding box center [255, 241] width 13 height 9
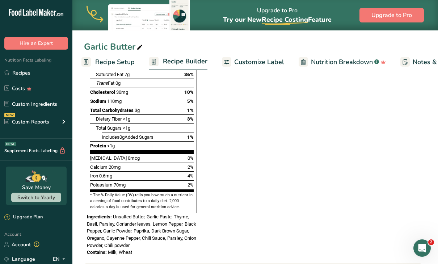
scroll to position [610, 0]
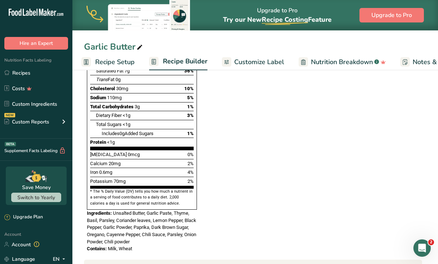
click at [164, 137] on div "Protein <1g" at bounding box center [141, 141] width 103 height 9
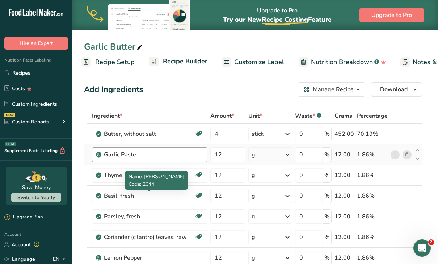
scroll to position [0, 0]
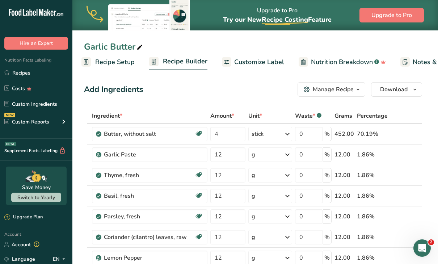
click at [359, 89] on icon "button" at bounding box center [358, 89] width 6 height 9
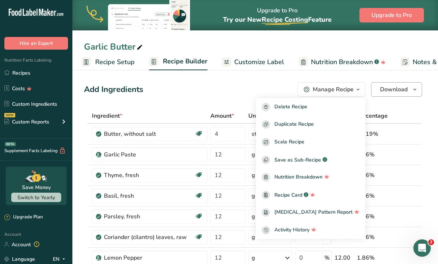
click at [414, 88] on icon "button" at bounding box center [415, 89] width 6 height 9
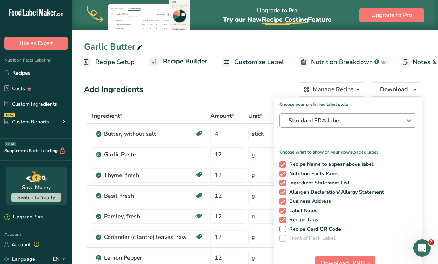
click at [406, 120] on icon "button" at bounding box center [408, 120] width 9 height 13
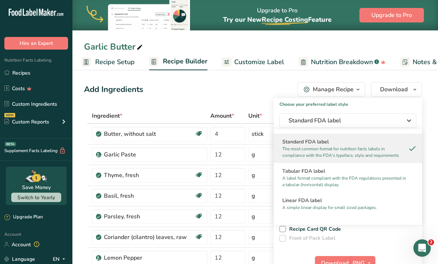
click at [367, 149] on p "The most common format for nutrition facts labels in compliance with the FDA's …" at bounding box center [344, 151] width 124 height 13
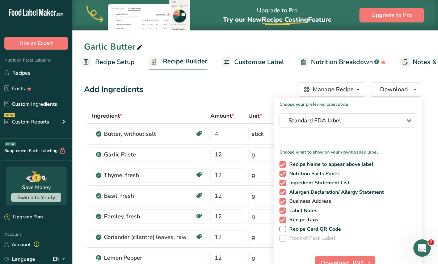
click at [284, 201] on span at bounding box center [282, 201] width 7 height 7
click at [284, 201] on input "Business Address" at bounding box center [281, 201] width 5 height 5
checkbox input "false"
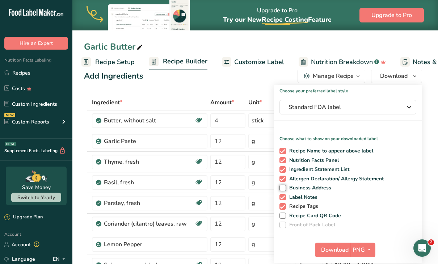
scroll to position [14, 0]
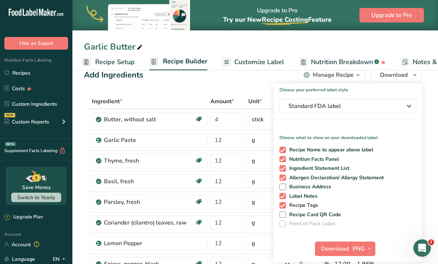
click at [282, 204] on span at bounding box center [282, 205] width 7 height 7
click at [282, 204] on input "Recipe Tags" at bounding box center [281, 205] width 5 height 5
checkbox input "false"
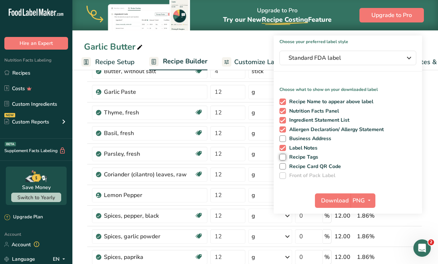
scroll to position [76, 0]
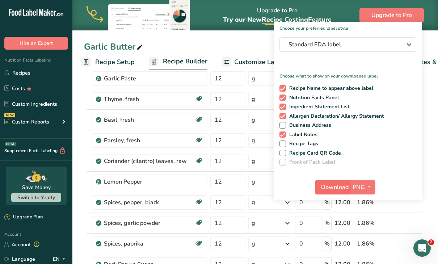
click at [336, 187] on span "Download" at bounding box center [334, 187] width 27 height 9
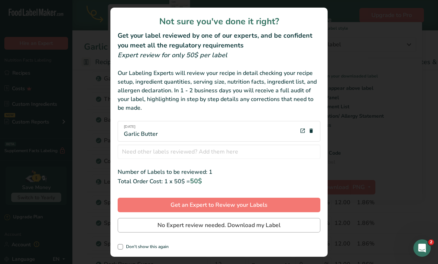
click at [249, 220] on button "No Expert review needed. Download my Label" at bounding box center [219, 225] width 203 height 14
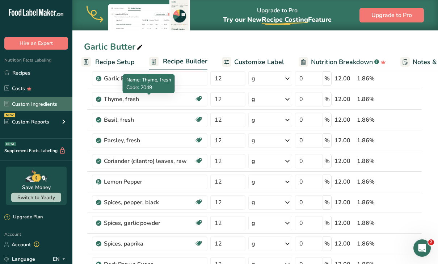
click at [40, 106] on link "Custom Ingredients" at bounding box center [36, 104] width 72 height 14
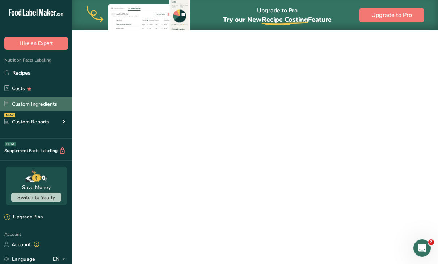
click at [40, 107] on link "Custom Ingredients" at bounding box center [36, 104] width 72 height 14
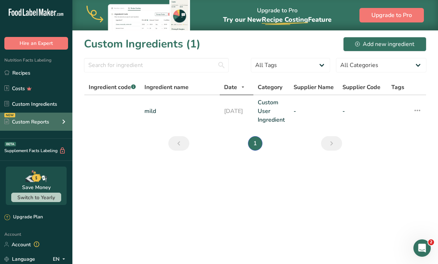
click at [34, 119] on div "Custom Reports" at bounding box center [26, 122] width 45 height 8
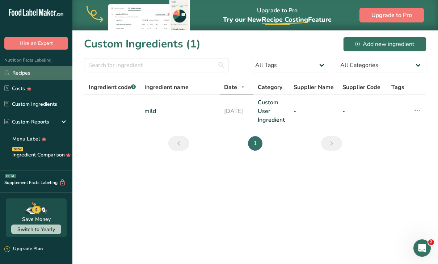
click at [23, 76] on link "Recipes" at bounding box center [36, 73] width 72 height 14
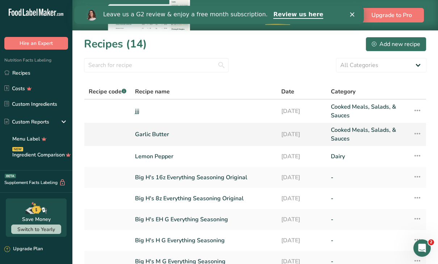
click at [419, 133] on icon at bounding box center [417, 133] width 9 height 13
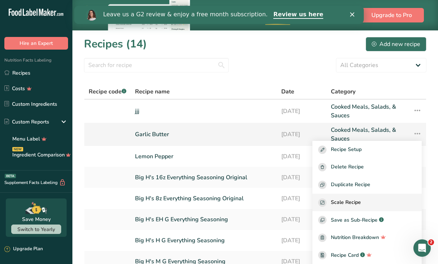
scroll to position [63, 0]
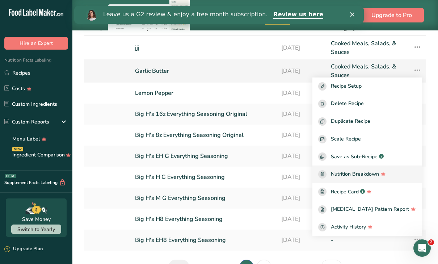
click at [379, 170] on span "Nutrition Breakdown" at bounding box center [355, 174] width 48 height 8
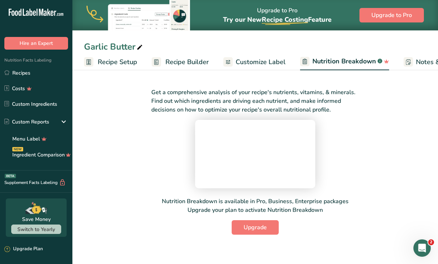
click at [272, 59] on span "Customize Label" at bounding box center [260, 62] width 50 height 10
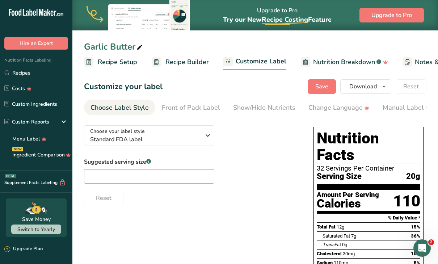
scroll to position [0, 132]
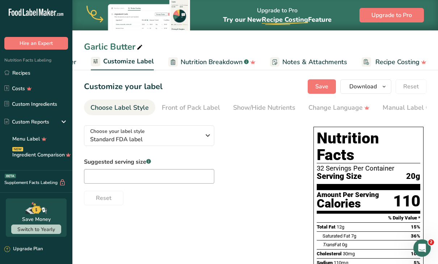
click at [141, 65] on span "Customize Label" at bounding box center [128, 61] width 51 height 10
click at [208, 134] on icon "button" at bounding box center [207, 135] width 9 height 13
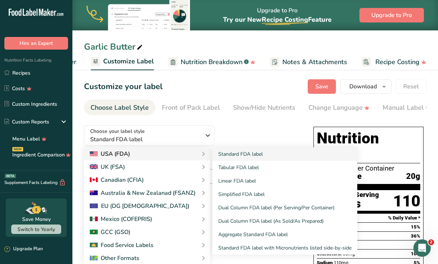
click at [204, 149] on div "Standard FDA label Tabular FDA label Linear FDA label Simplified FDA label Dual…" at bounding box center [280, 200] width 153 height 107
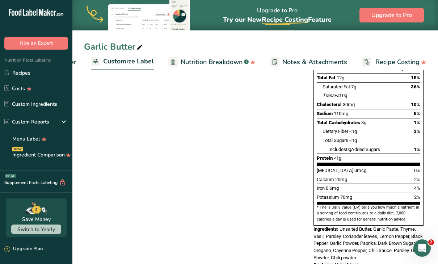
click at [248, 109] on div "Choose your label style Standard FDA label USA (FDA) Standard FDA label Tabular…" at bounding box center [255, 122] width 342 height 305
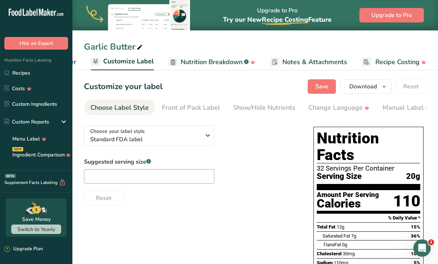
scroll to position [0, 0]
click at [271, 106] on div "Show/Hide Nutrients" at bounding box center [264, 108] width 62 height 10
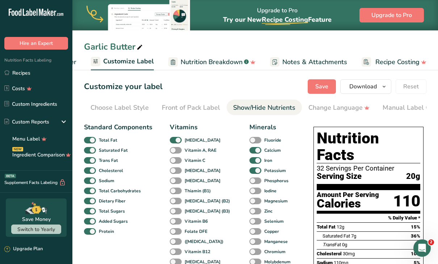
scroll to position [0, 140]
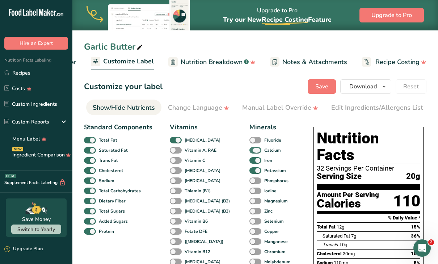
click at [249, 151] on span at bounding box center [255, 150] width 12 height 7
click at [249, 151] on input "Calcium" at bounding box center [251, 150] width 5 height 5
checkbox input "false"
click at [249, 162] on span at bounding box center [255, 160] width 12 height 7
click at [249, 162] on input "Iron" at bounding box center [251, 160] width 5 height 5
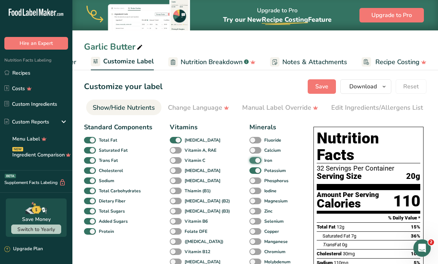
checkbox input "false"
click at [249, 172] on span at bounding box center [255, 170] width 12 height 7
click at [249, 172] on input "Potassium" at bounding box center [251, 170] width 5 height 5
checkbox input "false"
click at [173, 143] on span at bounding box center [176, 140] width 12 height 7
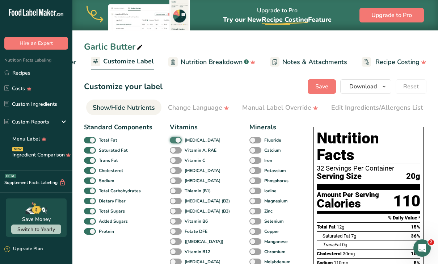
click at [173, 142] on input "[MEDICAL_DATA]" at bounding box center [172, 139] width 5 height 5
checkbox input "false"
click at [88, 223] on span at bounding box center [90, 221] width 12 height 7
click at [88, 223] on input "Added Sugars" at bounding box center [86, 220] width 5 height 5
checkbox input "false"
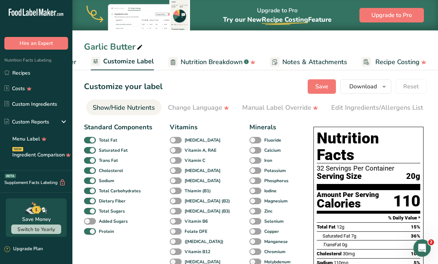
click at [90, 209] on div "Total Sugars" at bounding box center [92, 211] width 17 height 10
click at [88, 200] on span at bounding box center [90, 201] width 12 height 7
click at [88, 200] on input "Dietary Fiber" at bounding box center [86, 200] width 5 height 5
checkbox input "false"
click at [86, 213] on span at bounding box center [90, 211] width 12 height 7
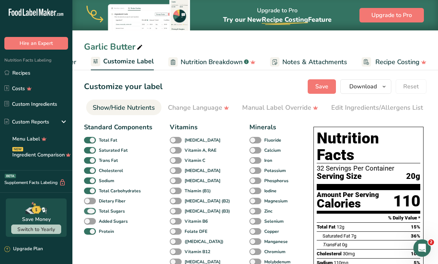
click at [86, 213] on input "Total Sugars" at bounding box center [86, 210] width 5 height 5
checkbox input "false"
click at [87, 162] on span at bounding box center [90, 160] width 12 height 7
click at [87, 162] on input "Trans Fat" at bounding box center [86, 160] width 5 height 5
checkbox input "false"
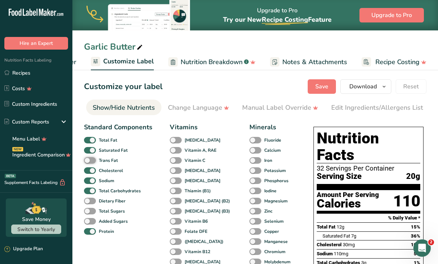
scroll to position [0, 0]
click at [354, 109] on div "Edit Ingredients/Allergens List" at bounding box center [377, 108] width 92 height 10
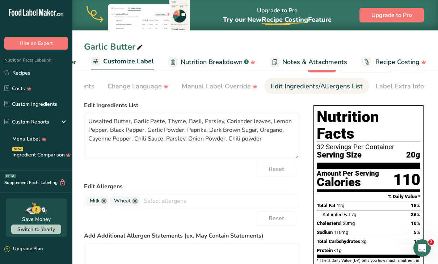
scroll to position [24, 0]
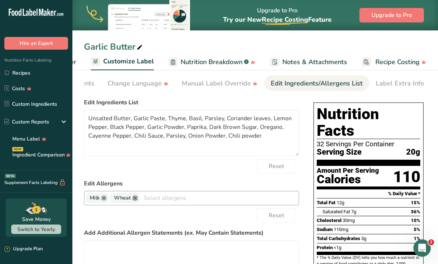
click at [135, 200] on link at bounding box center [135, 198] width 6 height 6
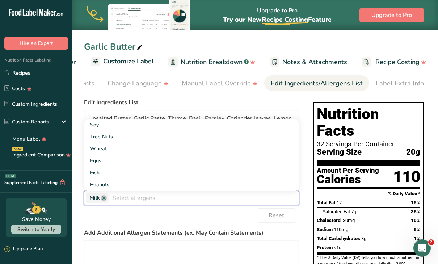
click at [154, 222] on div "Reset" at bounding box center [191, 215] width 215 height 14
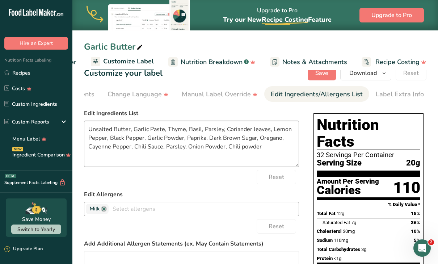
scroll to position [10, 0]
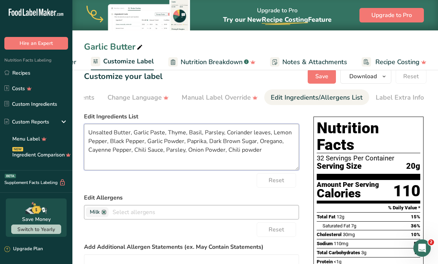
drag, startPoint x: 262, startPoint y: 153, endPoint x: 270, endPoint y: 133, distance: 21.4
click at [270, 133] on textarea "Unsalted Butter, Garlic Paste, Thyme, Basil, Parsley, Coriander leaves, Lemon P…" at bounding box center [191, 147] width 215 height 46
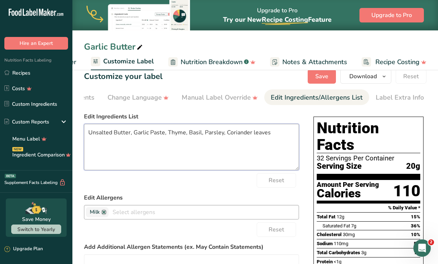
type textarea "Unsalted Butter, Garlic Paste, Thyme, Basil, Parsley, Coriander leaves"
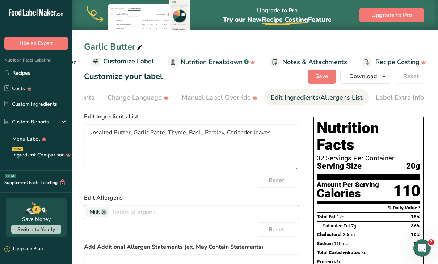
click at [253, 198] on label "Edit Allergens" at bounding box center [191, 197] width 215 height 9
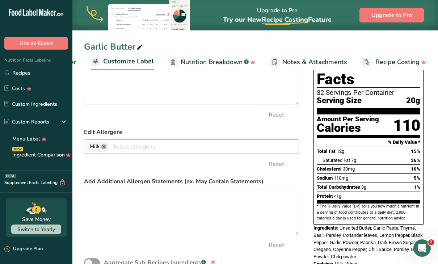
scroll to position [77, 0]
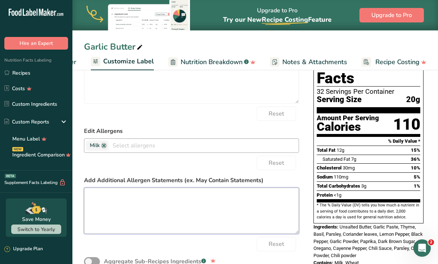
click at [226, 203] on textarea at bounding box center [191, 210] width 215 height 46
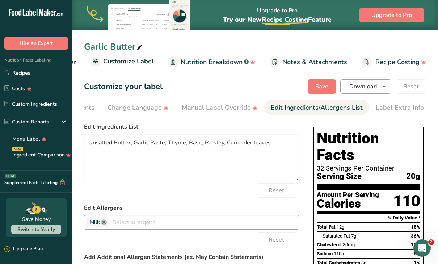
scroll to position [0, 0]
type textarea "Perishable Keep Refrigerated"
click at [399, 106] on div "Label Extra Info" at bounding box center [399, 108] width 48 height 10
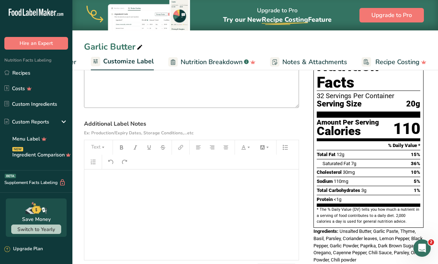
scroll to position [95, 0]
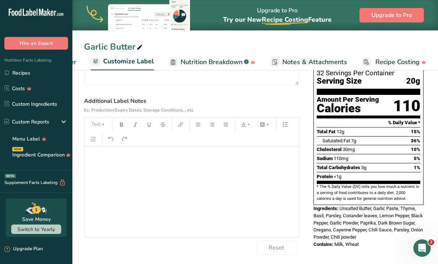
click at [222, 175] on div "﻿" at bounding box center [191, 192] width 214 height 90
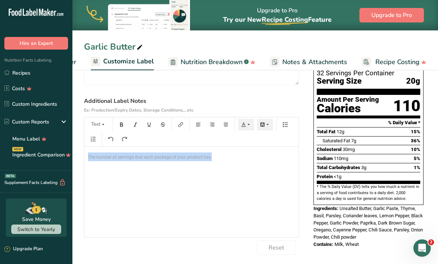
drag, startPoint x: 227, startPoint y: 154, endPoint x: 84, endPoint y: 152, distance: 142.9
click at [84, 152] on div "Text The number of servings that each package of your product has." at bounding box center [191, 177] width 215 height 120
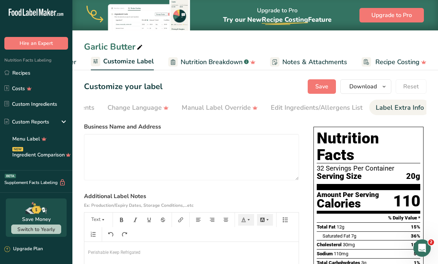
scroll to position [0, 0]
click at [327, 85] on span "Save" at bounding box center [321, 86] width 13 height 9
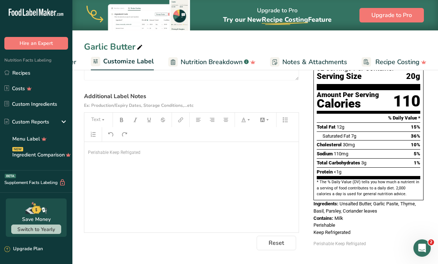
scroll to position [99, 0]
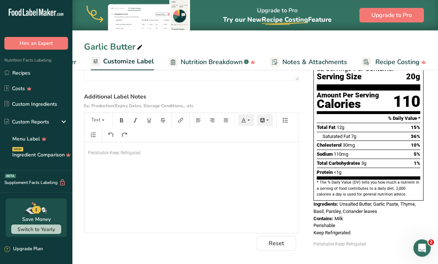
click at [167, 152] on p "Perishable Keep Refrigated" at bounding box center [191, 152] width 207 height 9
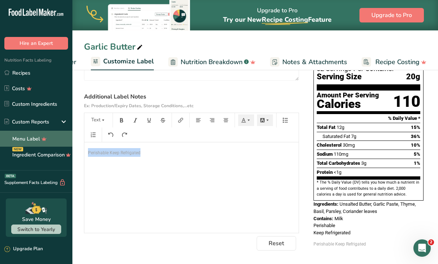
drag, startPoint x: 167, startPoint y: 152, endPoint x: 68, endPoint y: 144, distance: 99.4
click at [68, 144] on div ".a-20{fill:#fff;} Hire an Expert Nutrition Facts Labeling Recipes Costs Custom …" at bounding box center [219, 85] width 438 height 368
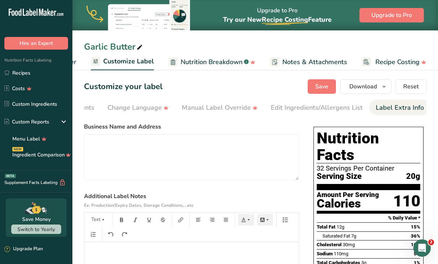
scroll to position [0, 0]
click at [281, 106] on div "Edit Ingredients/Allergens List" at bounding box center [317, 108] width 92 height 10
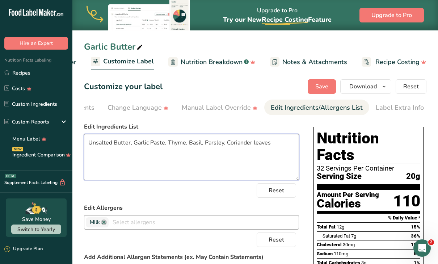
click at [134, 145] on textarea "Unsalted Butter, Garlic Paste, Thyme, Basil, Parsley, Coriander leaves" at bounding box center [191, 157] width 215 height 46
click at [313, 89] on button "Save" at bounding box center [321, 86] width 28 height 14
type textarea "Unsalted Butter, Roasted Garlic, Thyme, Basil, Parsley, Coriander leaves"
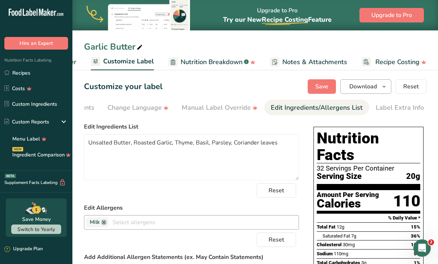
click at [369, 85] on span "Download" at bounding box center [362, 86] width 27 height 9
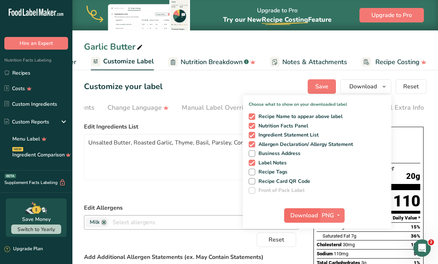
click at [316, 213] on span "Download" at bounding box center [303, 215] width 27 height 9
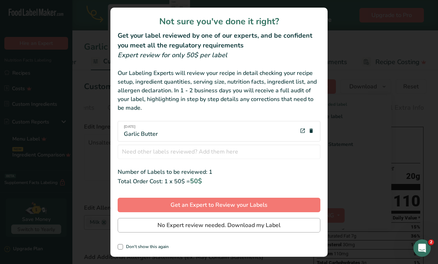
click at [260, 223] on span "No Expert review needed. Download my Label" at bounding box center [218, 225] width 123 height 9
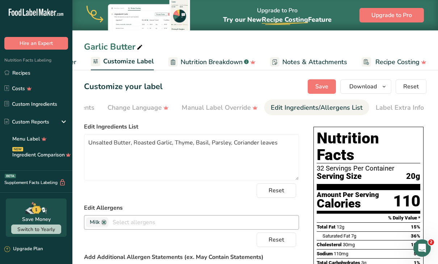
click at [28, 75] on link "Recipes" at bounding box center [36, 73] width 72 height 14
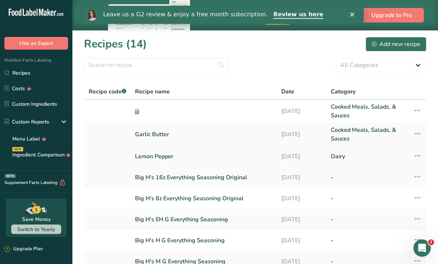
click at [153, 160] on link "Lemon Pepper" at bounding box center [203, 156] width 137 height 15
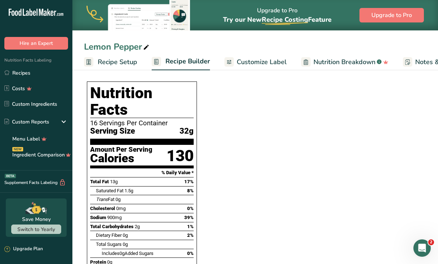
scroll to position [196, 0]
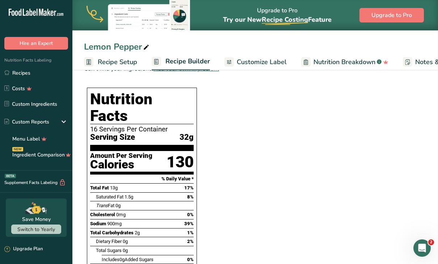
click at [127, 61] on span "Recipe Setup" at bounding box center [117, 62] width 39 height 10
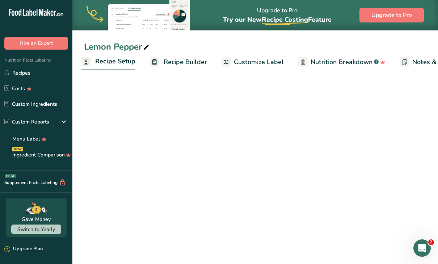
scroll to position [66, 0]
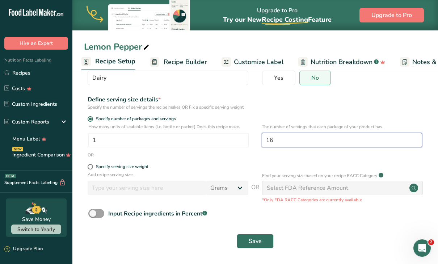
click at [283, 141] on input "16" at bounding box center [342, 140] width 160 height 14
type input "1"
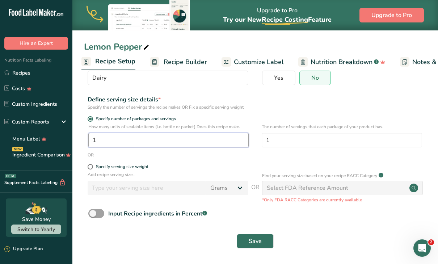
click at [233, 140] on input "1" at bounding box center [168, 140] width 160 height 14
click at [263, 237] on button "Save" at bounding box center [255, 241] width 37 height 14
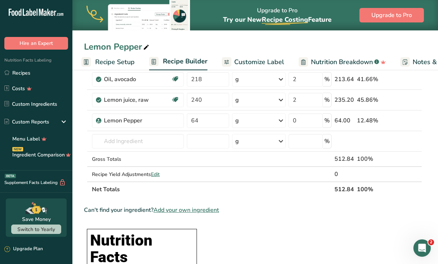
scroll to position [35, 0]
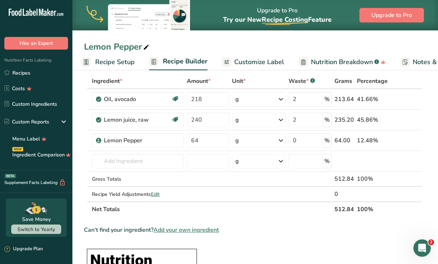
click at [124, 61] on span "Recipe Setup" at bounding box center [114, 62] width 39 height 10
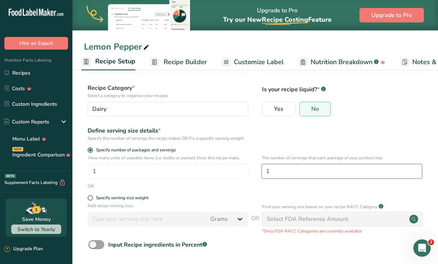
click at [277, 168] on input "1" at bounding box center [342, 171] width 160 height 14
type input "16"
click at [91, 196] on span at bounding box center [90, 197] width 5 height 5
click at [91, 196] on input "Specify serving size weight" at bounding box center [90, 197] width 5 height 5
radio input "true"
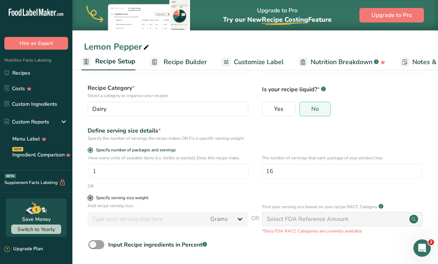
radio input "false"
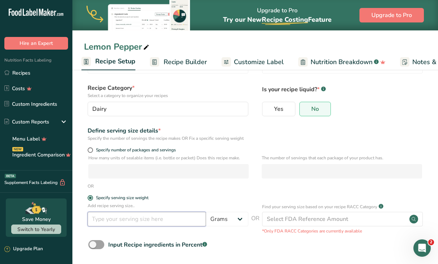
click at [130, 220] on input "number" at bounding box center [147, 219] width 118 height 14
type input "16"
select select "18"
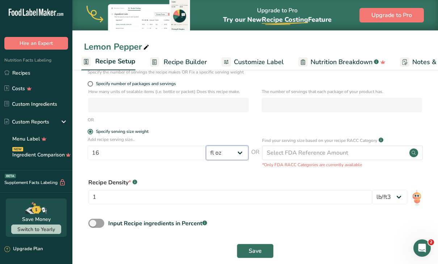
scroll to position [101, 0]
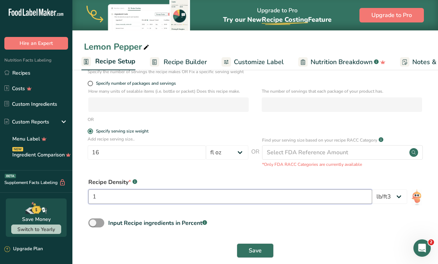
click at [130, 196] on input "1" at bounding box center [230, 196] width 284 height 14
type input "16"
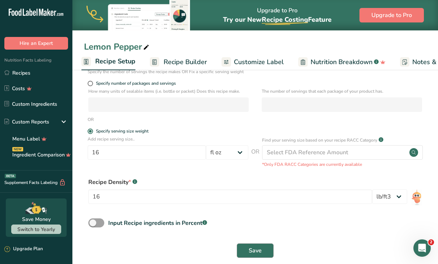
click at [249, 245] on button "Save" at bounding box center [255, 250] width 37 height 14
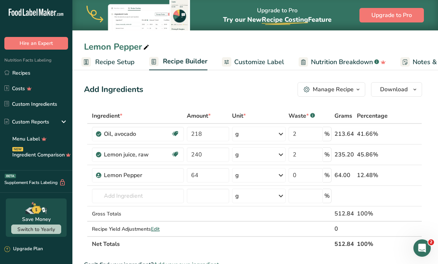
click at [117, 63] on span "Recipe Setup" at bounding box center [114, 62] width 39 height 10
select select "18"
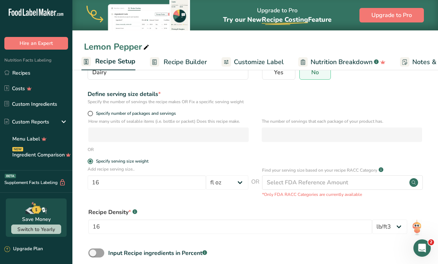
scroll to position [72, 0]
click at [289, 182] on div "Select FDA Reference Amount" at bounding box center [307, 182] width 81 height 9
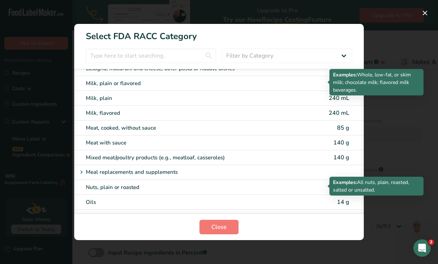
scroll to position [899, 0]
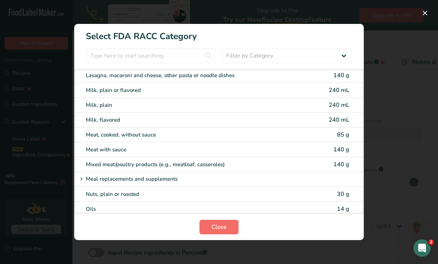
click at [220, 225] on span "Close" at bounding box center [218, 226] width 15 height 9
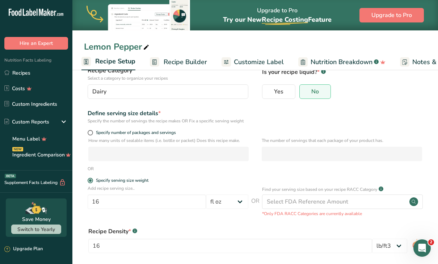
scroll to position [51, 0]
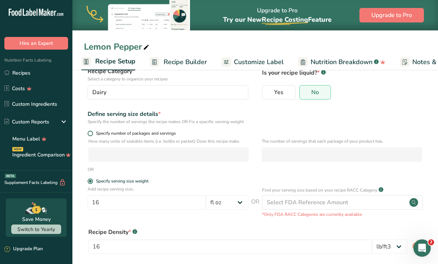
click at [89, 135] on span at bounding box center [90, 133] width 5 height 5
click at [89, 135] on input "Specify number of packages and servings" at bounding box center [90, 133] width 5 height 5
radio input "true"
radio input "false"
select select "0"
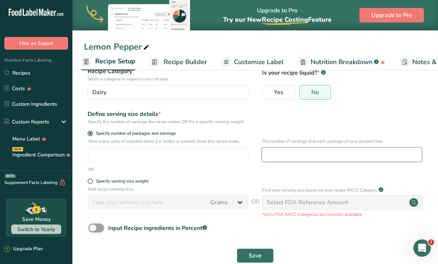
click at [298, 159] on input "number" at bounding box center [342, 154] width 160 height 14
type input "1"
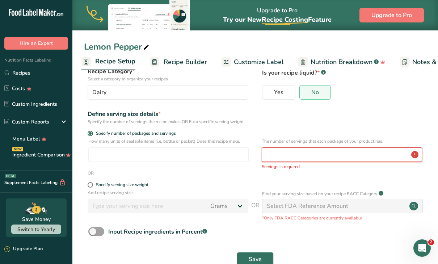
type input "2"
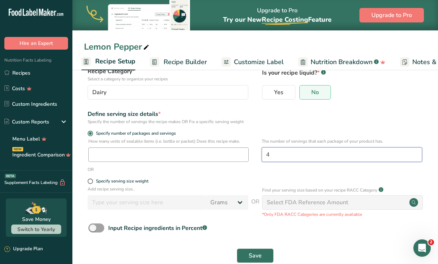
type input "4"
click at [204, 156] on input "number" at bounding box center [168, 154] width 160 height 14
type input "6"
click at [250, 251] on span "Save" at bounding box center [255, 255] width 13 height 9
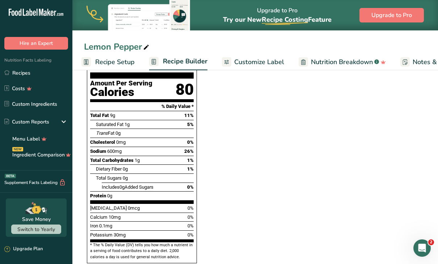
scroll to position [271, 0]
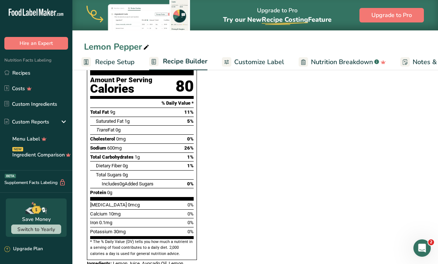
click at [269, 62] on span "Customize Label" at bounding box center [259, 62] width 50 height 10
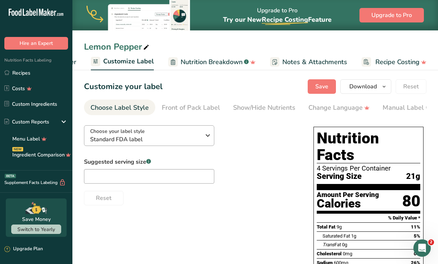
click at [207, 134] on icon "button" at bounding box center [207, 135] width 9 height 13
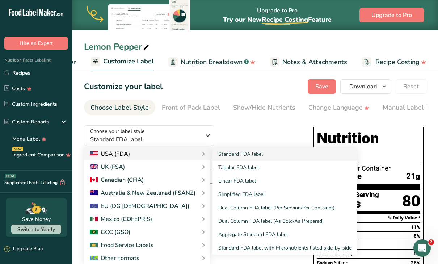
click at [196, 154] on div "USA (FDA)" at bounding box center [147, 153] width 114 height 9
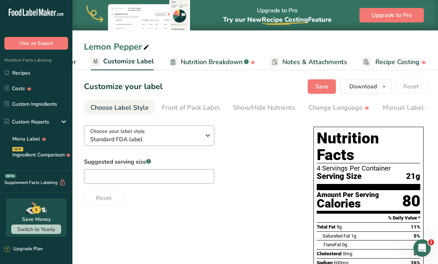
click at [203, 136] on icon "button" at bounding box center [207, 135] width 9 height 13
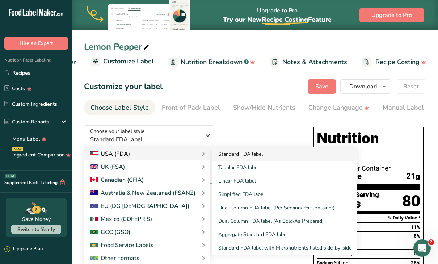
click at [233, 155] on link "Standard FDA label" at bounding box center [284, 153] width 145 height 13
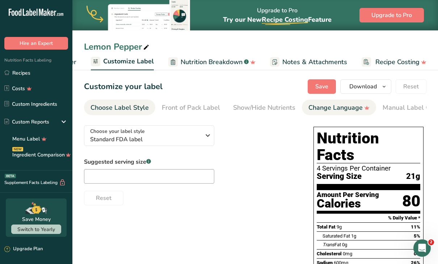
scroll to position [0, 2]
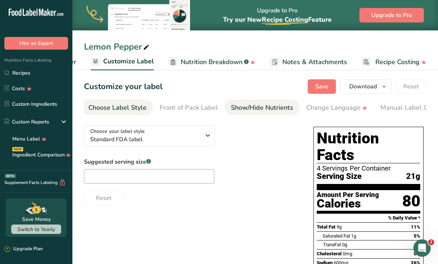
click at [281, 106] on div "Show/Hide Nutrients" at bounding box center [262, 108] width 62 height 10
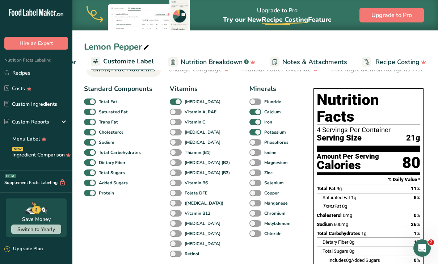
scroll to position [38, 0]
click at [173, 101] on span at bounding box center [176, 101] width 12 height 7
click at [173, 101] on input "[MEDICAL_DATA]" at bounding box center [172, 101] width 5 height 5
checkbox input "false"
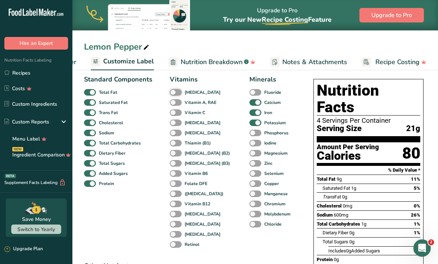
scroll to position [47, 0]
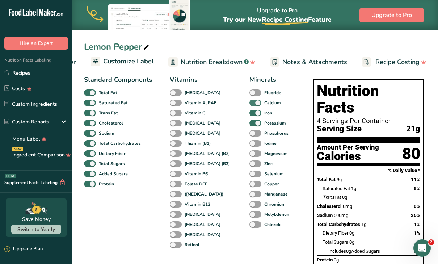
click at [249, 101] on span at bounding box center [255, 102] width 12 height 7
click at [249, 101] on input "Calcium" at bounding box center [251, 102] width 5 height 5
checkbox input "false"
click at [249, 112] on span at bounding box center [255, 113] width 12 height 7
click at [249, 112] on input "Iron" at bounding box center [251, 112] width 5 height 5
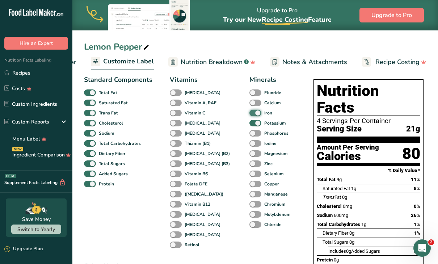
checkbox input "false"
click at [249, 125] on span at bounding box center [255, 123] width 12 height 7
click at [249, 125] on input "Potassium" at bounding box center [251, 122] width 5 height 5
checkbox input "false"
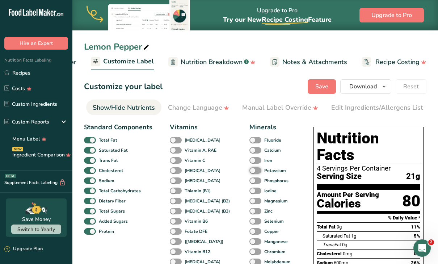
scroll to position [0, 0]
click at [367, 83] on span "Download" at bounding box center [362, 86] width 27 height 9
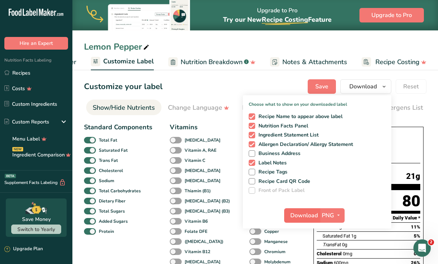
click at [316, 216] on span "Download" at bounding box center [303, 215] width 27 height 9
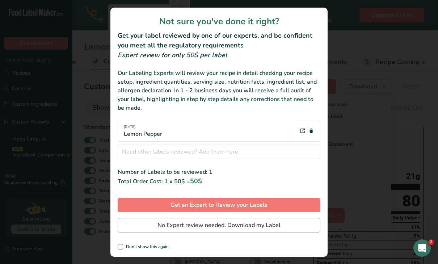
click at [244, 224] on span "No Expert review needed. Download my Label" at bounding box center [218, 225] width 123 height 9
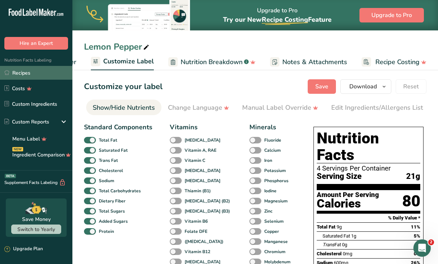
click at [29, 74] on link "Recipes" at bounding box center [36, 73] width 72 height 14
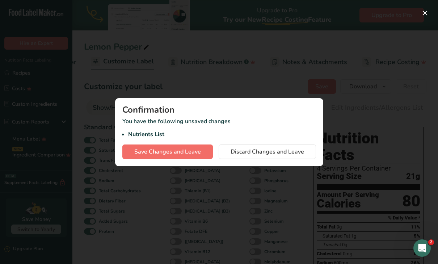
click at [190, 154] on span "Save Changes and Leave" at bounding box center [167, 151] width 67 height 9
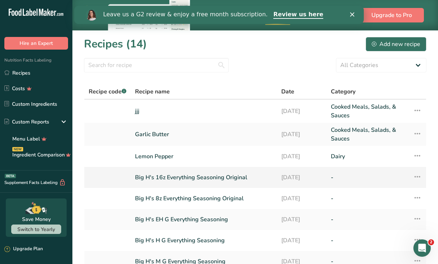
click at [189, 177] on link "Big H's 16z Everything Seasoning Original" at bounding box center [203, 177] width 137 height 15
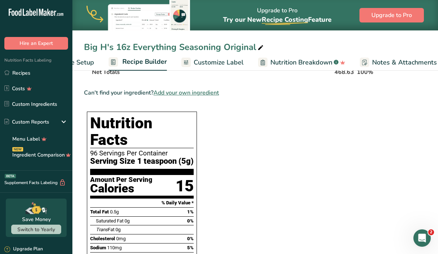
scroll to position [376, 0]
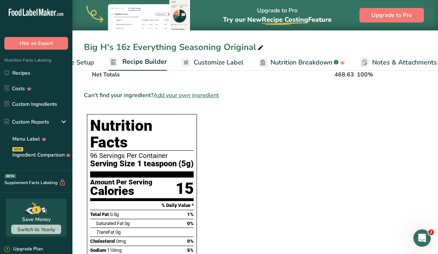
click at [223, 62] on span "Customize Label" at bounding box center [219, 63] width 50 height 10
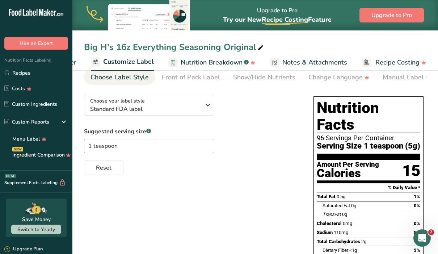
scroll to position [26, 0]
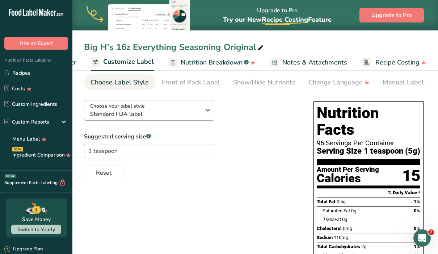
click at [207, 108] on icon "button" at bounding box center [207, 109] width 9 height 13
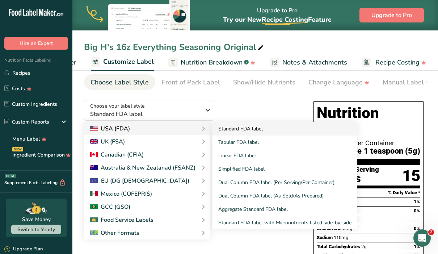
click at [229, 130] on link "Standard FDA label" at bounding box center [284, 128] width 145 height 13
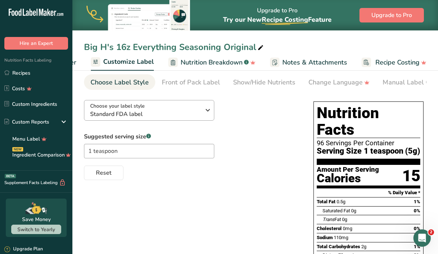
click at [209, 110] on icon "button" at bounding box center [207, 109] width 9 height 13
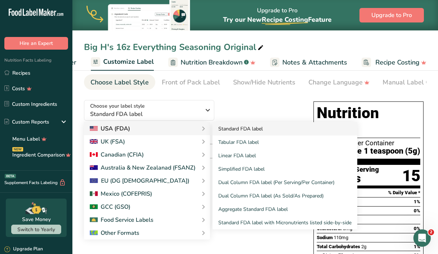
click at [231, 132] on link "Standard FDA label" at bounding box center [284, 128] width 145 height 13
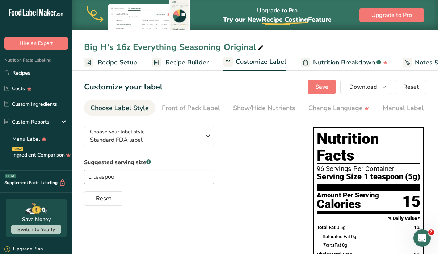
scroll to position [0, 0]
click at [273, 110] on div "Show/Hide Nutrients" at bounding box center [264, 108] width 62 height 10
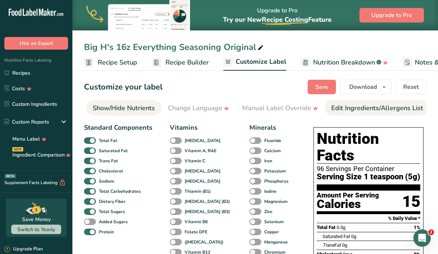
click at [365, 107] on div "Edit Ingredients/Allergens List" at bounding box center [377, 108] width 92 height 10
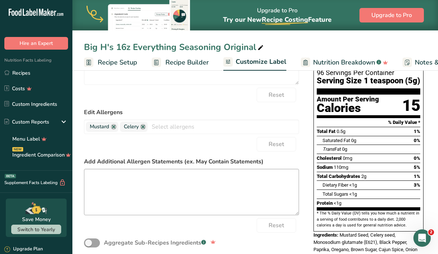
scroll to position [89, 0]
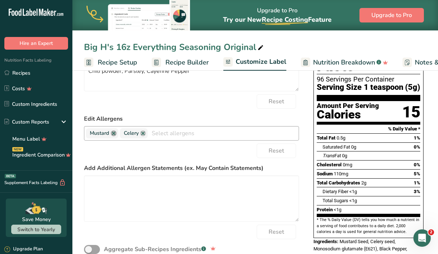
click at [114, 135] on link at bounding box center [114, 133] width 6 height 6
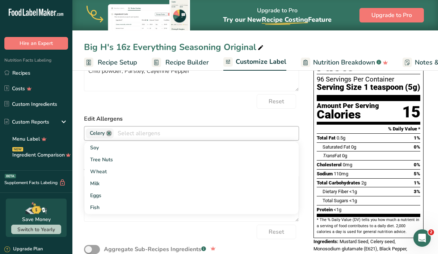
click at [109, 135] on link at bounding box center [109, 133] width 6 height 6
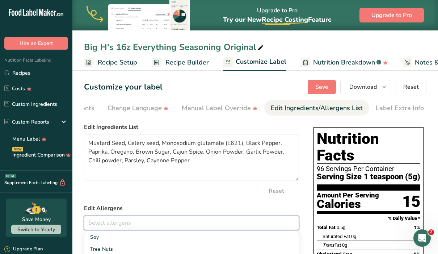
scroll to position [0, 0]
click at [319, 89] on span "Save" at bounding box center [321, 86] width 13 height 9
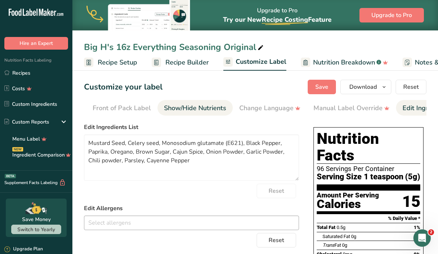
click at [187, 103] on div "Show/Hide Nutrients" at bounding box center [195, 108] width 62 height 10
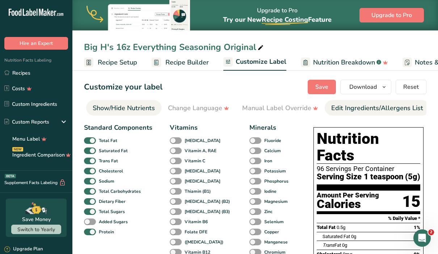
click at [353, 109] on div "Edit Ingredients/Allergens List" at bounding box center [377, 108] width 92 height 10
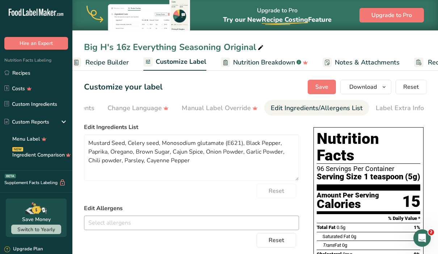
click at [367, 61] on span "Notes & Attachments" at bounding box center [367, 63] width 65 height 10
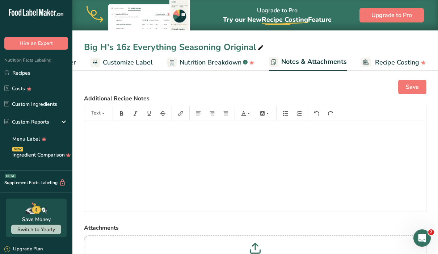
click at [227, 60] on span "Nutrition Breakdown" at bounding box center [210, 63] width 62 height 10
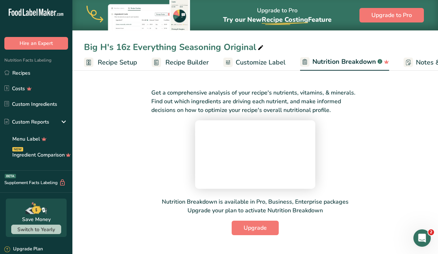
click at [273, 64] on span "Customize Label" at bounding box center [260, 63] width 50 height 10
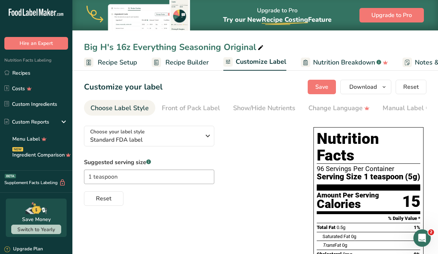
scroll to position [0, 132]
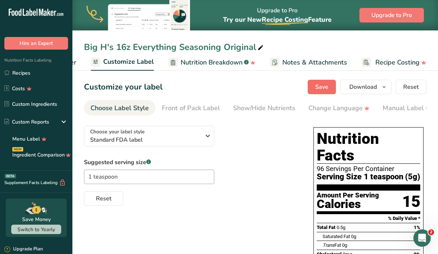
click at [325, 90] on span "Save" at bounding box center [321, 86] width 13 height 9
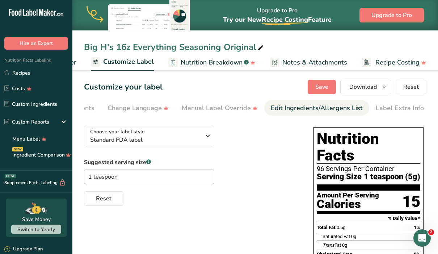
scroll to position [0, 0]
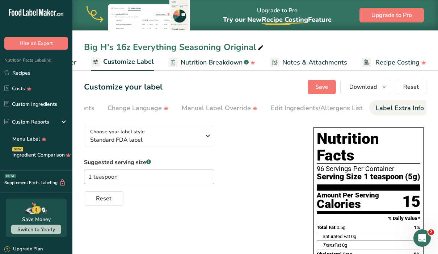
click at [385, 108] on div "Label Extra Info" at bounding box center [399, 108] width 48 height 10
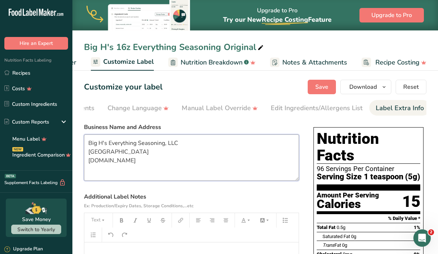
drag, startPoint x: 185, startPoint y: 165, endPoint x: 78, endPoint y: 135, distance: 111.5
click at [78, 135] on section "Customize your label Save Download Choose what to show on your downloaded label…" at bounding box center [254, 237] width 365 height 339
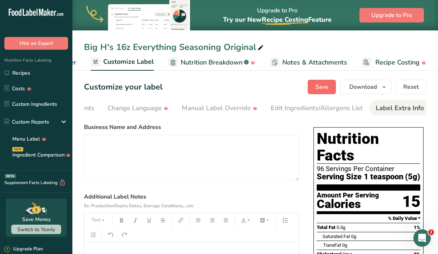
click at [316, 85] on span "Save" at bounding box center [321, 86] width 13 height 9
click at [321, 89] on span "Save" at bounding box center [321, 86] width 13 height 9
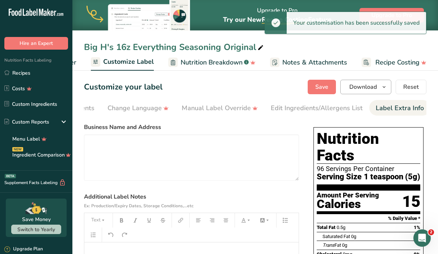
click at [368, 81] on button "Download" at bounding box center [365, 87] width 51 height 14
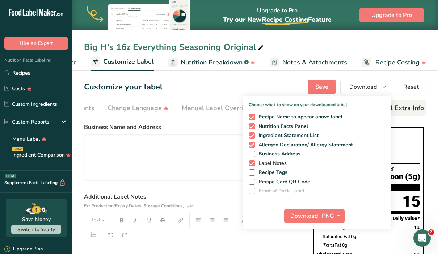
click at [252, 162] on span at bounding box center [252, 163] width 7 height 7
click at [252, 162] on input "Label Notes" at bounding box center [251, 163] width 5 height 5
checkbox input "false"
click at [308, 215] on span "Download" at bounding box center [303, 215] width 27 height 9
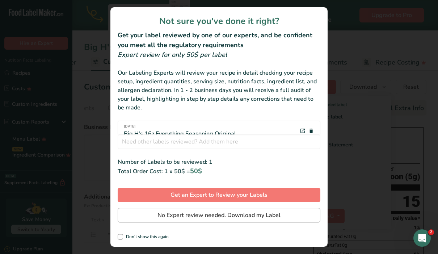
click at [241, 213] on span "No Expert review needed. Download my Label" at bounding box center [218, 215] width 123 height 9
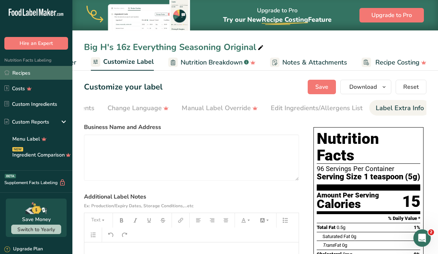
click at [20, 73] on link "Recipes" at bounding box center [36, 73] width 72 height 14
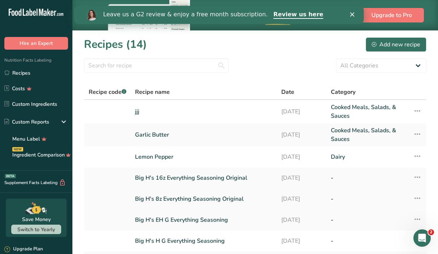
click at [178, 199] on link "Big H's 8z Everything Seasoning Original" at bounding box center [203, 198] width 137 height 15
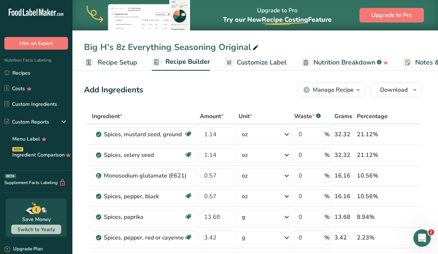
click at [282, 64] on span "Customize Label" at bounding box center [262, 63] width 50 height 10
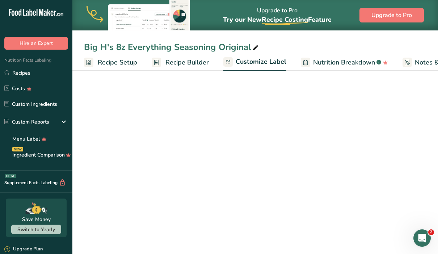
scroll to position [0, 132]
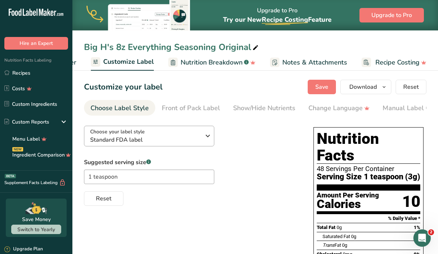
click at [195, 134] on div "Choose your label style Standard FDA label" at bounding box center [145, 136] width 110 height 16
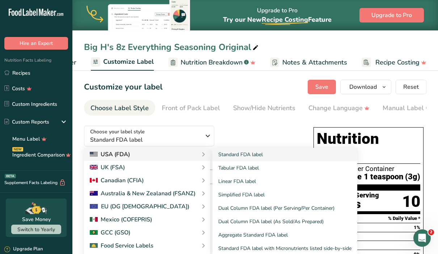
click at [200, 150] on icon at bounding box center [203, 154] width 9 height 13
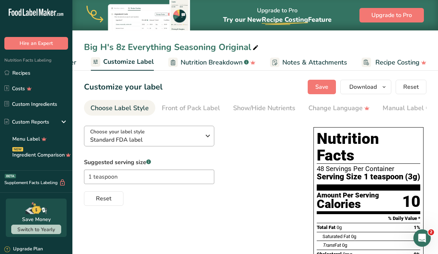
click at [205, 135] on icon "button" at bounding box center [207, 135] width 9 height 13
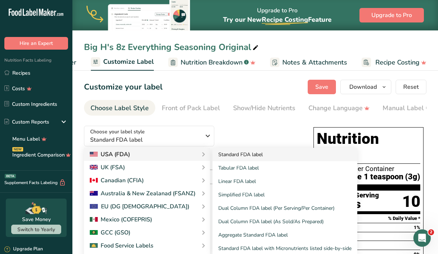
click at [229, 154] on link "Standard FDA label" at bounding box center [284, 154] width 145 height 13
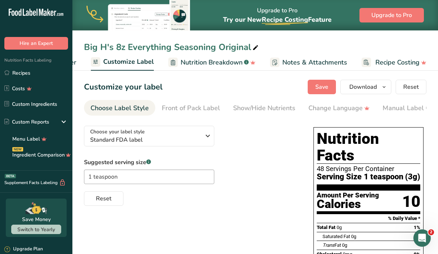
scroll to position [0, 0]
click at [268, 110] on div "Show/Hide Nutrients" at bounding box center [264, 108] width 62 height 10
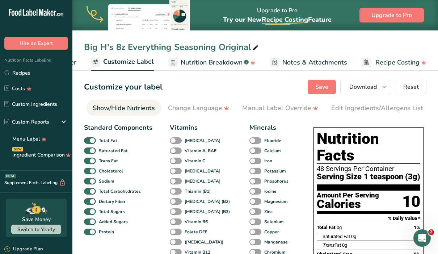
click at [325, 61] on span "Notes & Attachments" at bounding box center [314, 63] width 65 height 10
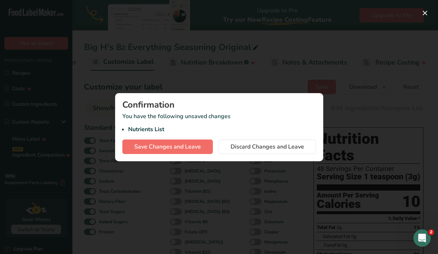
click at [199, 149] on span "Save Changes and Leave" at bounding box center [167, 146] width 67 height 9
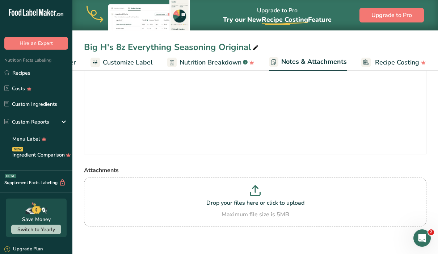
scroll to position [58, 0]
click at [140, 63] on span "Customize Label" at bounding box center [128, 63] width 50 height 10
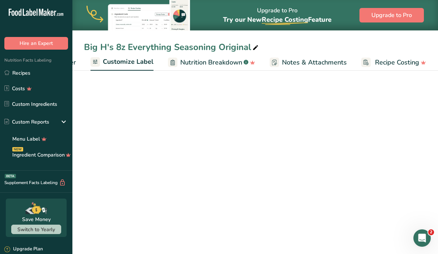
scroll to position [0, 132]
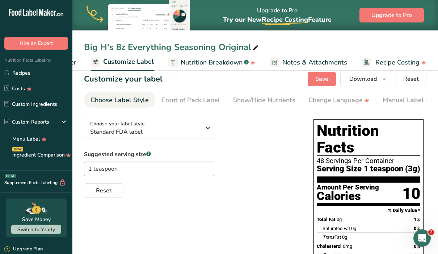
scroll to position [3, 0]
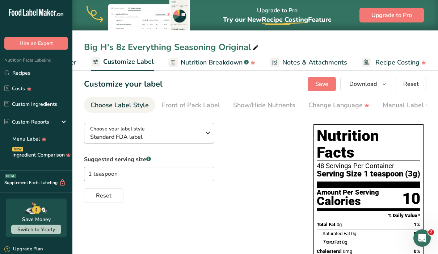
click at [204, 131] on icon "button" at bounding box center [207, 132] width 9 height 13
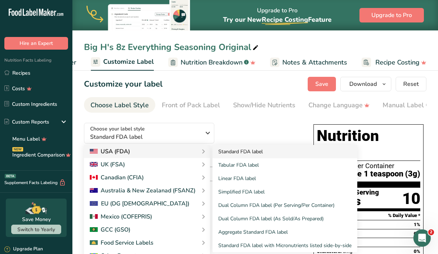
click at [234, 149] on link "Standard FDA label" at bounding box center [284, 151] width 145 height 13
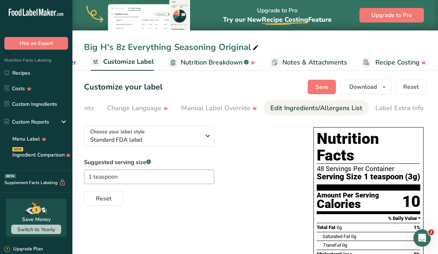
scroll to position [0, 201]
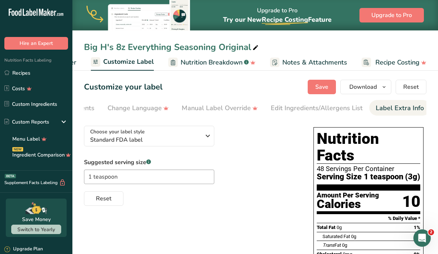
click at [394, 106] on div "Label Extra Info" at bounding box center [399, 108] width 48 height 10
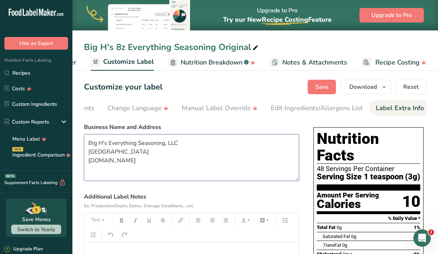
drag, startPoint x: 207, startPoint y: 167, endPoint x: 72, endPoint y: 134, distance: 138.3
click at [72, 134] on section "Customize your label Save Download Choose what to show on your downloaded label…" at bounding box center [254, 245] width 365 height 355
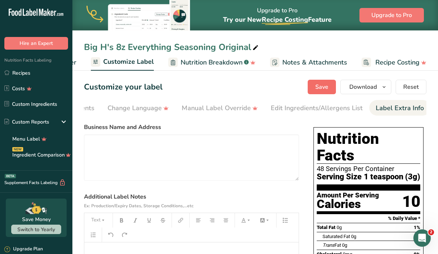
click at [318, 88] on span "Save" at bounding box center [321, 86] width 13 height 9
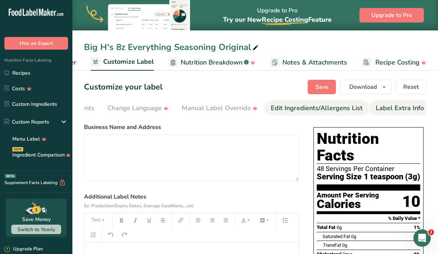
scroll to position [0, 0]
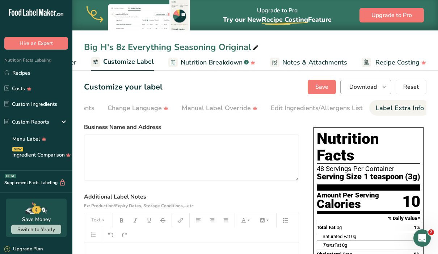
click at [355, 85] on span "Download" at bounding box center [362, 86] width 27 height 9
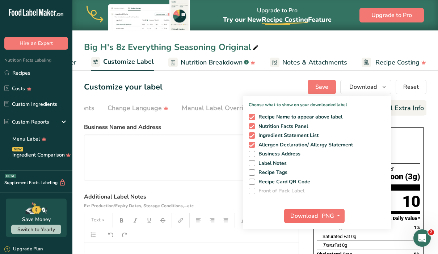
click at [318, 215] on button "Download" at bounding box center [301, 215] width 35 height 14
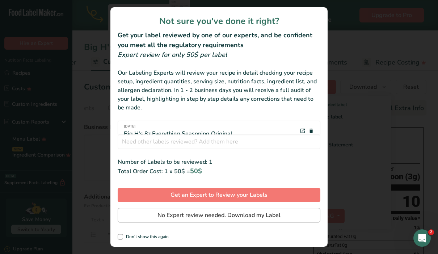
click at [288, 211] on button "No Expert review needed. Download my Label" at bounding box center [219, 215] width 203 height 14
